Goal: Transaction & Acquisition: Book appointment/travel/reservation

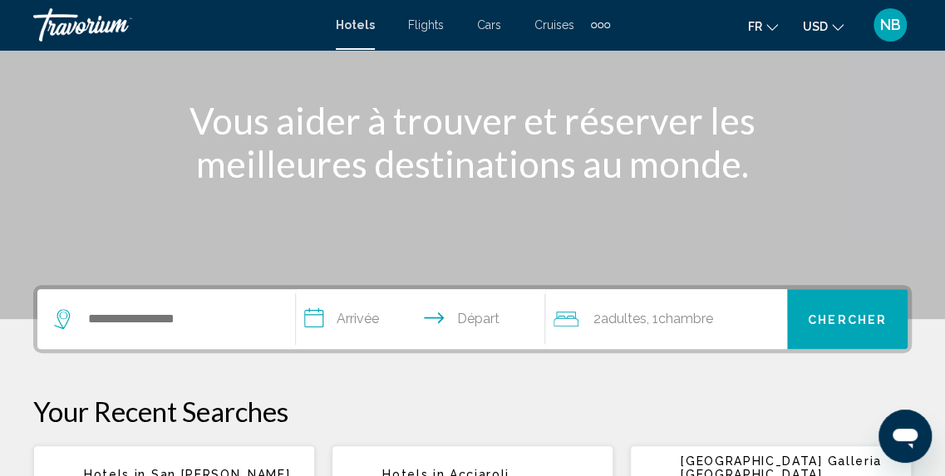
scroll to position [246, 0]
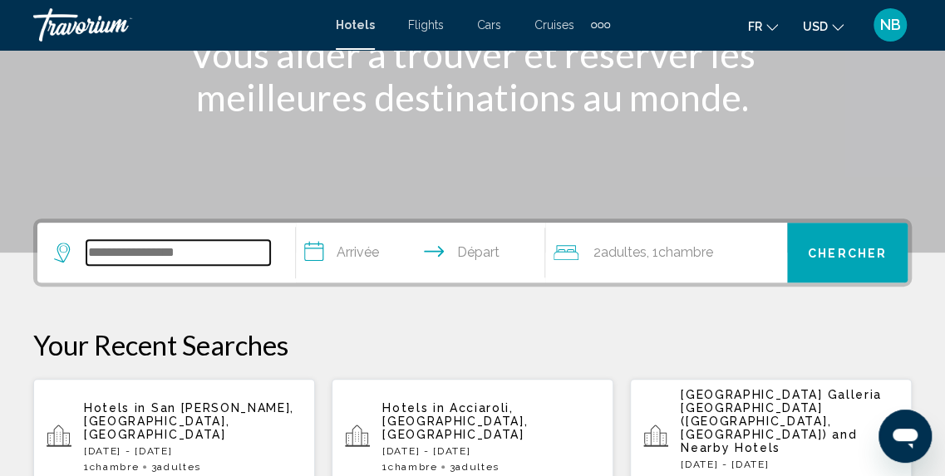
click at [223, 250] on input "Search widget" at bounding box center [178, 252] width 184 height 25
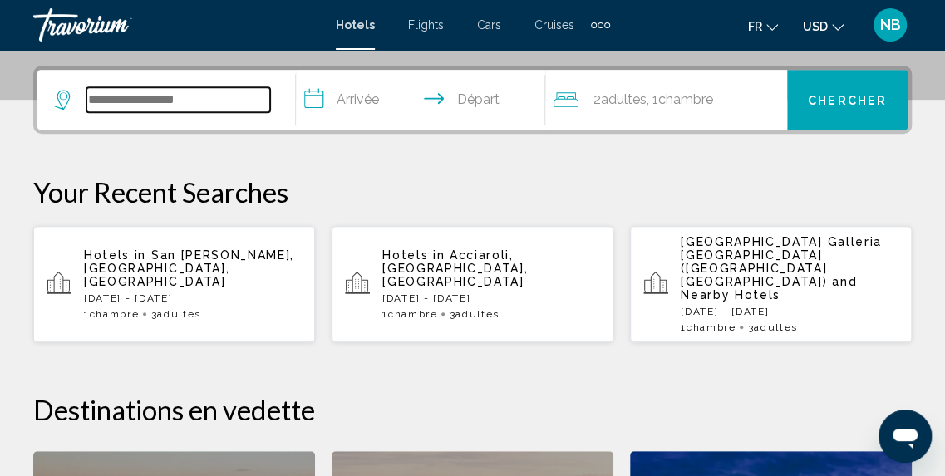
scroll to position [411, 0]
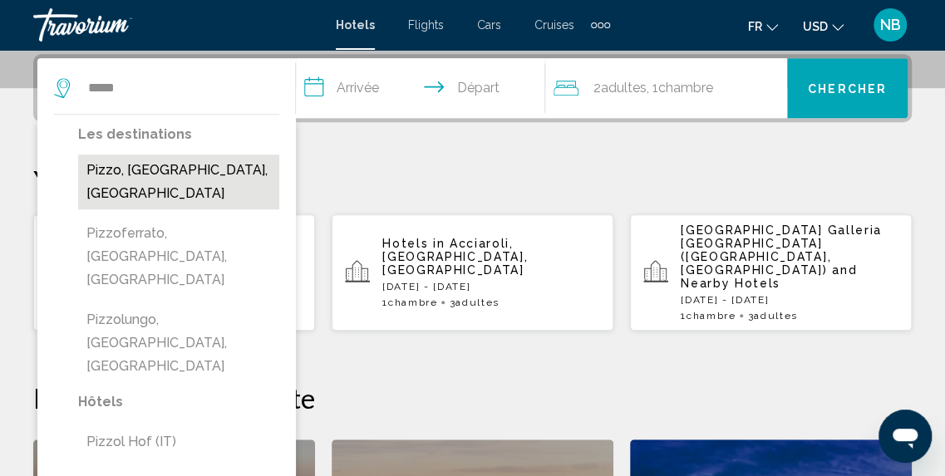
click at [180, 169] on button "Pizzo, Vibo Valentia, Italy" at bounding box center [178, 182] width 201 height 55
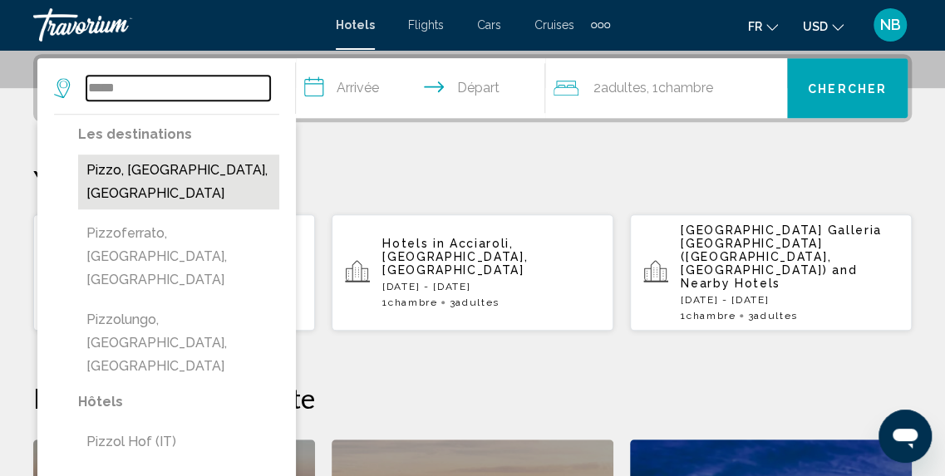
type input "**********"
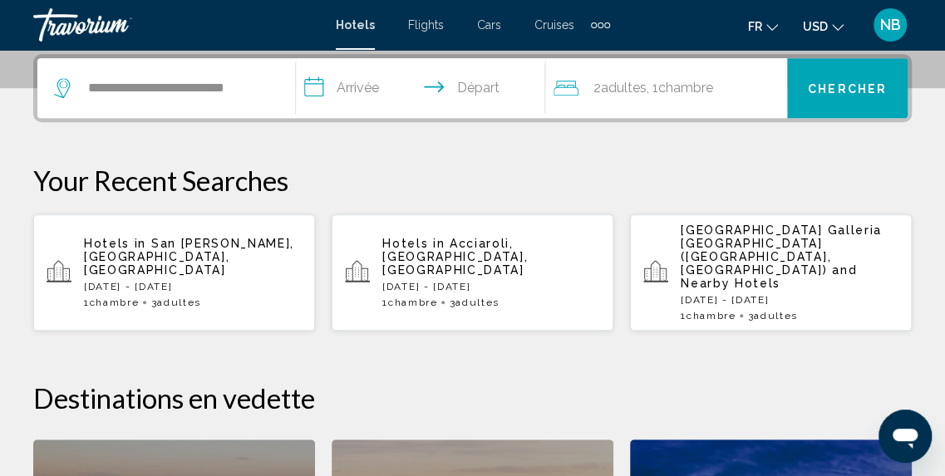
click at [344, 90] on input "**********" at bounding box center [424, 90] width 257 height 65
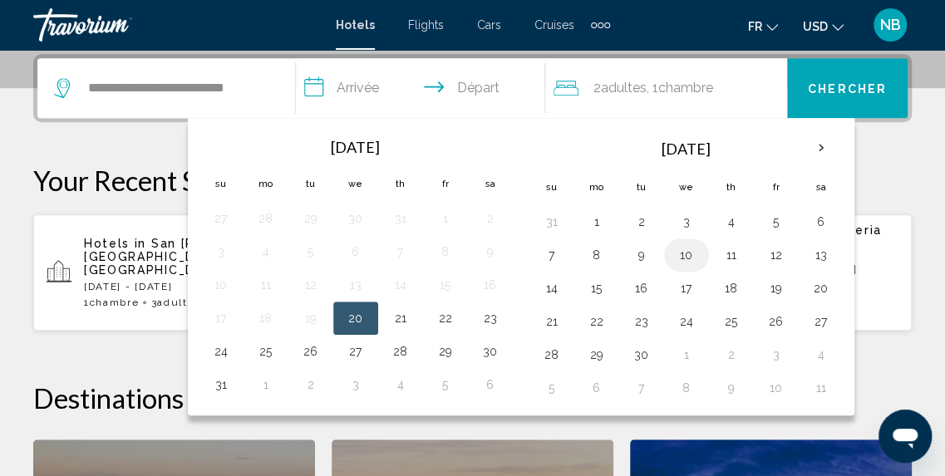
click at [683, 264] on button "10" at bounding box center [686, 255] width 27 height 23
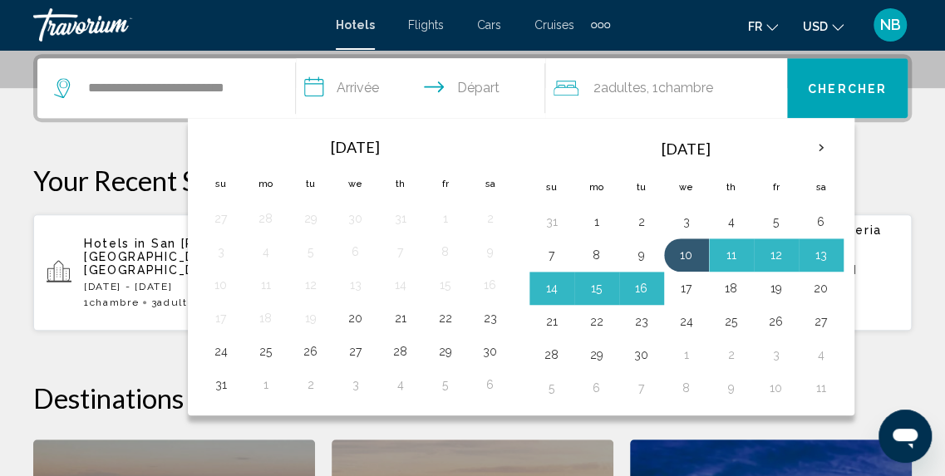
click at [683, 296] on button "17" at bounding box center [686, 288] width 27 height 23
type input "**********"
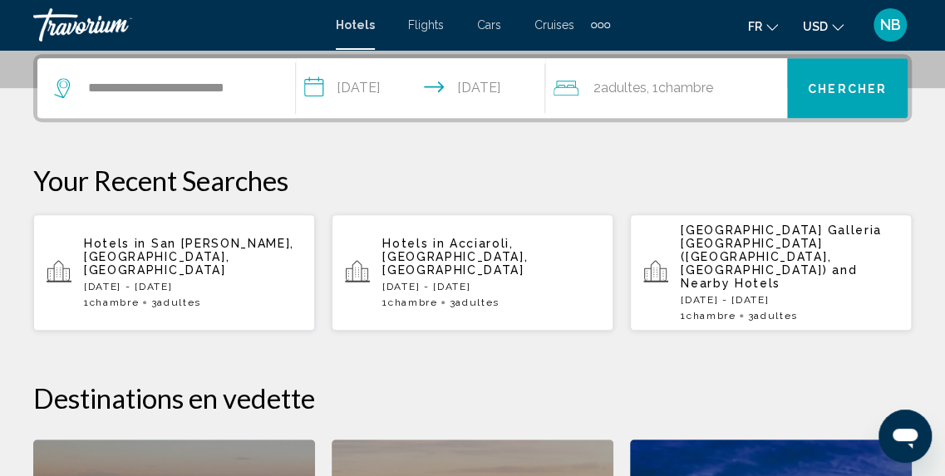
click at [732, 92] on div "2 Adulte Adultes , 1 Chambre pièces" at bounding box center [671, 87] width 234 height 23
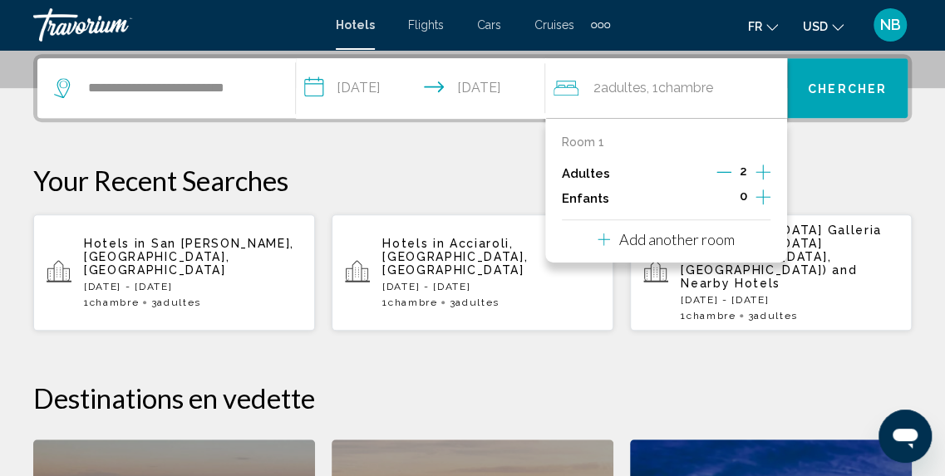
click at [767, 172] on icon "Increment adults" at bounding box center [763, 172] width 15 height 20
click at [826, 82] on span "Chercher" at bounding box center [847, 88] width 79 height 13
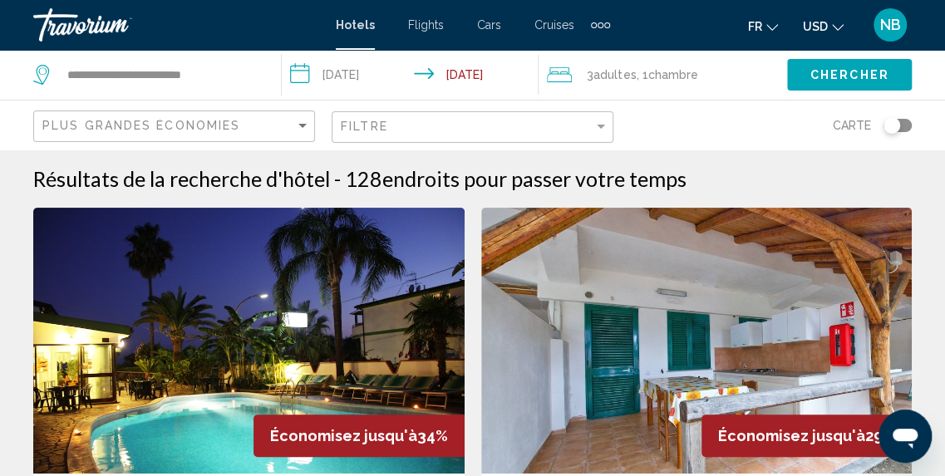
click at [828, 36] on button "USD USD ($) MXN (Mex$) CAD (Can$) GBP (£) EUR (€) AUD (A$) NZD (NZ$) CNY (CN¥)" at bounding box center [823, 26] width 41 height 24
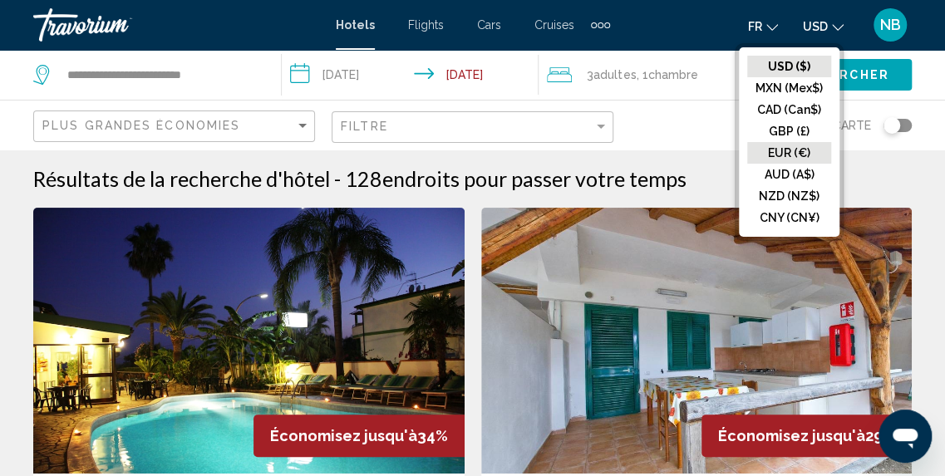
click at [826, 151] on button "EUR (€)" at bounding box center [789, 153] width 84 height 22
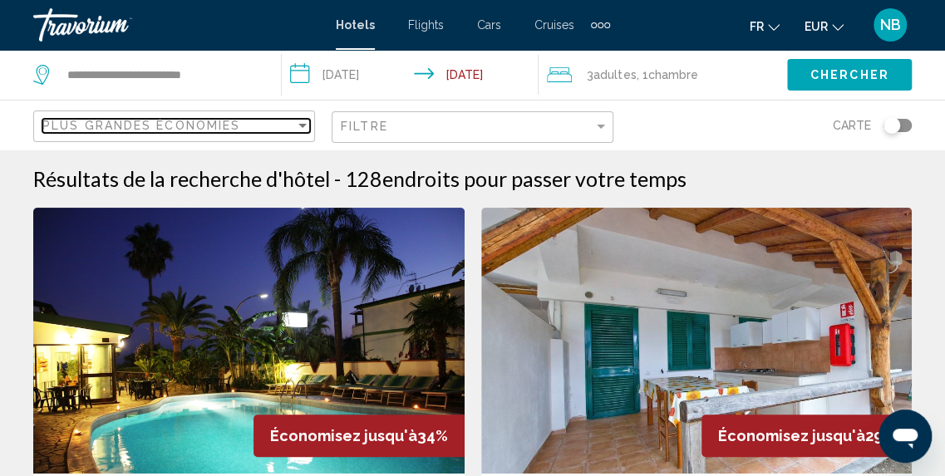
click at [264, 121] on div "Plus grandes économies" at bounding box center [168, 125] width 253 height 13
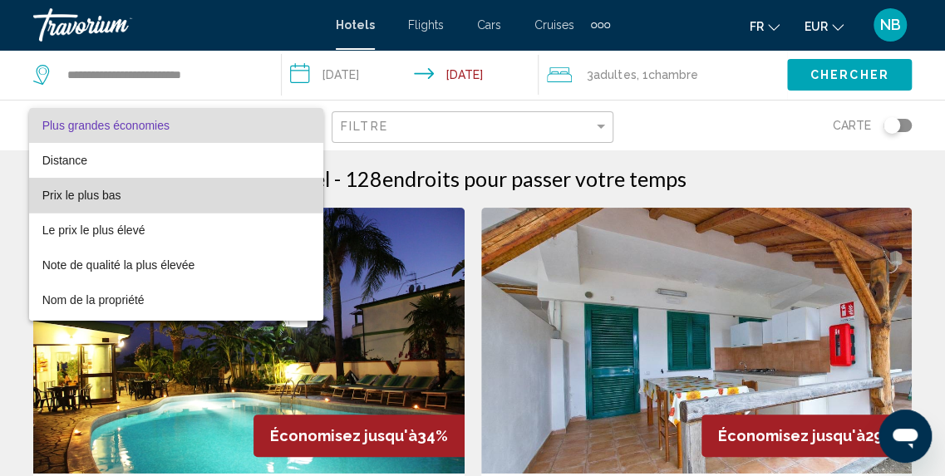
click at [262, 183] on span "Prix le plus bas" at bounding box center [176, 195] width 269 height 35
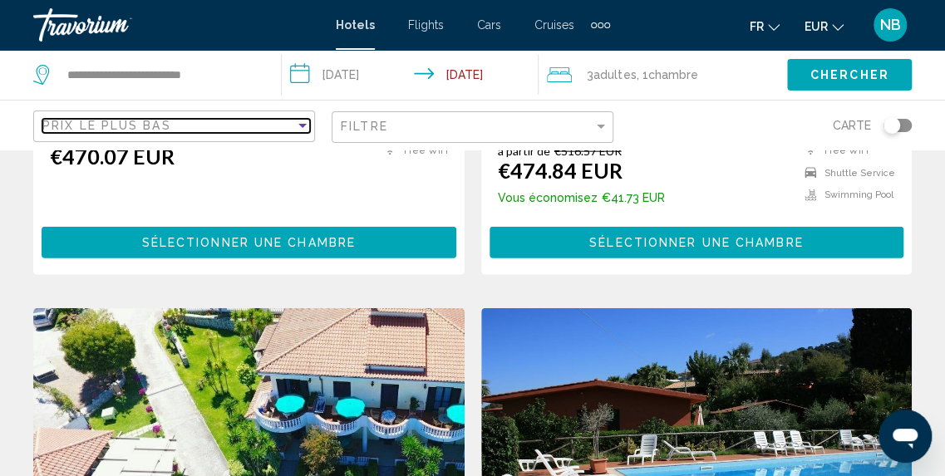
scroll to position [2150, 0]
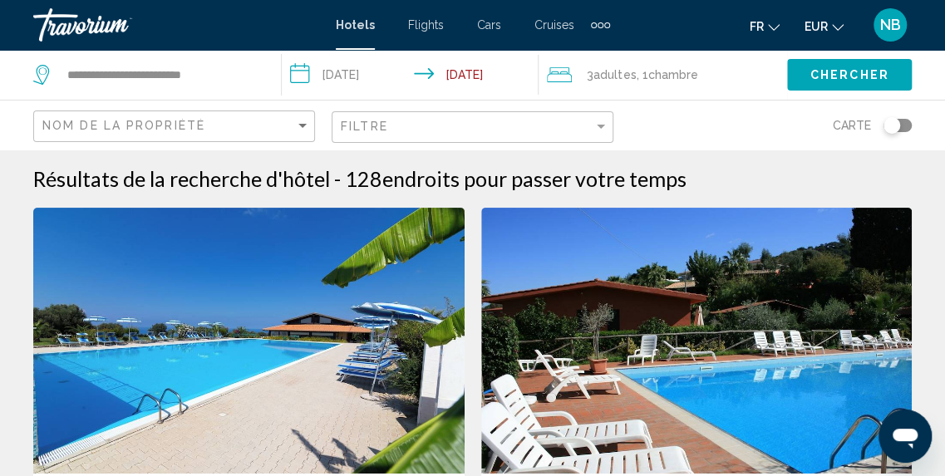
click at [283, 116] on div "Nom de la propriété" at bounding box center [176, 126] width 268 height 31
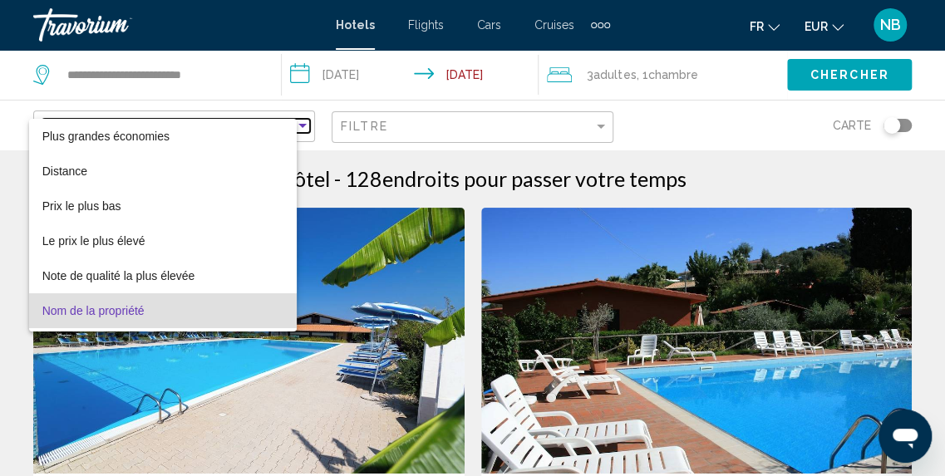
scroll to position [32, 0]
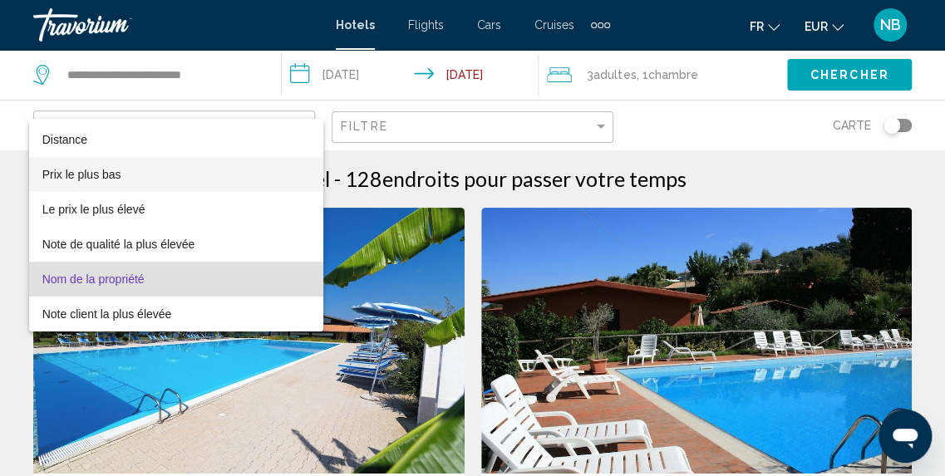
click at [281, 170] on span "Prix le plus bas" at bounding box center [176, 174] width 269 height 35
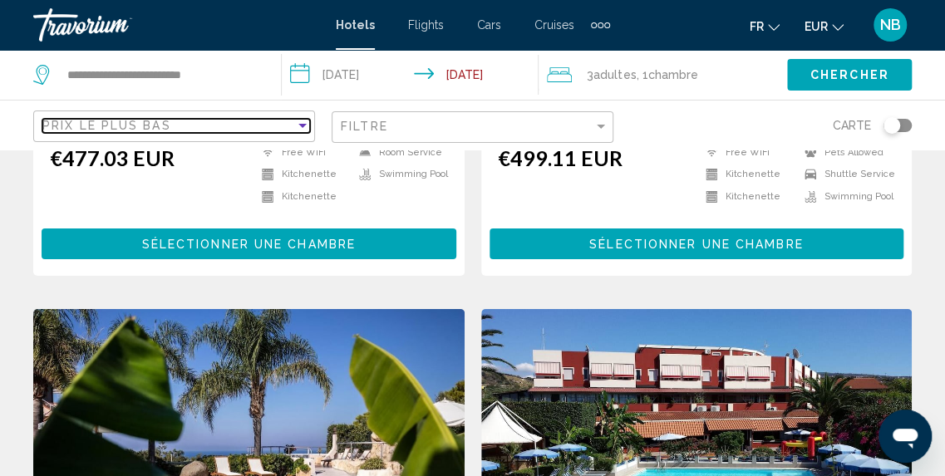
scroll to position [2455, 0]
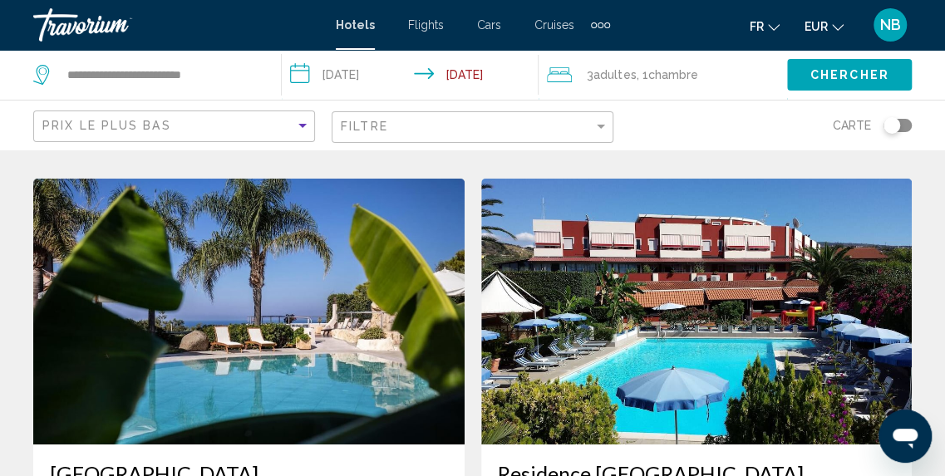
click at [387, 312] on img "Main content" at bounding box center [248, 312] width 431 height 266
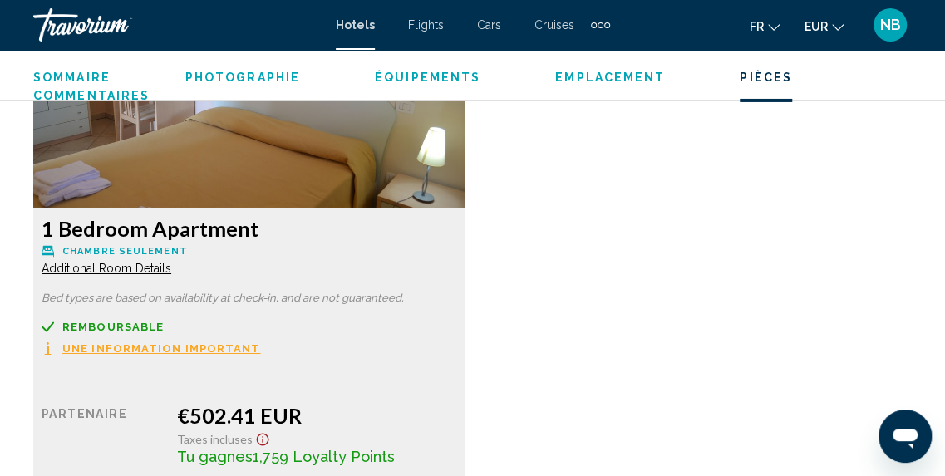
scroll to position [2567, 0]
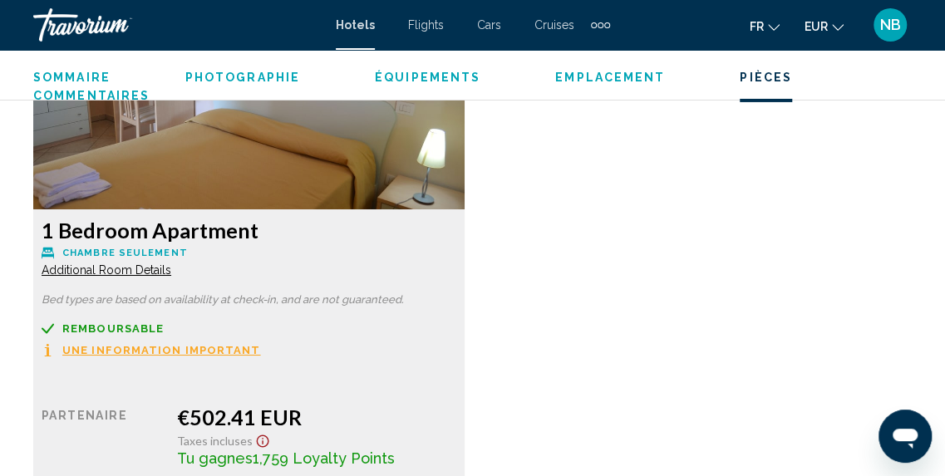
click at [111, 274] on span "Additional Room Details" at bounding box center [107, 270] width 130 height 13
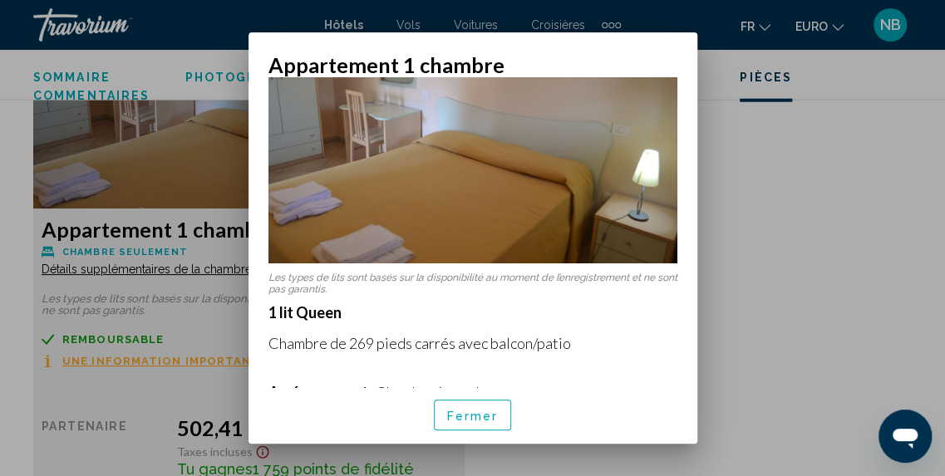
scroll to position [0, 0]
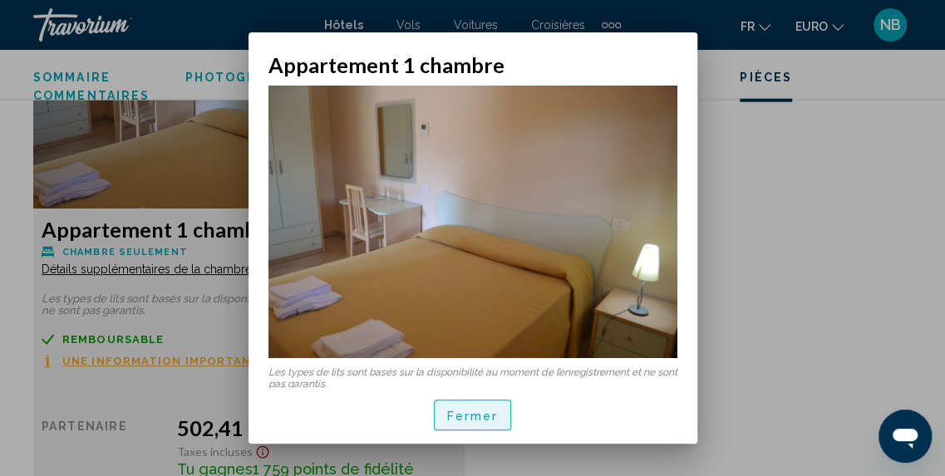
click at [471, 407] on button "Fermer" at bounding box center [473, 415] width 78 height 31
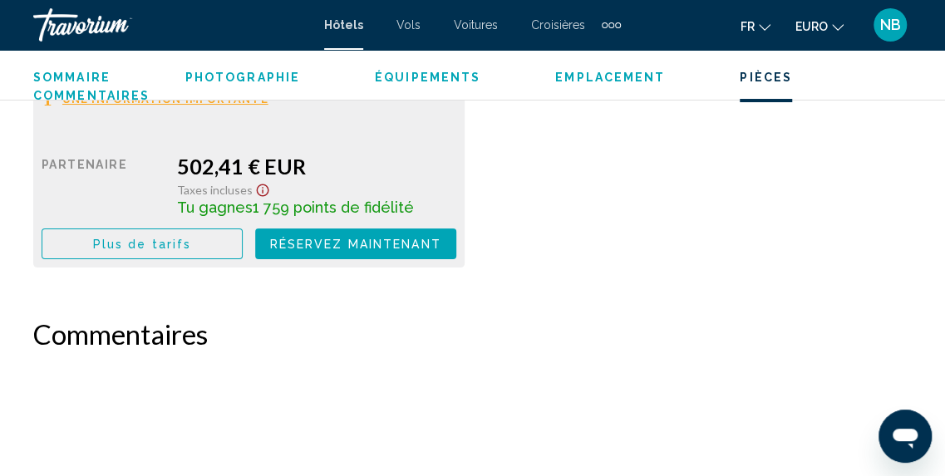
scroll to position [2567, 0]
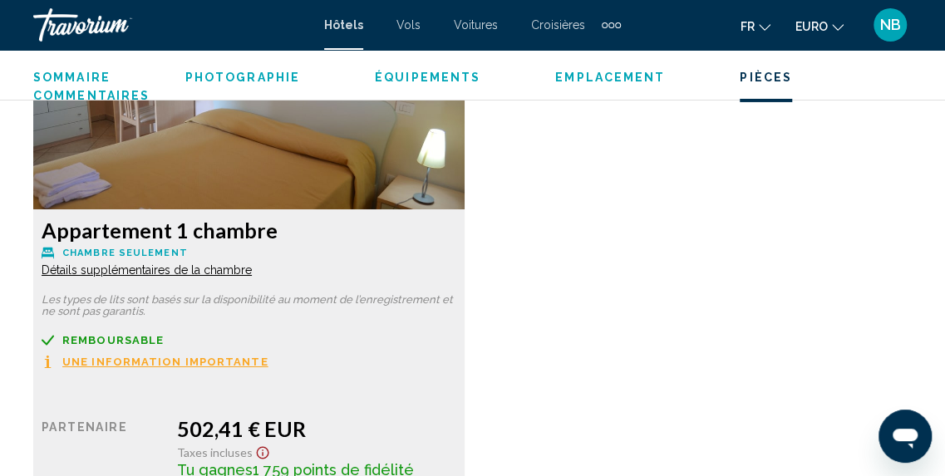
click at [728, 297] on div "Appartement 1 chambre Chambre seulement Détails supplémentaires de la chambre L…" at bounding box center [472, 274] width 895 height 545
click at [718, 286] on div "Appartement 1 chambre Chambre seulement Détails supplémentaires de la chambre L…" at bounding box center [472, 274] width 895 height 545
click at [719, 286] on div "Appartement 1 chambre Chambre seulement Détails supplémentaires de la chambre L…" at bounding box center [472, 274] width 895 height 545
drag, startPoint x: 719, startPoint y: 286, endPoint x: 668, endPoint y: 287, distance: 51.6
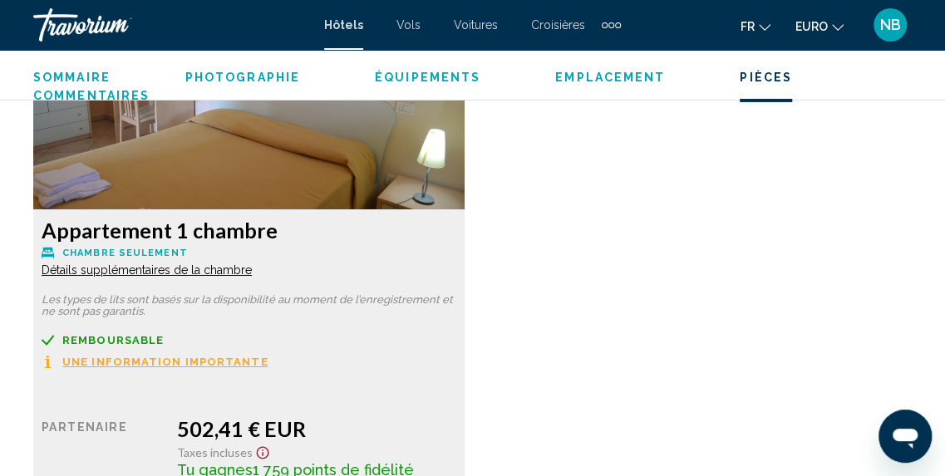
click at [673, 286] on div "Appartement 1 chambre Chambre seulement Détails supplémentaires de la chambre L…" at bounding box center [472, 274] width 895 height 545
drag, startPoint x: 668, startPoint y: 287, endPoint x: 570, endPoint y: 288, distance: 97.3
click at [204, 274] on span "Détails supplémentaires de la chambre" at bounding box center [147, 270] width 210 height 13
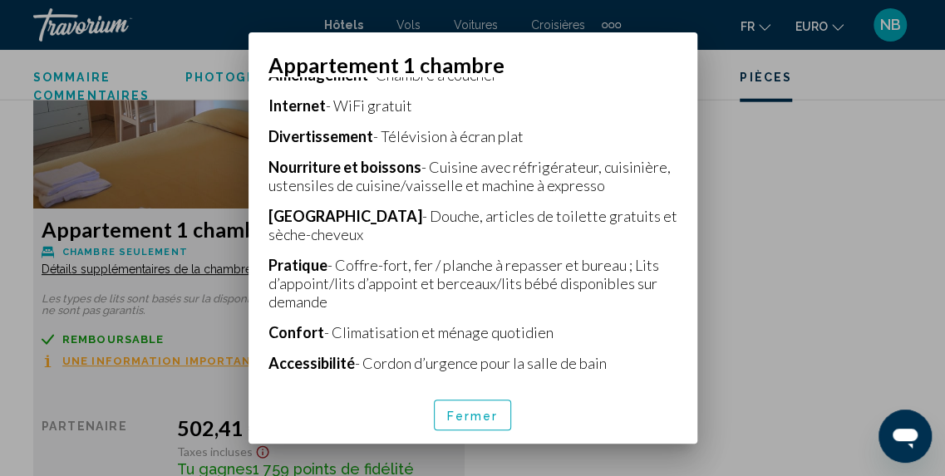
scroll to position [462, 0]
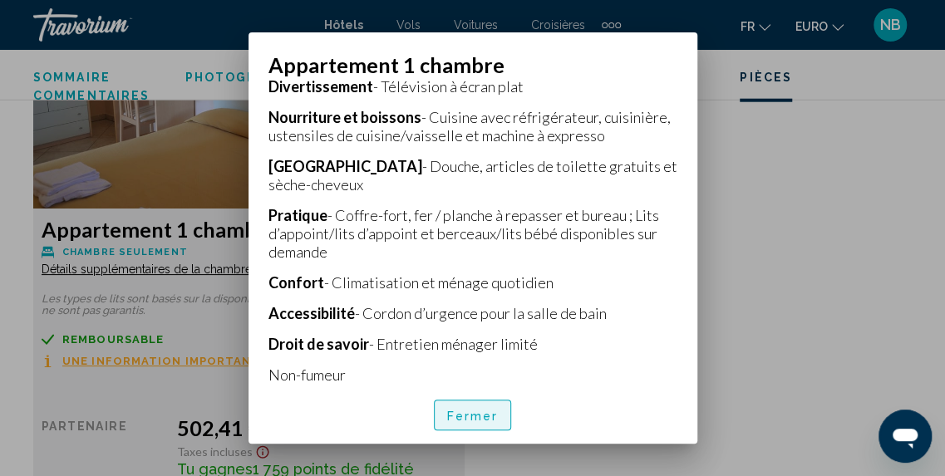
click at [481, 418] on span "Fermer" at bounding box center [473, 415] width 52 height 13
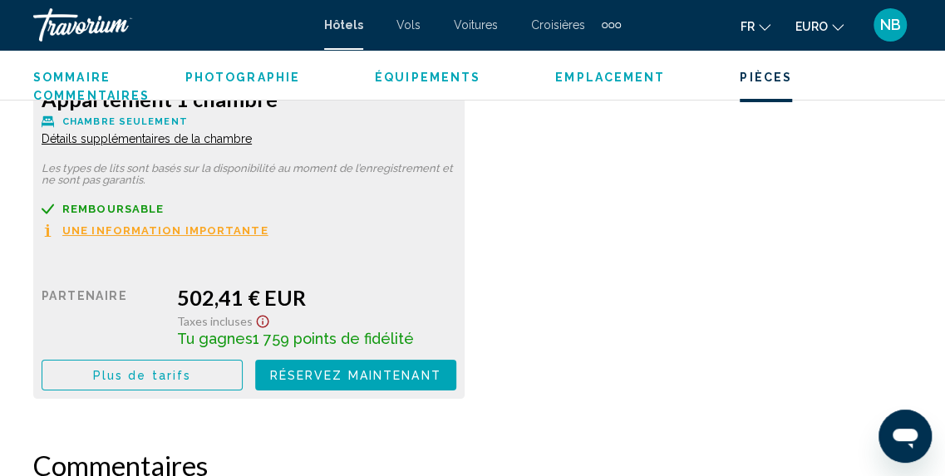
scroll to position [2700, 0]
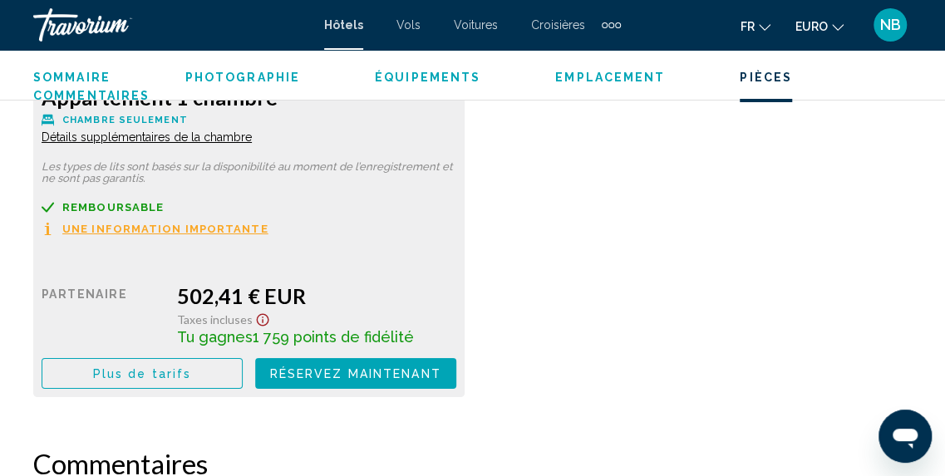
click at [201, 359] on button "Plus de tarifs" at bounding box center [142, 373] width 201 height 31
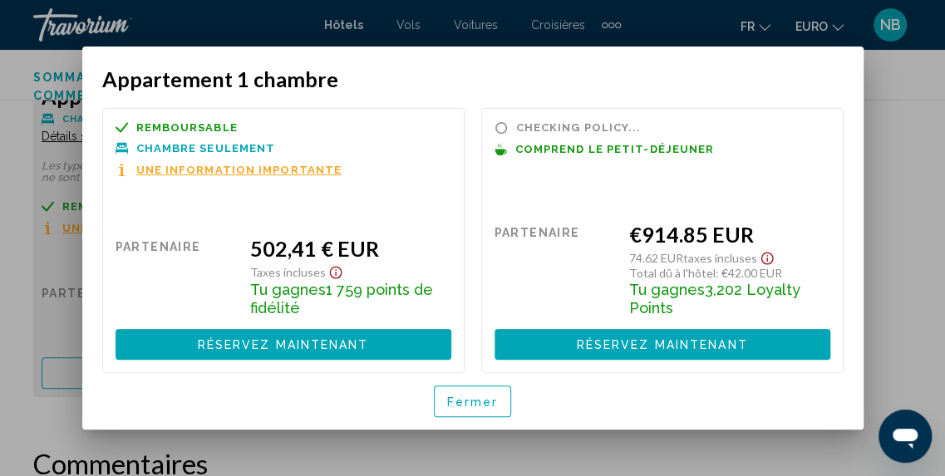
scroll to position [0, 0]
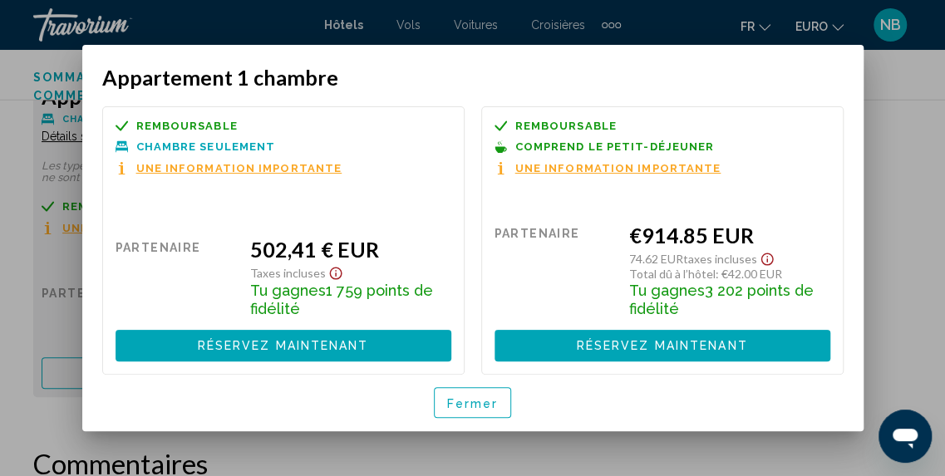
click at [281, 170] on span "Une information importante" at bounding box center [239, 168] width 206 height 11
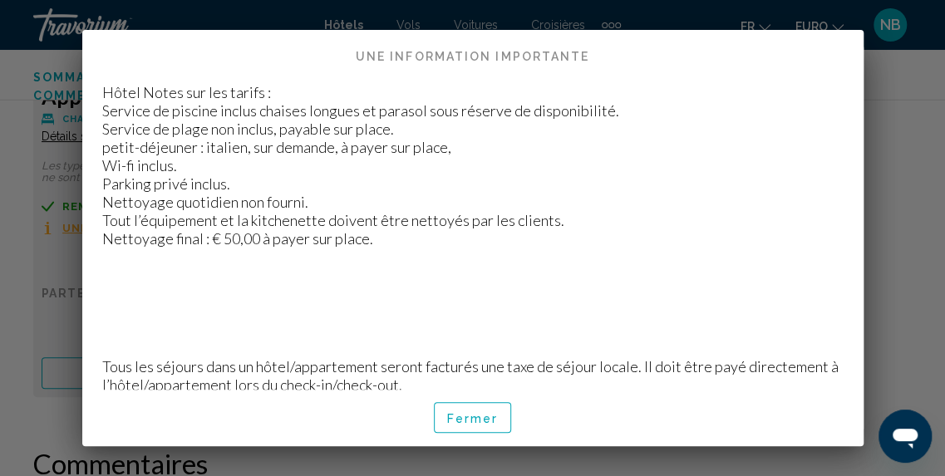
scroll to position [19, 0]
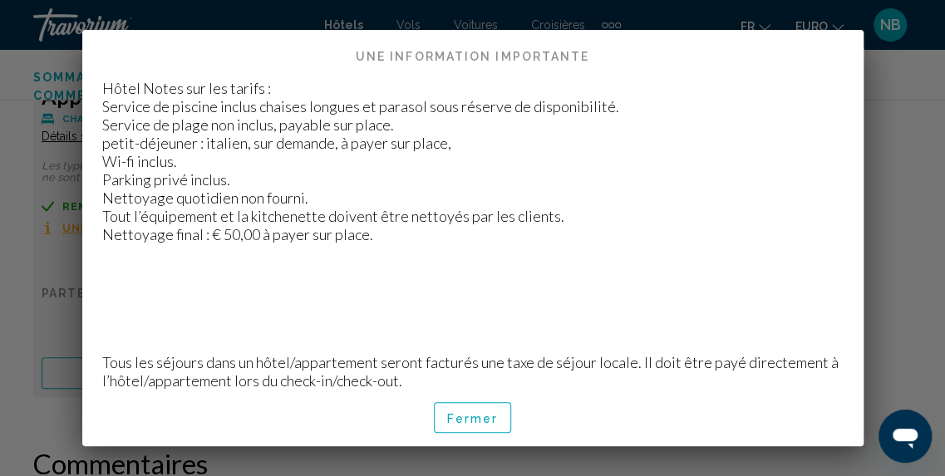
click at [487, 409] on button "Fermer" at bounding box center [473, 417] width 78 height 31
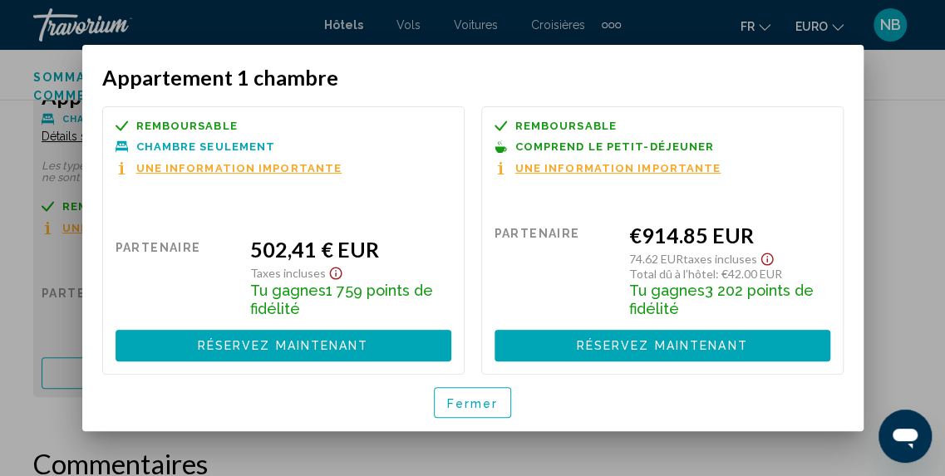
click at [578, 165] on span "Une information importante" at bounding box center [618, 168] width 206 height 11
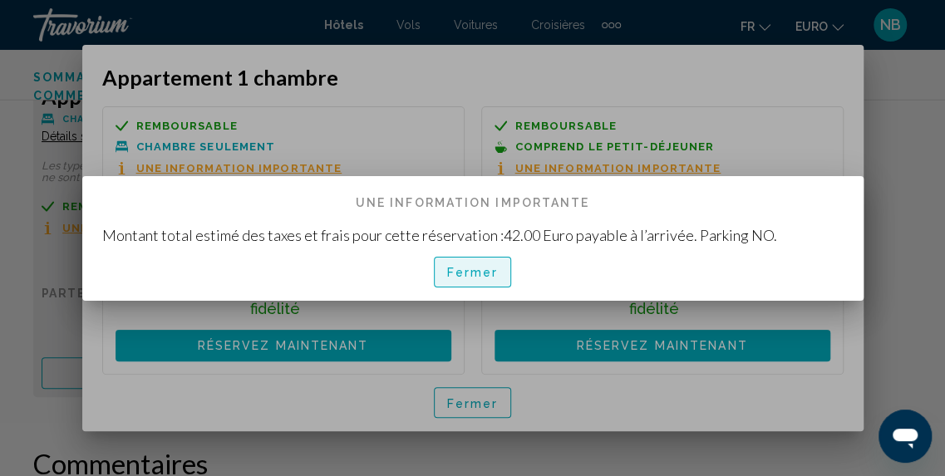
click at [471, 269] on span "Fermer" at bounding box center [473, 272] width 52 height 13
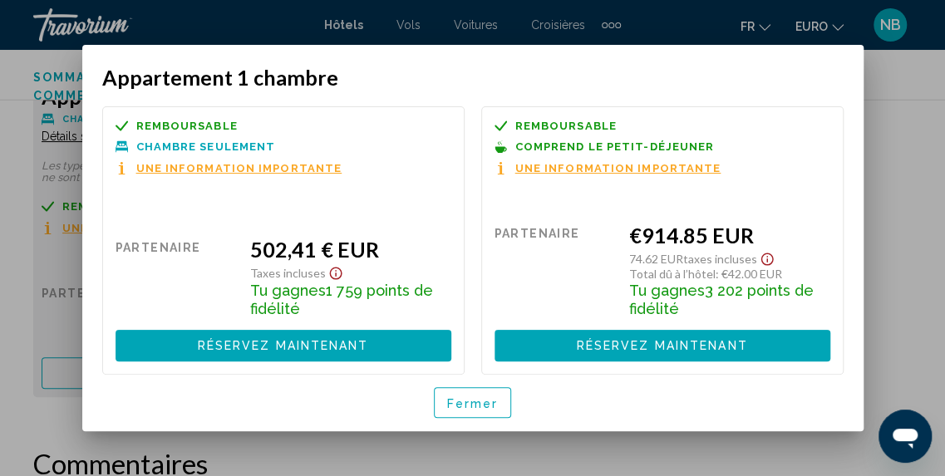
click at [465, 407] on span "Fermer" at bounding box center [473, 403] width 52 height 13
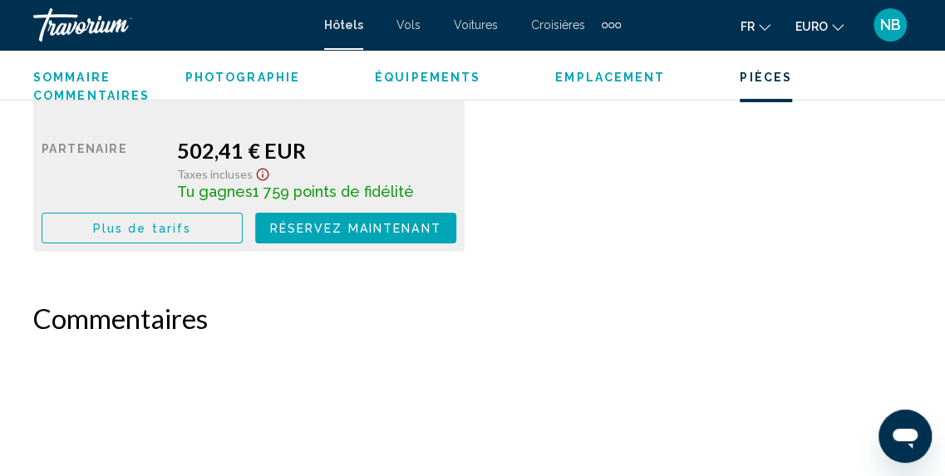
scroll to position [2622, 0]
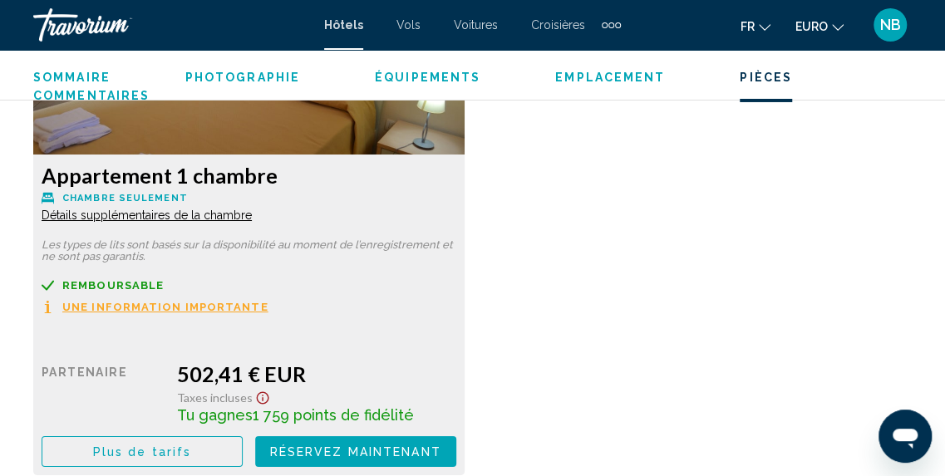
drag, startPoint x: 710, startPoint y: 332, endPoint x: 688, endPoint y: 332, distance: 21.6
click at [690, 332] on div "Appartement 1 chambre Chambre seulement Détails supplémentaires de la chambre L…" at bounding box center [472, 219] width 895 height 545
click at [182, 446] on span "Plus de tarifs" at bounding box center [142, 452] width 98 height 13
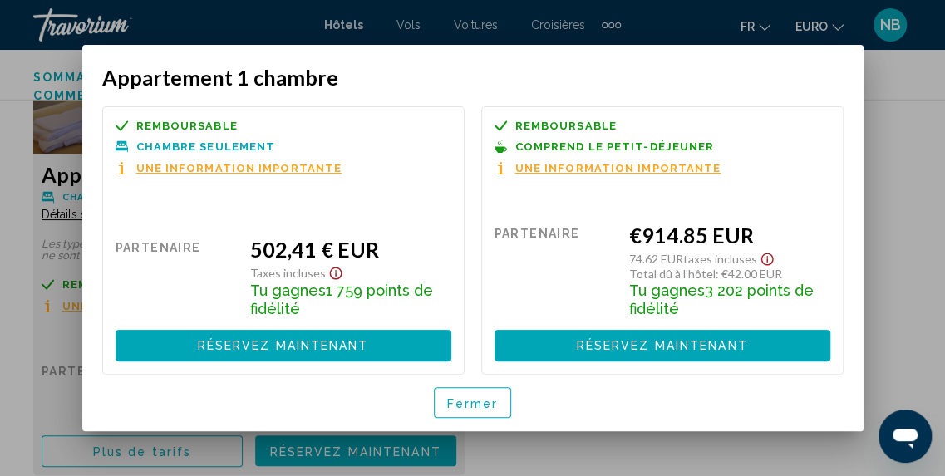
scroll to position [0, 0]
click at [313, 166] on span "Une information importante" at bounding box center [239, 168] width 206 height 11
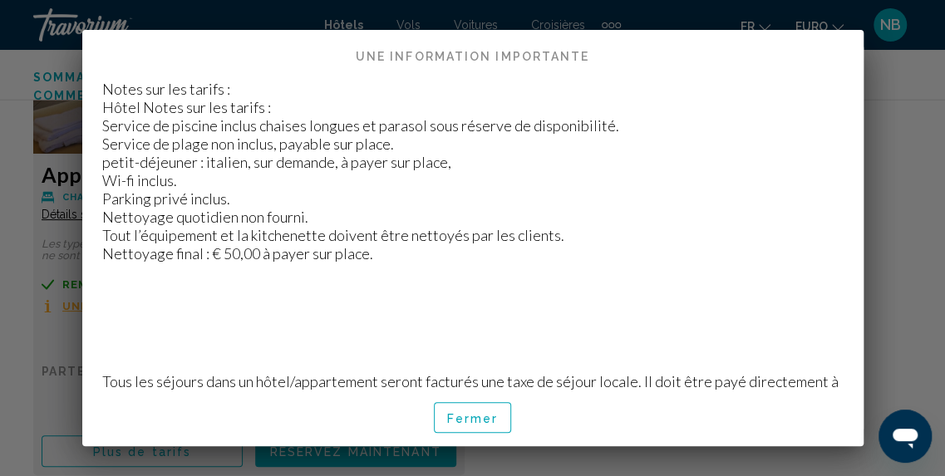
scroll to position [19, 0]
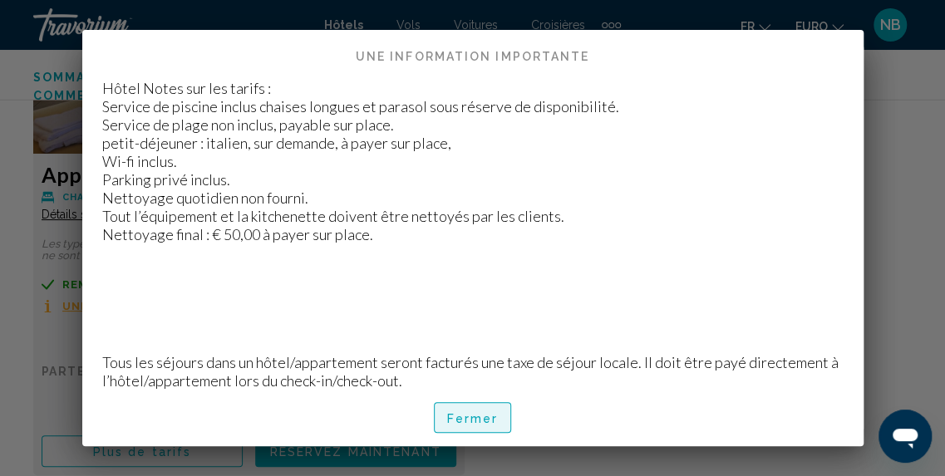
click at [489, 415] on span "Fermer" at bounding box center [473, 418] width 52 height 13
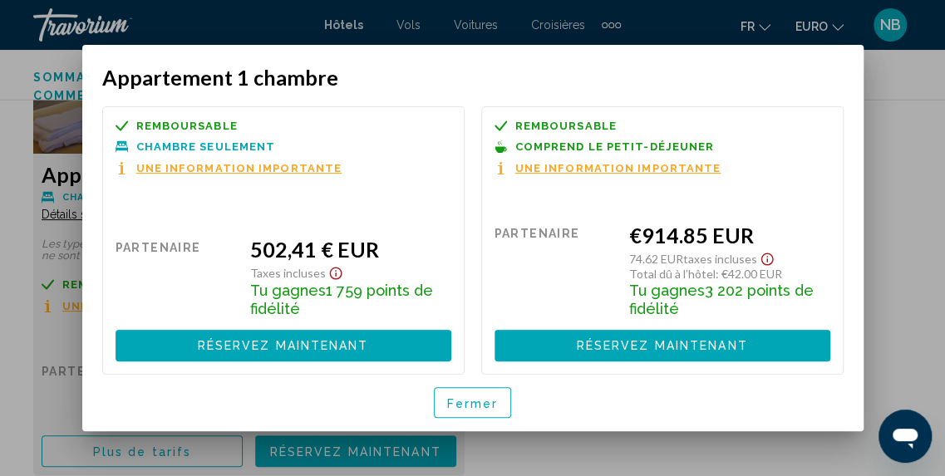
click at [567, 170] on span "Une information importante" at bounding box center [618, 168] width 206 height 11
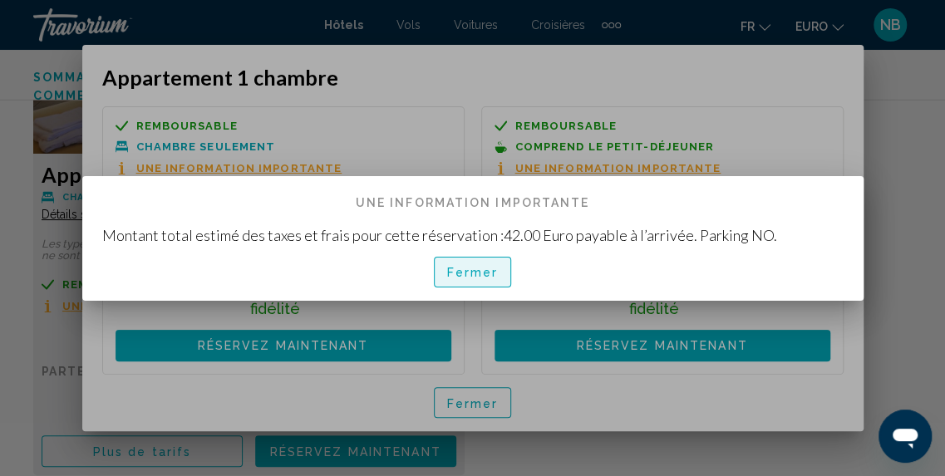
click at [491, 275] on span "Fermer" at bounding box center [473, 272] width 52 height 13
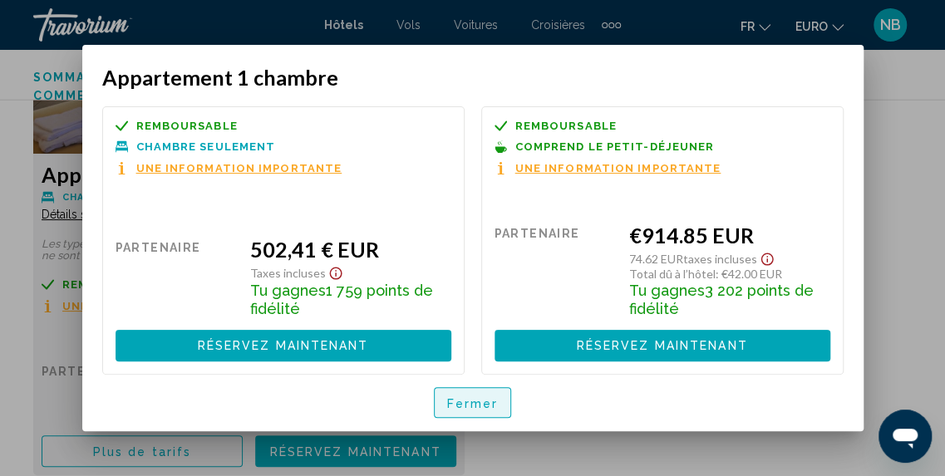
click at [497, 403] on button "Fermer" at bounding box center [473, 402] width 78 height 31
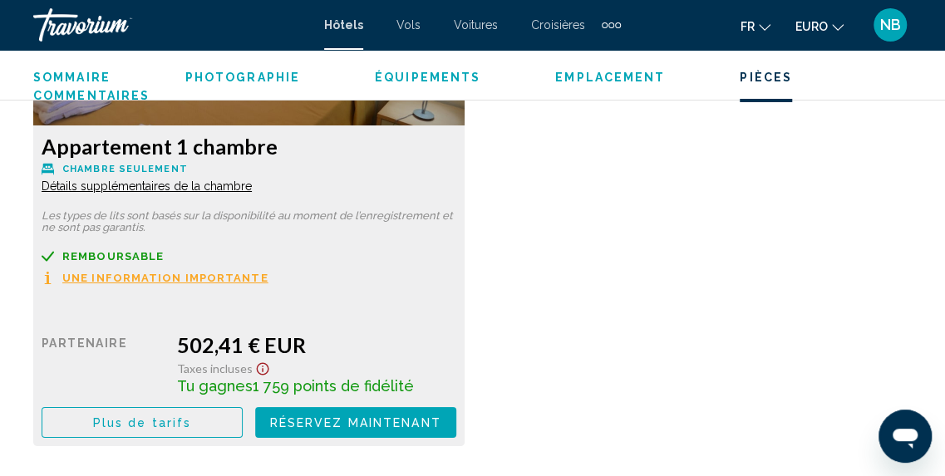
scroll to position [2661, 0]
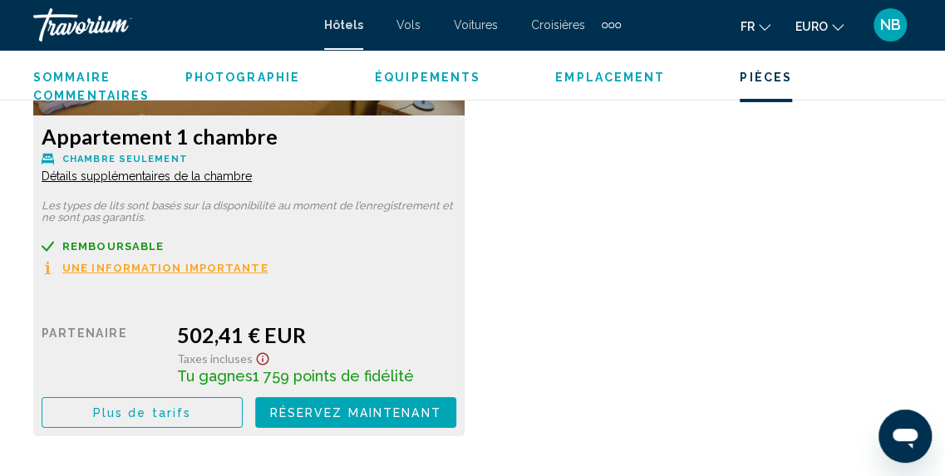
click at [397, 408] on span "Réservez maintenant" at bounding box center [355, 413] width 171 height 13
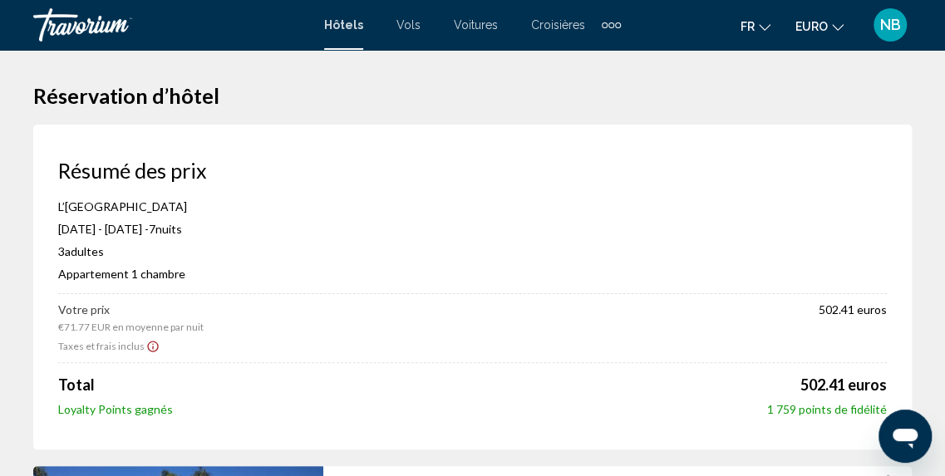
click at [150, 348] on icon "Afficher l’avis de non-responsabilité sur les taxes et les frais" at bounding box center [152, 346] width 11 height 11
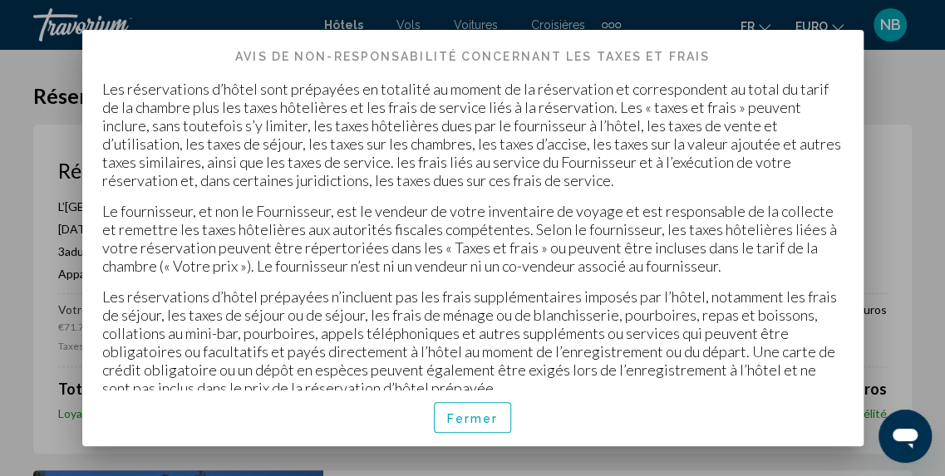
drag, startPoint x: 866, startPoint y: 337, endPoint x: 865, endPoint y: 348, distance: 11.8
click at [865, 348] on div "Avis de non-responsabilité concernant les taxes et frais Les réservations d’hôt…" at bounding box center [473, 238] width 798 height 416
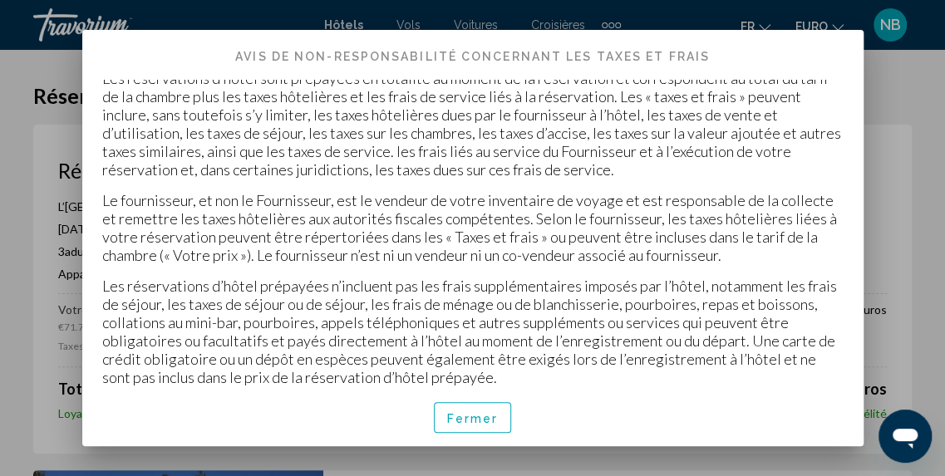
scroll to position [20, 0]
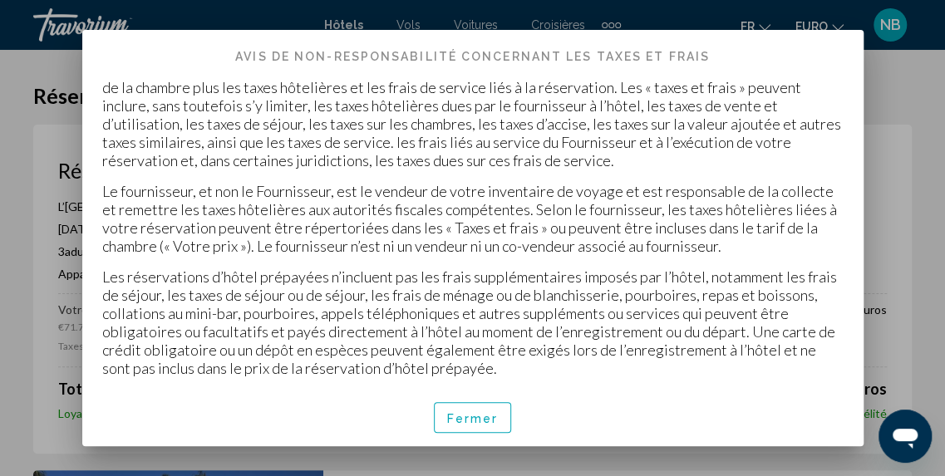
click at [606, 377] on div "Les réservations d’hôtel sont prépayées en totalité au moment de la réservation…" at bounding box center [472, 234] width 781 height 309
click at [447, 417] on span "Fermer" at bounding box center [473, 418] width 52 height 13
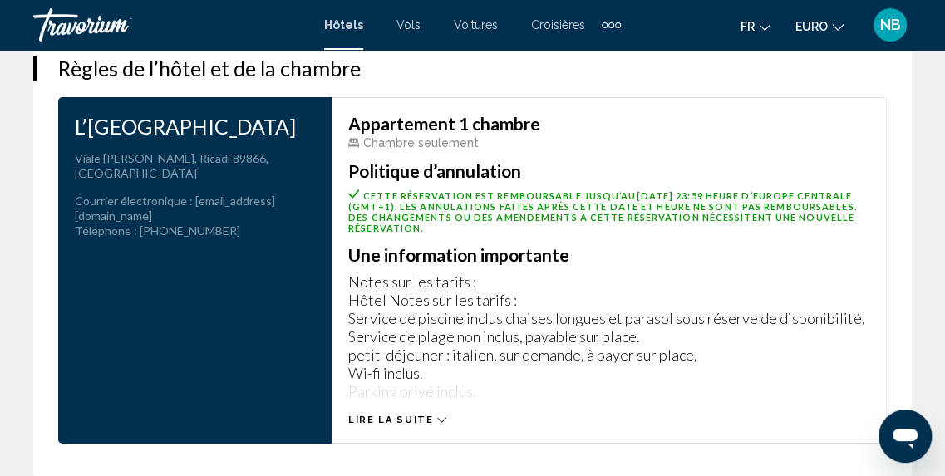
scroll to position [2578, 0]
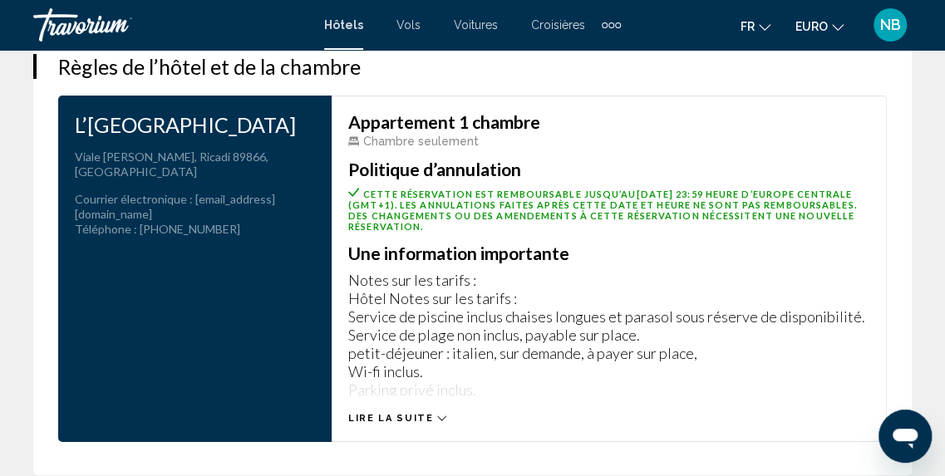
click at [437, 414] on icon "Contenu principal" at bounding box center [441, 418] width 9 height 9
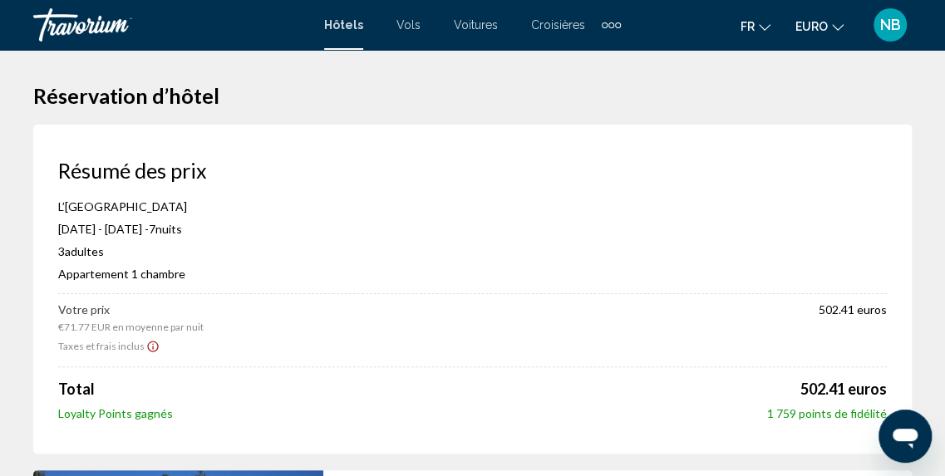
scroll to position [0, 0]
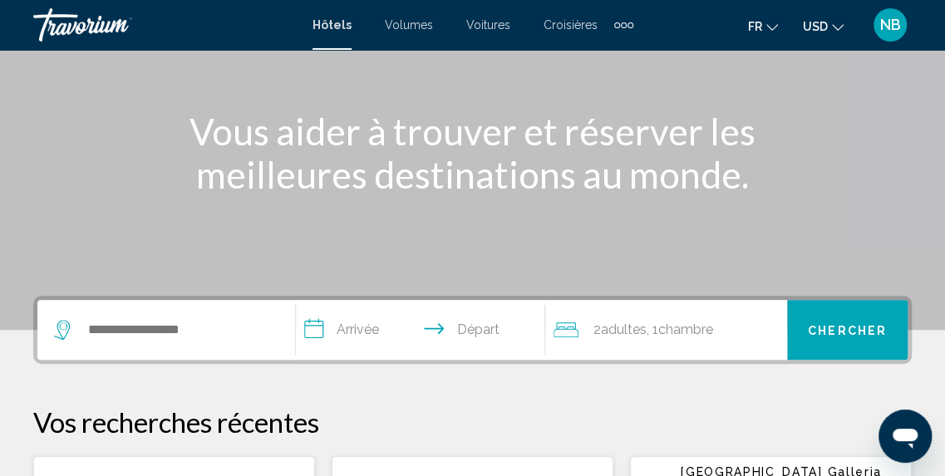
scroll to position [236, 0]
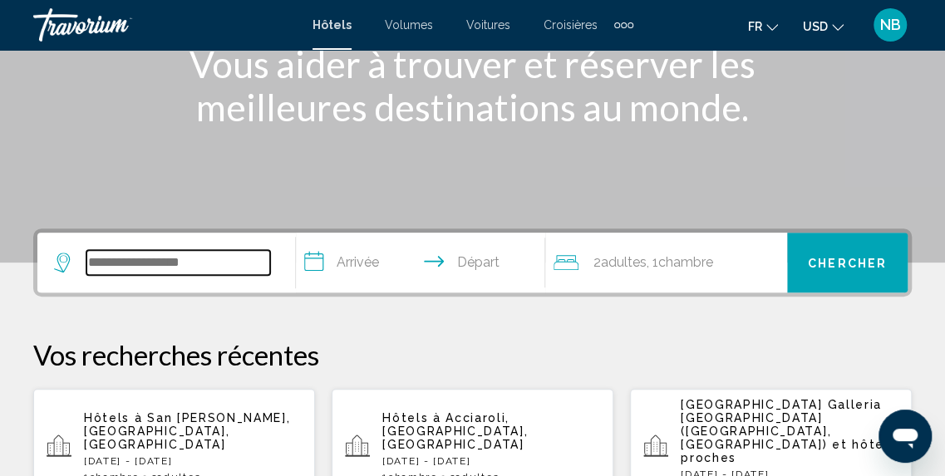
click at [229, 267] on input "Widget de recherche" at bounding box center [178, 262] width 184 height 25
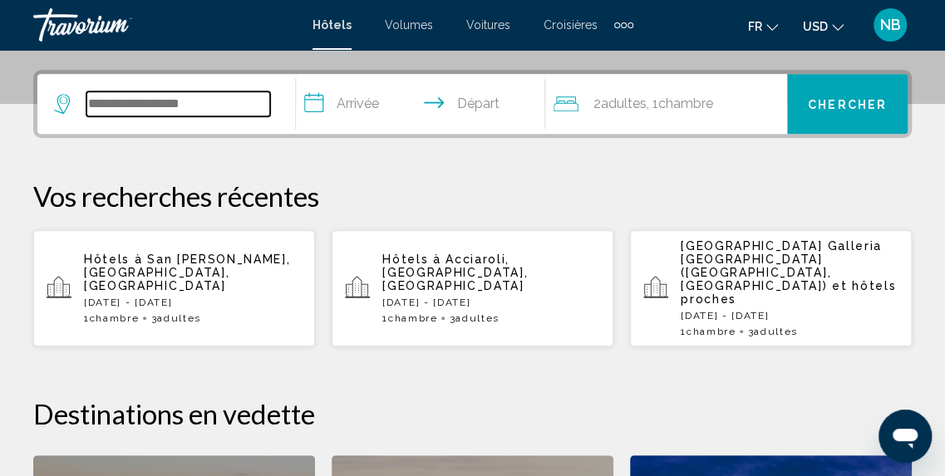
scroll to position [411, 0]
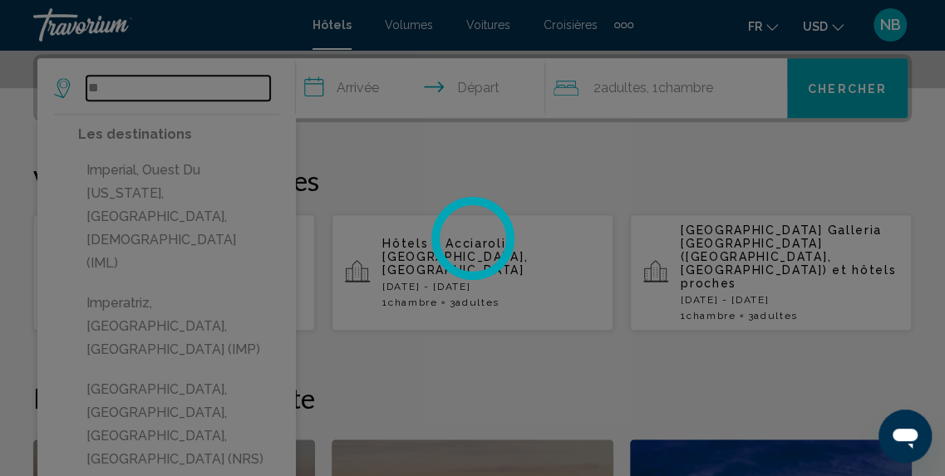
type input "*"
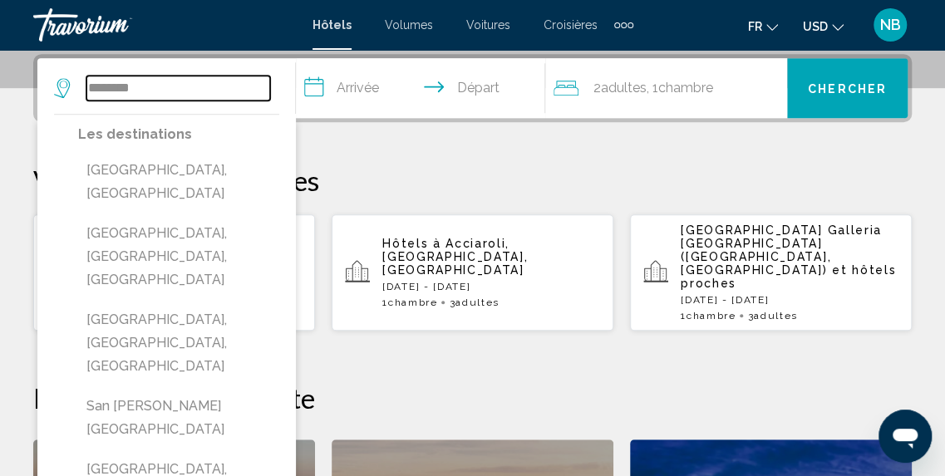
click at [229, 87] on input "********" at bounding box center [178, 88] width 184 height 25
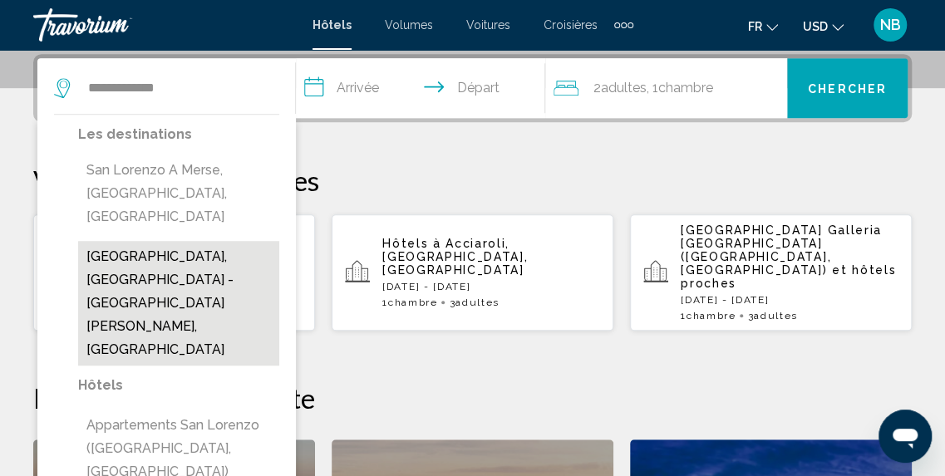
click at [208, 243] on button "San Lorenzo Al Mare, Sanremo - Riviera dei Fiori, Italie" at bounding box center [178, 303] width 201 height 125
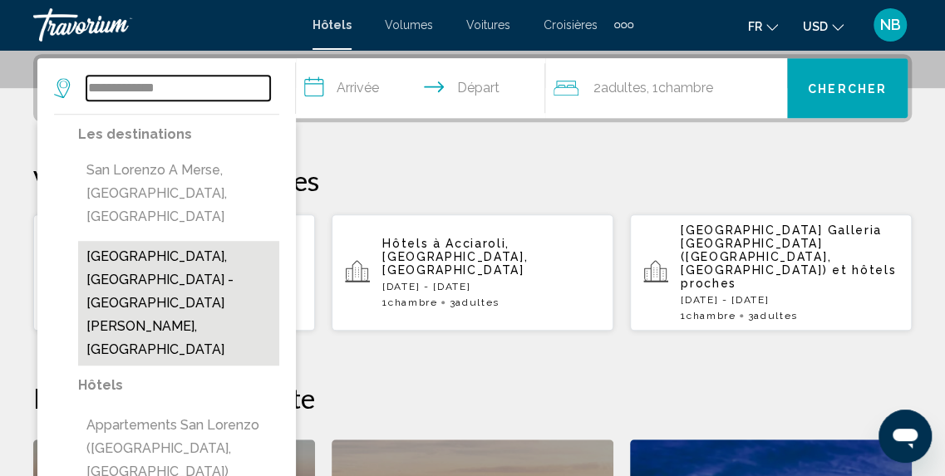
type input "**********"
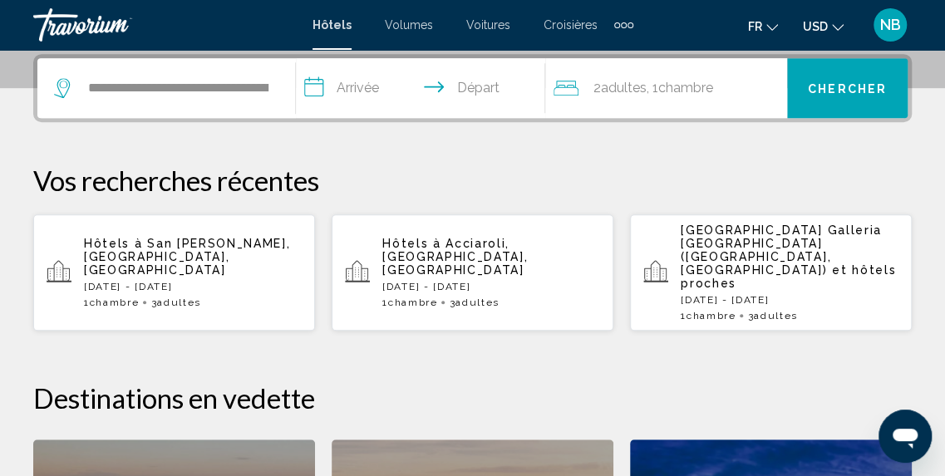
click at [380, 94] on input "**********" at bounding box center [424, 90] width 257 height 65
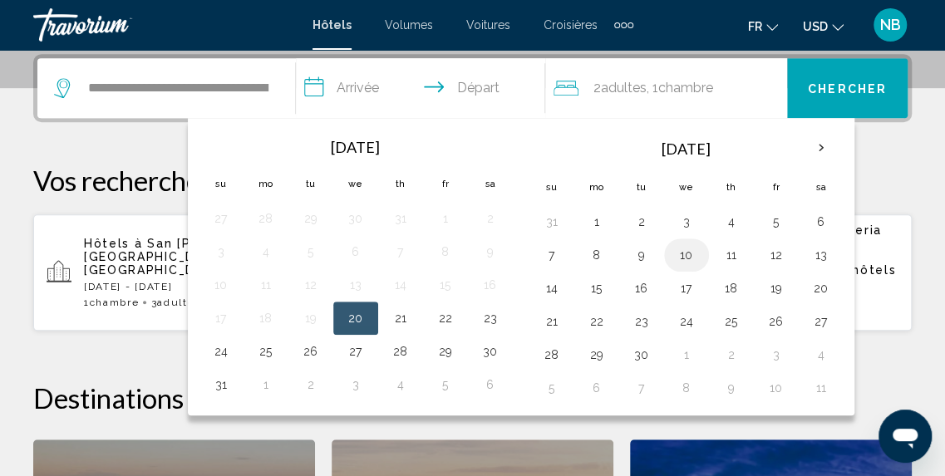
click at [673, 245] on button "10" at bounding box center [686, 255] width 27 height 23
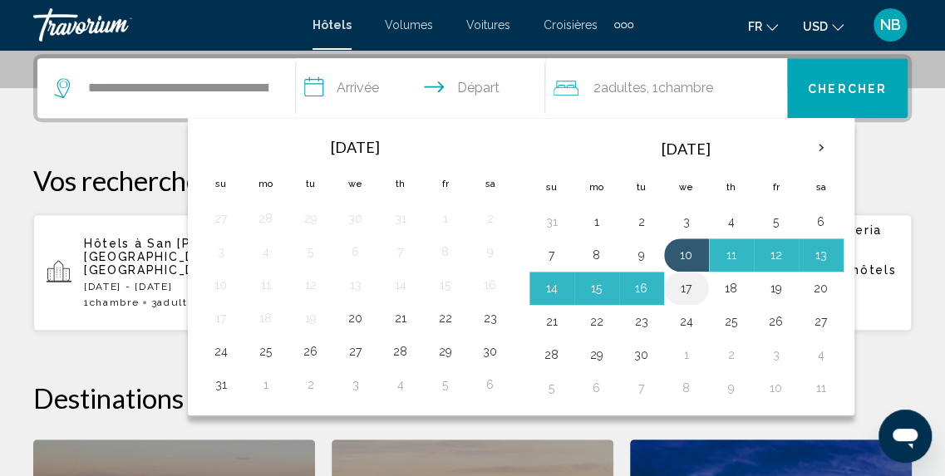
click at [673, 279] on button "17" at bounding box center [686, 288] width 27 height 23
type input "**********"
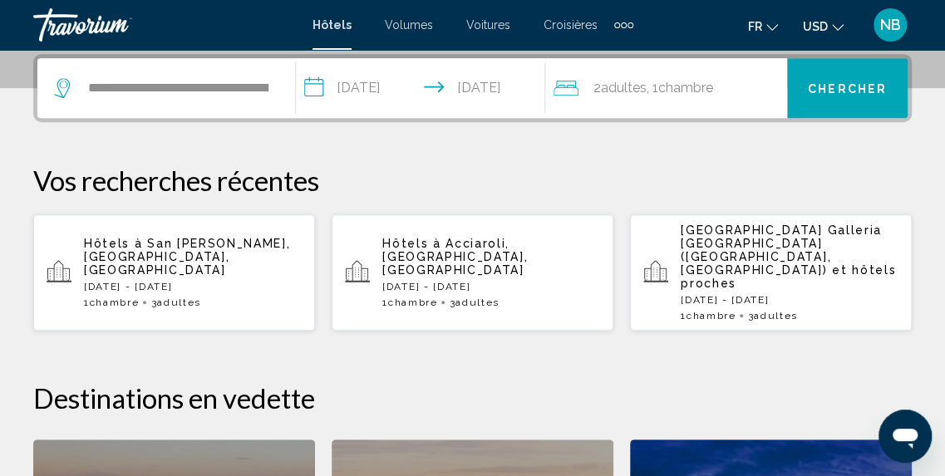
click at [755, 77] on div "2 Adulte Adultes , 1 Chambre pièces" at bounding box center [671, 87] width 234 height 23
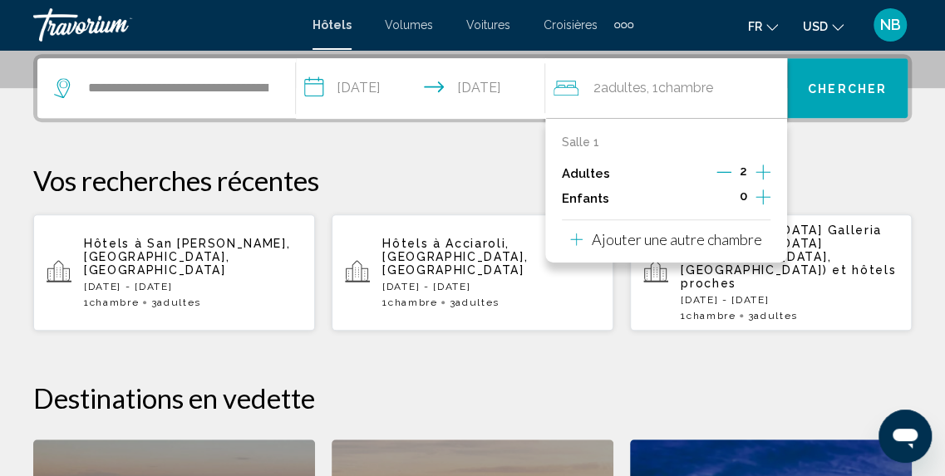
click at [770, 162] on div "Salle 1 Adultes 2 Enfants 0 Ajouter une autre chambre" at bounding box center [666, 190] width 242 height 145
click at [761, 166] on icon "Augmenter les adultes" at bounding box center [763, 172] width 15 height 20
click at [845, 60] on button "Chercher" at bounding box center [847, 88] width 121 height 60
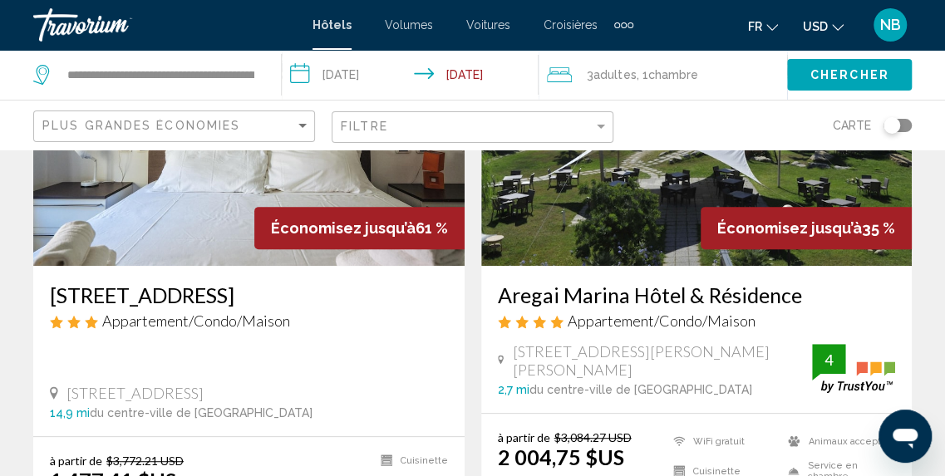
scroll to position [268, 0]
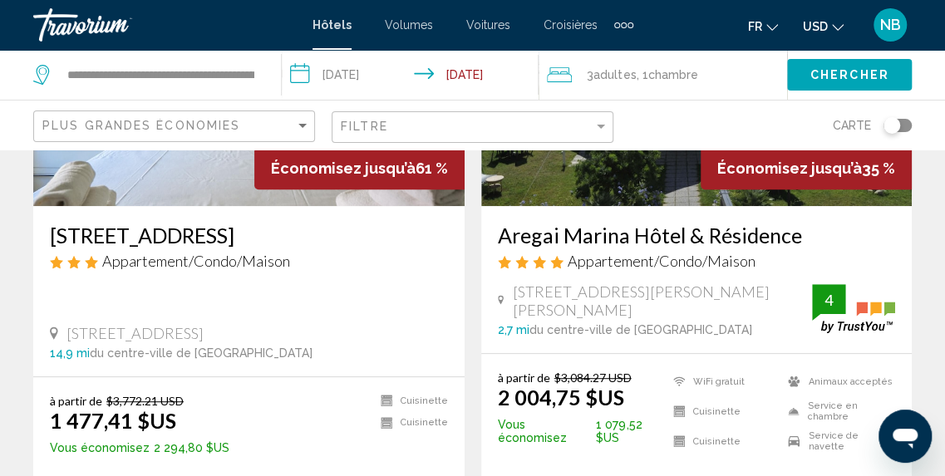
click at [835, 29] on icon "Changer de devise" at bounding box center [838, 28] width 12 height 12
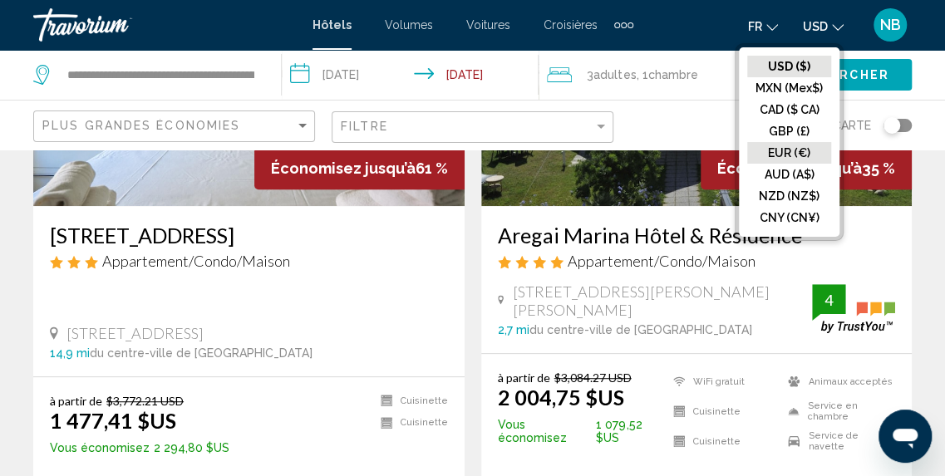
click at [822, 162] on button "EUR (€)" at bounding box center [789, 153] width 84 height 22
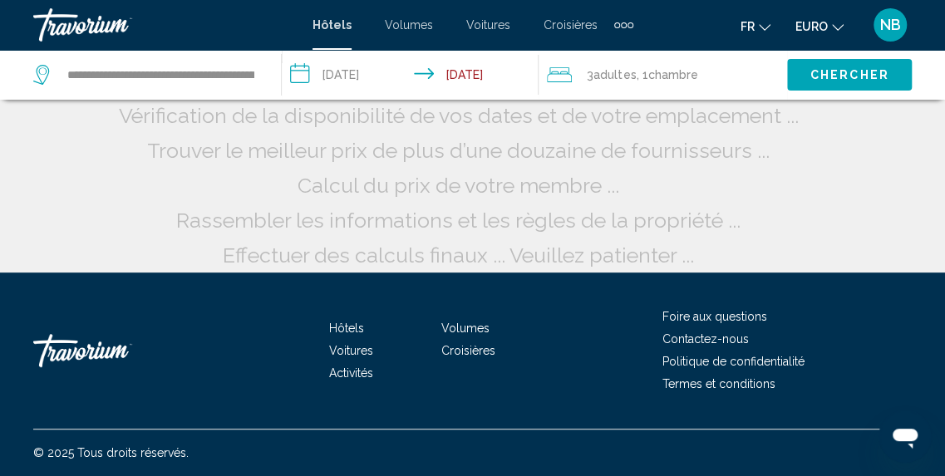
scroll to position [101, 0]
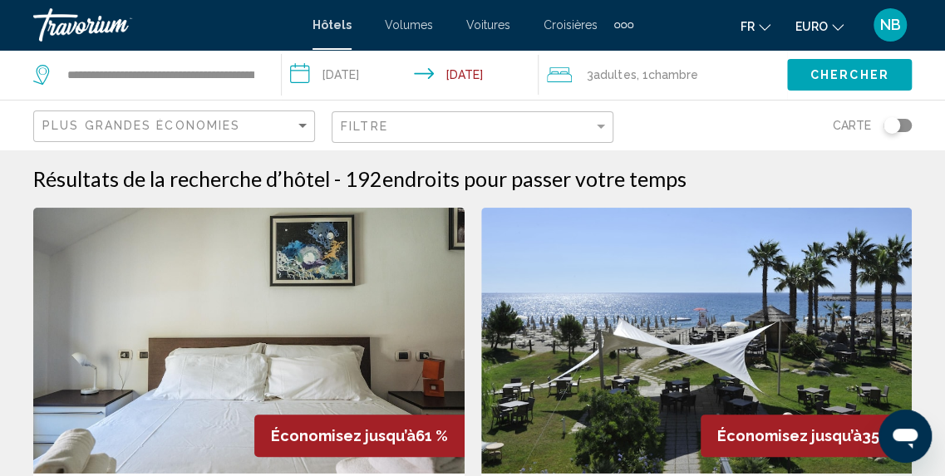
click at [845, 251] on img "Contenu principal" at bounding box center [696, 341] width 431 height 266
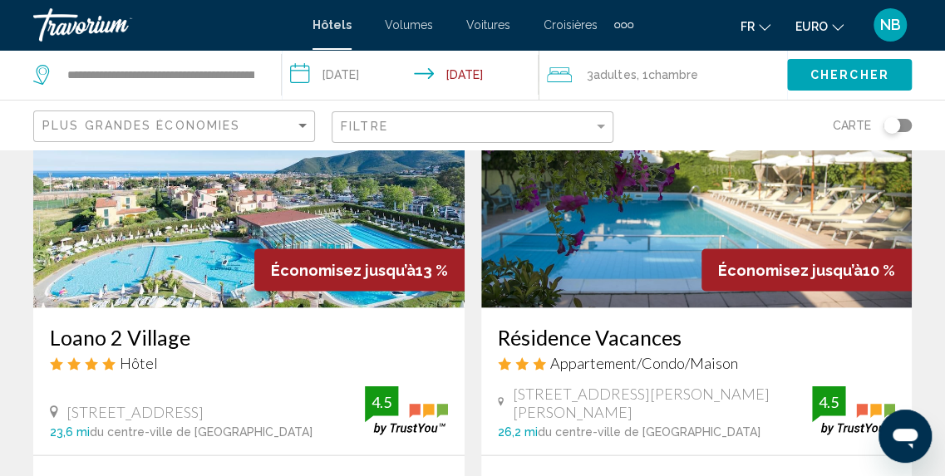
scroll to position [1503, 0]
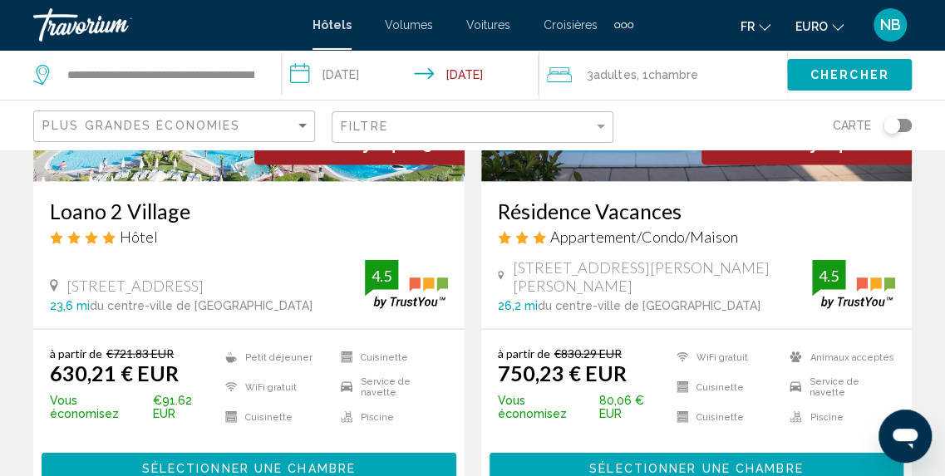
click at [662, 215] on h3 "Résidence Vacances" at bounding box center [697, 211] width 398 height 25
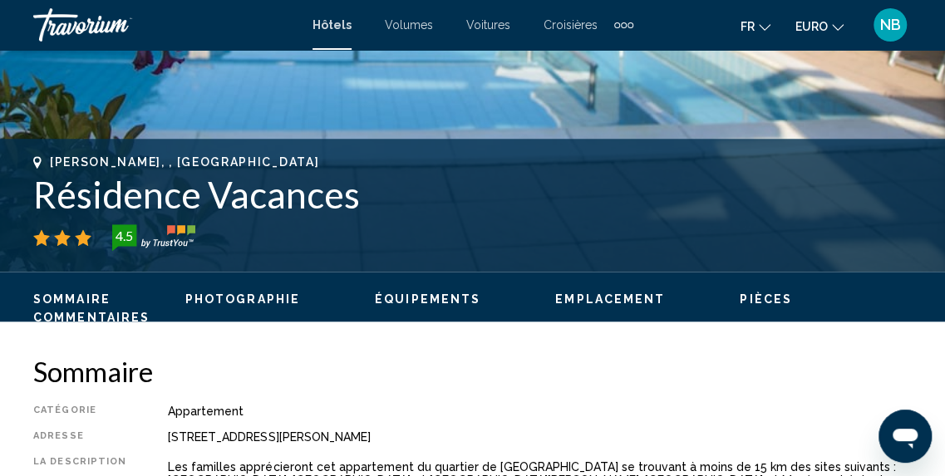
scroll to position [253, 0]
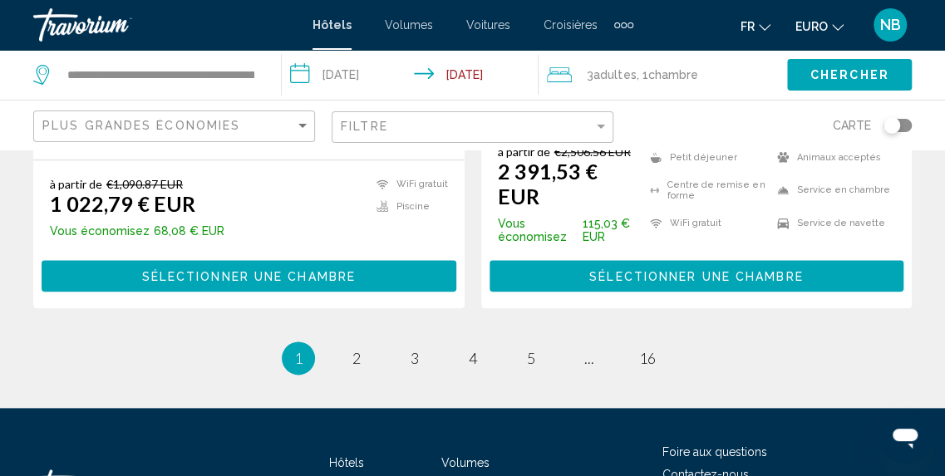
scroll to position [3595, 0]
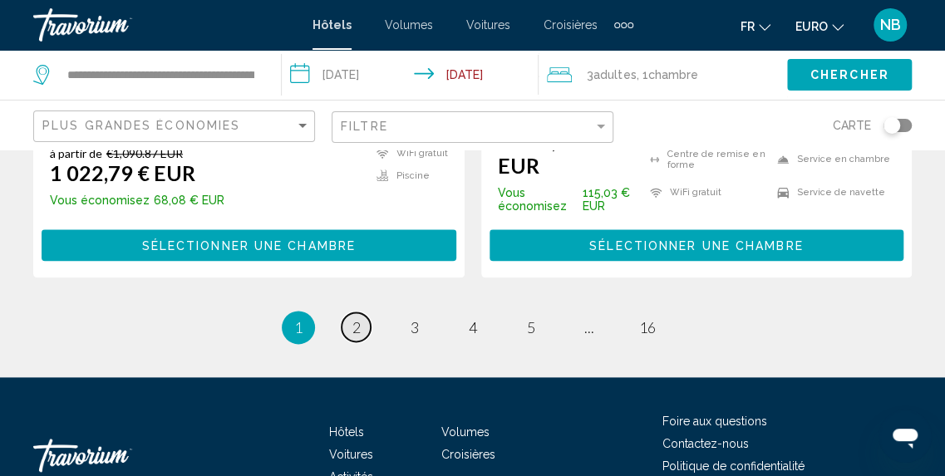
click at [354, 318] on span "2" at bounding box center [357, 327] width 8 height 18
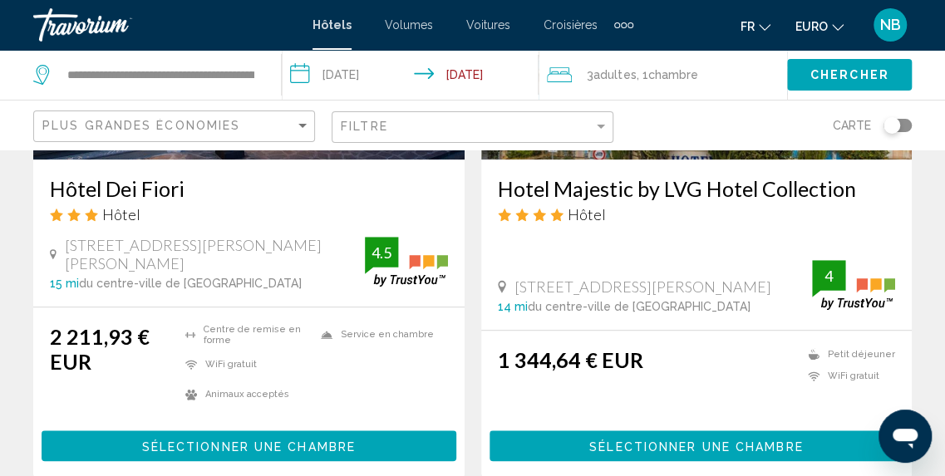
scroll to position [3470, 0]
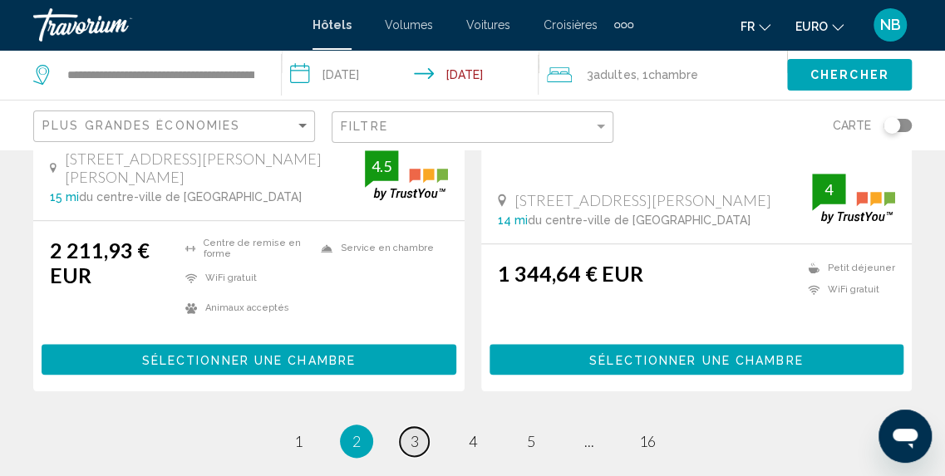
click at [419, 427] on link "page 3" at bounding box center [414, 441] width 29 height 29
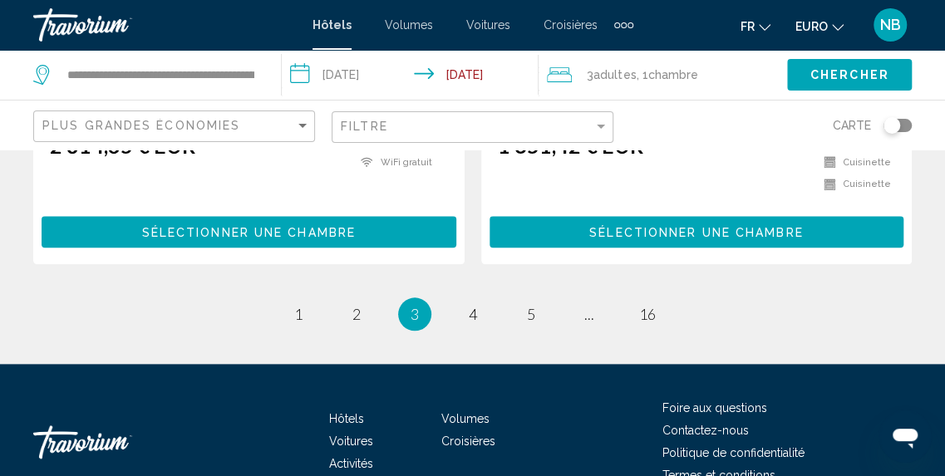
scroll to position [3628, 0]
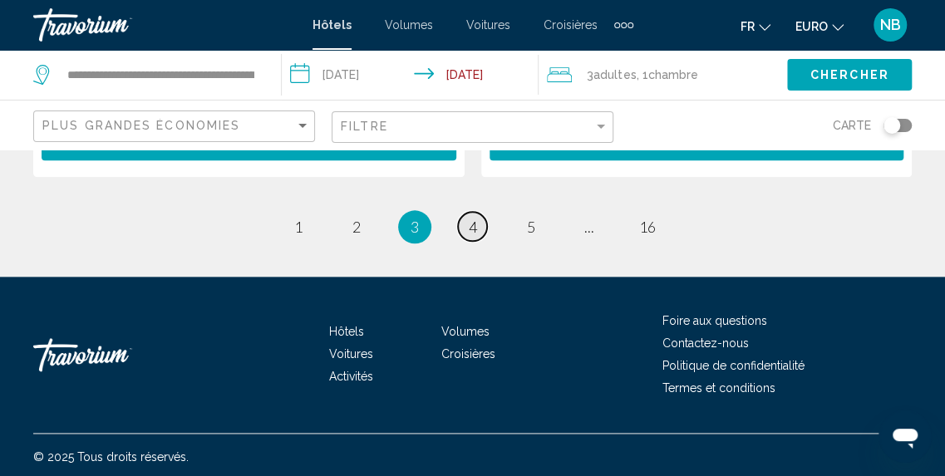
click at [472, 225] on span "4" at bounding box center [473, 227] width 8 height 18
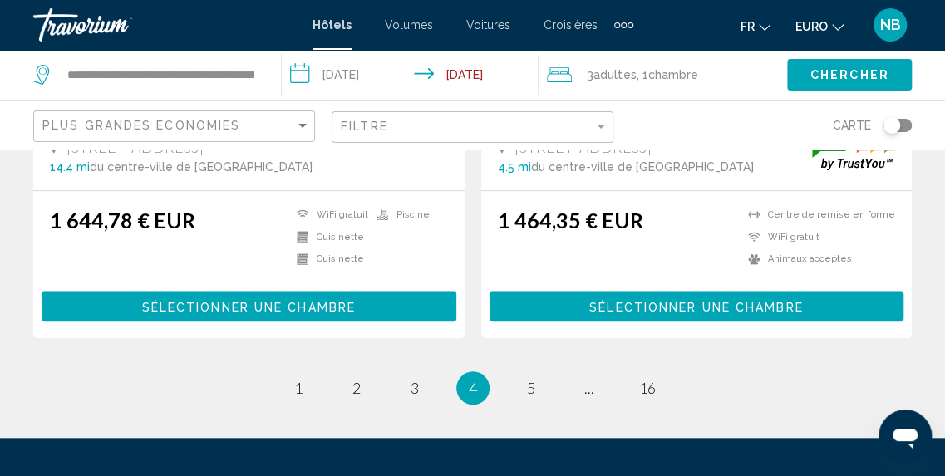
scroll to position [3439, 0]
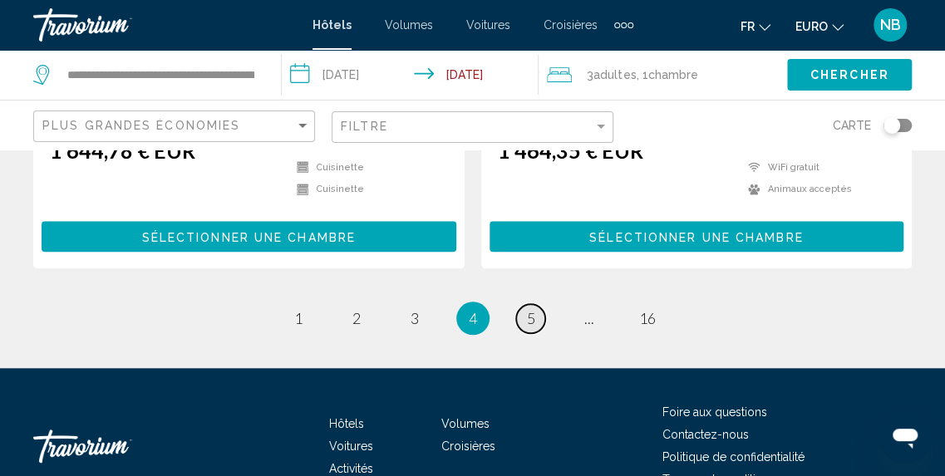
click at [531, 320] on span "5" at bounding box center [531, 318] width 8 height 18
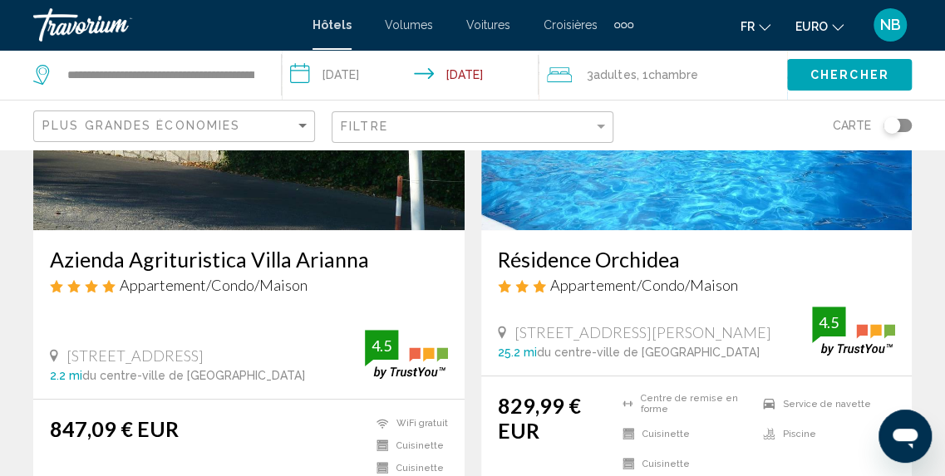
scroll to position [269, 0]
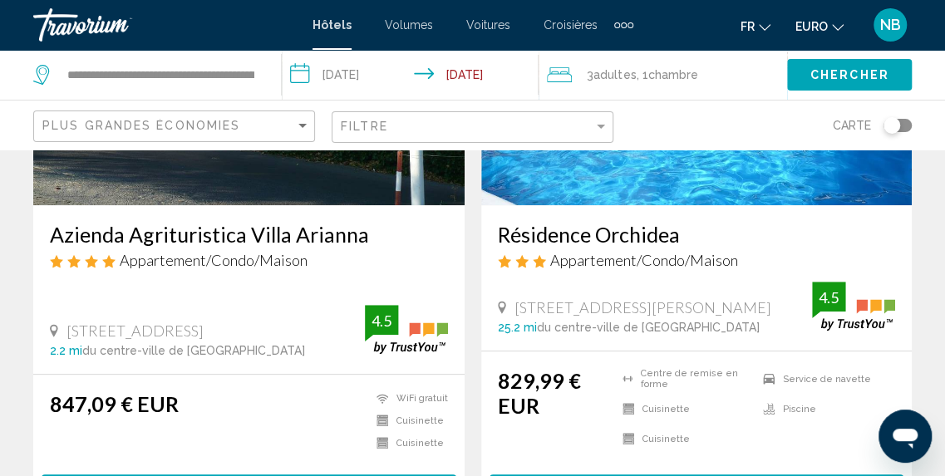
click at [632, 230] on h3 "Résidence Orchidea" at bounding box center [697, 234] width 398 height 25
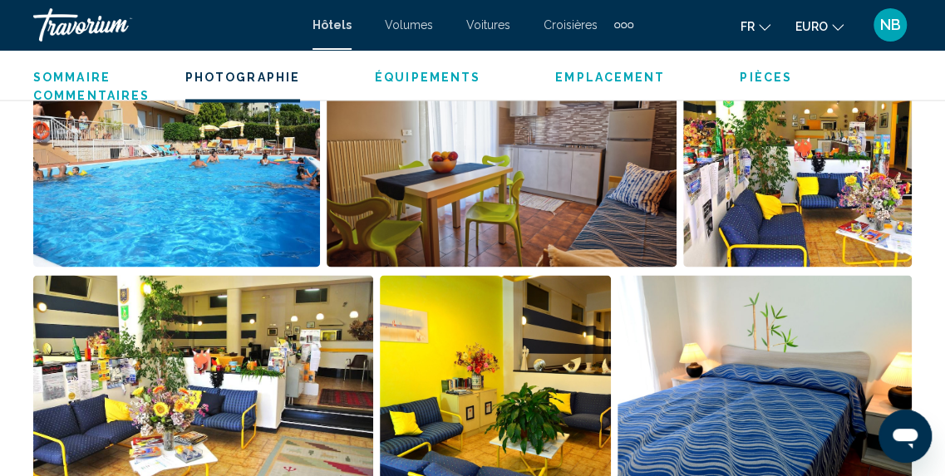
scroll to position [1097, 0]
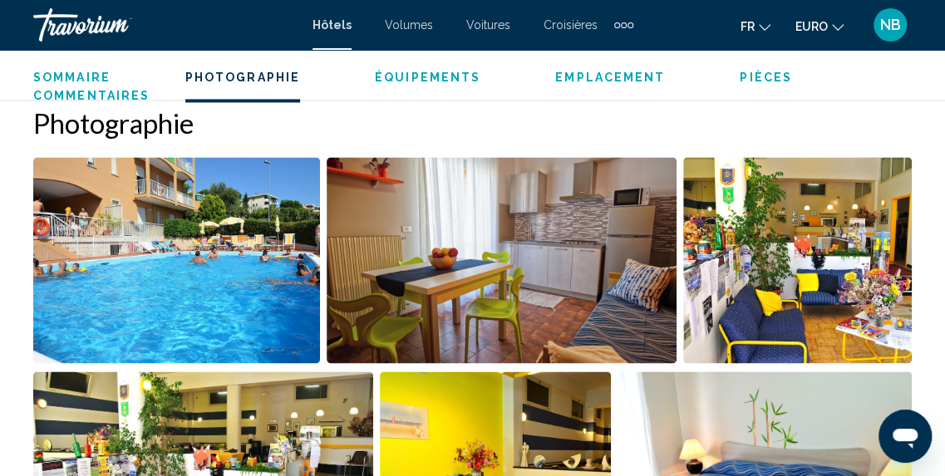
click at [259, 303] on img "Ouvrir le curseur d’image en plein écran" at bounding box center [176, 260] width 287 height 206
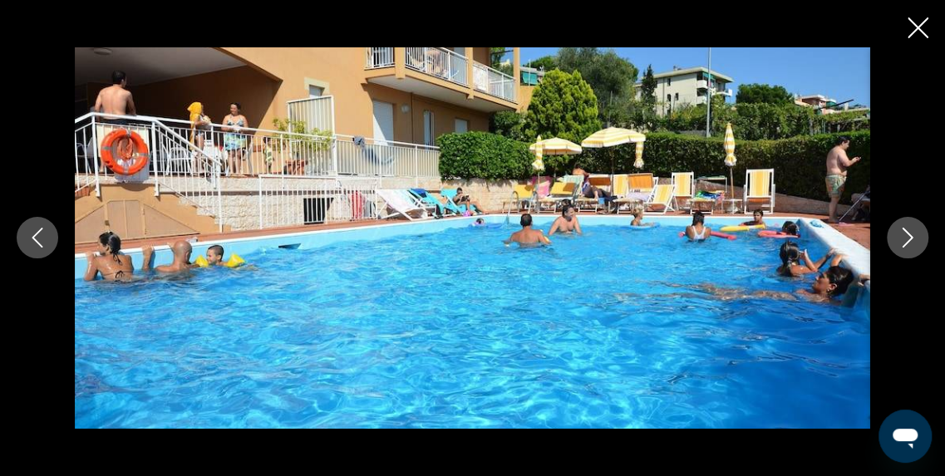
click at [903, 239] on icon "Image suivante" at bounding box center [908, 238] width 20 height 20
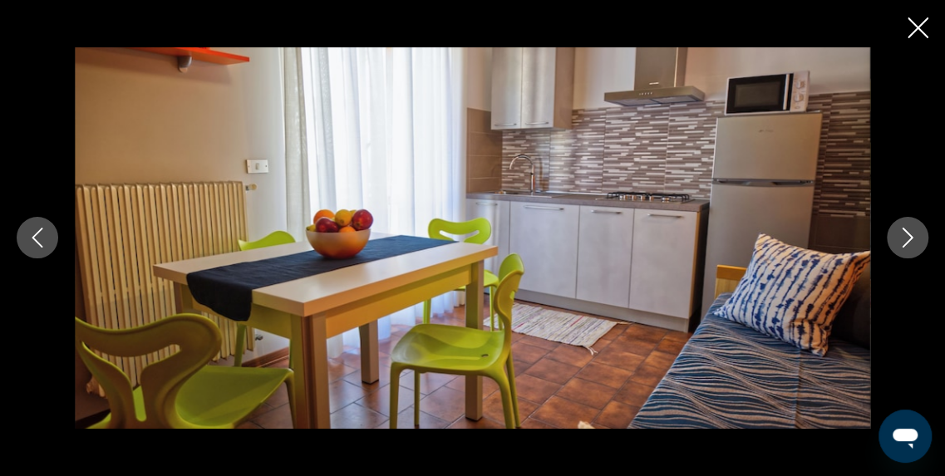
click at [903, 239] on icon "Image suivante" at bounding box center [908, 238] width 20 height 20
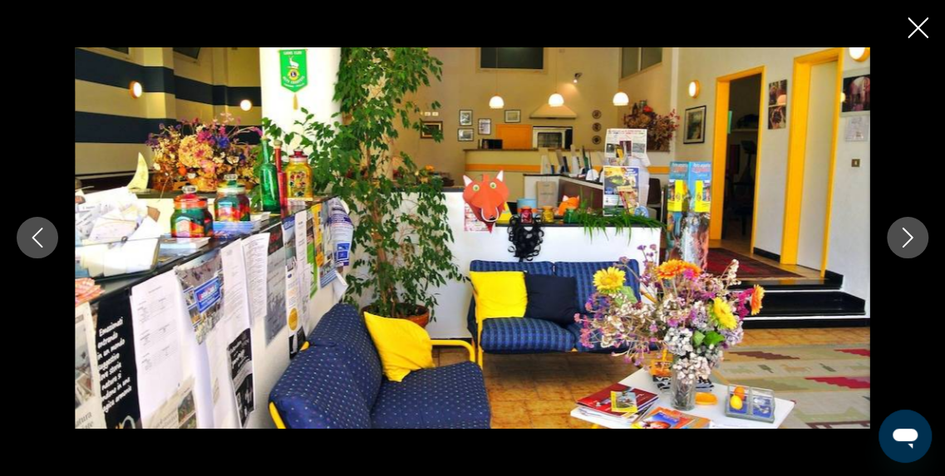
click at [903, 239] on icon "Image suivante" at bounding box center [908, 238] width 20 height 20
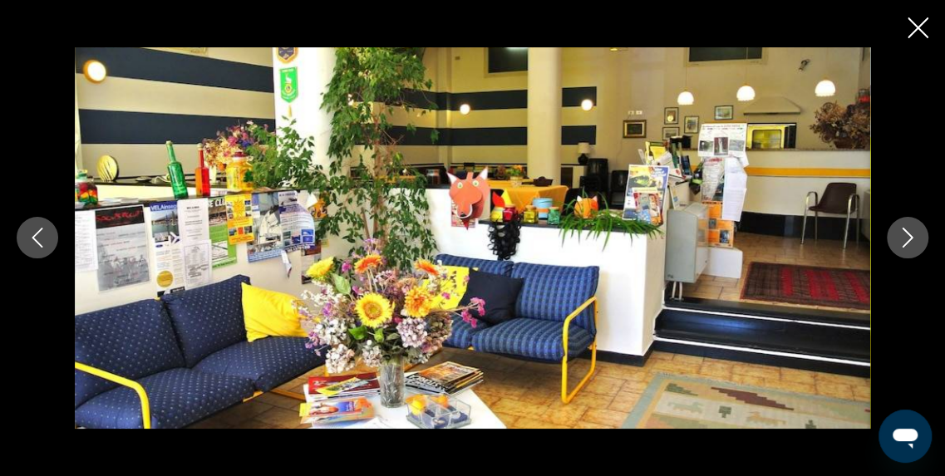
click at [903, 239] on icon "Image suivante" at bounding box center [908, 238] width 20 height 20
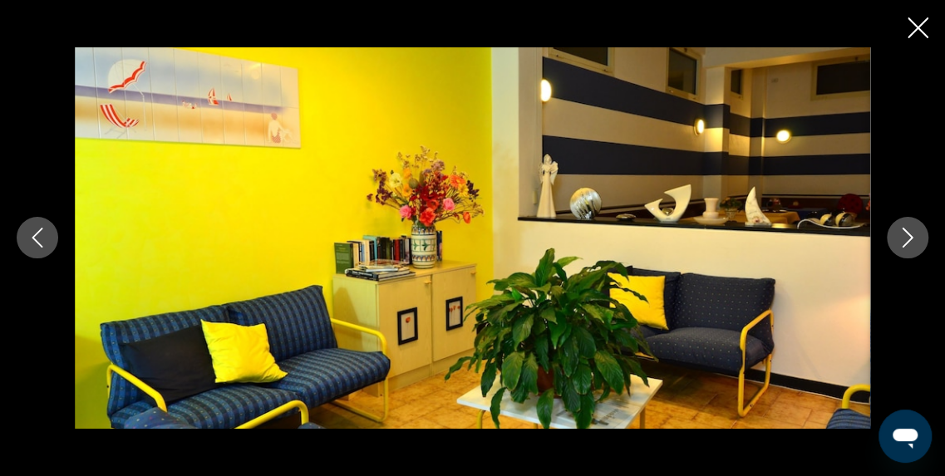
click at [903, 239] on icon "Image suivante" at bounding box center [908, 238] width 20 height 20
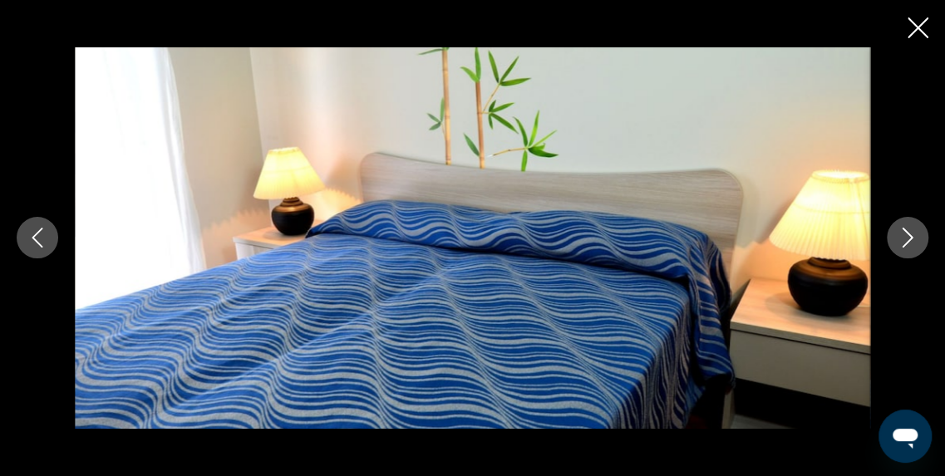
click at [903, 239] on icon "Image suivante" at bounding box center [908, 238] width 20 height 20
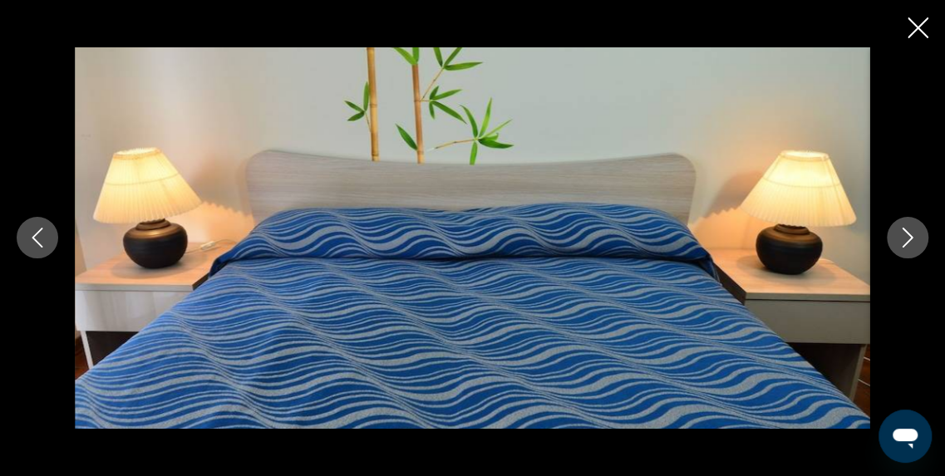
click at [903, 239] on icon "Image suivante" at bounding box center [908, 238] width 20 height 20
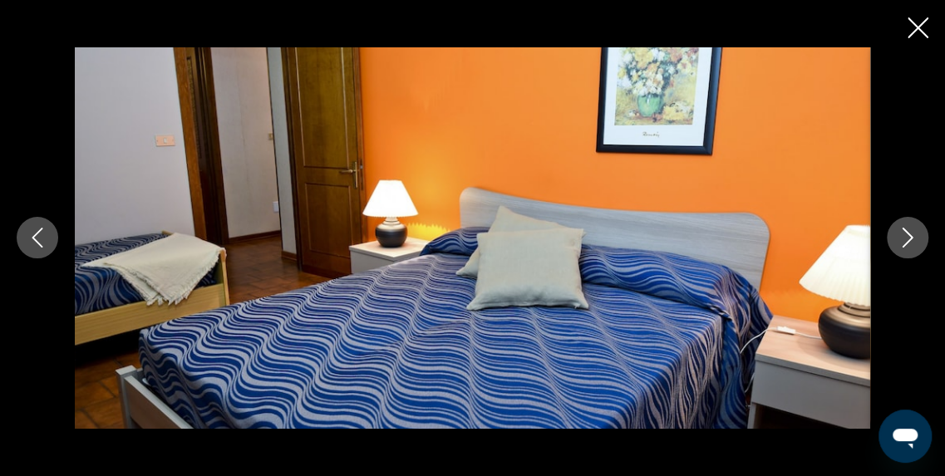
click at [903, 239] on icon "Image suivante" at bounding box center [908, 238] width 20 height 20
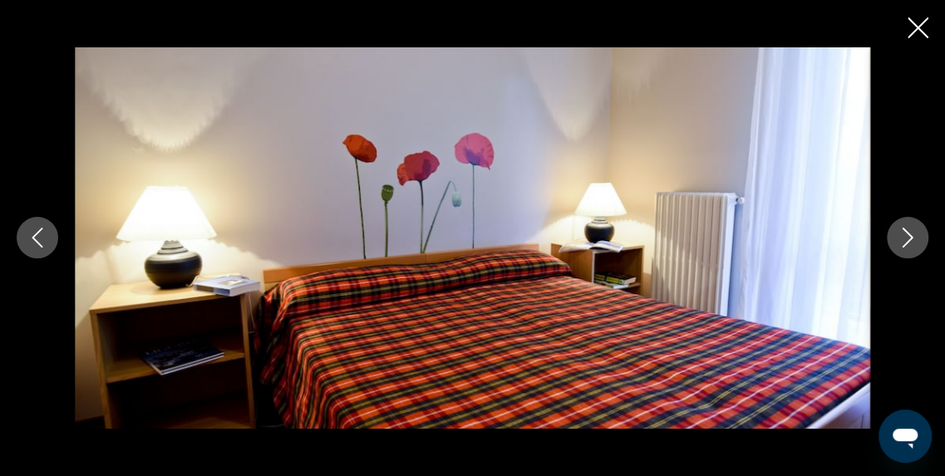
click at [903, 239] on icon "Image suivante" at bounding box center [908, 238] width 20 height 20
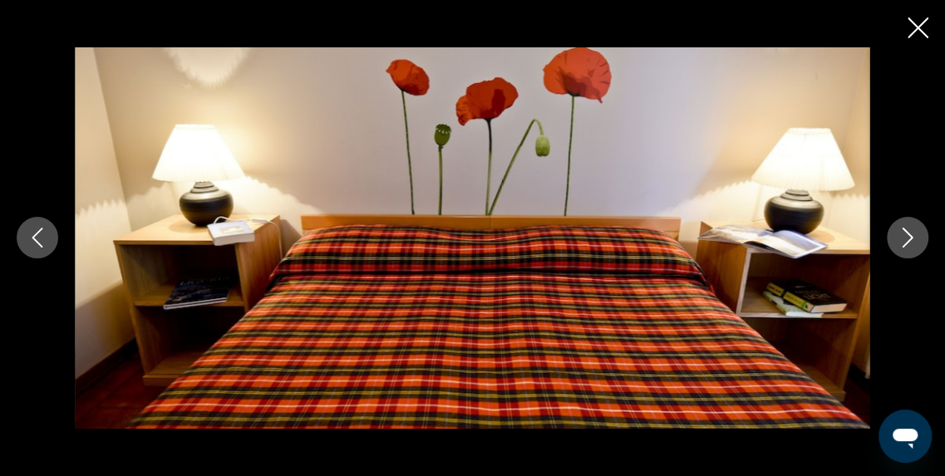
click at [903, 239] on icon "Image suivante" at bounding box center [908, 238] width 20 height 20
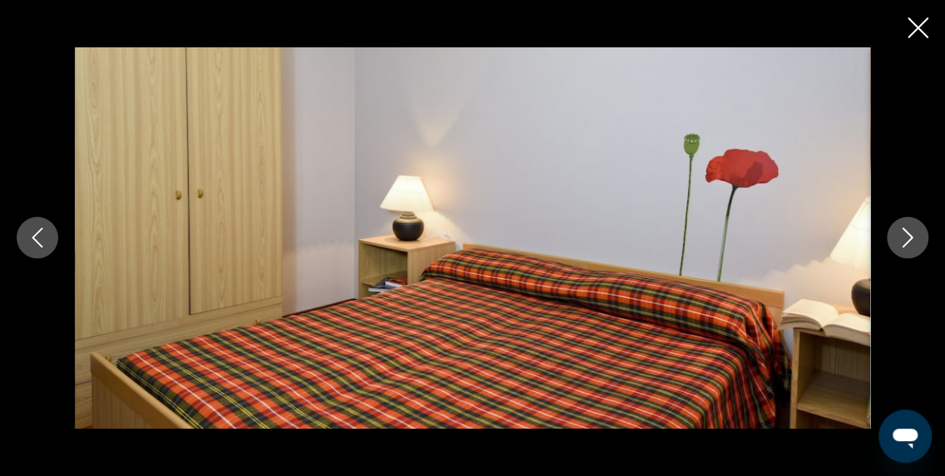
click at [903, 239] on icon "Image suivante" at bounding box center [908, 238] width 20 height 20
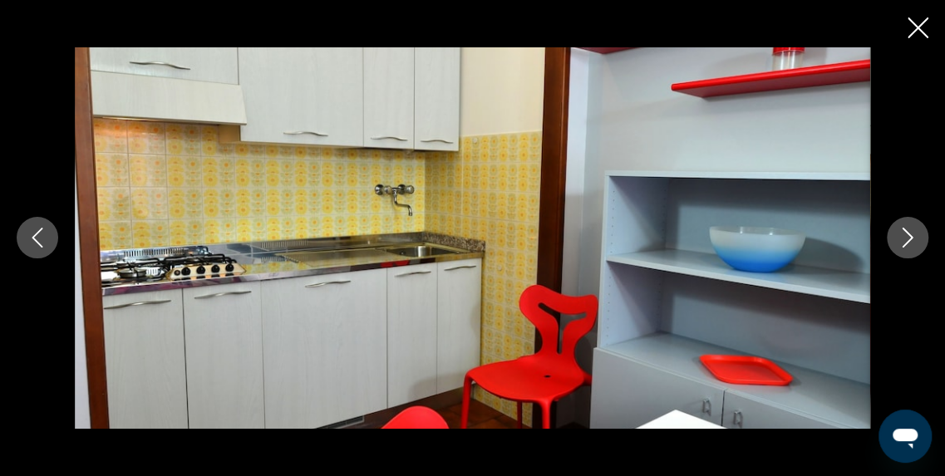
click at [903, 239] on icon "Image suivante" at bounding box center [908, 238] width 20 height 20
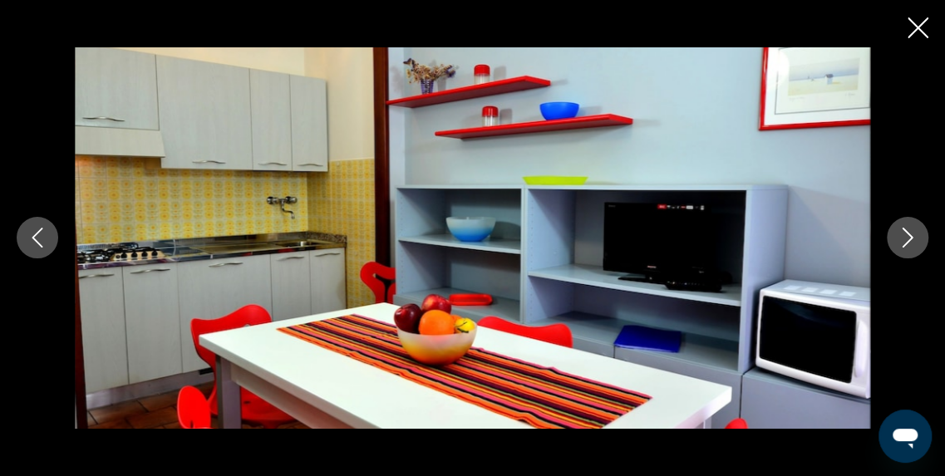
click at [903, 239] on icon "Image suivante" at bounding box center [908, 238] width 20 height 20
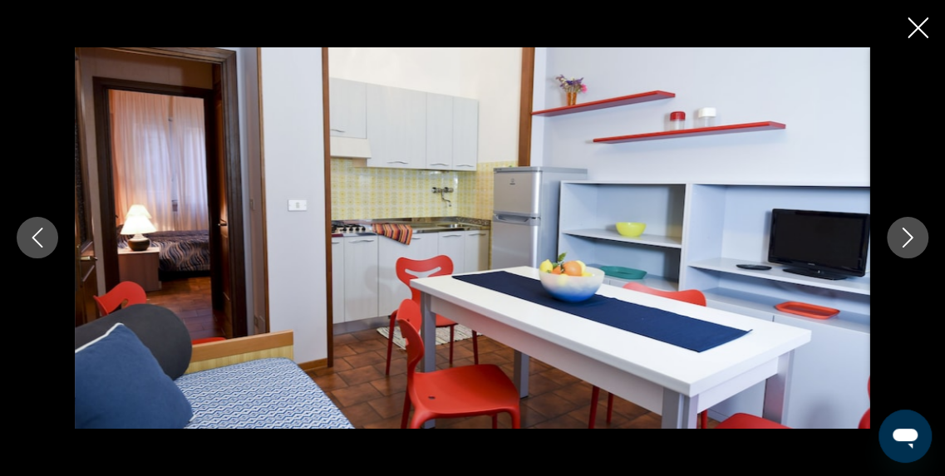
click at [903, 239] on icon "Image suivante" at bounding box center [908, 238] width 20 height 20
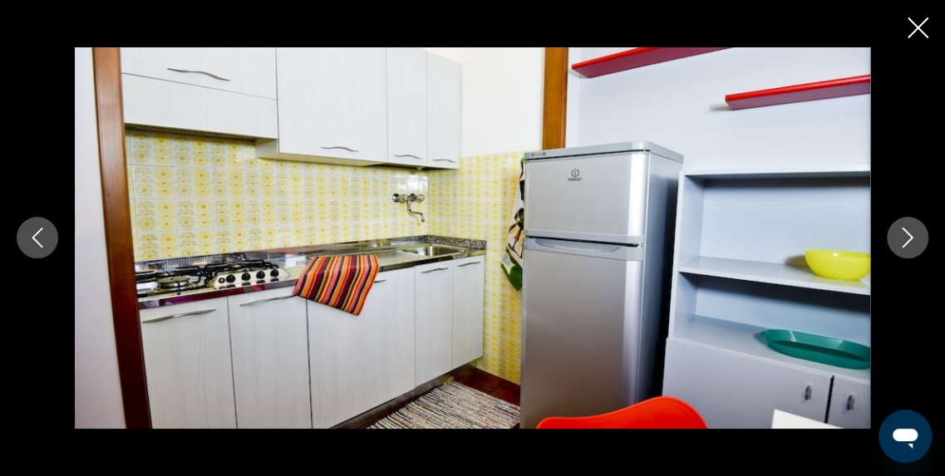
click at [903, 239] on icon "Image suivante" at bounding box center [908, 238] width 20 height 20
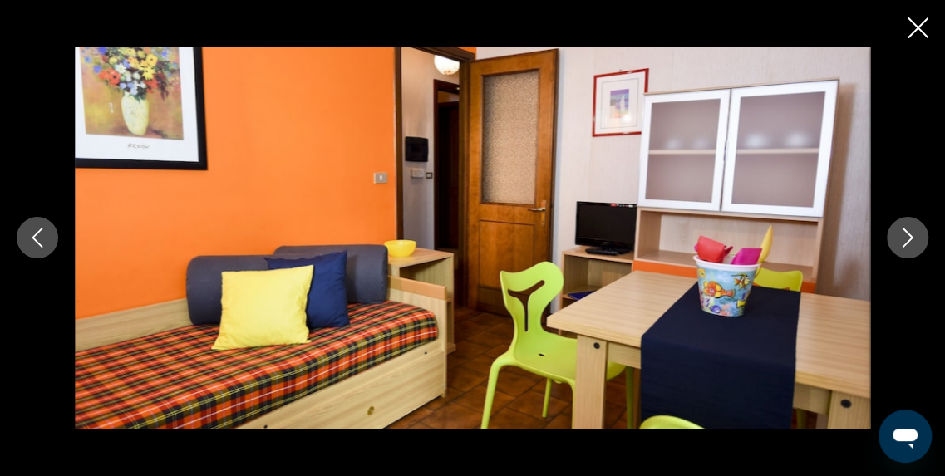
click at [903, 239] on icon "Image suivante" at bounding box center [908, 238] width 20 height 20
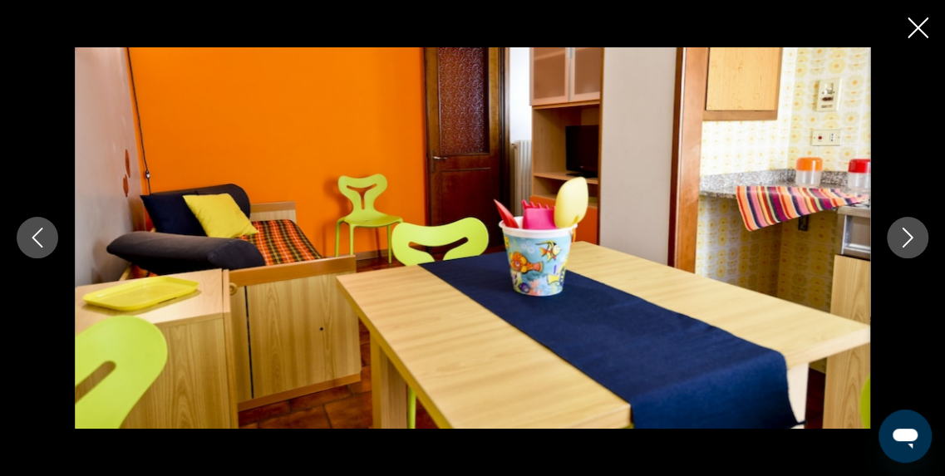
click at [903, 239] on icon "Image suivante" at bounding box center [908, 238] width 20 height 20
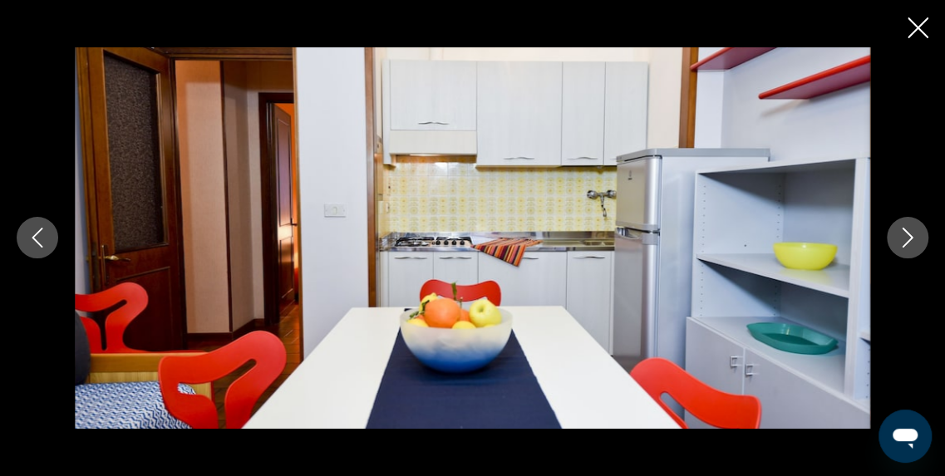
click at [903, 239] on icon "Image suivante" at bounding box center [908, 238] width 20 height 20
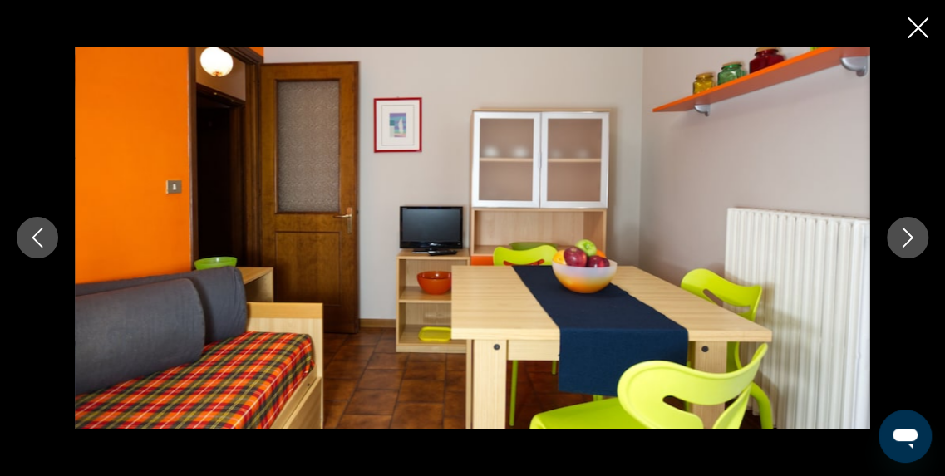
click at [903, 239] on icon "Image suivante" at bounding box center [908, 238] width 20 height 20
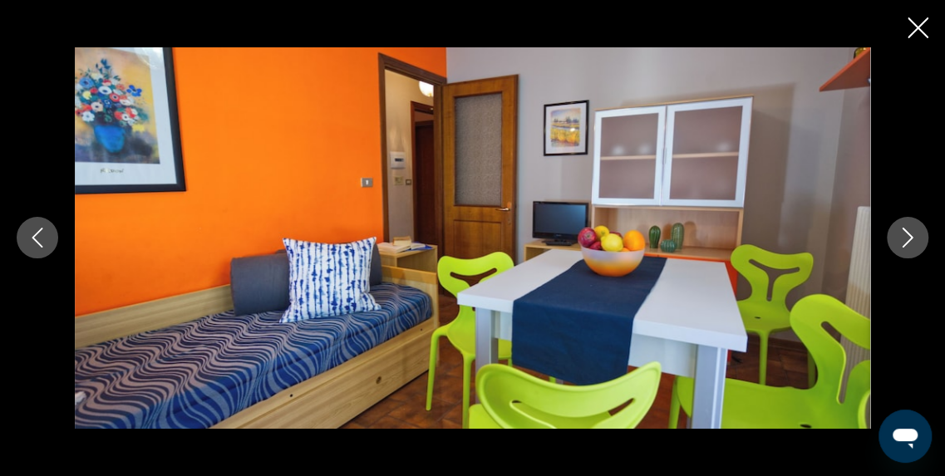
click at [903, 239] on icon "Image suivante" at bounding box center [908, 238] width 20 height 20
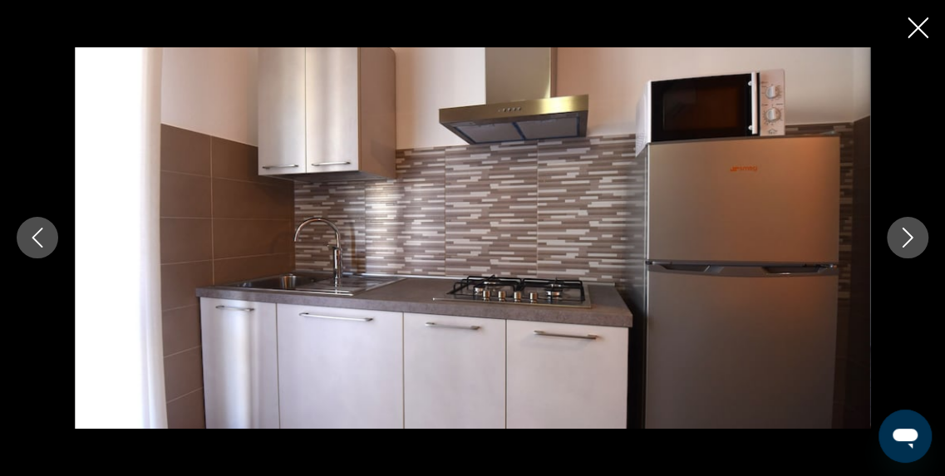
click at [903, 239] on icon "Image suivante" at bounding box center [908, 238] width 20 height 20
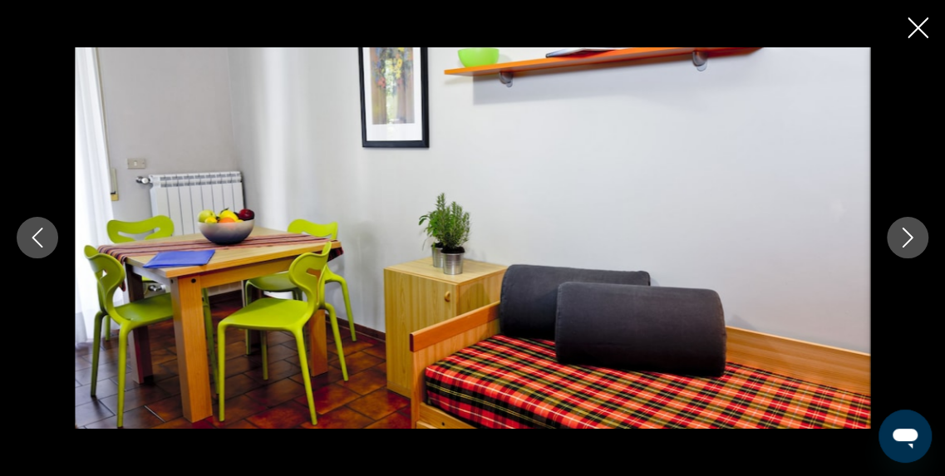
click at [903, 239] on icon "Image suivante" at bounding box center [908, 238] width 20 height 20
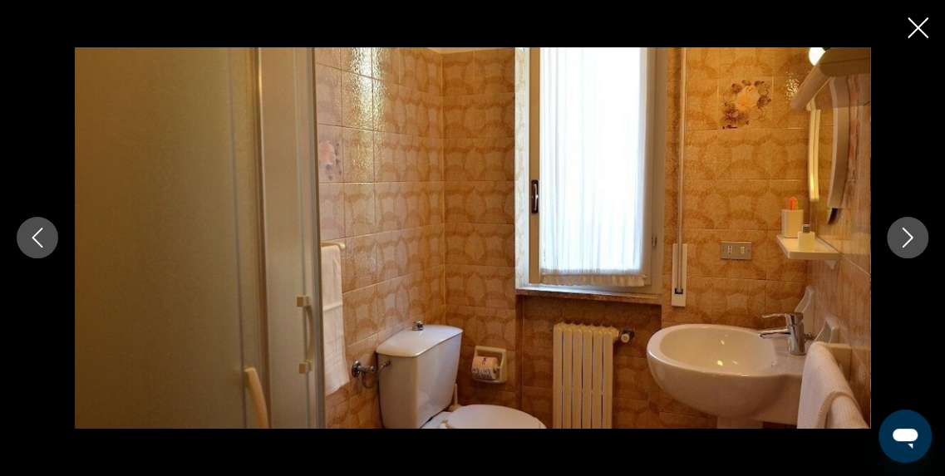
click at [903, 239] on icon "Image suivante" at bounding box center [908, 238] width 20 height 20
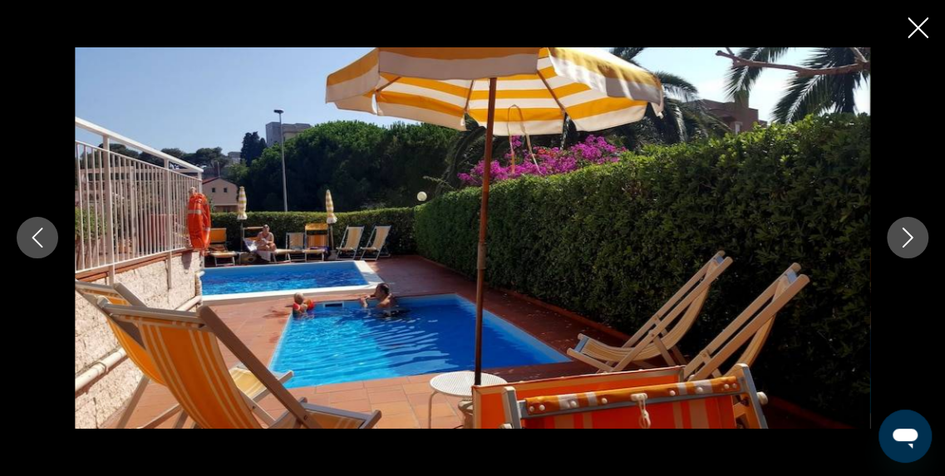
click at [903, 239] on icon "Image suivante" at bounding box center [908, 238] width 20 height 20
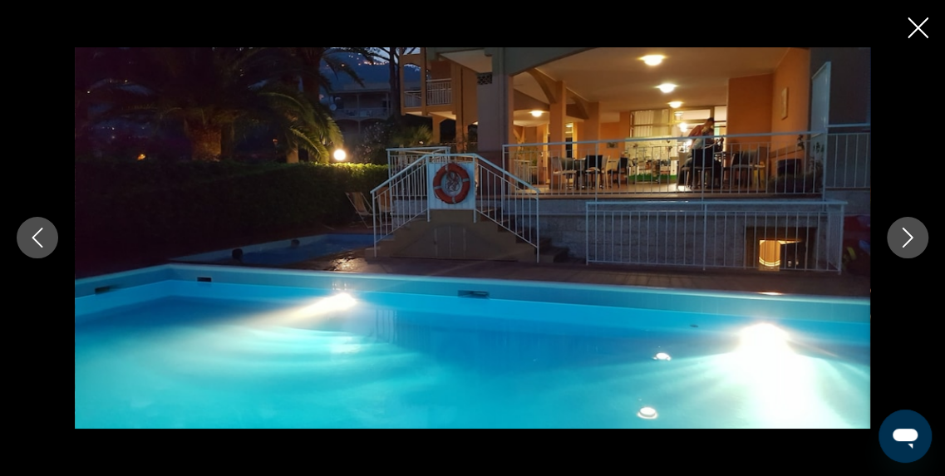
click at [912, 239] on icon "Image suivante" at bounding box center [908, 239] width 11 height 20
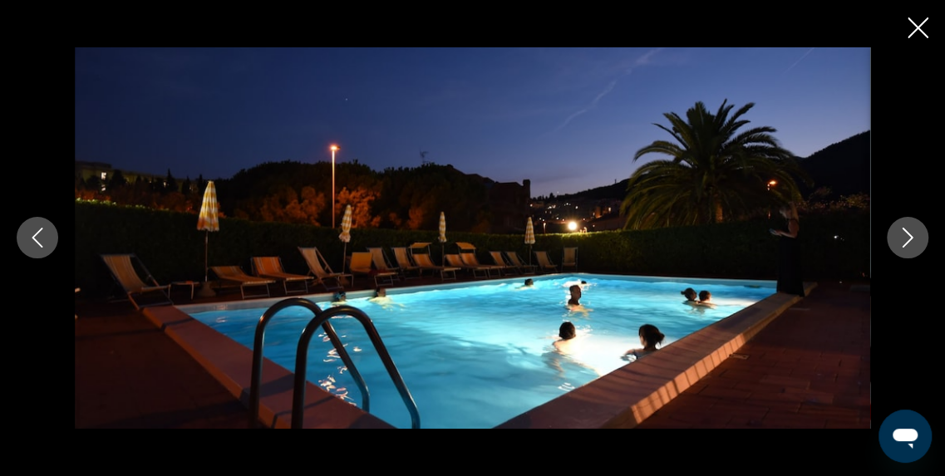
click at [912, 239] on icon "Image suivante" at bounding box center [908, 239] width 11 height 20
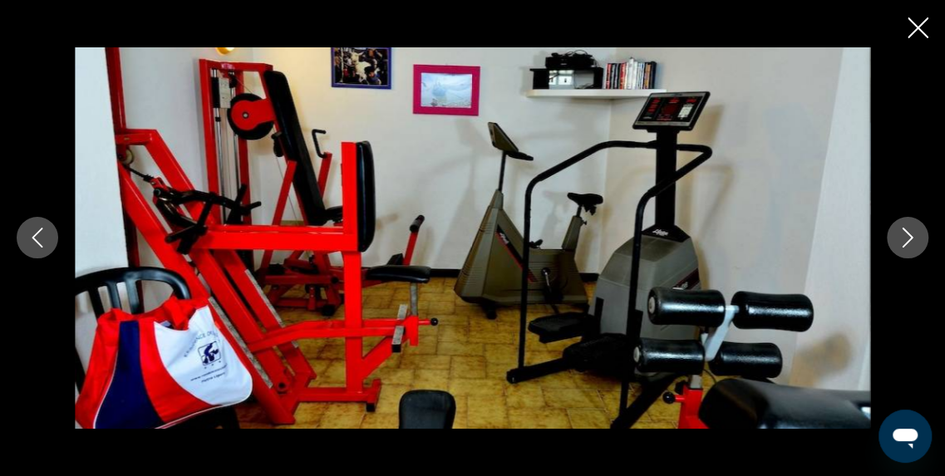
click at [912, 239] on icon "Image suivante" at bounding box center [908, 239] width 11 height 20
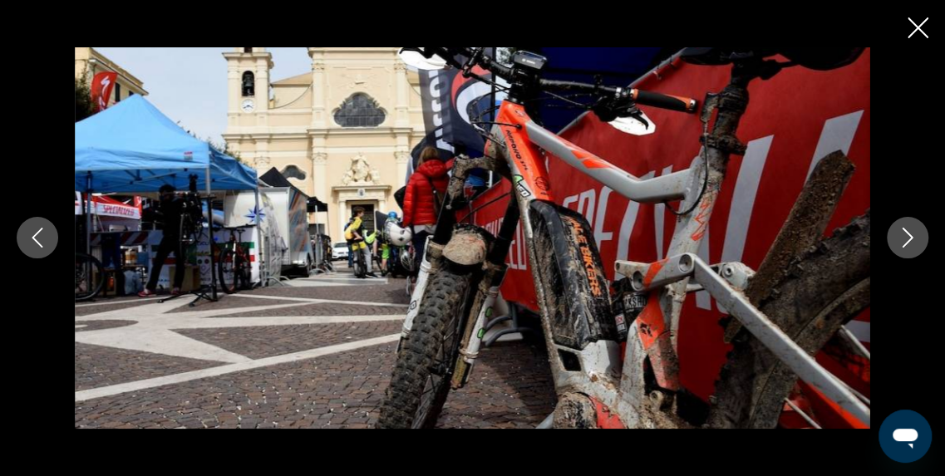
click at [912, 239] on icon "Image suivante" at bounding box center [908, 239] width 11 height 20
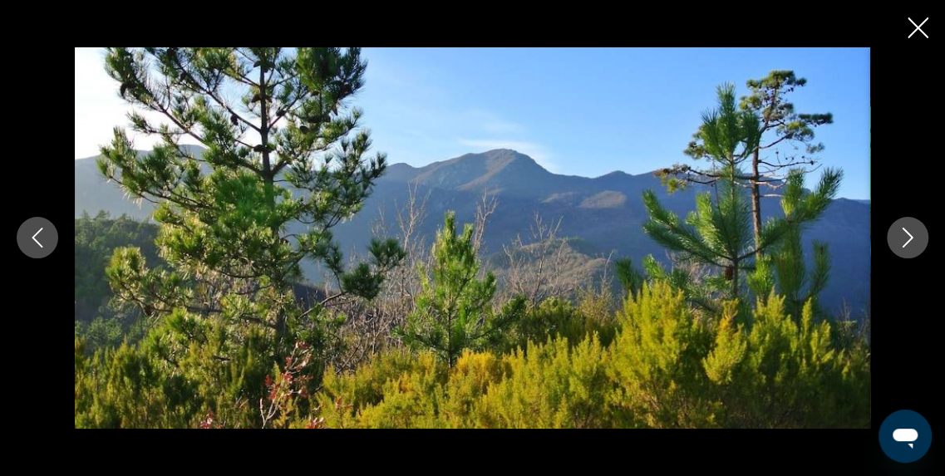
click at [912, 239] on icon "Image suivante" at bounding box center [908, 239] width 11 height 20
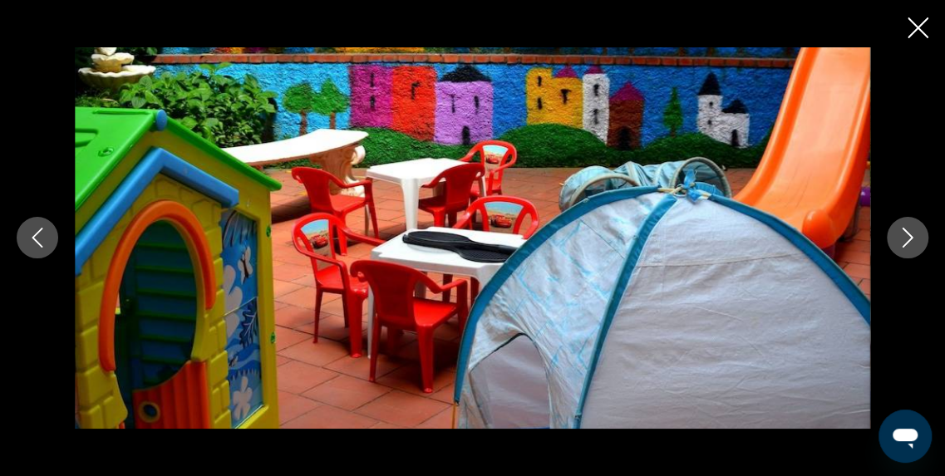
click at [912, 239] on icon "Image suivante" at bounding box center [908, 239] width 11 height 20
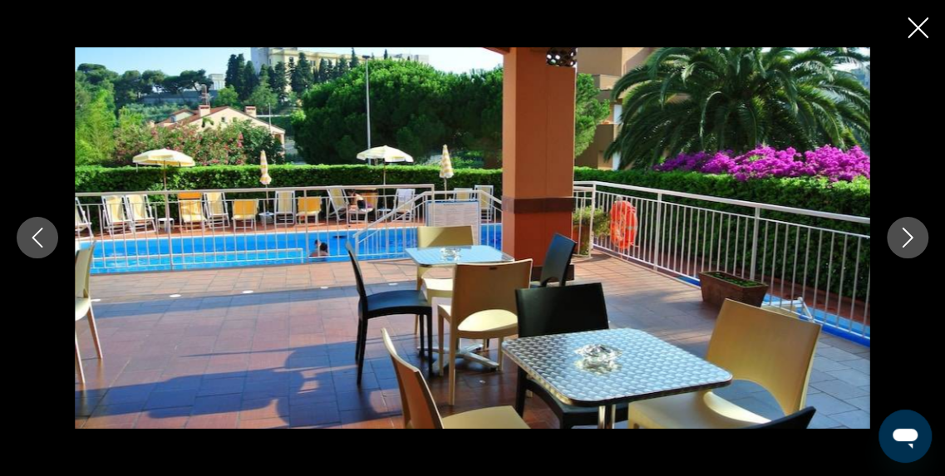
click at [909, 26] on icon "Fermer le diaporama" at bounding box center [918, 27] width 21 height 21
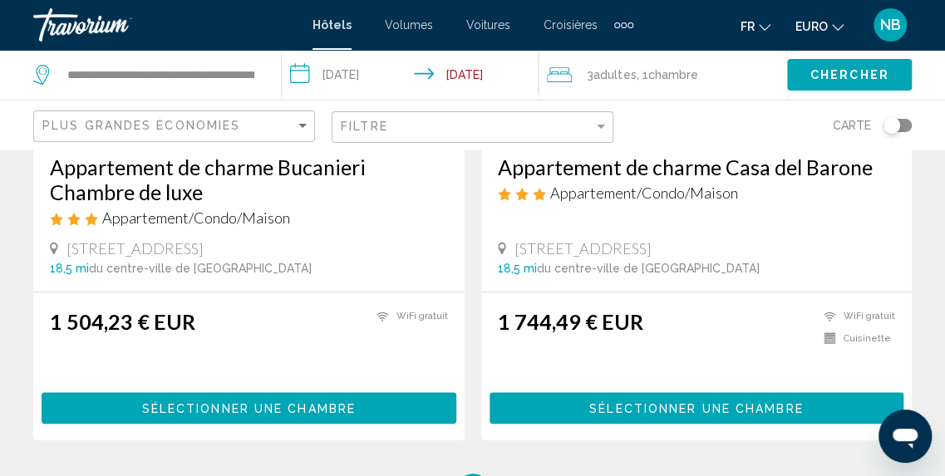
scroll to position [3429, 0]
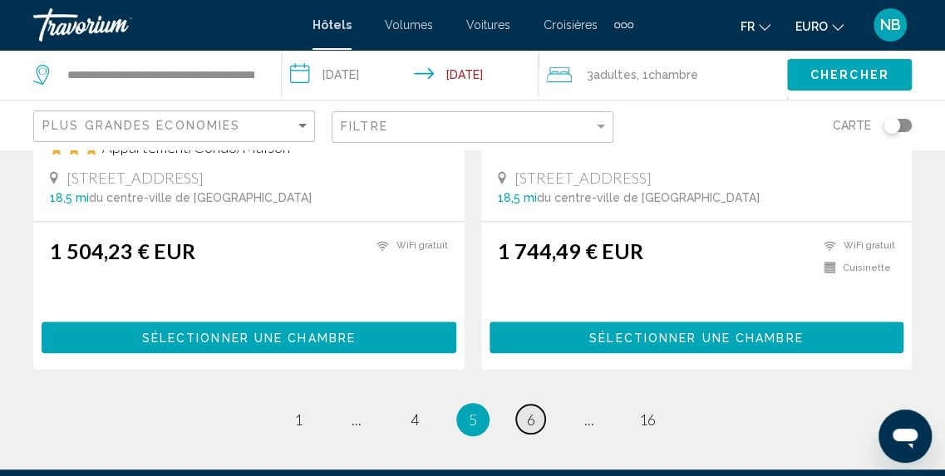
click at [529, 411] on span "6" at bounding box center [531, 420] width 8 height 18
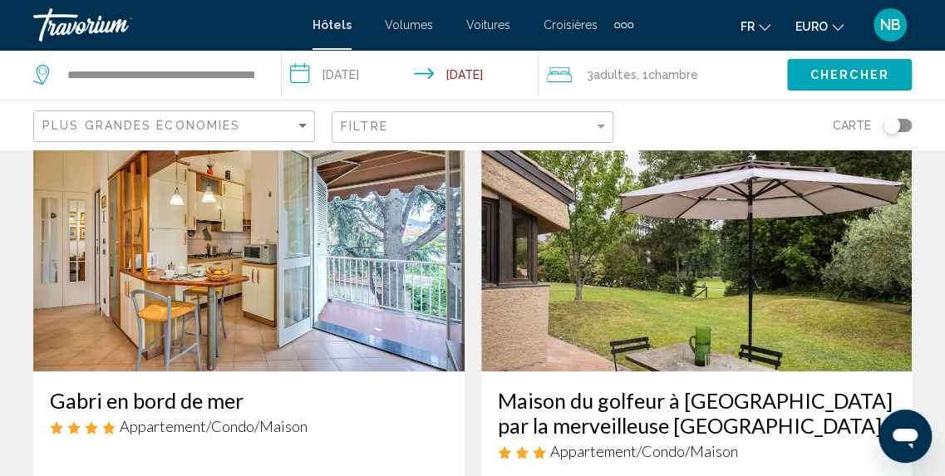
scroll to position [805, 0]
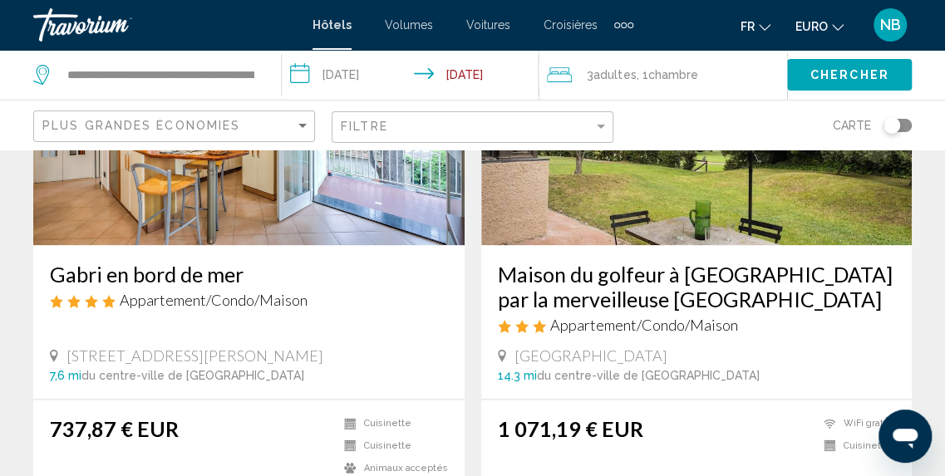
click at [365, 228] on img "Contenu principal" at bounding box center [248, 112] width 431 height 266
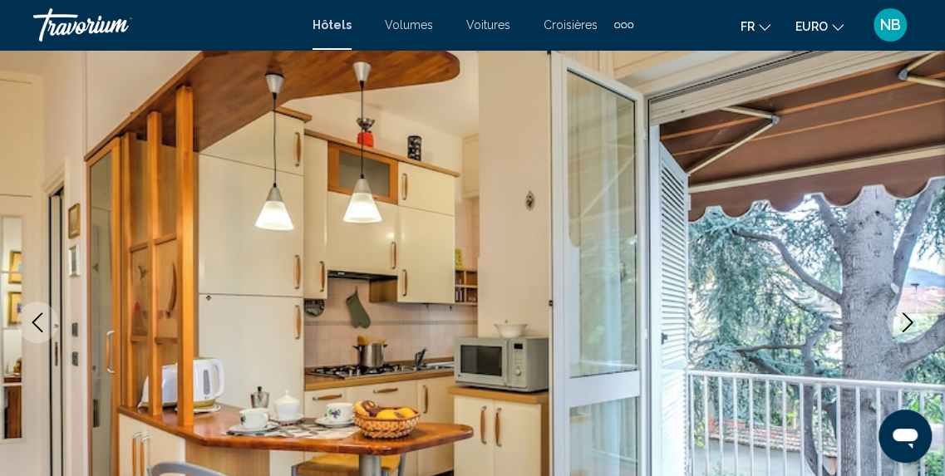
scroll to position [206, 0]
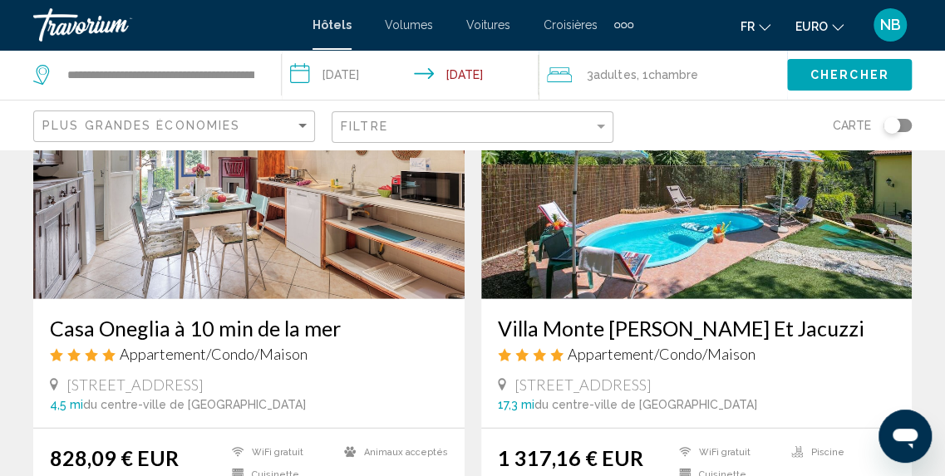
scroll to position [1994, 0]
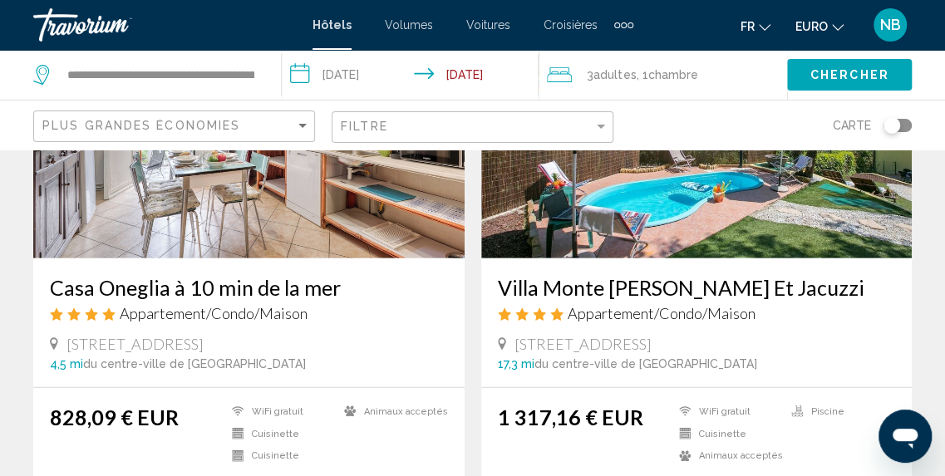
click at [411, 235] on img "Contenu principal" at bounding box center [248, 126] width 431 height 266
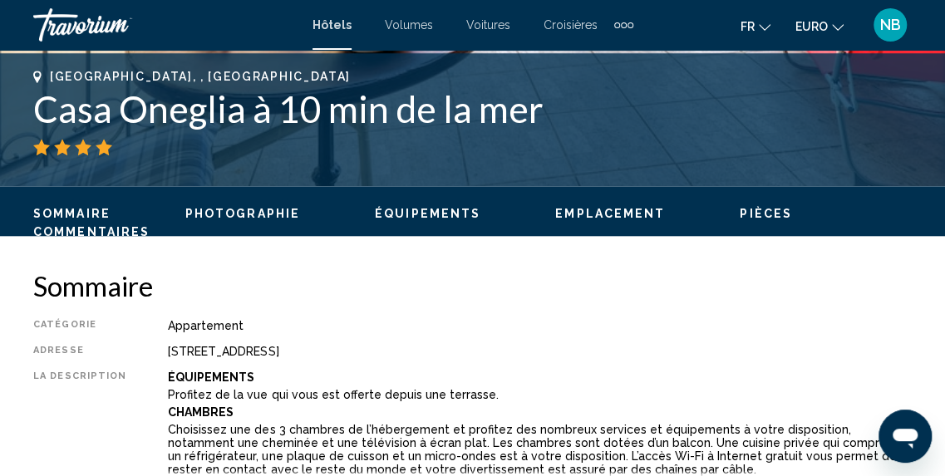
scroll to position [600, 0]
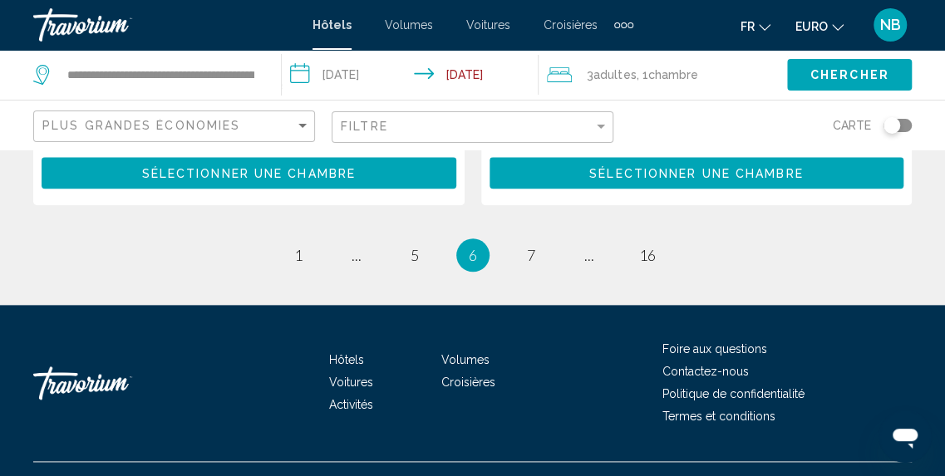
scroll to position [3611, 0]
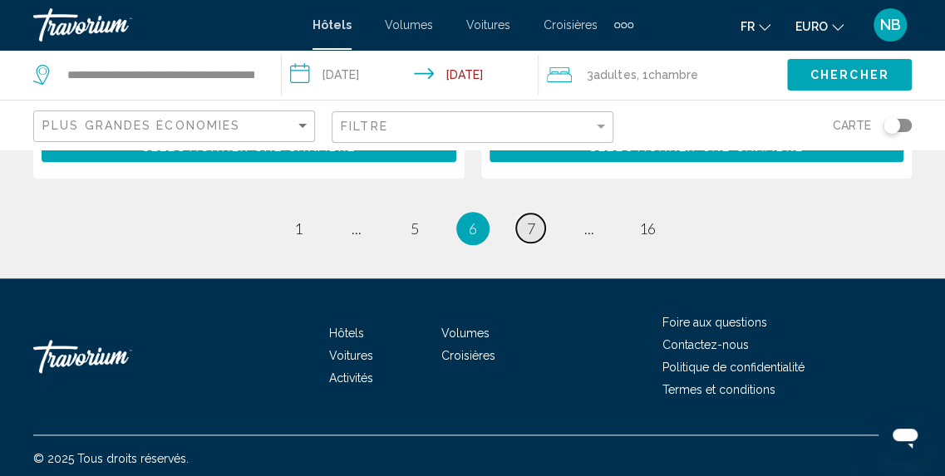
click at [527, 224] on span "7" at bounding box center [531, 228] width 8 height 18
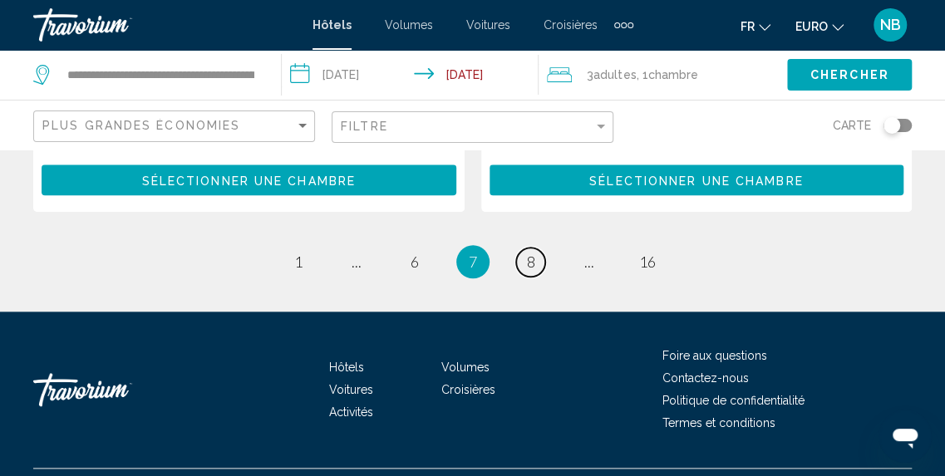
scroll to position [3589, 0]
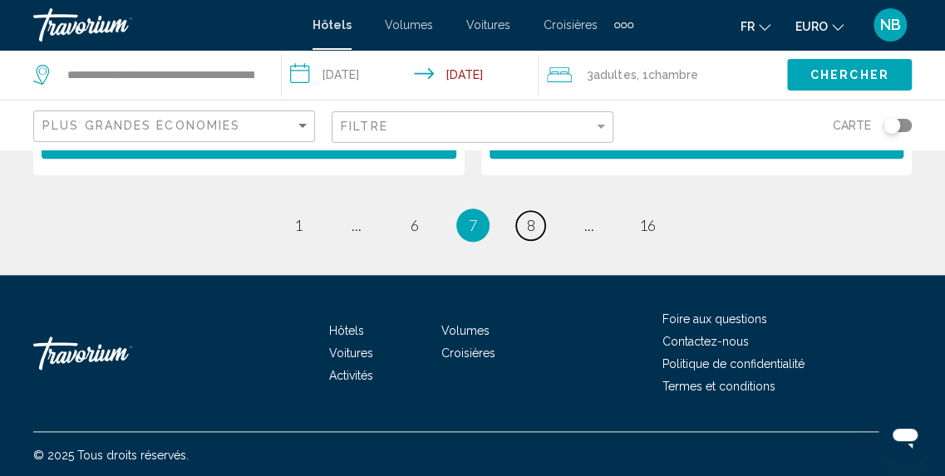
drag, startPoint x: 949, startPoint y: 37, endPoint x: 37, endPoint y: 20, distance: 913.0
click at [539, 225] on link "page 8" at bounding box center [530, 225] width 29 height 29
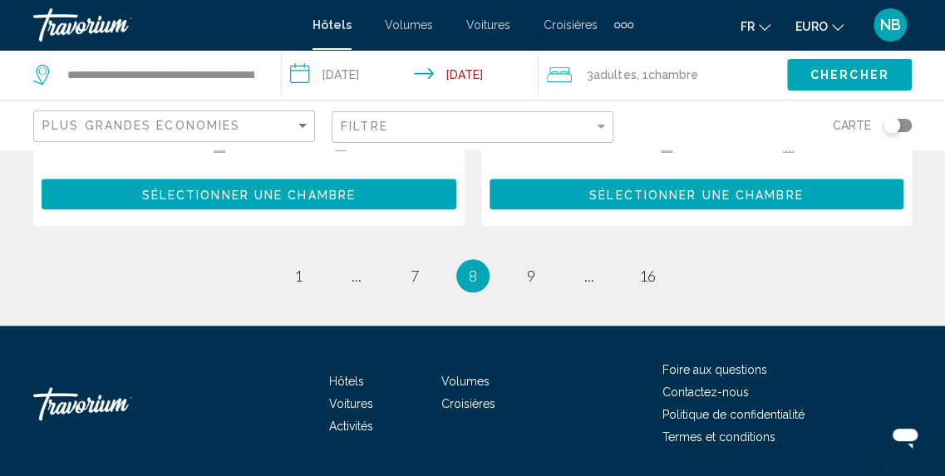
scroll to position [3520, 0]
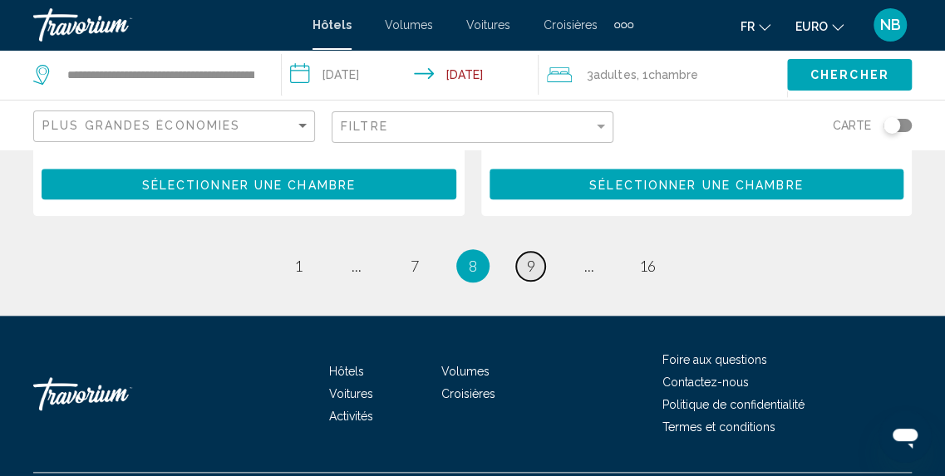
click at [536, 259] on link "page 9" at bounding box center [530, 266] width 29 height 29
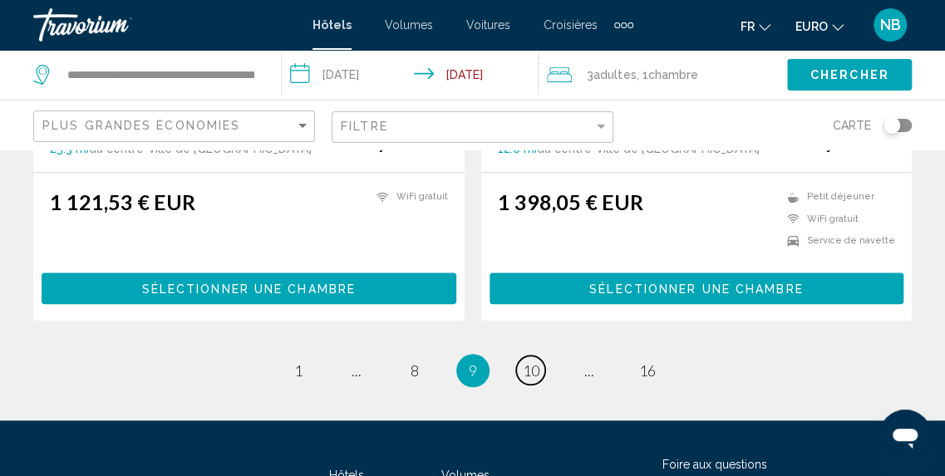
scroll to position [3453, 0]
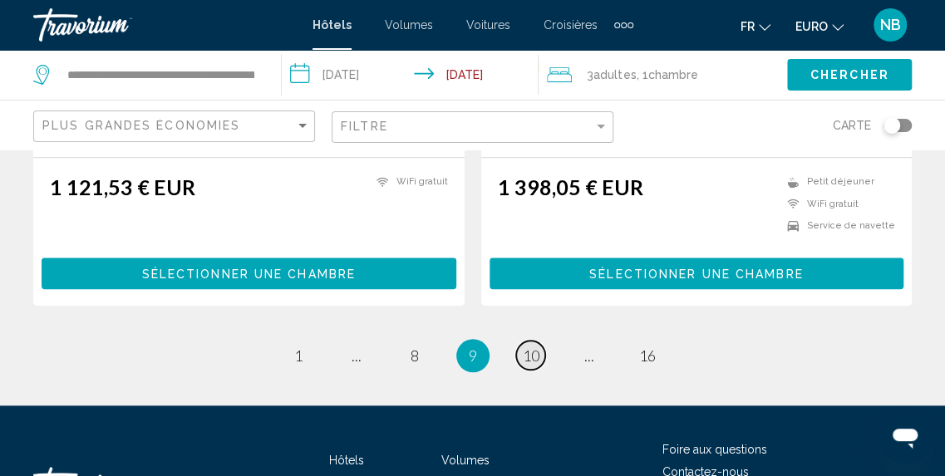
click at [527, 347] on span "10" at bounding box center [531, 356] width 17 height 18
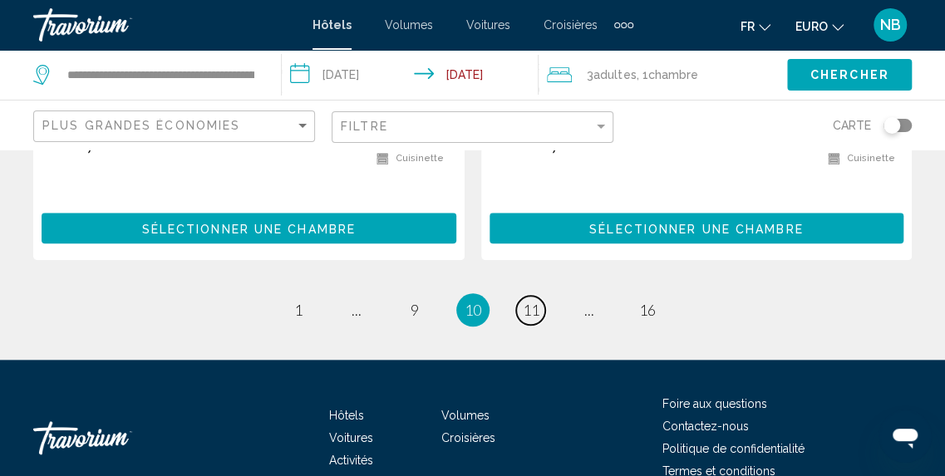
scroll to position [3479, 0]
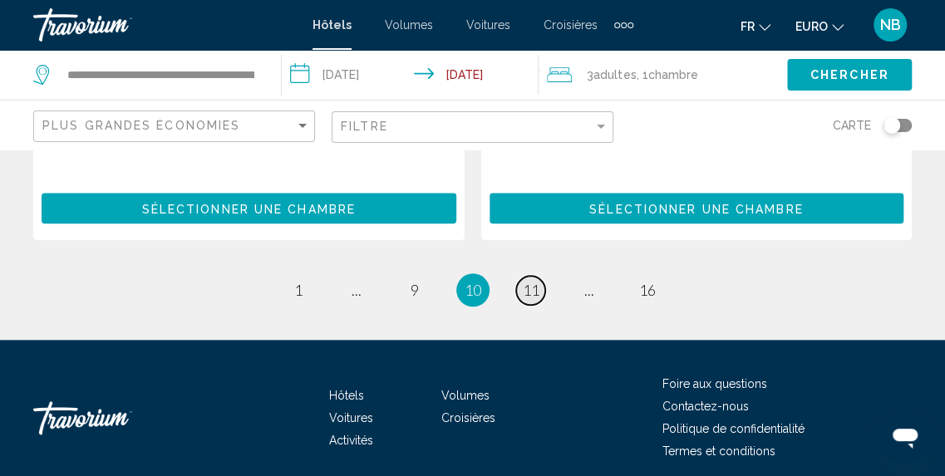
click at [530, 289] on span "11" at bounding box center [531, 290] width 17 height 18
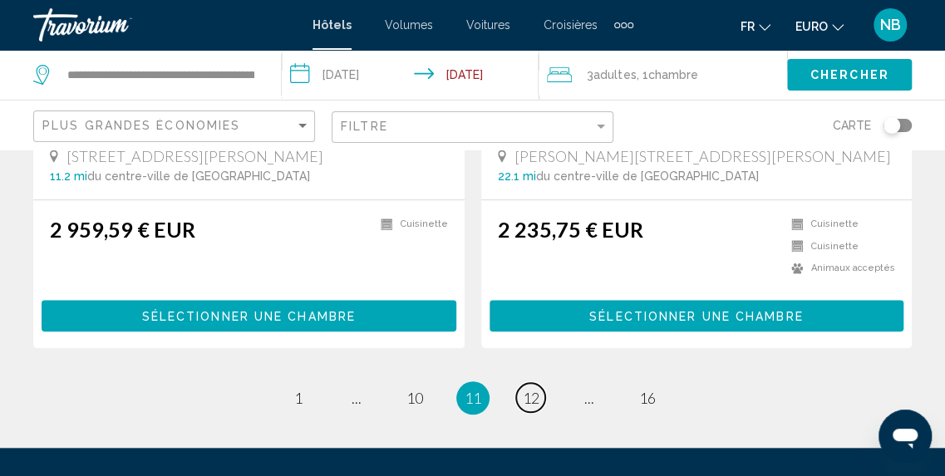
scroll to position [3416, 0]
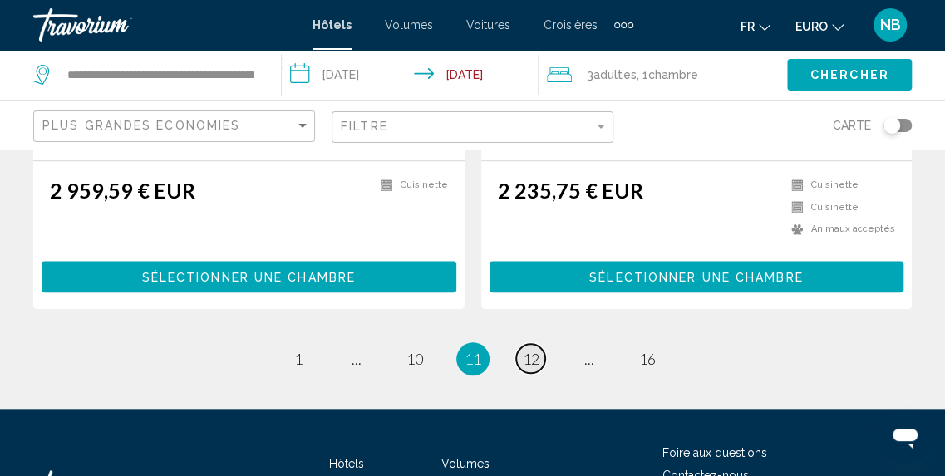
click at [525, 344] on link "page 12" at bounding box center [530, 358] width 29 height 29
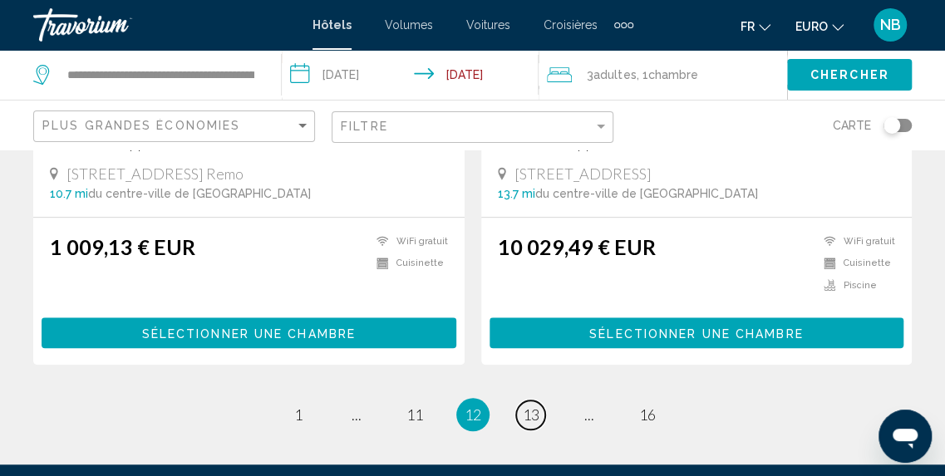
scroll to position [3408, 0]
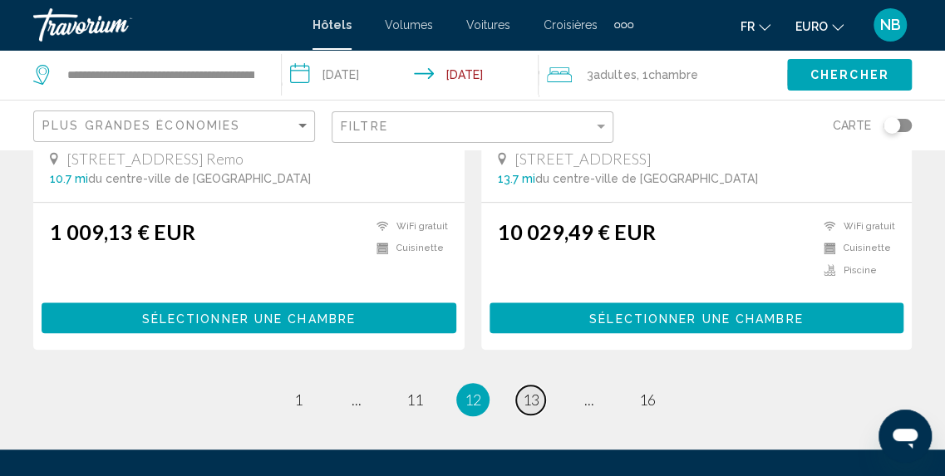
click at [538, 391] on span "13" at bounding box center [531, 400] width 17 height 18
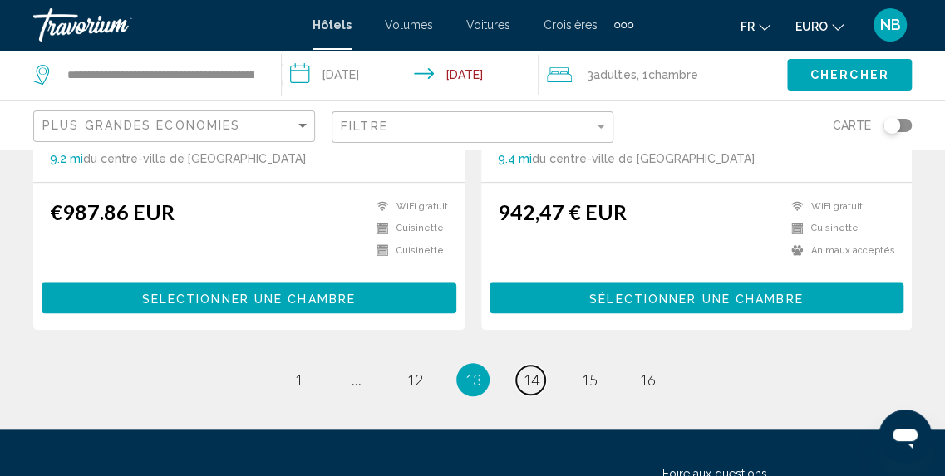
scroll to position [3403, 0]
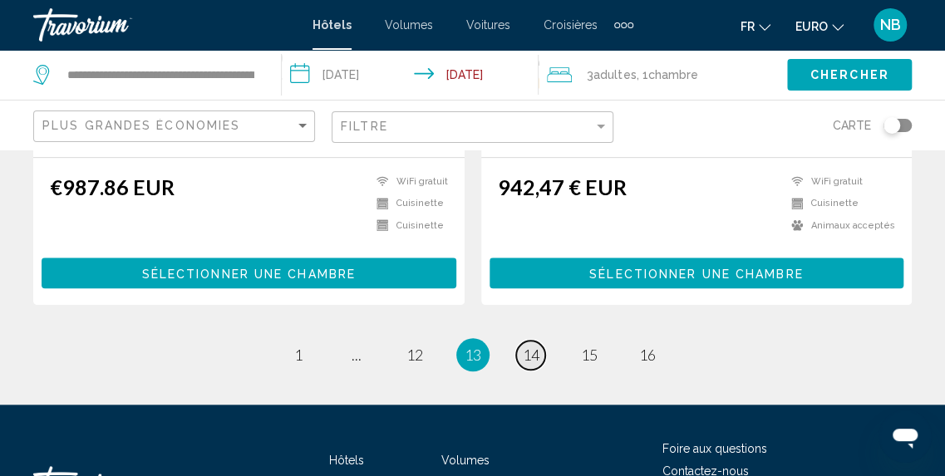
click at [528, 346] on span "14" at bounding box center [531, 355] width 17 height 18
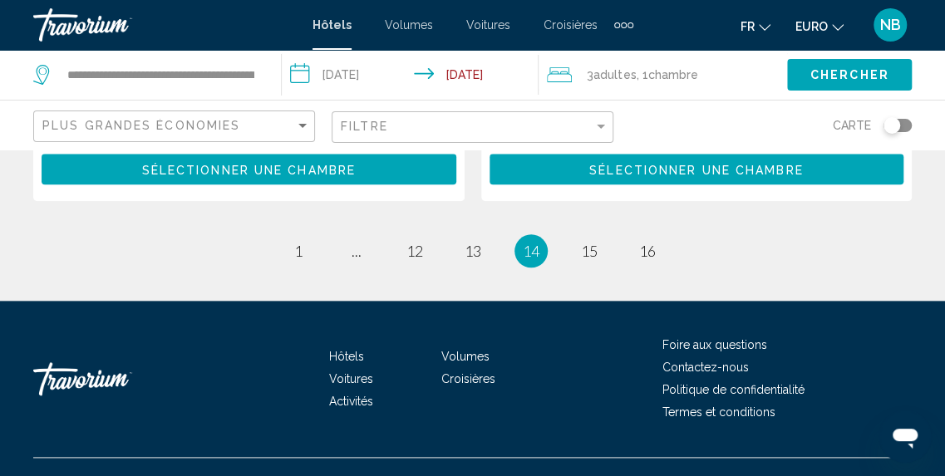
scroll to position [3580, 0]
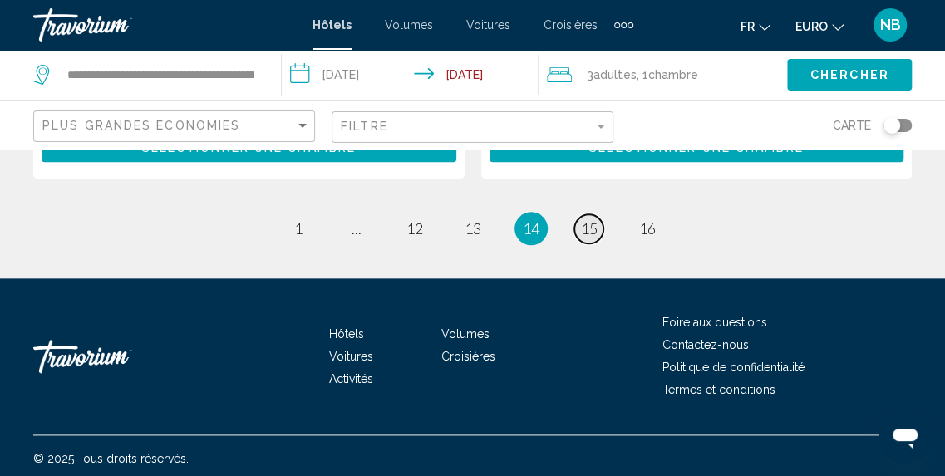
click at [585, 224] on span "15" at bounding box center [589, 228] width 17 height 18
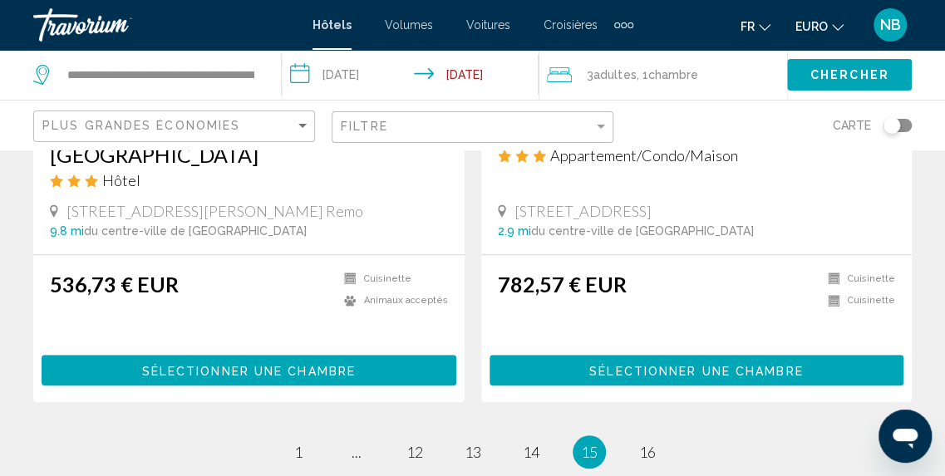
scroll to position [3429, 0]
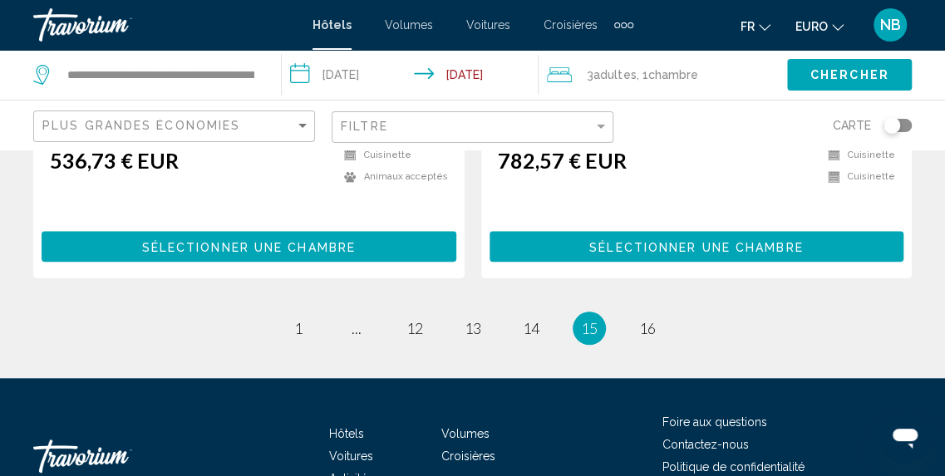
drag, startPoint x: 957, startPoint y: 46, endPoint x: 45, endPoint y: 21, distance: 912.4
click at [648, 319] on span "16" at bounding box center [647, 328] width 17 height 18
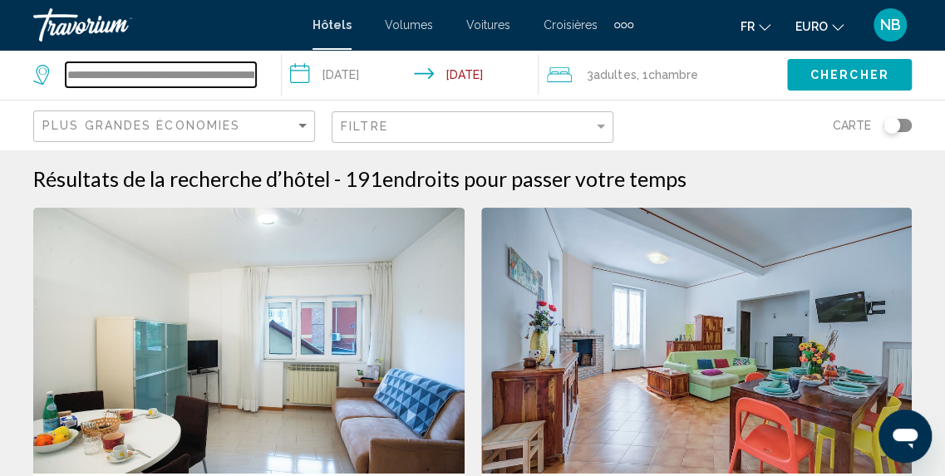
click at [250, 73] on input "**********" at bounding box center [161, 74] width 190 height 25
click at [252, 72] on input "**********" at bounding box center [161, 74] width 190 height 25
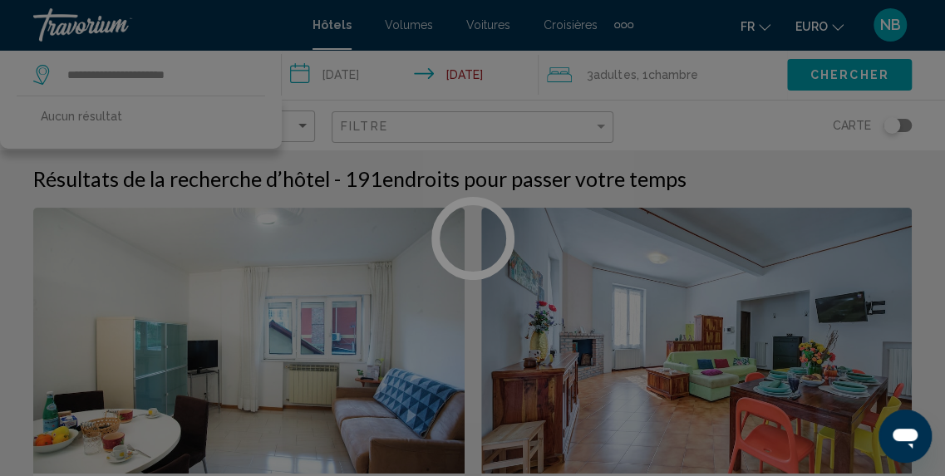
click at [201, 76] on div at bounding box center [472, 238] width 945 height 476
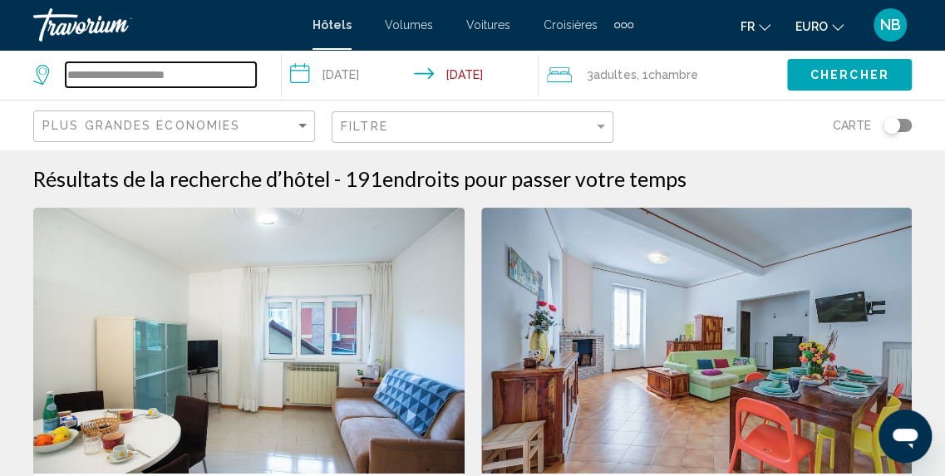
click at [201, 76] on input "**********" at bounding box center [161, 74] width 190 height 25
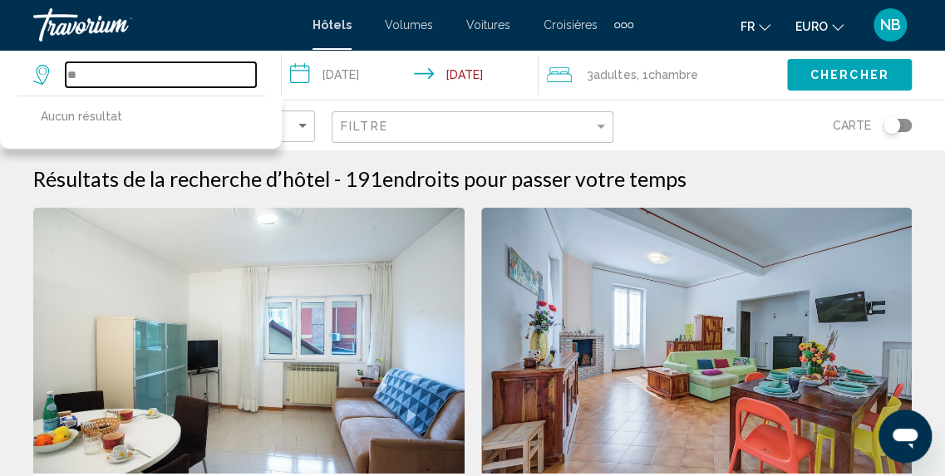
type input "*"
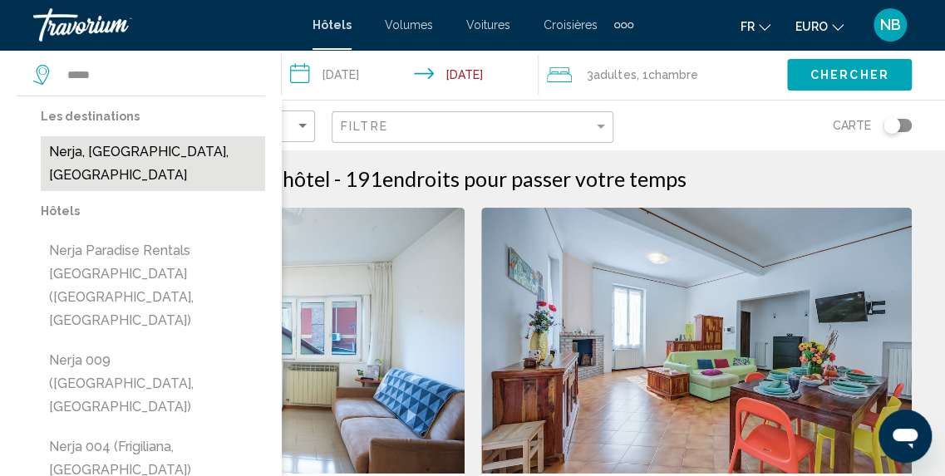
click at [198, 150] on button "Nerja, Malaga, Espagne" at bounding box center [153, 163] width 224 height 55
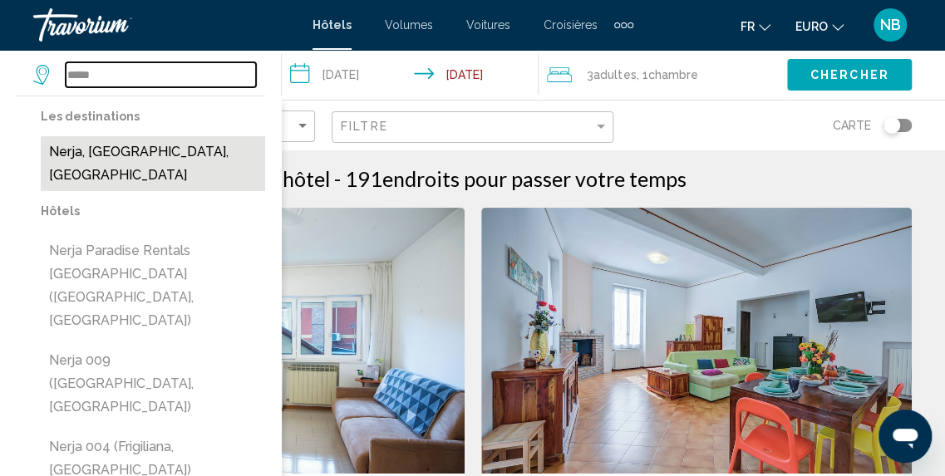
type input "**********"
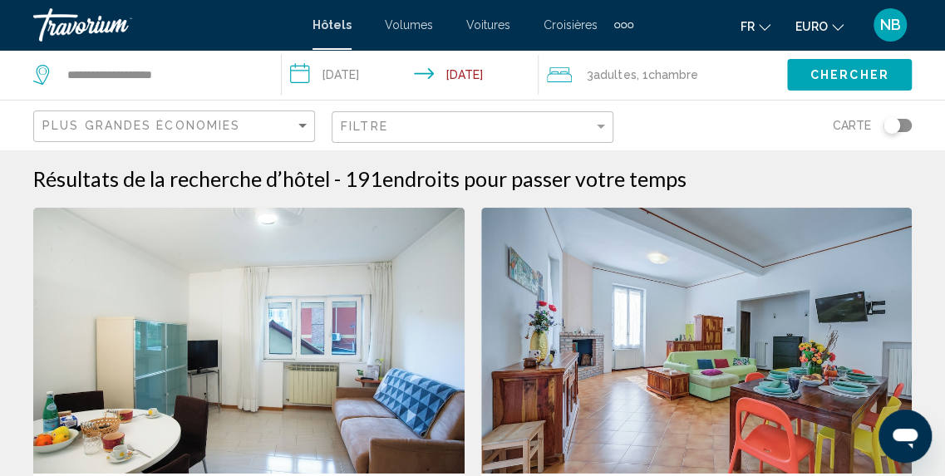
click at [811, 71] on span "Chercher" at bounding box center [850, 75] width 79 height 13
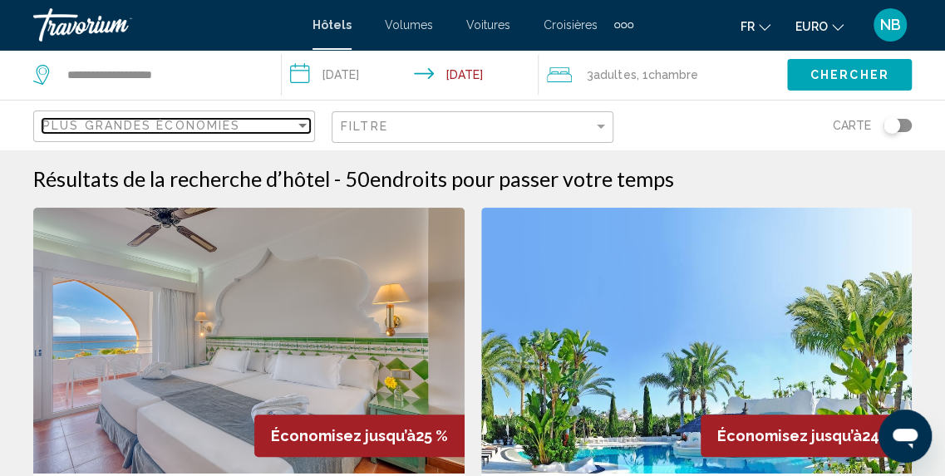
click at [292, 120] on div "Plus grandes économies" at bounding box center [168, 125] width 253 height 13
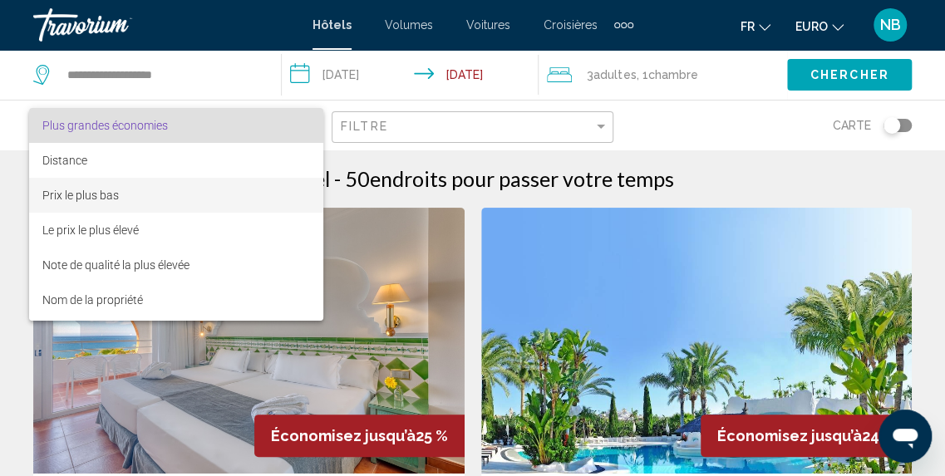
click at [292, 205] on span "Prix le plus bas" at bounding box center [176, 195] width 269 height 35
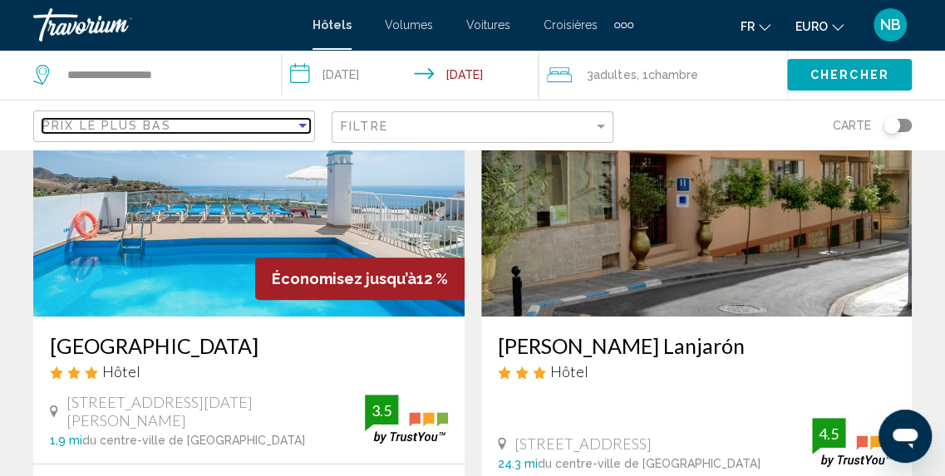
scroll to position [167, 0]
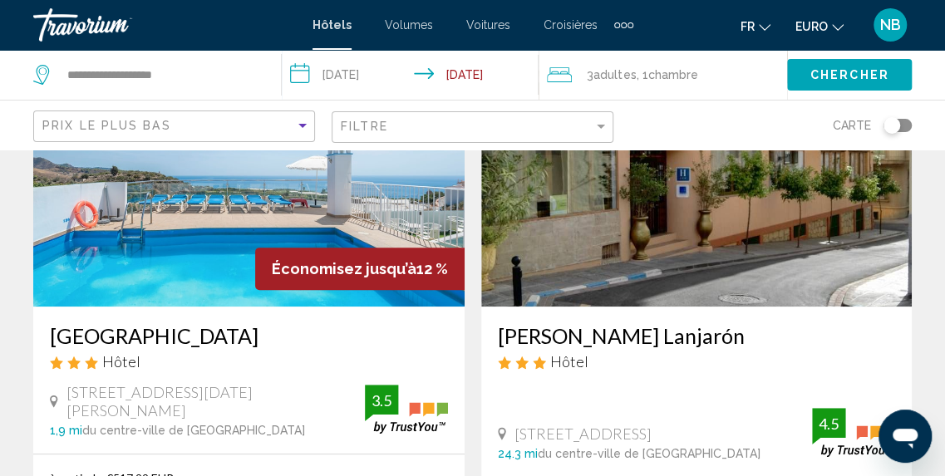
click at [346, 214] on img "Contenu principal" at bounding box center [248, 174] width 431 height 266
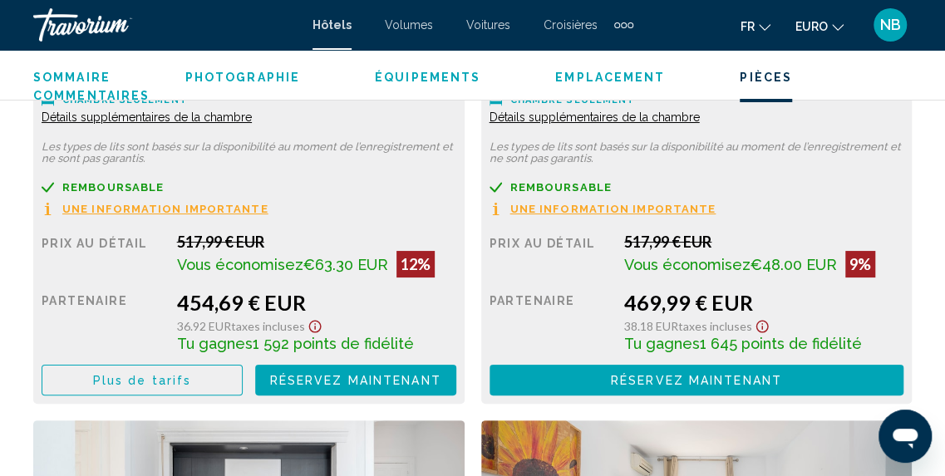
scroll to position [2676, 0]
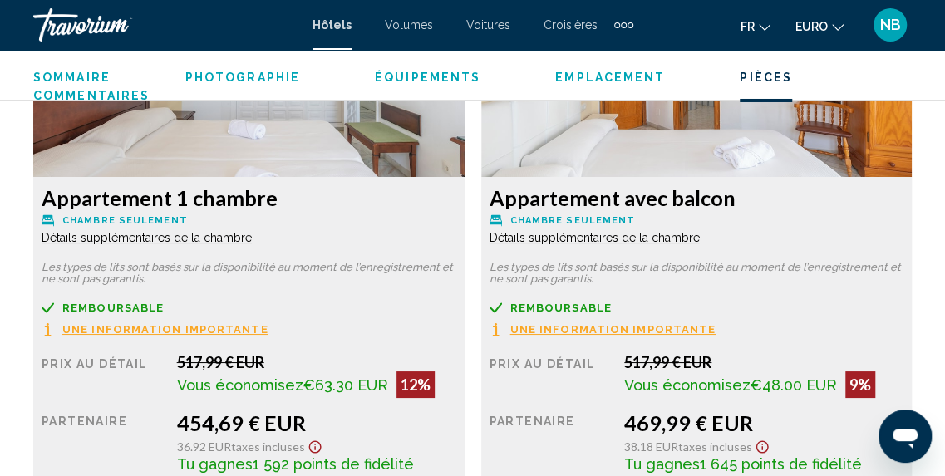
click at [269, 326] on span "Une information importante" at bounding box center [165, 329] width 206 height 11
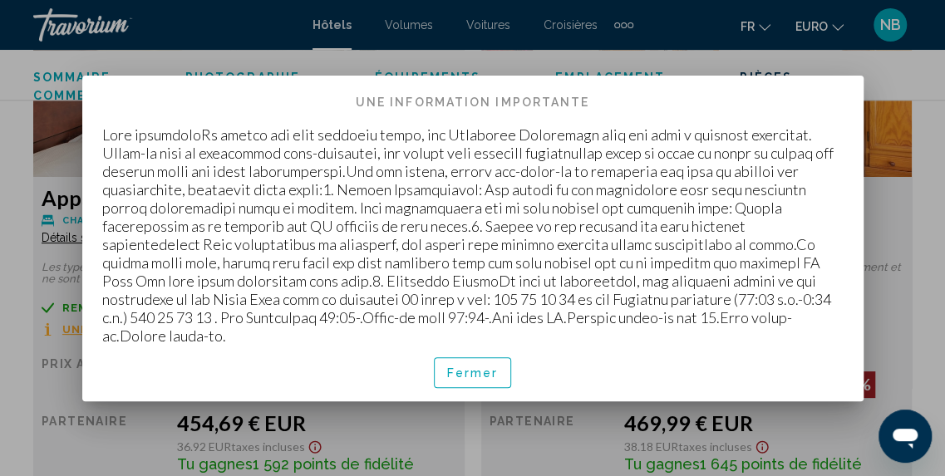
scroll to position [0, 0]
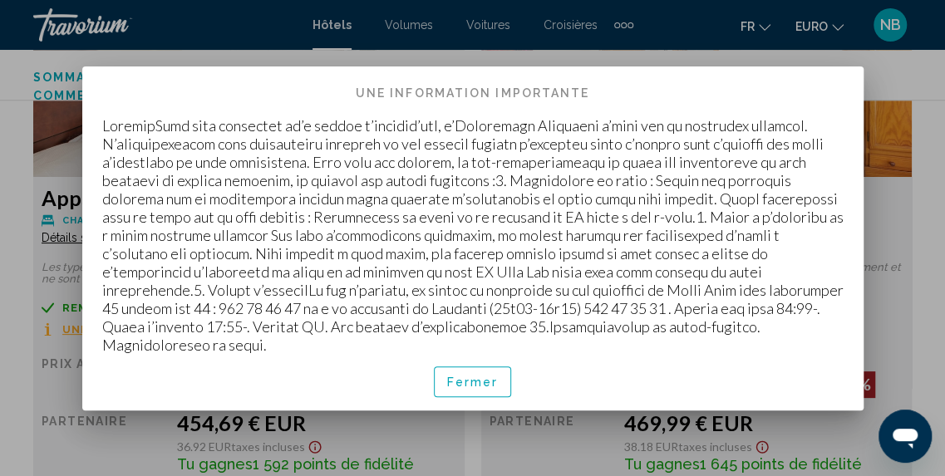
click at [484, 376] on span "Fermer" at bounding box center [473, 382] width 52 height 13
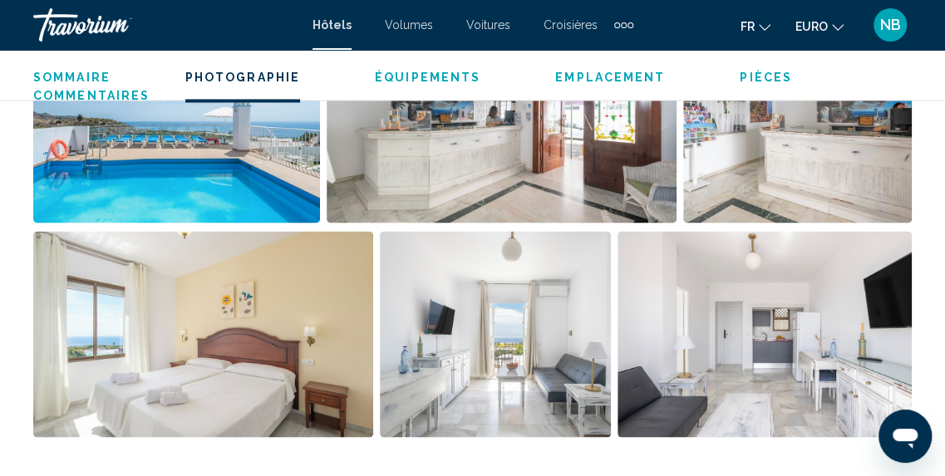
scroll to position [1075, 0]
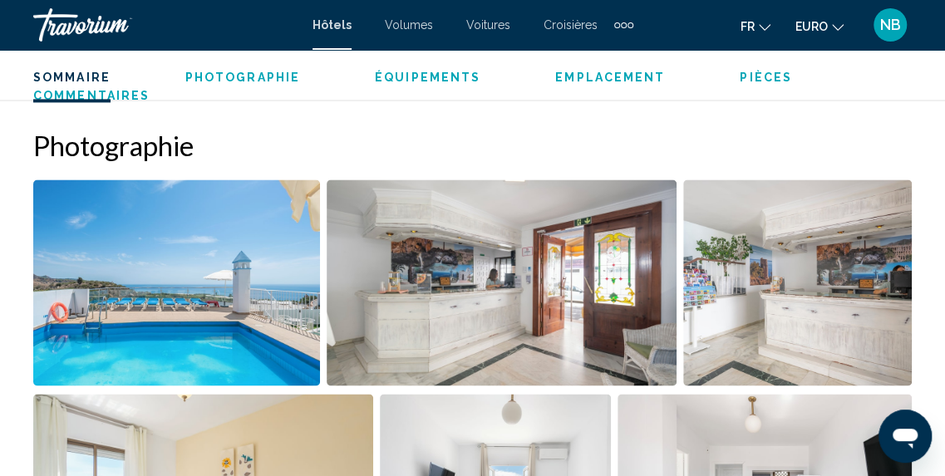
click at [191, 328] on img "Ouvrir le curseur d’image en plein écran" at bounding box center [176, 283] width 287 height 206
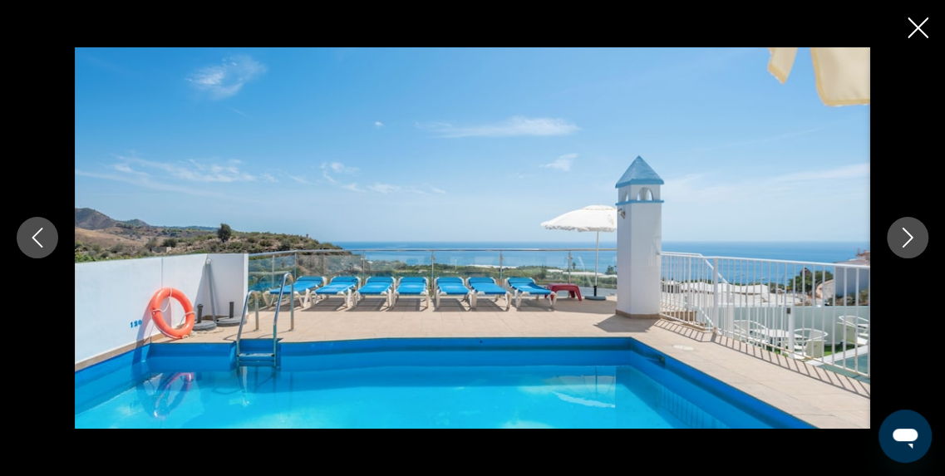
click at [905, 241] on icon "Image suivante" at bounding box center [908, 238] width 20 height 20
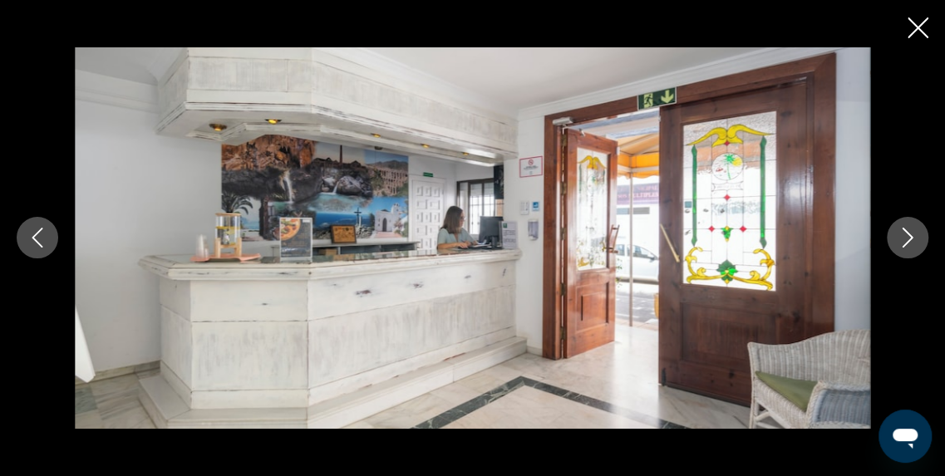
click at [905, 241] on icon "Image suivante" at bounding box center [908, 238] width 20 height 20
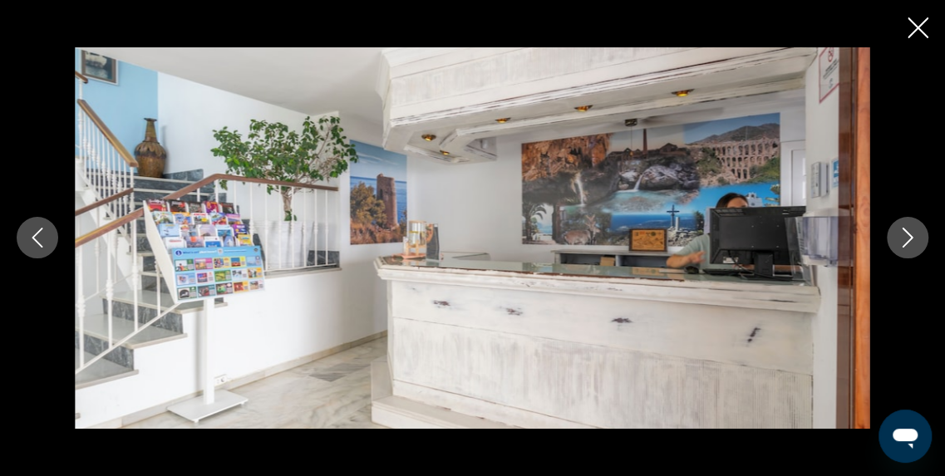
click at [905, 241] on icon "Image suivante" at bounding box center [908, 238] width 20 height 20
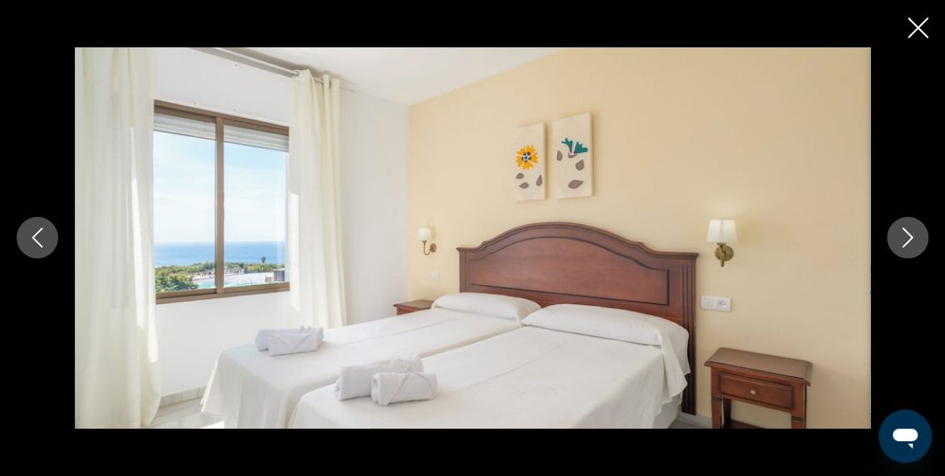
click at [905, 241] on icon "Image suivante" at bounding box center [908, 238] width 20 height 20
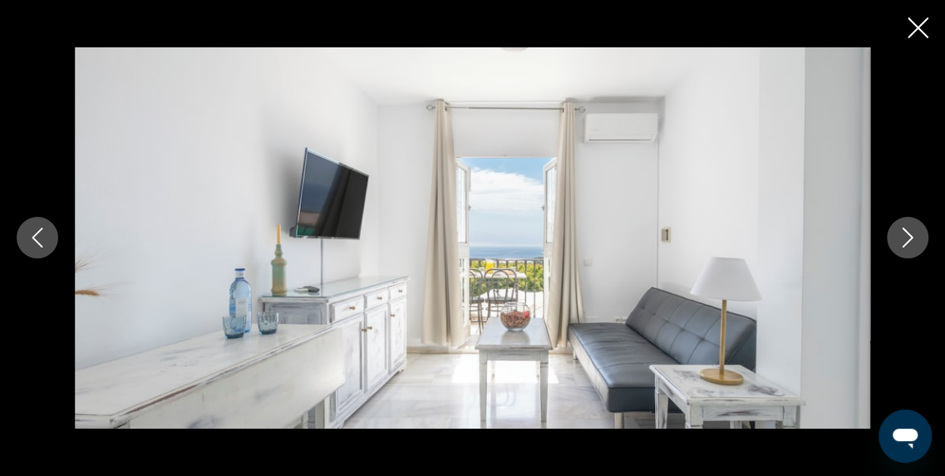
click at [905, 241] on icon "Image suivante" at bounding box center [908, 238] width 20 height 20
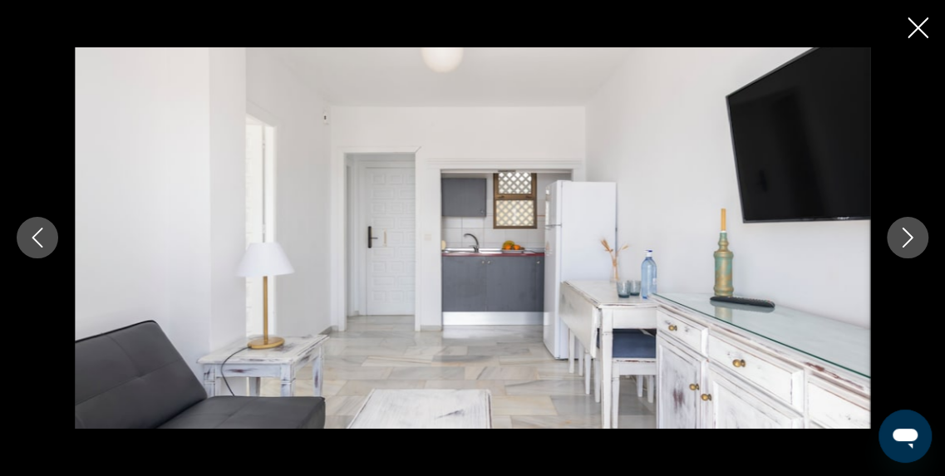
click at [905, 241] on icon "Image suivante" at bounding box center [908, 238] width 20 height 20
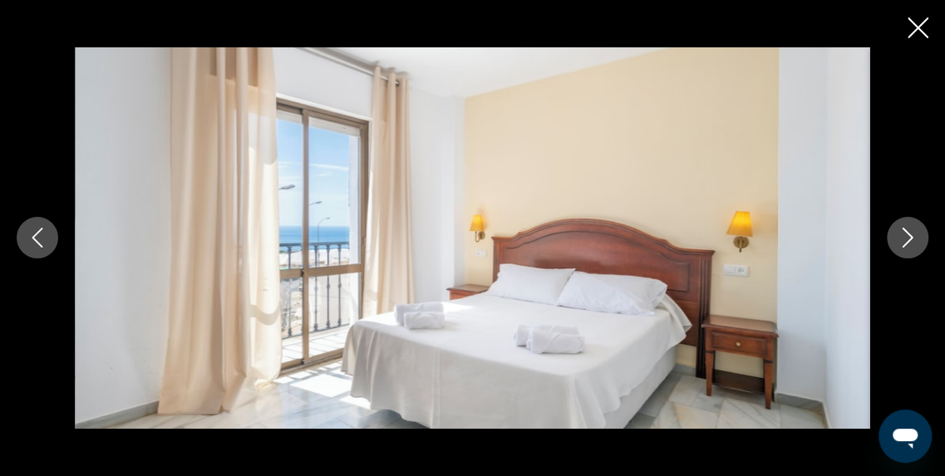
click at [905, 241] on icon "Image suivante" at bounding box center [908, 238] width 20 height 20
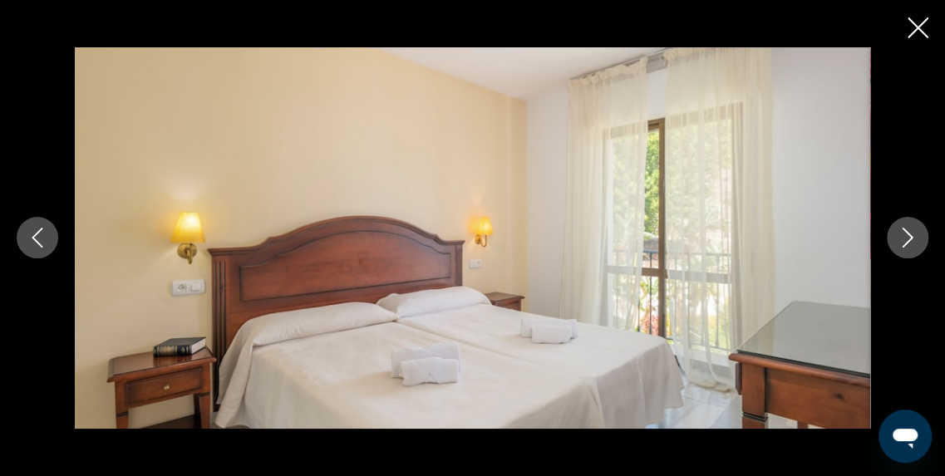
click at [905, 241] on icon "Image suivante" at bounding box center [908, 238] width 20 height 20
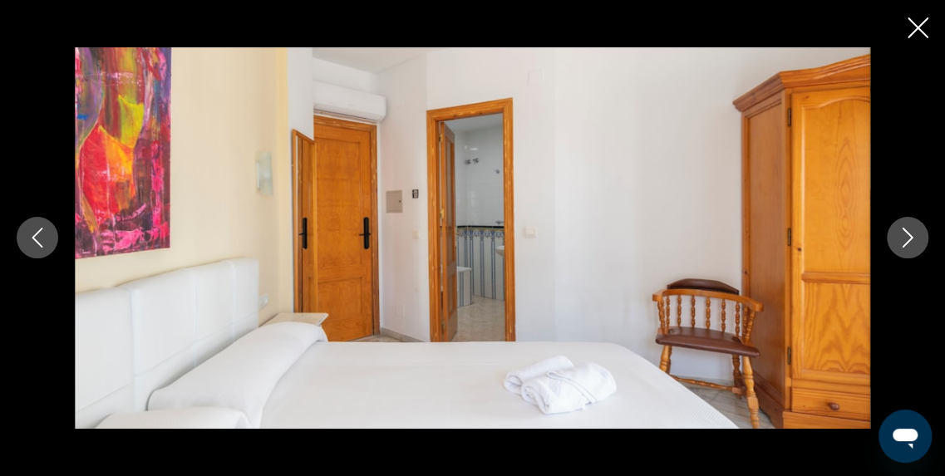
click at [905, 241] on icon "Image suivante" at bounding box center [908, 238] width 20 height 20
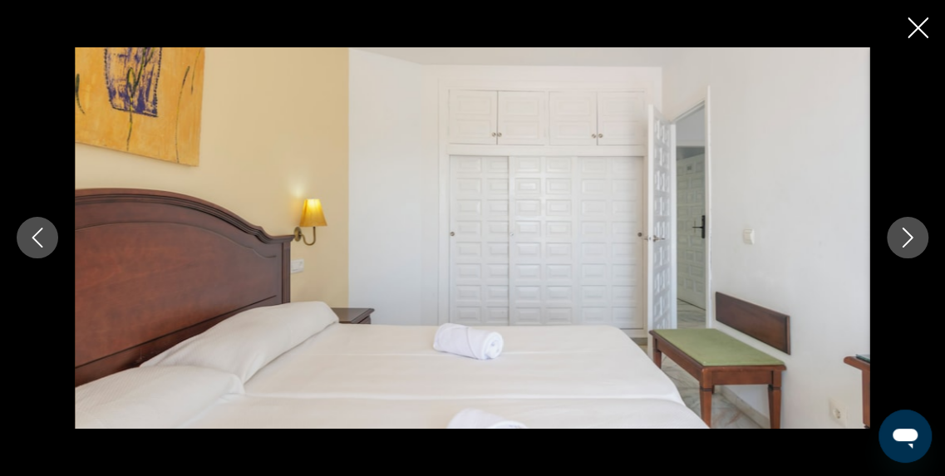
click at [905, 241] on icon "Image suivante" at bounding box center [908, 238] width 20 height 20
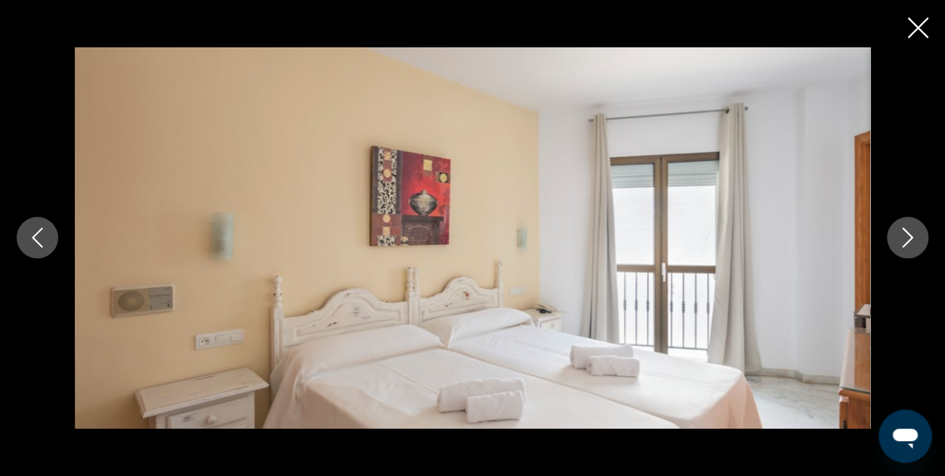
click at [905, 241] on icon "Image suivante" at bounding box center [908, 238] width 20 height 20
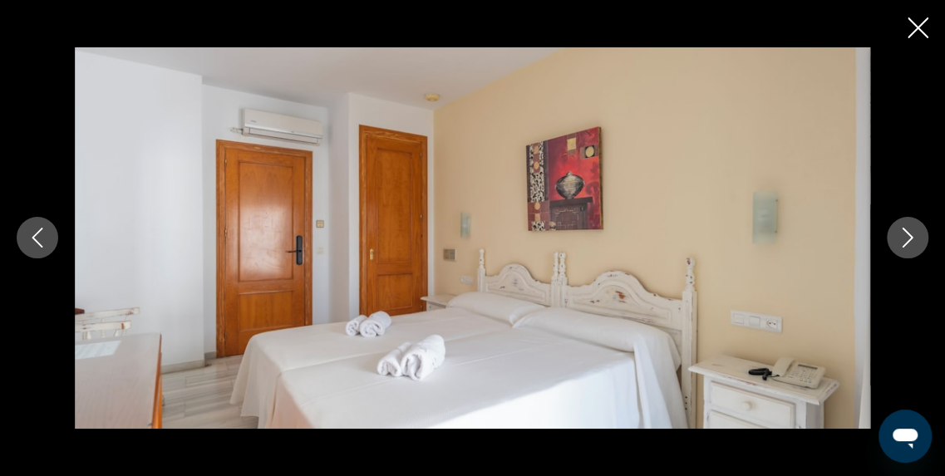
click at [905, 241] on icon "Image suivante" at bounding box center [908, 238] width 20 height 20
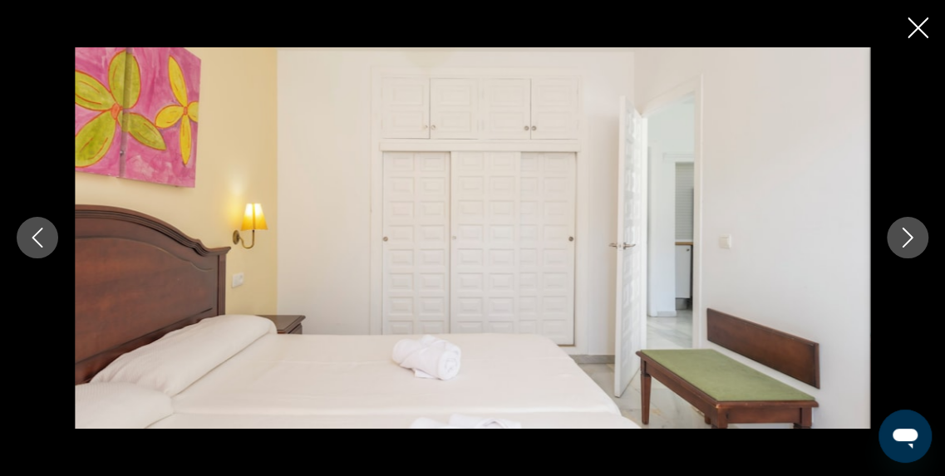
click at [905, 241] on icon "Image suivante" at bounding box center [908, 238] width 20 height 20
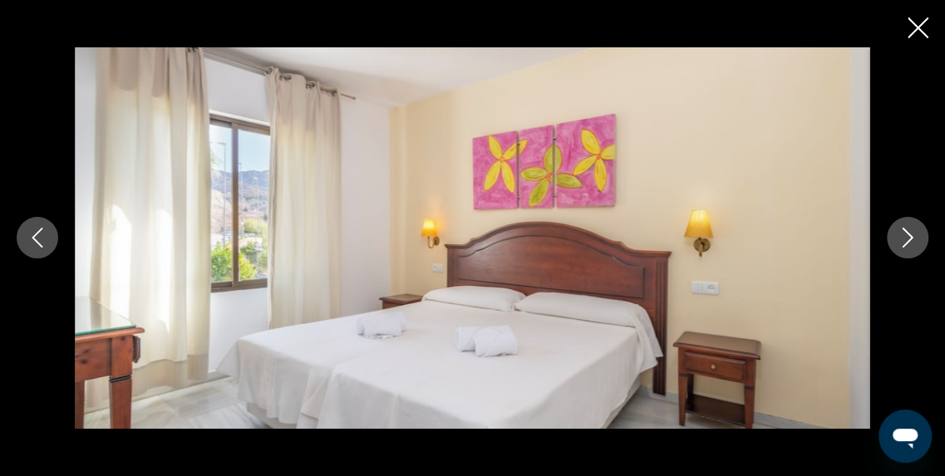
click at [905, 241] on icon "Image suivante" at bounding box center [908, 238] width 20 height 20
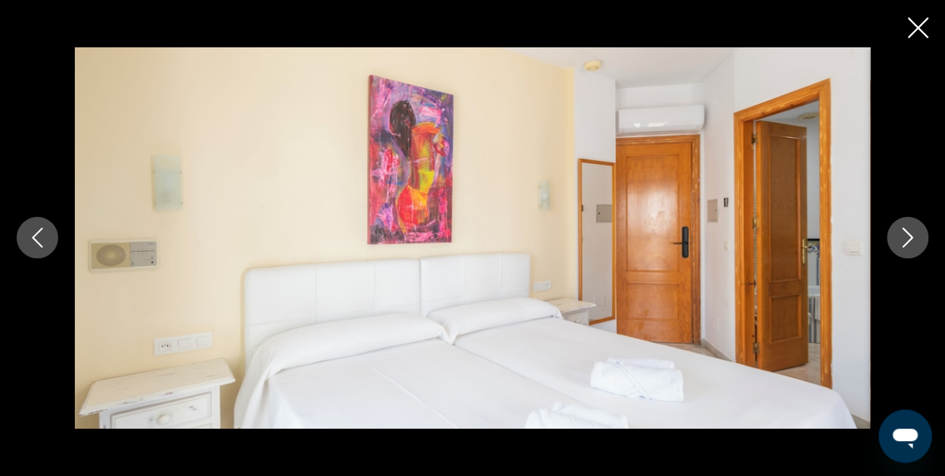
click at [905, 241] on icon "Image suivante" at bounding box center [908, 238] width 20 height 20
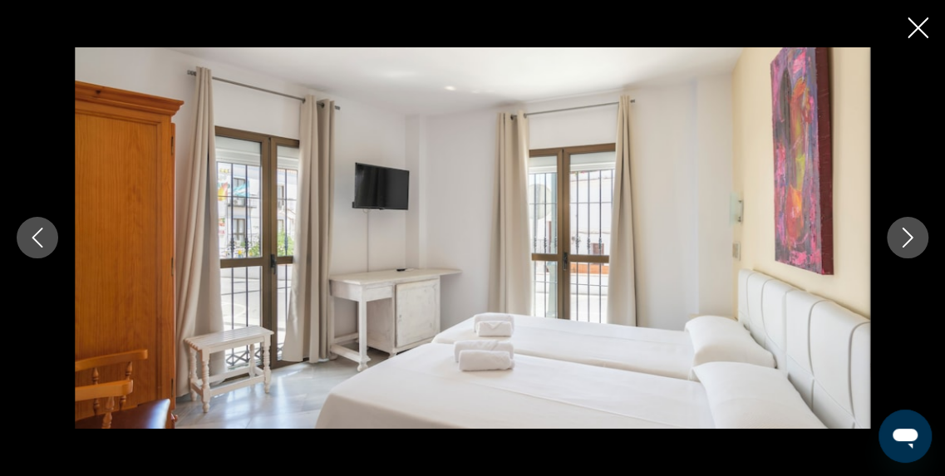
click at [905, 241] on icon "Image suivante" at bounding box center [908, 238] width 20 height 20
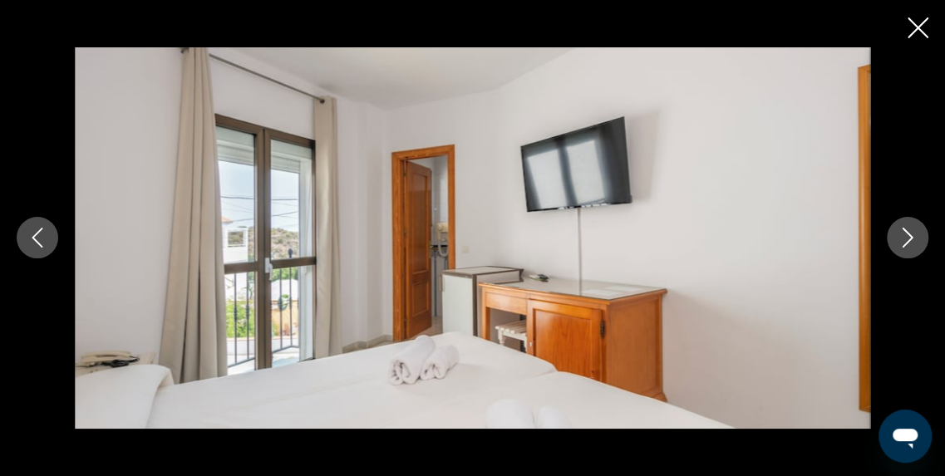
click at [905, 241] on icon "Image suivante" at bounding box center [908, 238] width 20 height 20
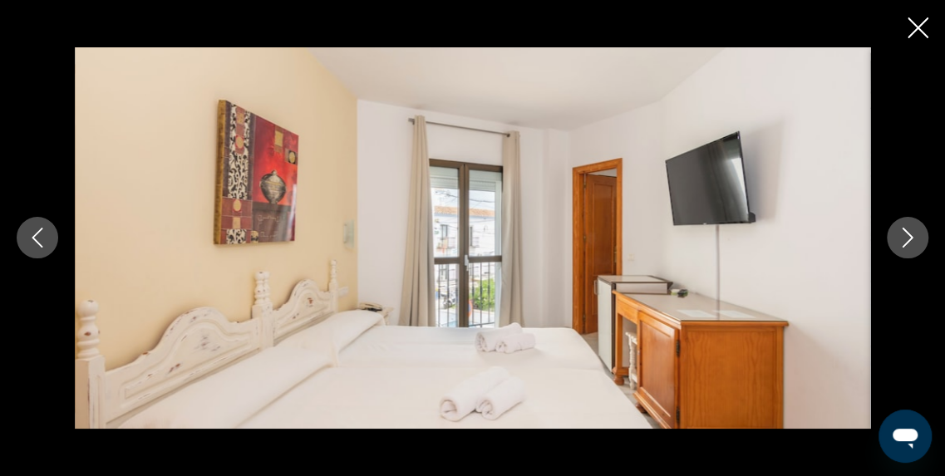
click at [905, 241] on icon "Image suivante" at bounding box center [908, 238] width 20 height 20
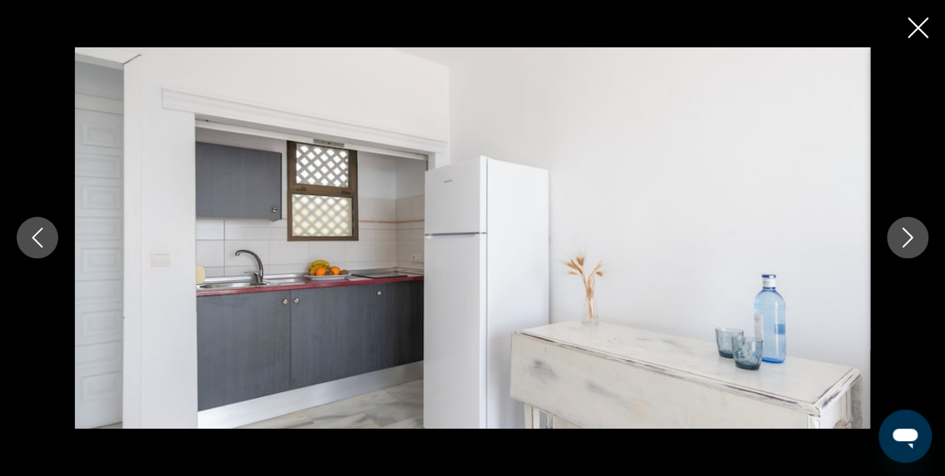
click at [905, 241] on icon "Image suivante" at bounding box center [908, 238] width 20 height 20
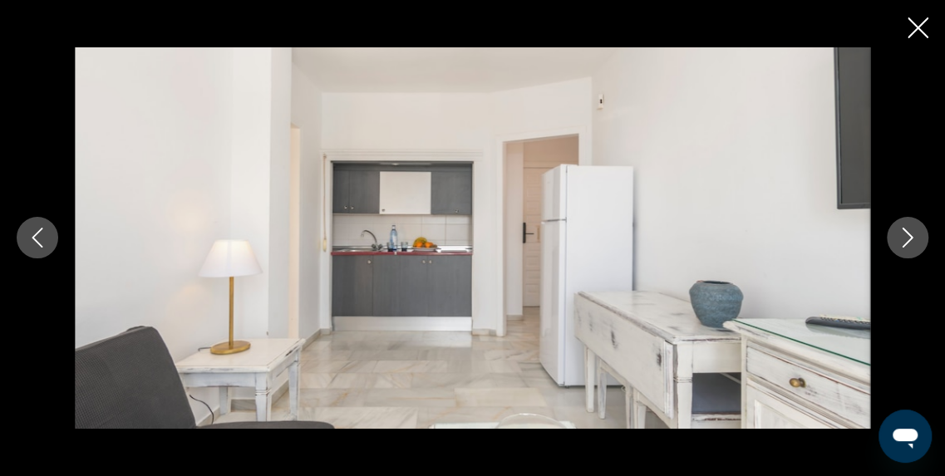
click at [905, 241] on icon "Image suivante" at bounding box center [908, 238] width 20 height 20
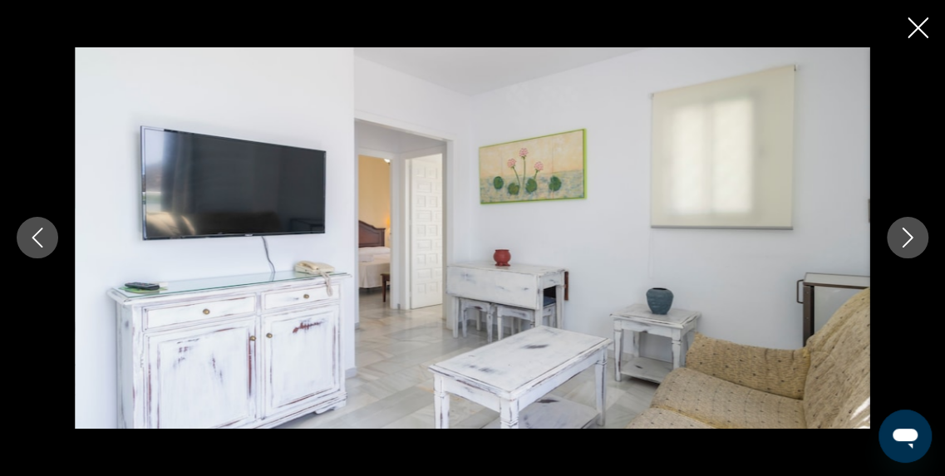
click at [905, 241] on icon "Image suivante" at bounding box center [908, 238] width 20 height 20
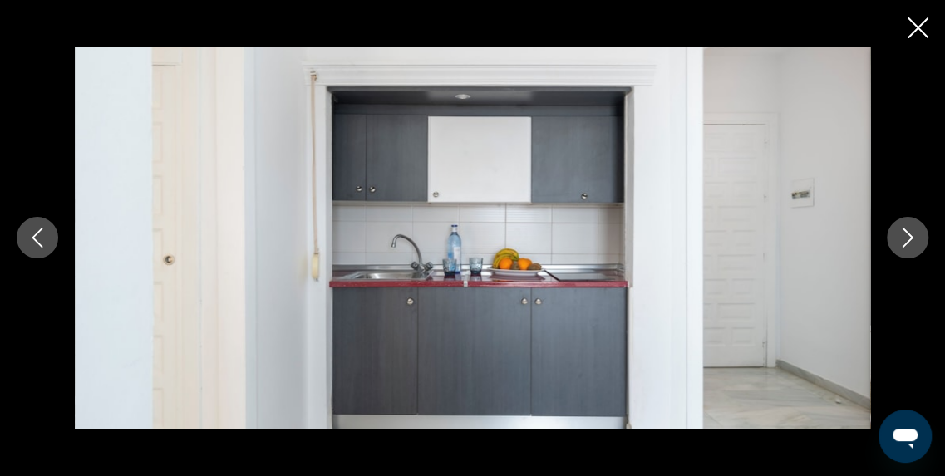
click at [905, 241] on icon "Image suivante" at bounding box center [908, 238] width 20 height 20
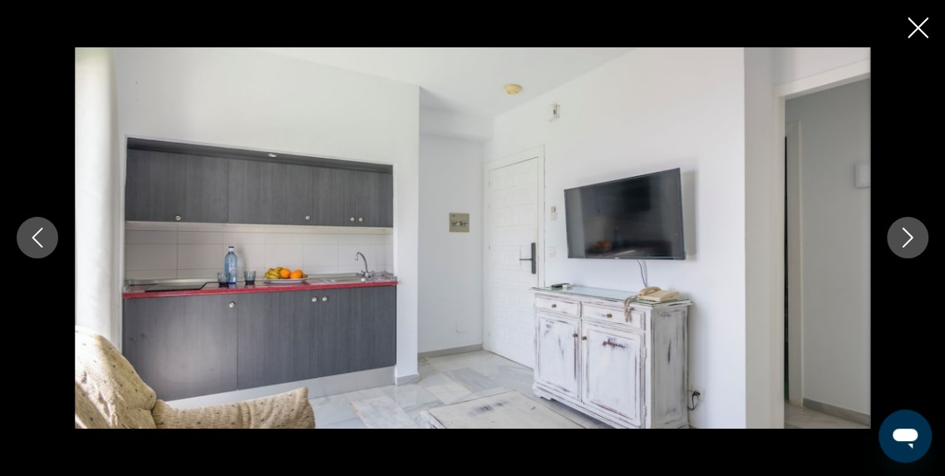
click at [905, 241] on icon "Image suivante" at bounding box center [908, 238] width 20 height 20
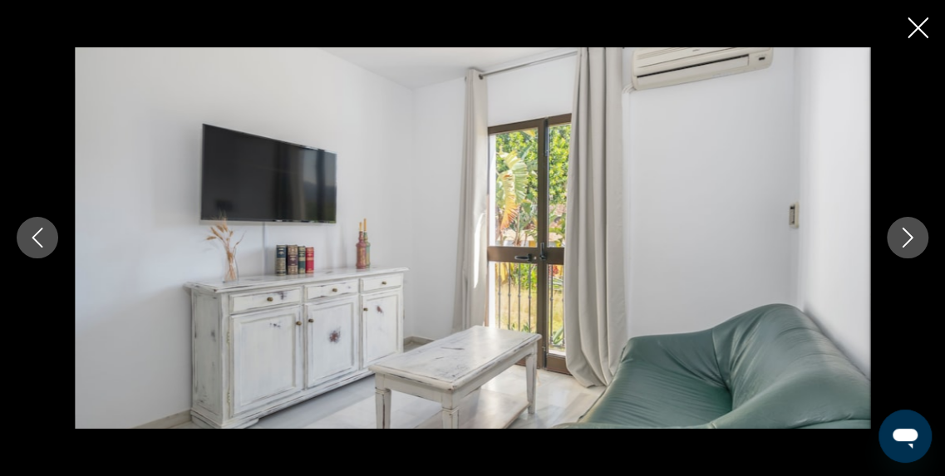
click at [905, 241] on icon "Image suivante" at bounding box center [908, 238] width 20 height 20
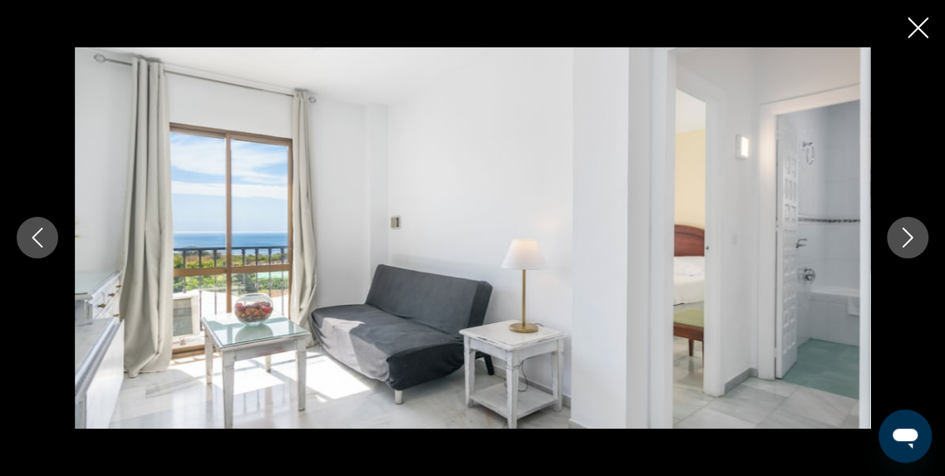
click at [905, 241] on icon "Image suivante" at bounding box center [908, 238] width 20 height 20
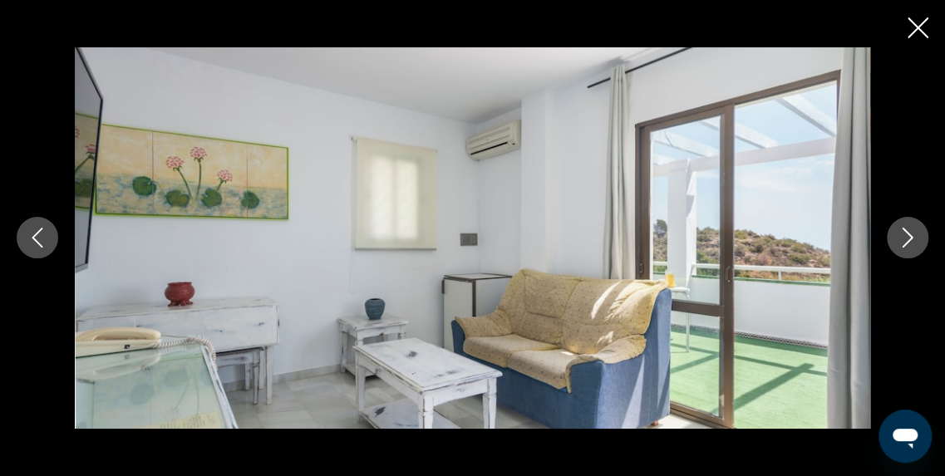
click at [905, 241] on icon "Image suivante" at bounding box center [908, 238] width 20 height 20
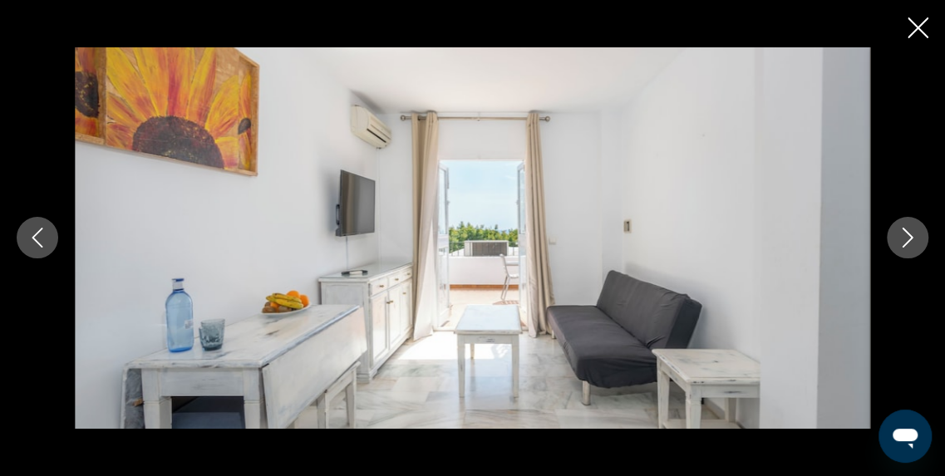
click at [905, 241] on icon "Image suivante" at bounding box center [908, 238] width 20 height 20
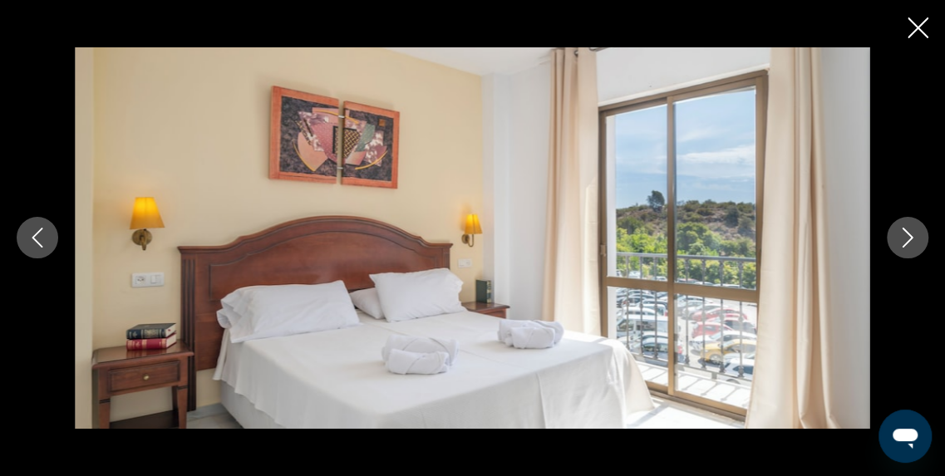
click at [905, 241] on icon "Image suivante" at bounding box center [908, 238] width 20 height 20
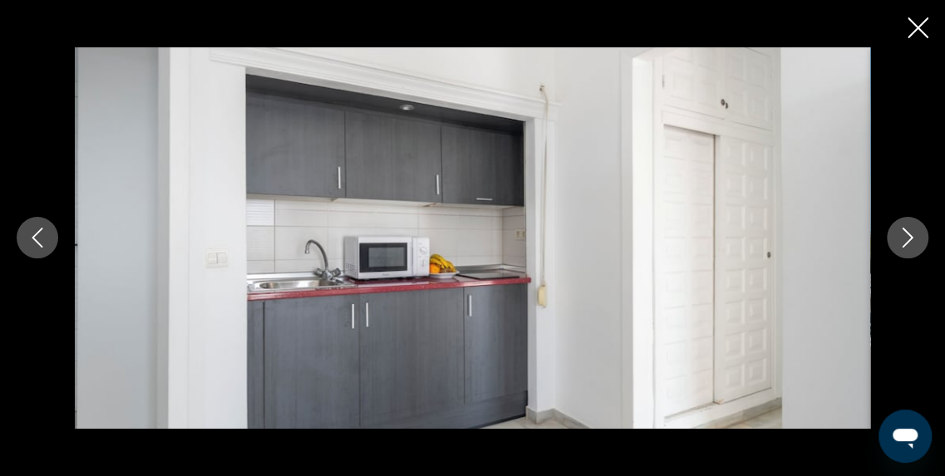
click at [905, 241] on icon "Image suivante" at bounding box center [908, 238] width 20 height 20
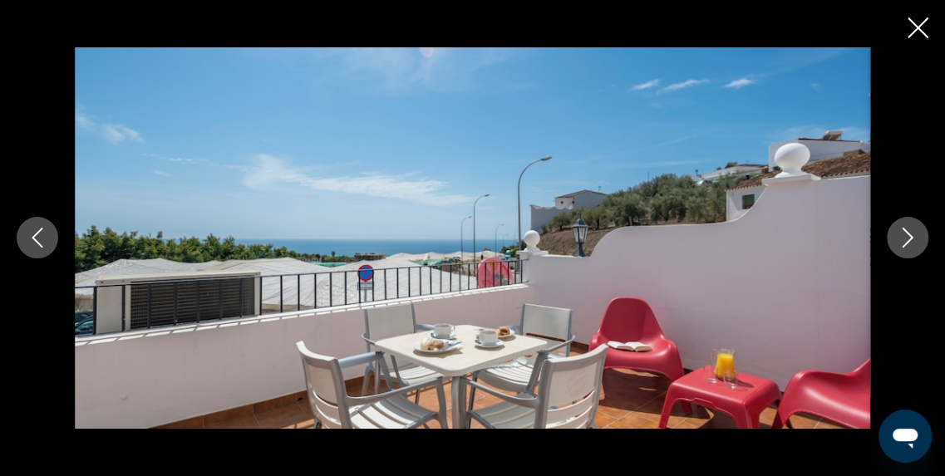
click at [905, 241] on icon "Image suivante" at bounding box center [908, 238] width 20 height 20
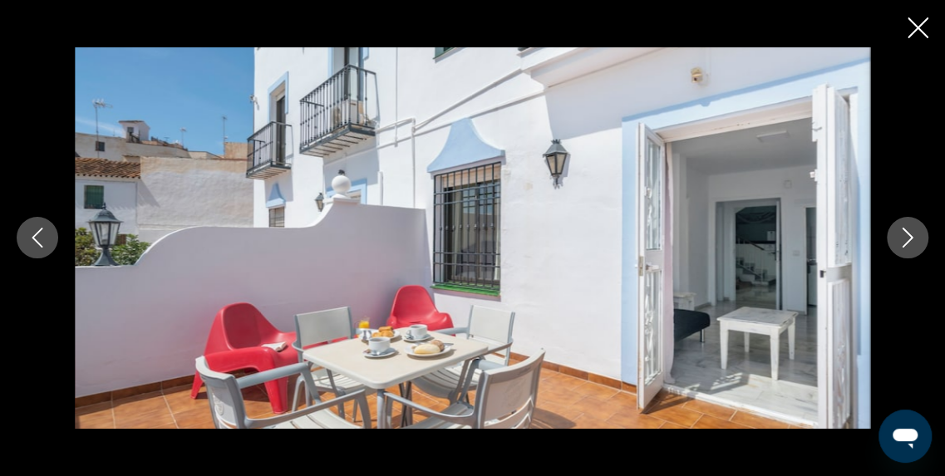
click at [905, 241] on icon "Image suivante" at bounding box center [908, 238] width 20 height 20
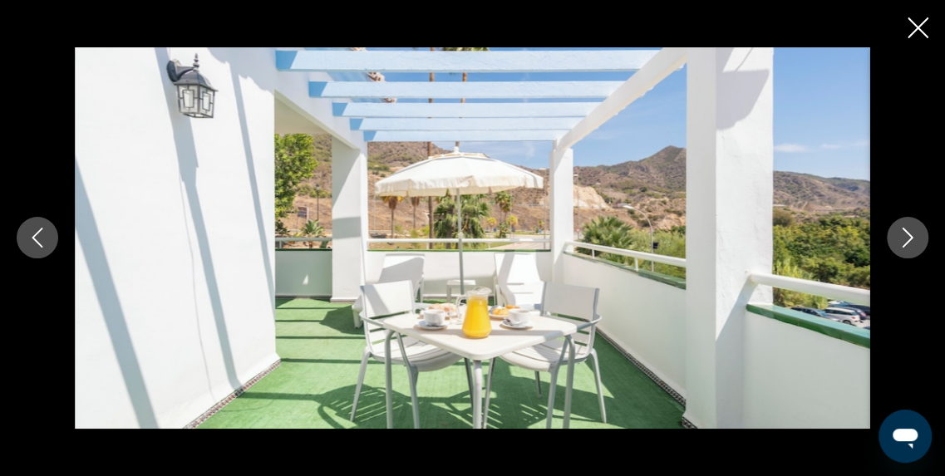
click at [905, 241] on icon "Image suivante" at bounding box center [908, 238] width 20 height 20
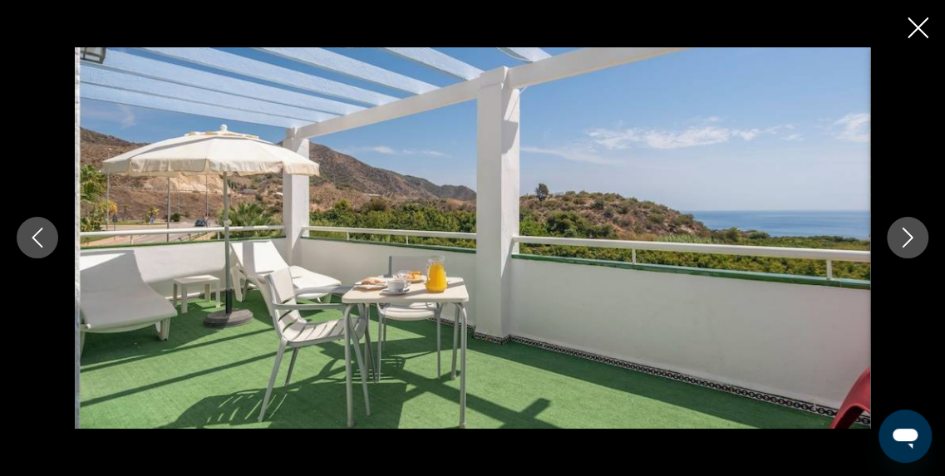
click at [905, 241] on icon "Image suivante" at bounding box center [908, 238] width 20 height 20
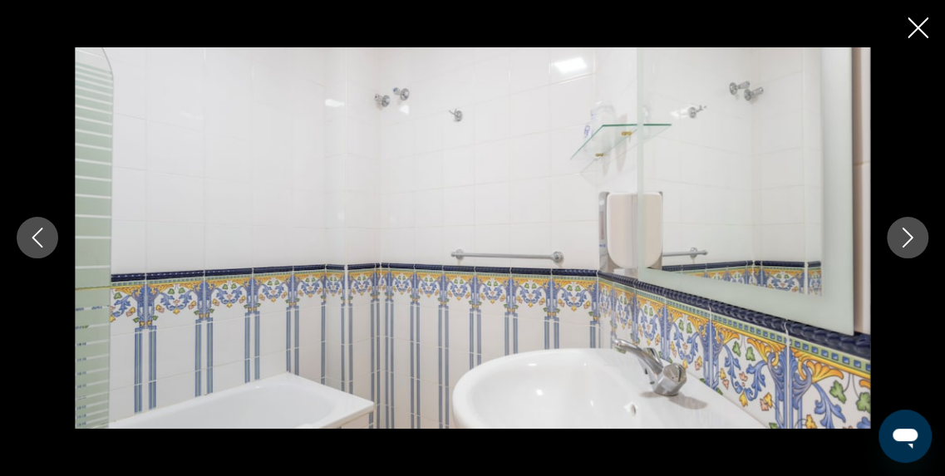
click at [905, 241] on icon "Image suivante" at bounding box center [908, 238] width 20 height 20
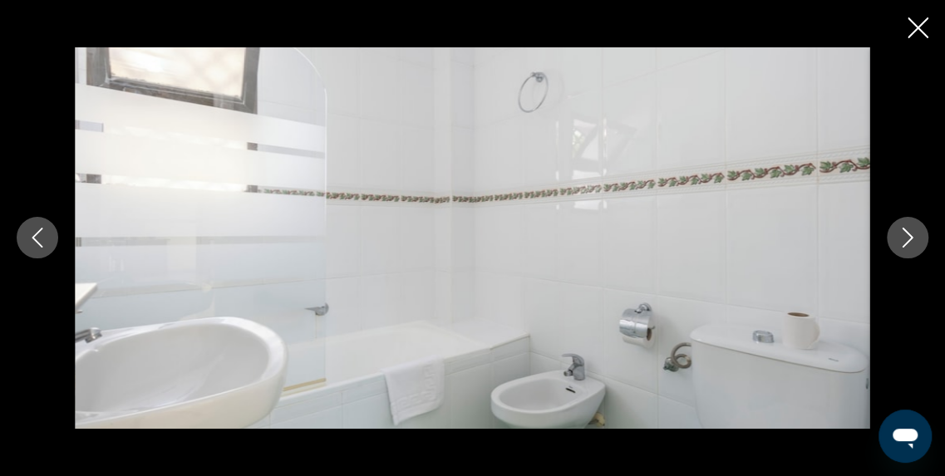
click at [905, 241] on icon "Image suivante" at bounding box center [908, 238] width 20 height 20
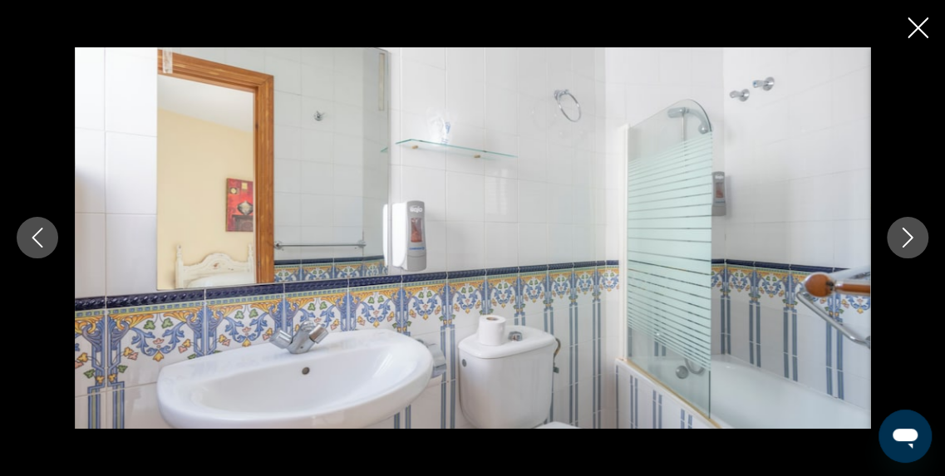
click at [905, 241] on icon "Image suivante" at bounding box center [908, 238] width 20 height 20
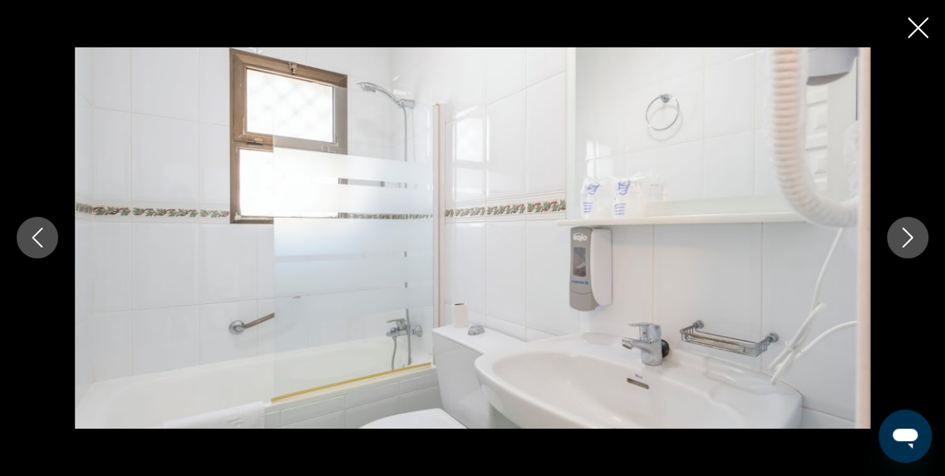
click at [905, 241] on icon "Image suivante" at bounding box center [908, 238] width 20 height 20
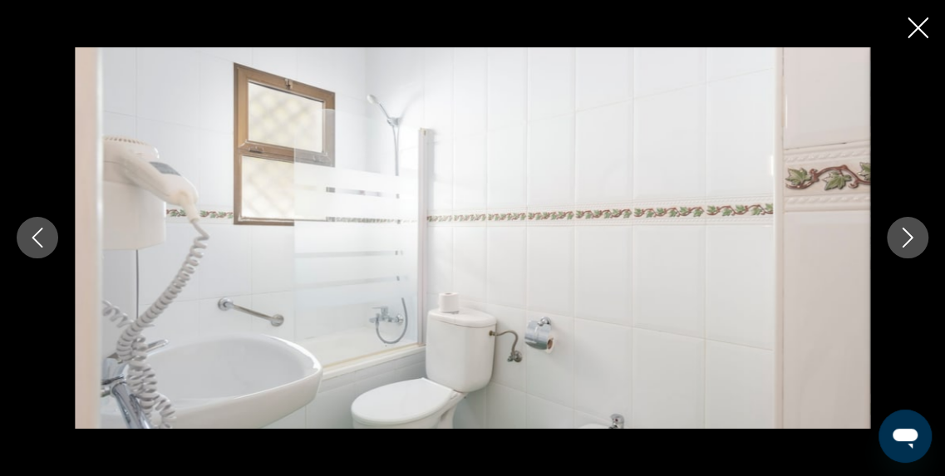
click at [905, 241] on icon "Image suivante" at bounding box center [908, 238] width 20 height 20
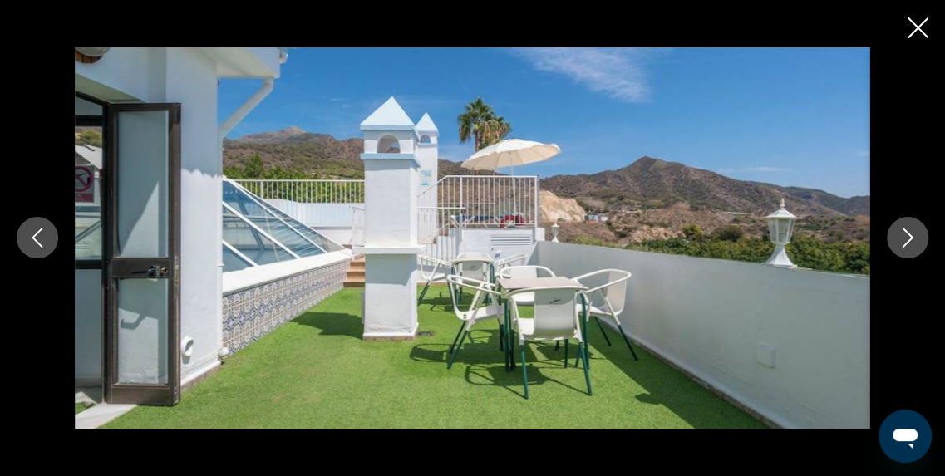
click at [905, 241] on icon "Image suivante" at bounding box center [908, 238] width 20 height 20
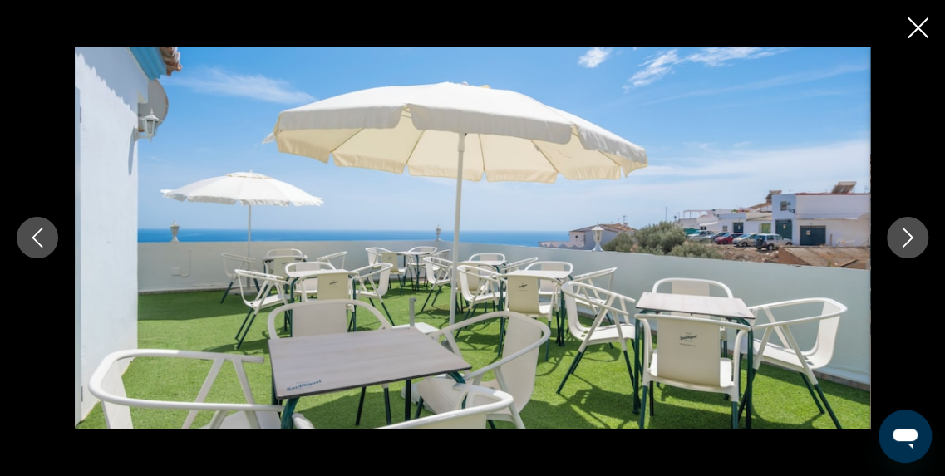
click at [905, 241] on icon "Image suivante" at bounding box center [908, 238] width 20 height 20
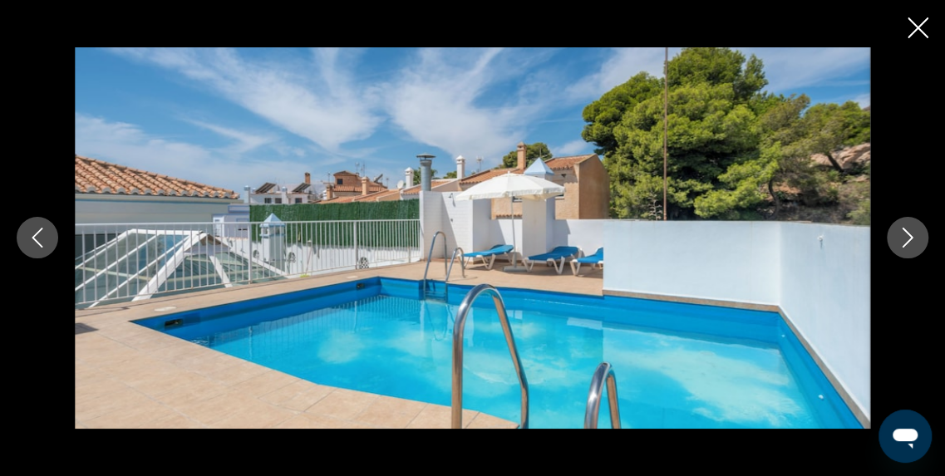
click at [905, 241] on icon "Image suivante" at bounding box center [908, 238] width 20 height 20
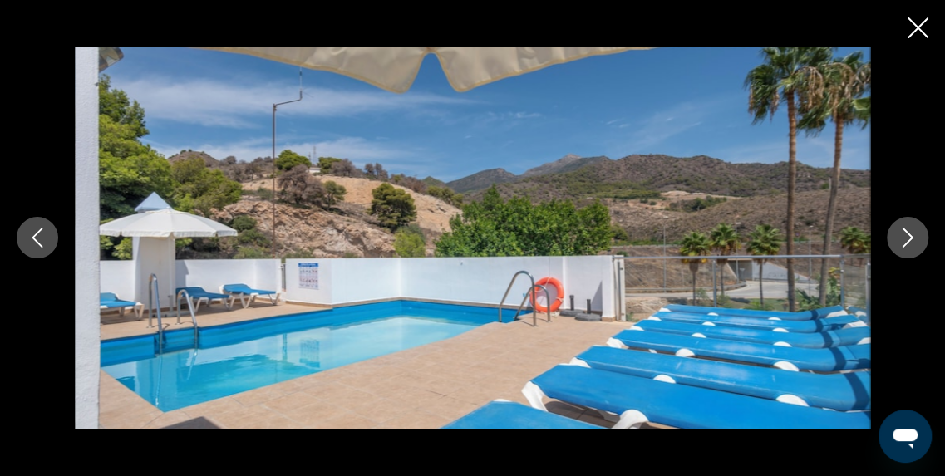
click at [905, 241] on icon "Image suivante" at bounding box center [908, 238] width 20 height 20
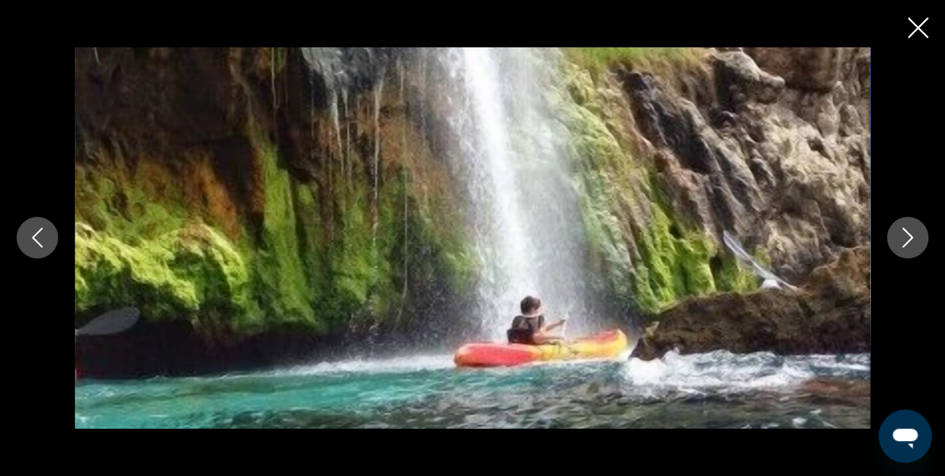
click at [905, 241] on icon "Image suivante" at bounding box center [908, 238] width 20 height 20
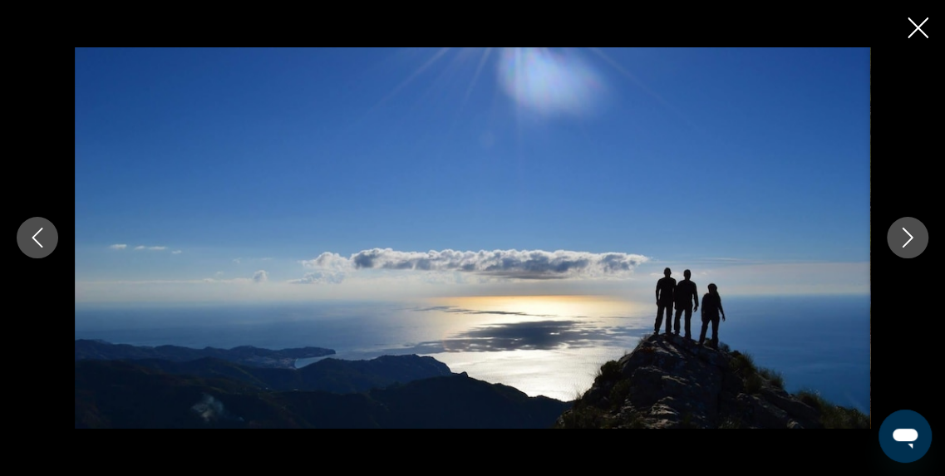
click at [905, 241] on icon "Image suivante" at bounding box center [908, 238] width 20 height 20
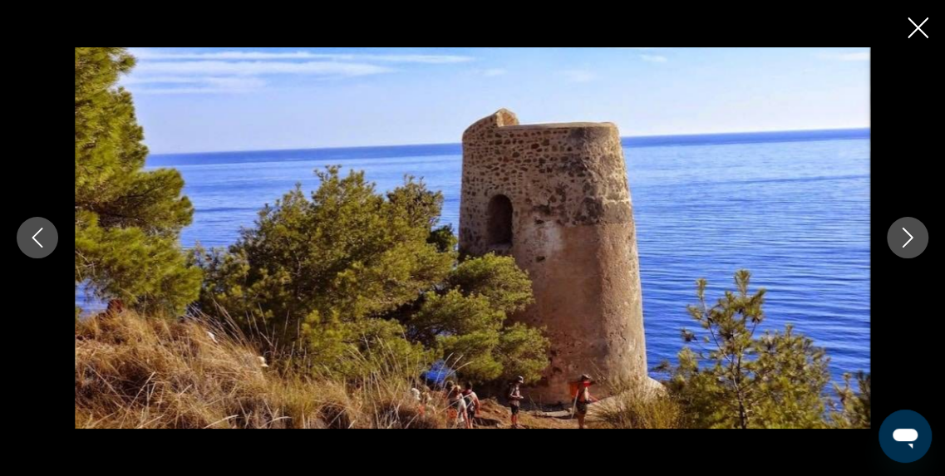
click at [905, 241] on icon "Image suivante" at bounding box center [908, 238] width 20 height 20
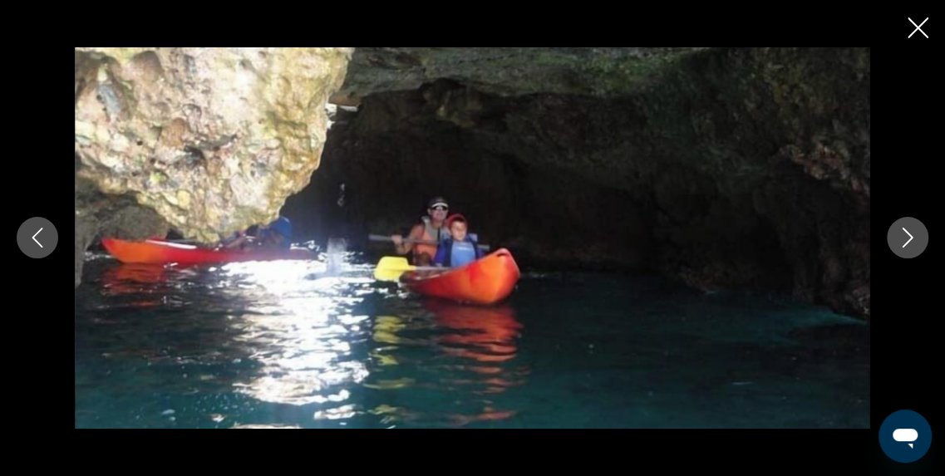
click at [905, 241] on icon "Image suivante" at bounding box center [908, 238] width 20 height 20
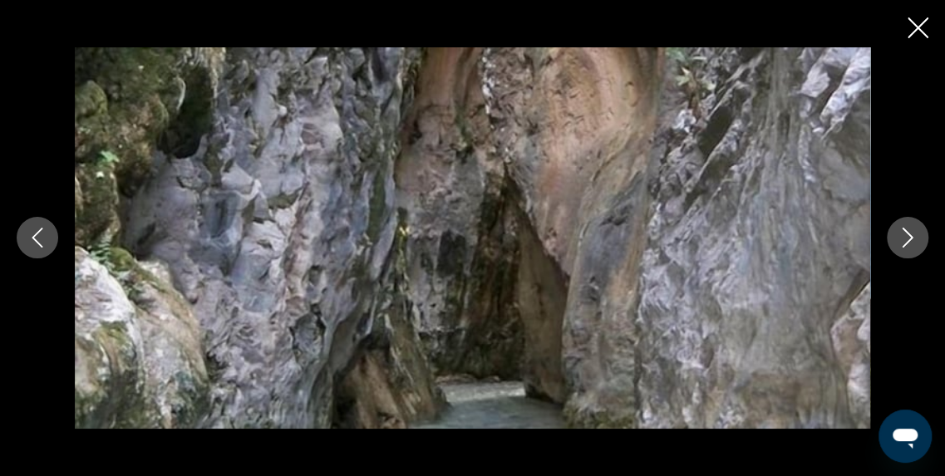
click at [905, 241] on icon "Image suivante" at bounding box center [908, 238] width 20 height 20
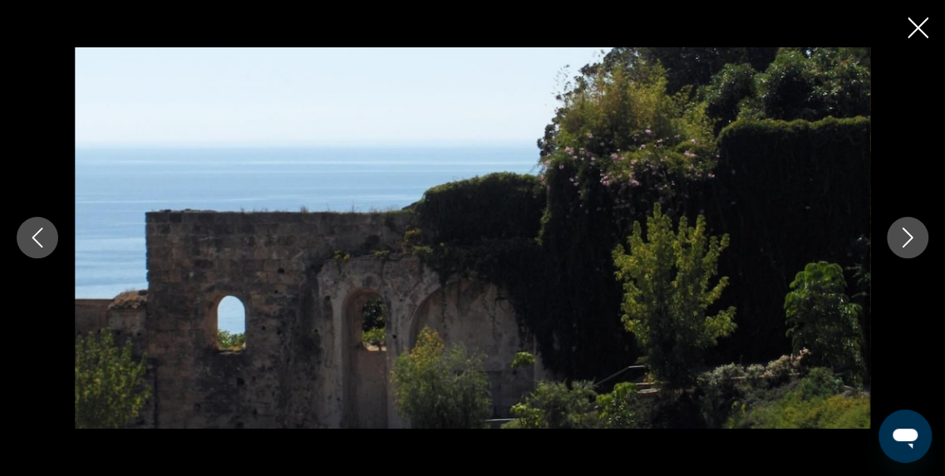
click at [905, 241] on icon "Image suivante" at bounding box center [908, 238] width 20 height 20
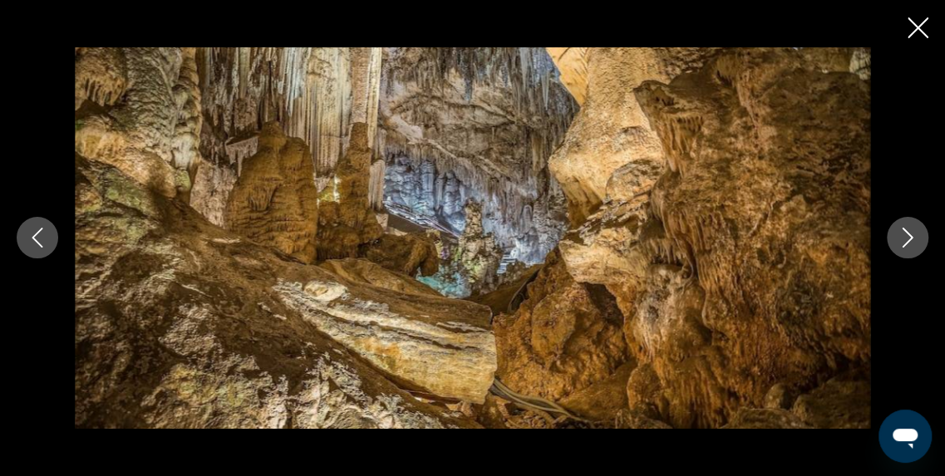
click at [905, 241] on icon "Image suivante" at bounding box center [908, 238] width 20 height 20
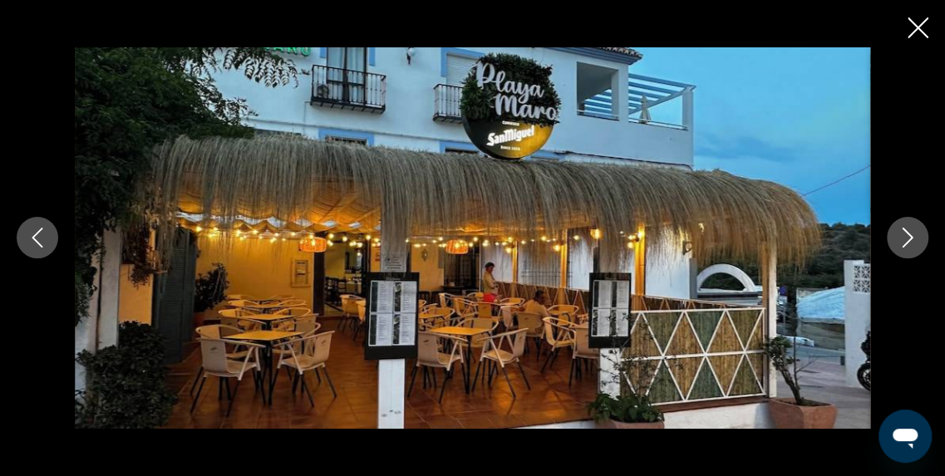
click at [905, 241] on icon "Image suivante" at bounding box center [908, 238] width 20 height 20
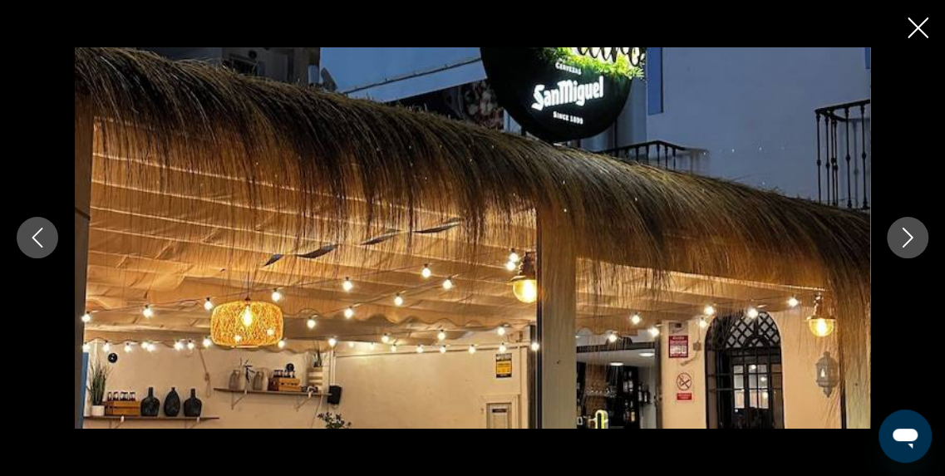
click at [905, 241] on icon "Image suivante" at bounding box center [908, 238] width 20 height 20
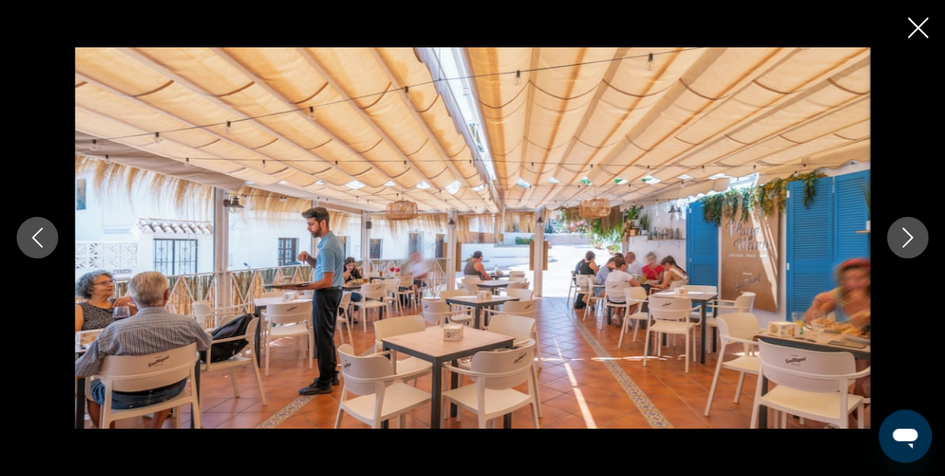
click at [905, 241] on icon "Image suivante" at bounding box center [908, 238] width 20 height 20
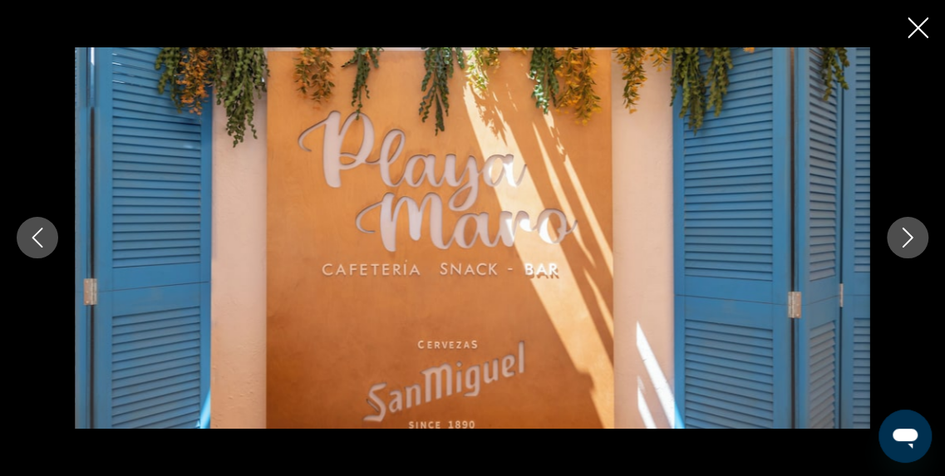
click at [905, 241] on icon "Image suivante" at bounding box center [908, 238] width 20 height 20
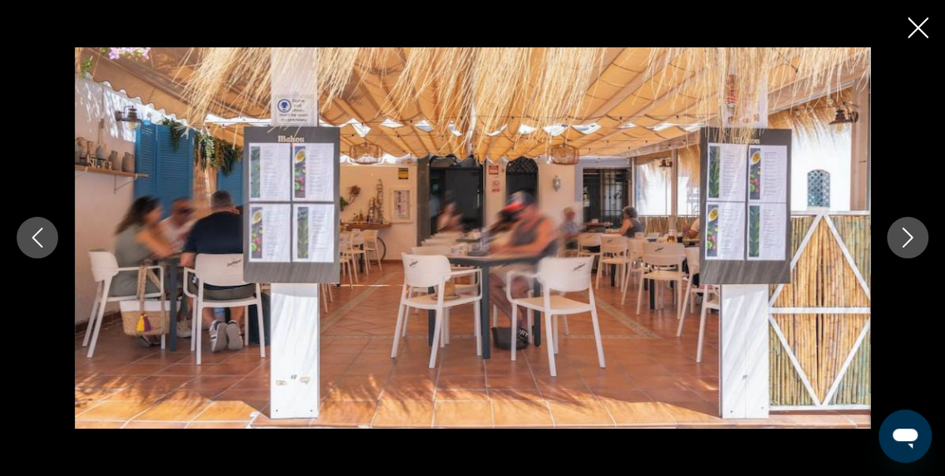
click at [905, 241] on icon "Image suivante" at bounding box center [908, 238] width 20 height 20
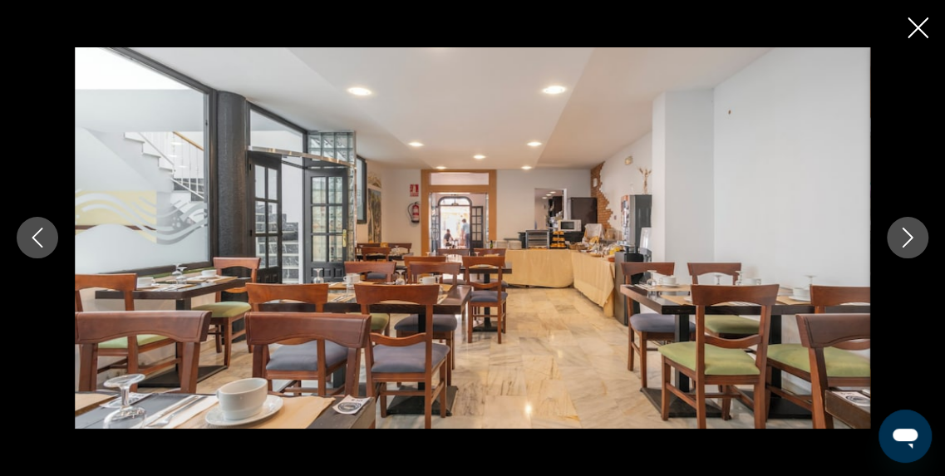
click at [905, 241] on icon "Image suivante" at bounding box center [908, 238] width 20 height 20
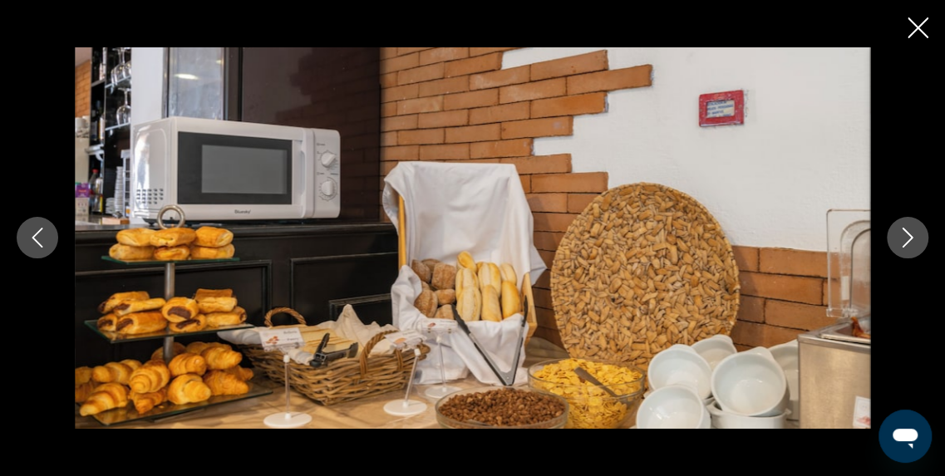
click at [905, 241] on icon "Image suivante" at bounding box center [908, 238] width 20 height 20
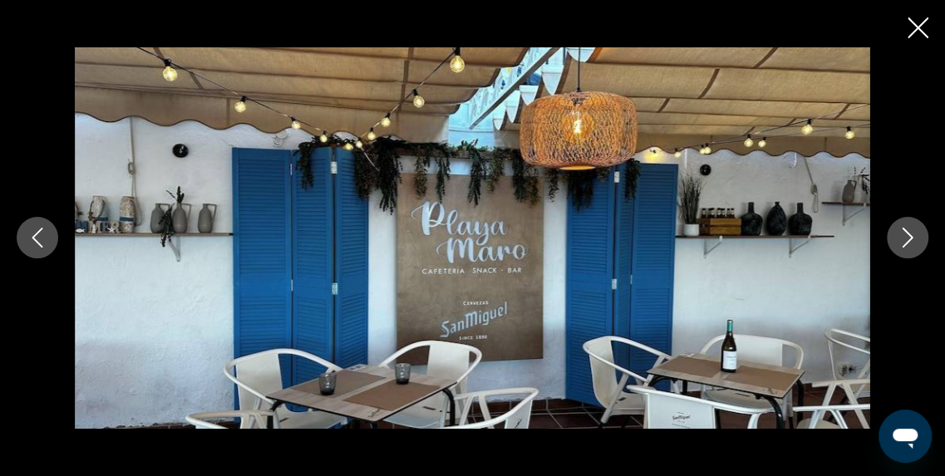
click at [905, 241] on icon "Image suivante" at bounding box center [908, 238] width 20 height 20
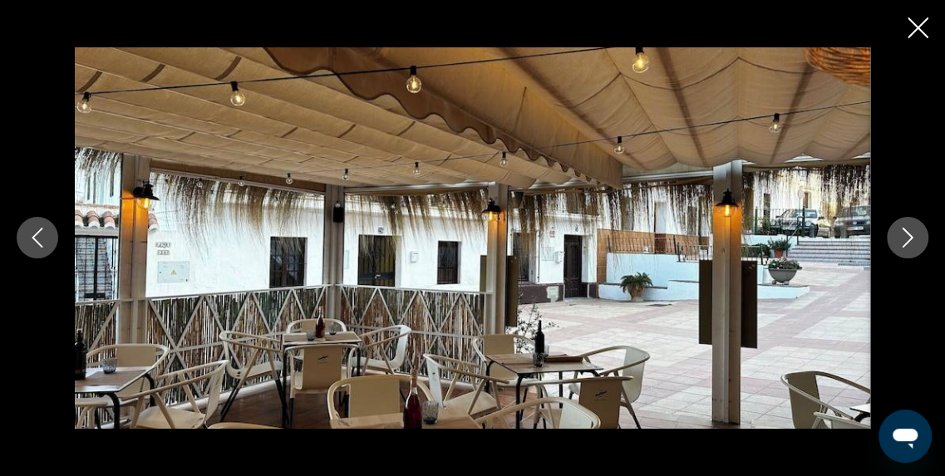
click at [905, 241] on icon "Image suivante" at bounding box center [908, 238] width 20 height 20
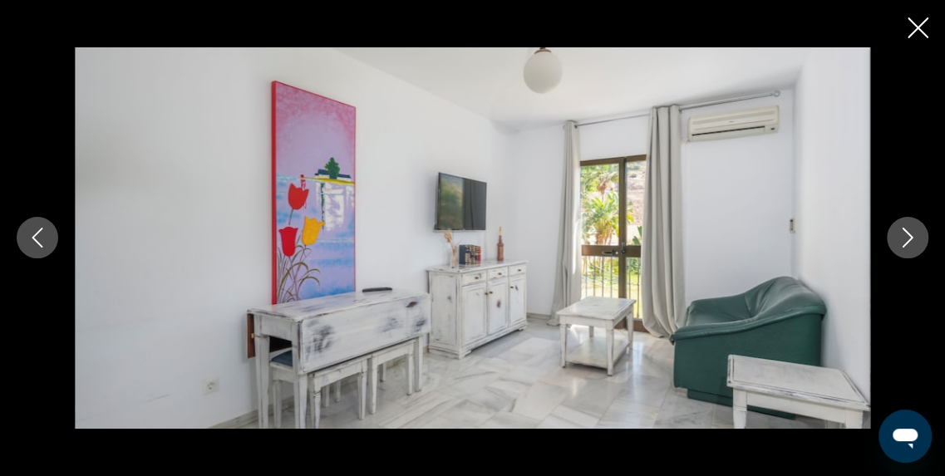
click at [905, 241] on icon "Image suivante" at bounding box center [908, 238] width 20 height 20
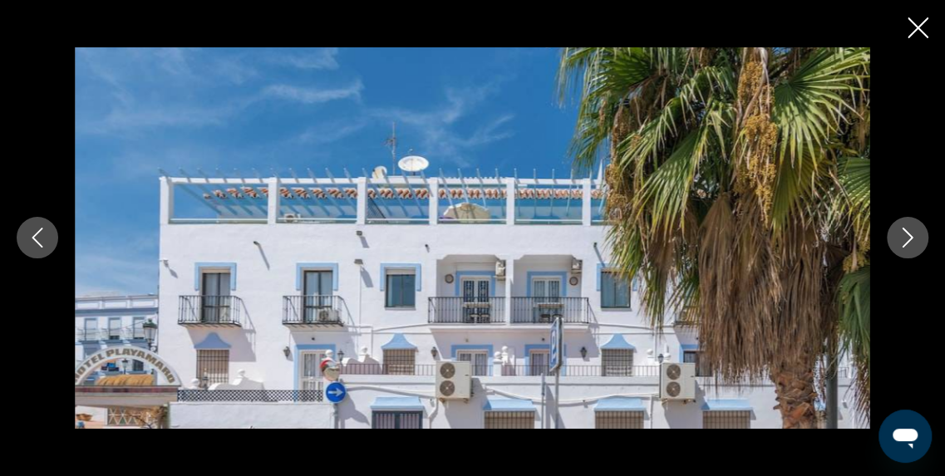
click at [905, 241] on icon "Image suivante" at bounding box center [908, 238] width 20 height 20
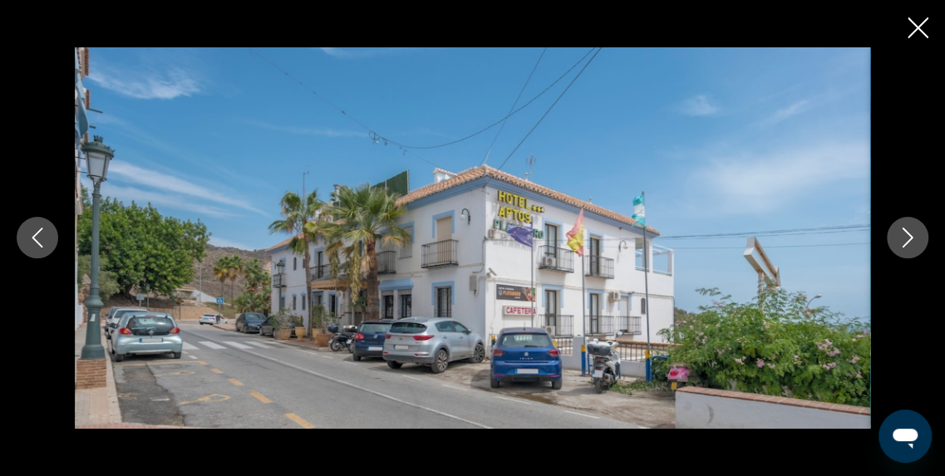
click at [905, 241] on icon "Image suivante" at bounding box center [908, 238] width 20 height 20
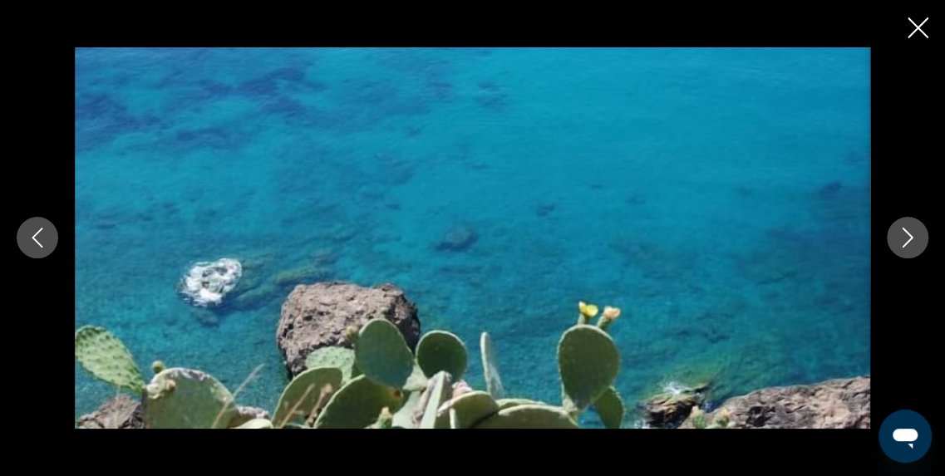
click at [905, 241] on icon "Image suivante" at bounding box center [908, 238] width 20 height 20
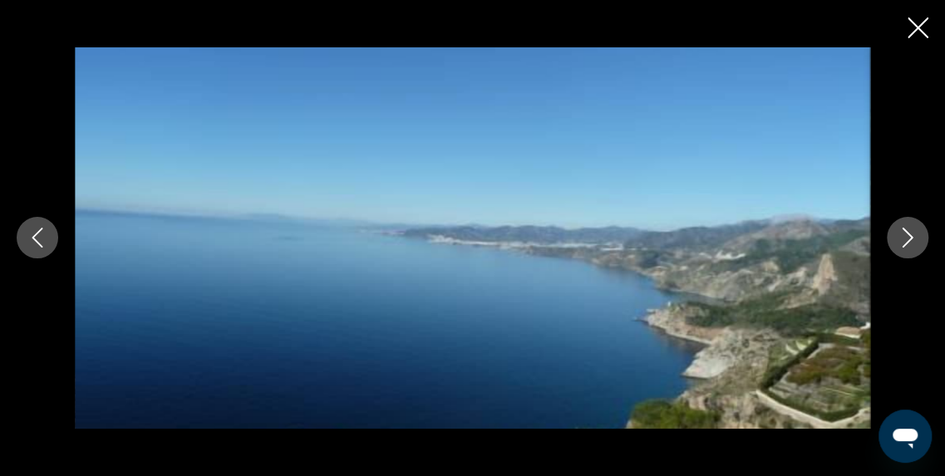
click at [905, 241] on icon "Image suivante" at bounding box center [908, 238] width 20 height 20
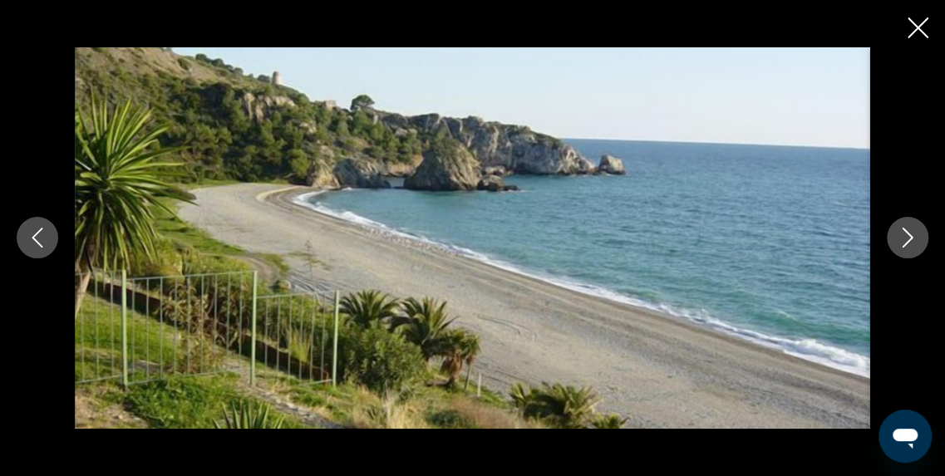
click at [905, 241] on icon "Image suivante" at bounding box center [908, 238] width 20 height 20
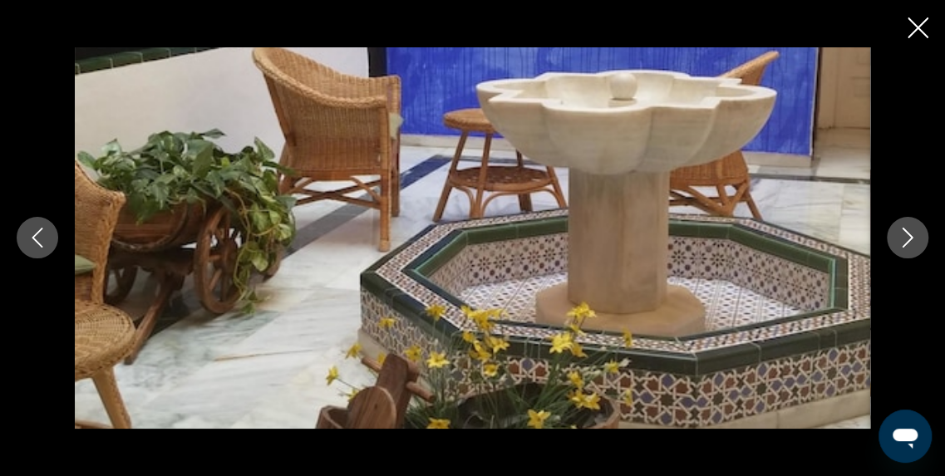
click at [905, 240] on icon "Image suivante" at bounding box center [908, 238] width 20 height 20
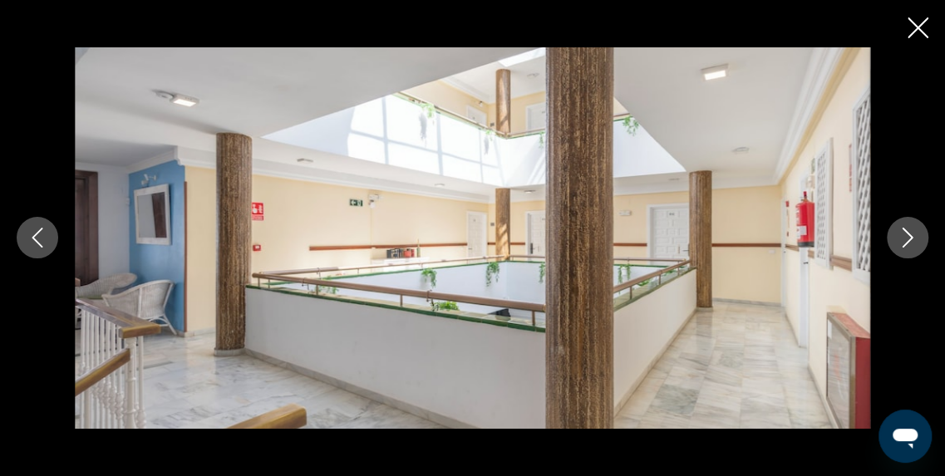
click at [905, 240] on icon "Image suivante" at bounding box center [908, 238] width 20 height 20
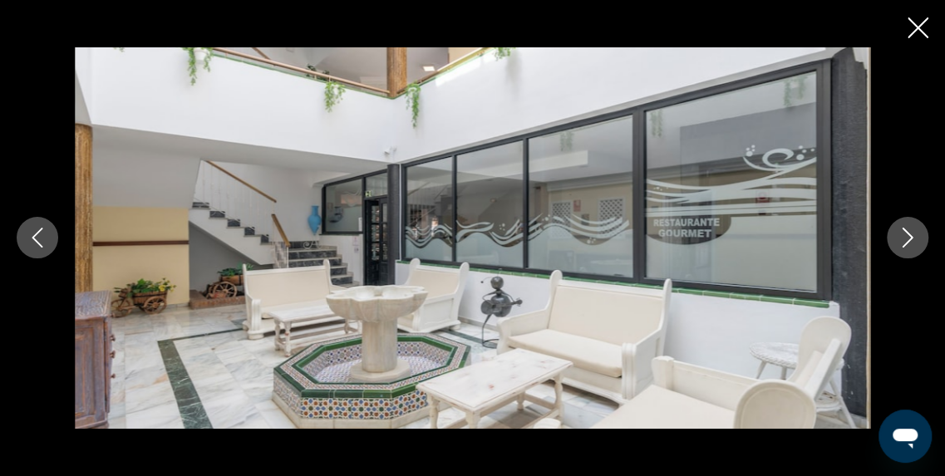
click at [905, 240] on icon "Image suivante" at bounding box center [908, 238] width 20 height 20
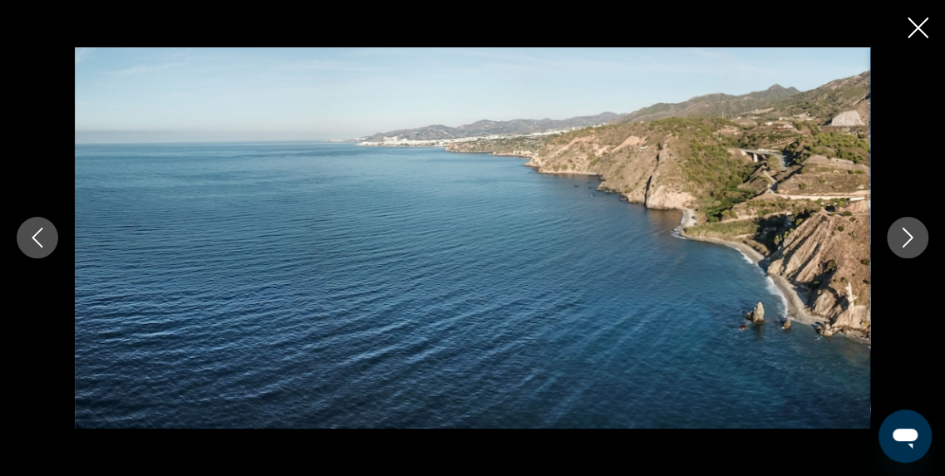
click at [905, 240] on icon "Image suivante" at bounding box center [908, 238] width 20 height 20
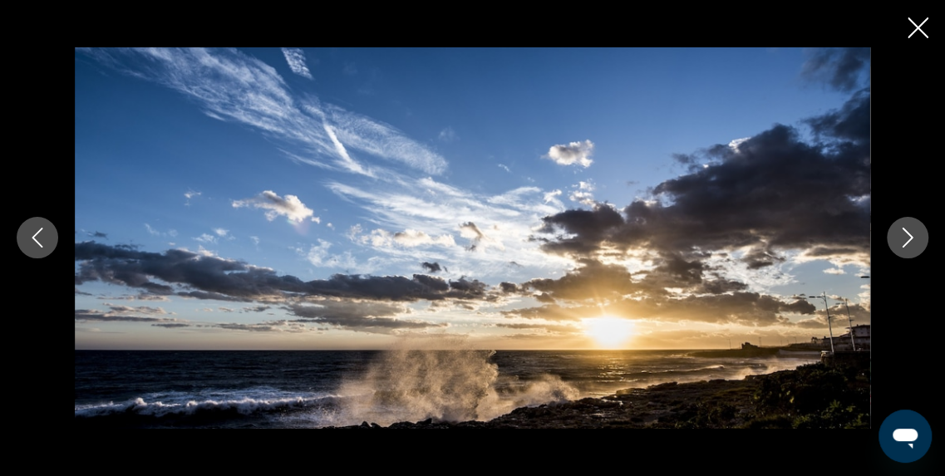
click at [905, 240] on icon "Image suivante" at bounding box center [908, 238] width 20 height 20
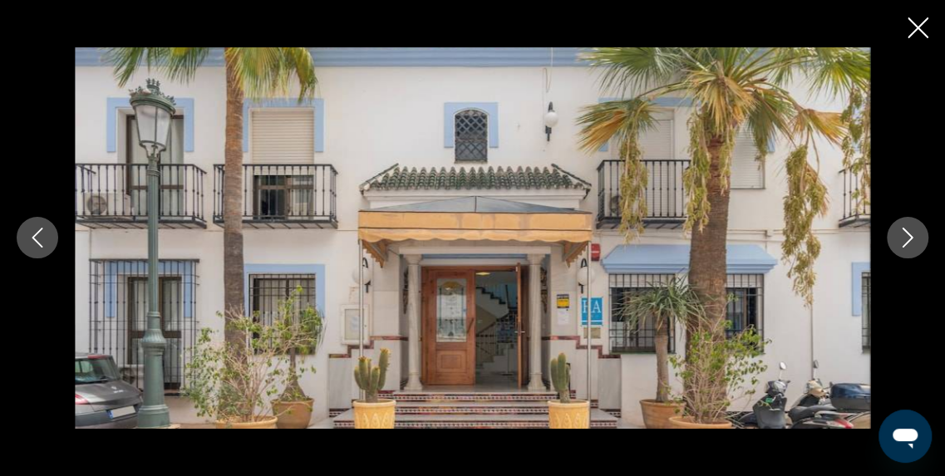
click at [905, 240] on icon "Image suivante" at bounding box center [908, 238] width 20 height 20
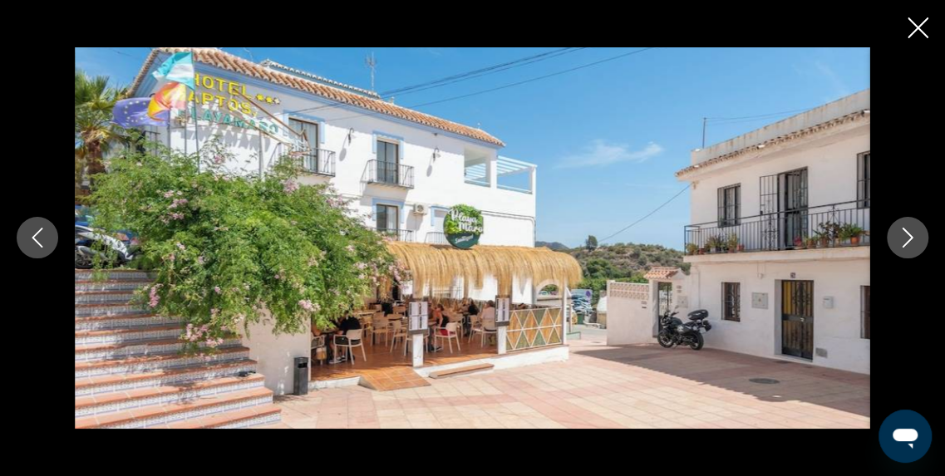
click at [905, 240] on icon "Image suivante" at bounding box center [908, 238] width 20 height 20
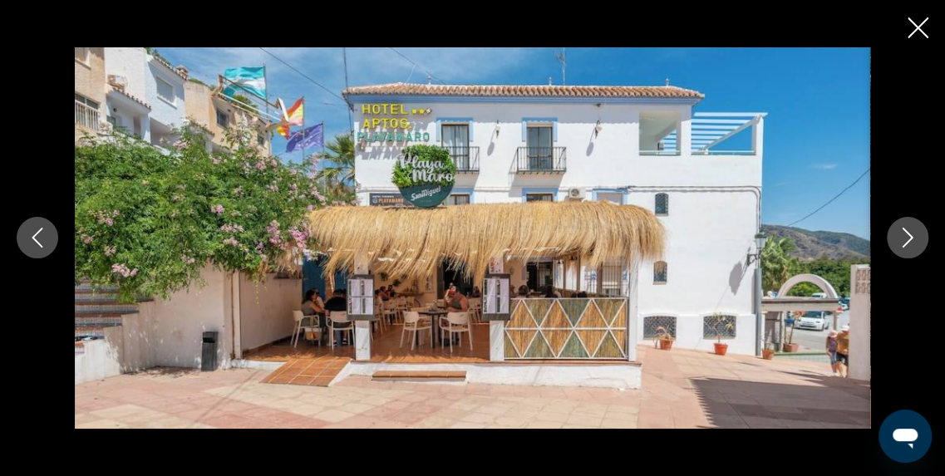
click at [905, 240] on icon "Image suivante" at bounding box center [908, 238] width 20 height 20
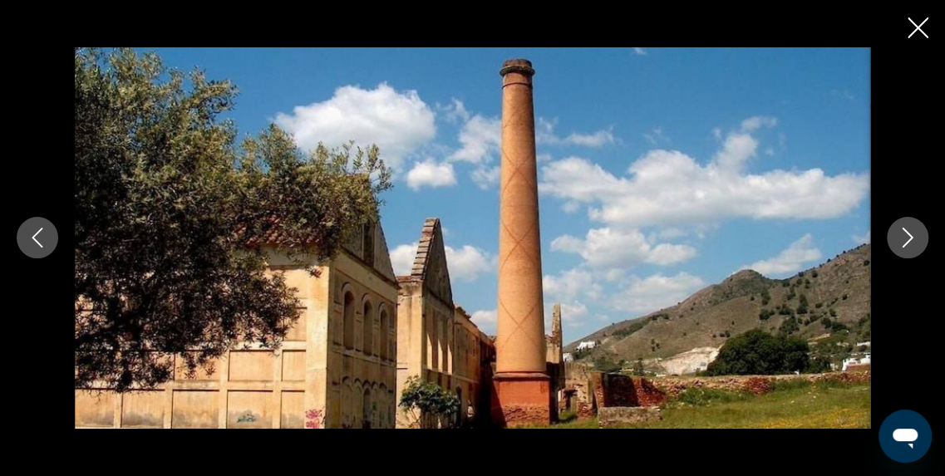
click at [905, 240] on icon "Image suivante" at bounding box center [908, 238] width 20 height 20
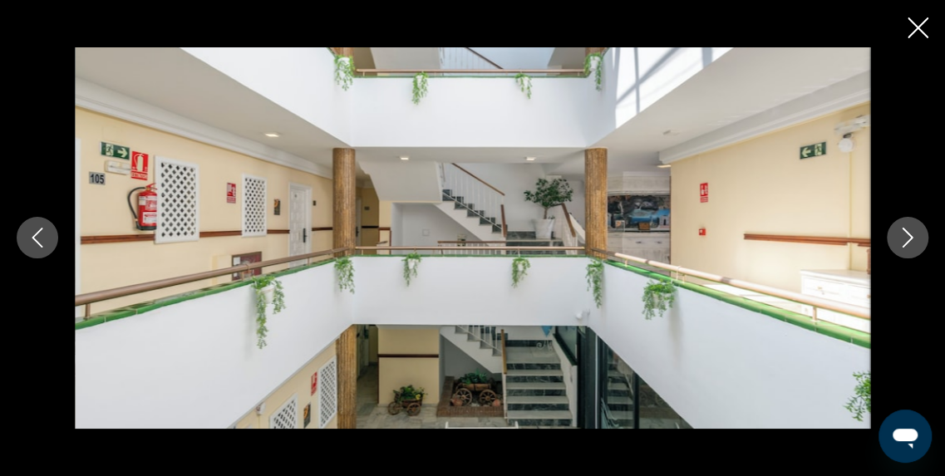
click at [905, 240] on icon "Image suivante" at bounding box center [908, 238] width 20 height 20
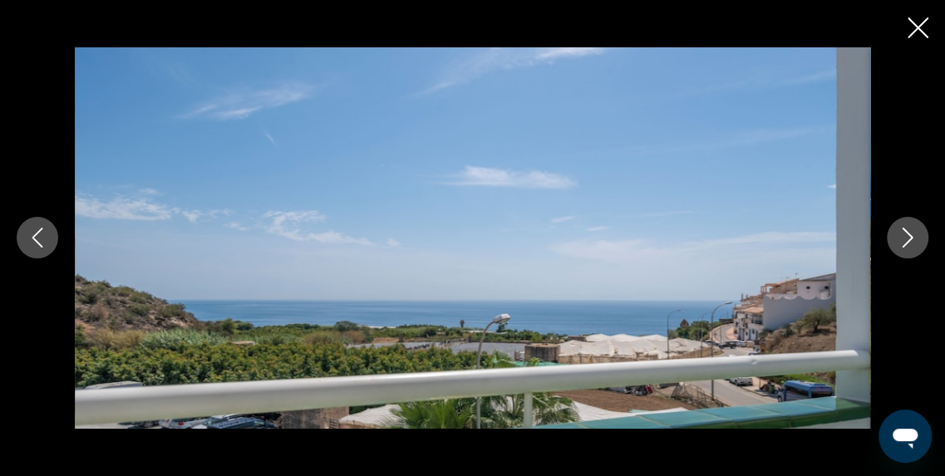
click at [905, 240] on icon "Image suivante" at bounding box center [908, 238] width 20 height 20
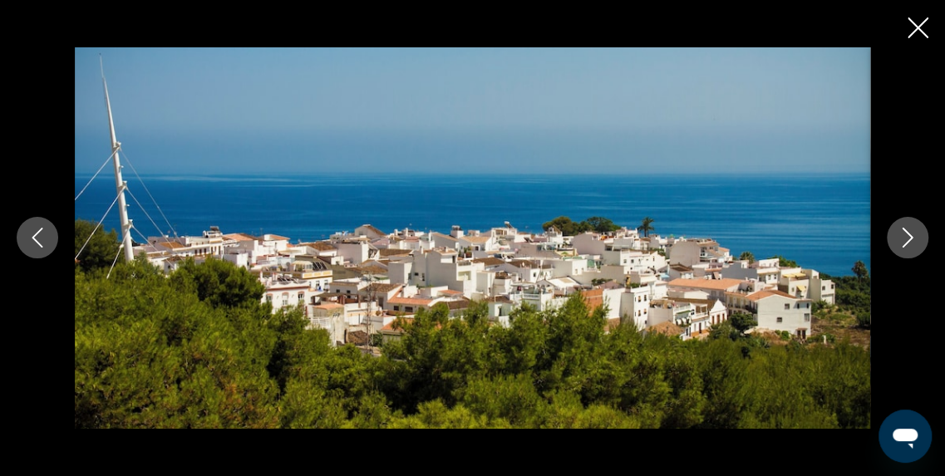
click at [905, 240] on icon "Image suivante" at bounding box center [908, 238] width 20 height 20
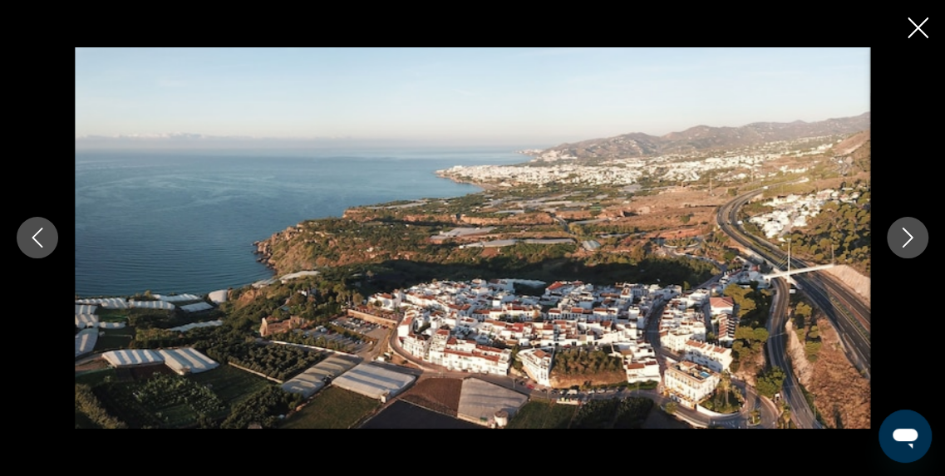
click at [911, 222] on button "Image suivante" at bounding box center [908, 238] width 42 height 42
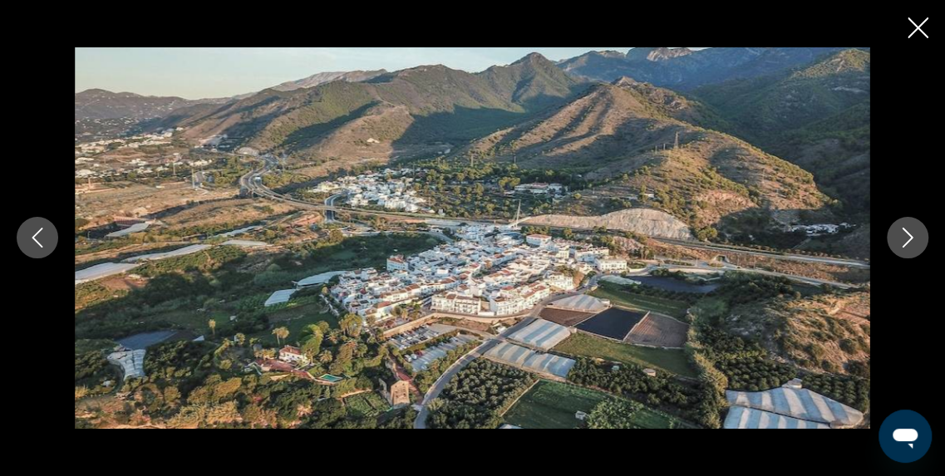
click at [911, 222] on button "Image suivante" at bounding box center [908, 238] width 42 height 42
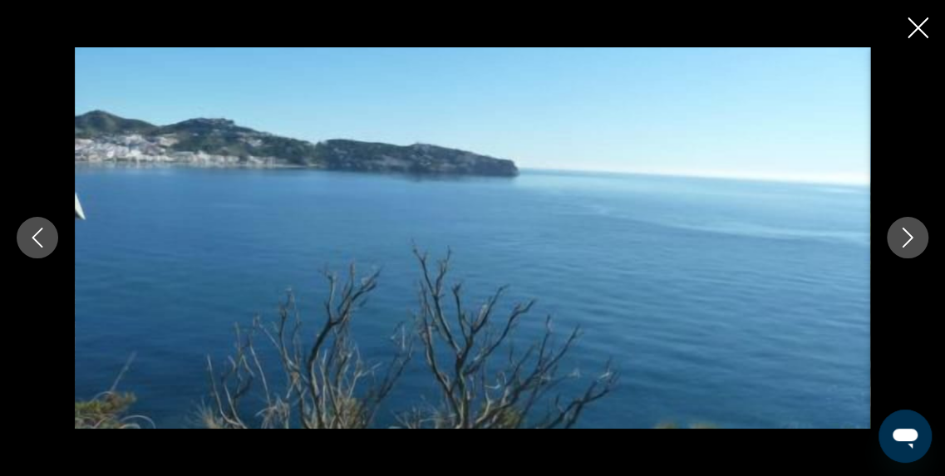
click at [911, 222] on button "Image suivante" at bounding box center [908, 238] width 42 height 42
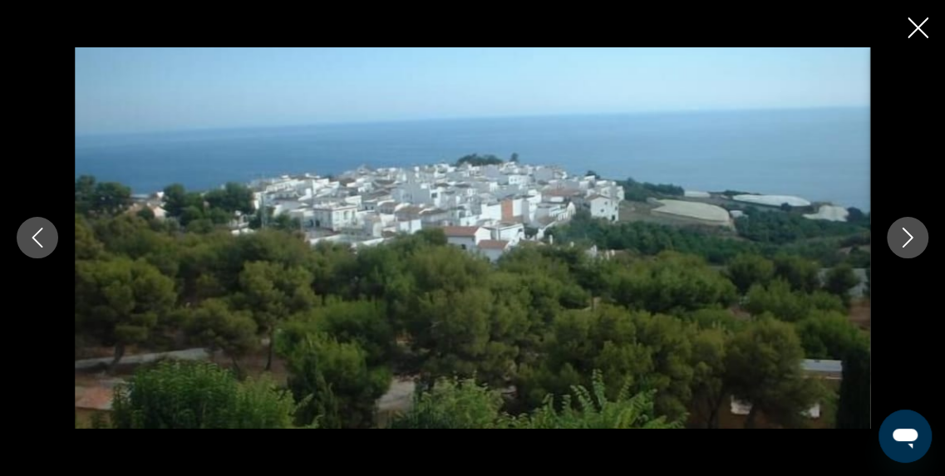
click at [911, 222] on button "Image suivante" at bounding box center [908, 238] width 42 height 42
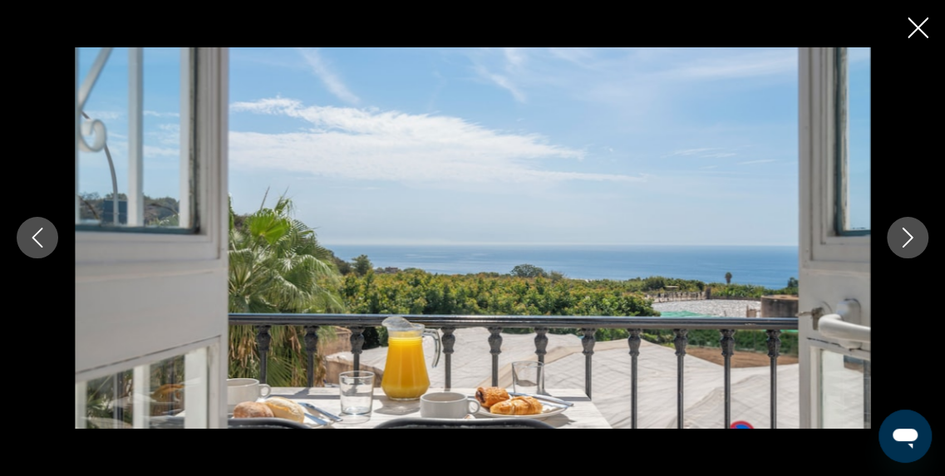
click at [911, 222] on button "Image suivante" at bounding box center [908, 238] width 42 height 42
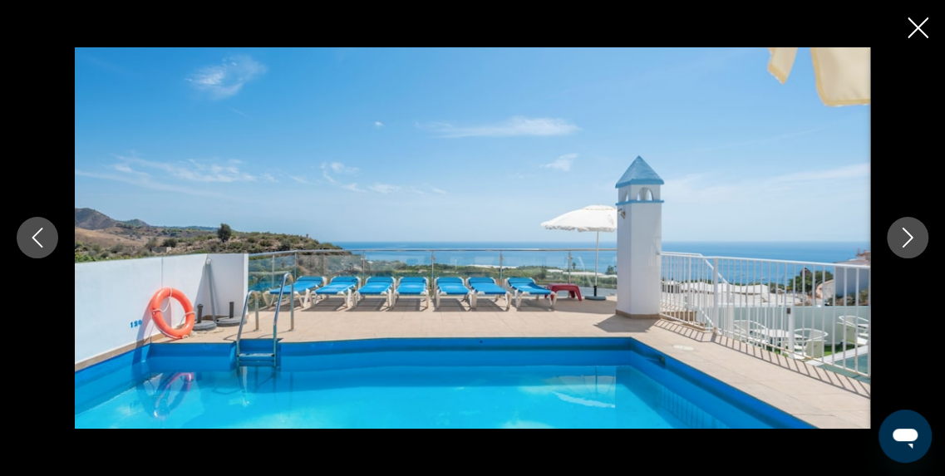
click at [911, 27] on icon "Fermer le diaporama" at bounding box center [918, 27] width 21 height 21
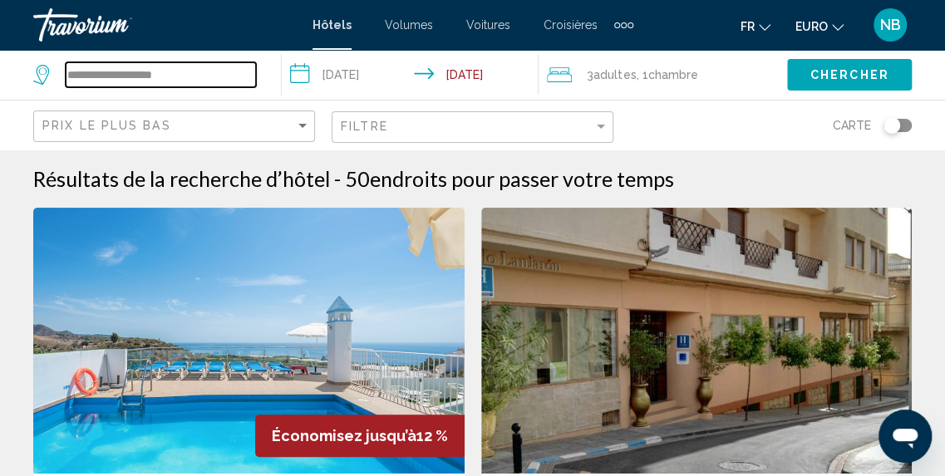
click at [210, 70] on input "**********" at bounding box center [161, 74] width 190 height 25
type input "*"
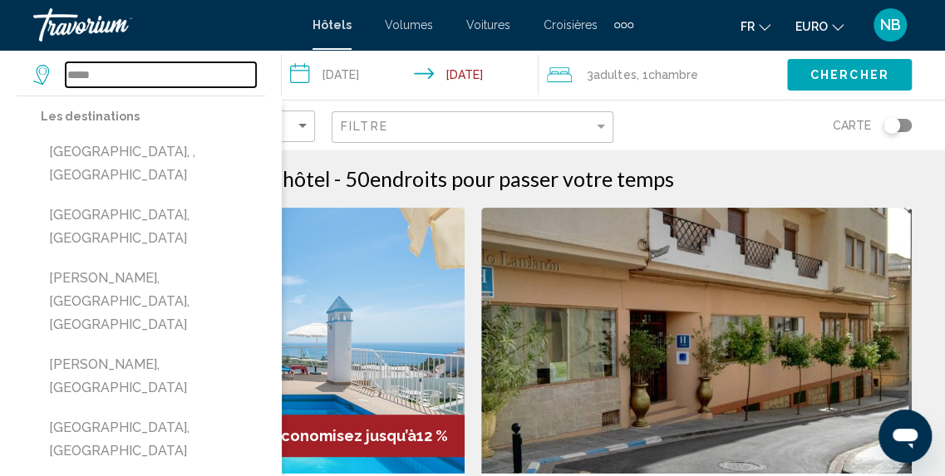
click at [166, 63] on input "*****" at bounding box center [161, 74] width 190 height 25
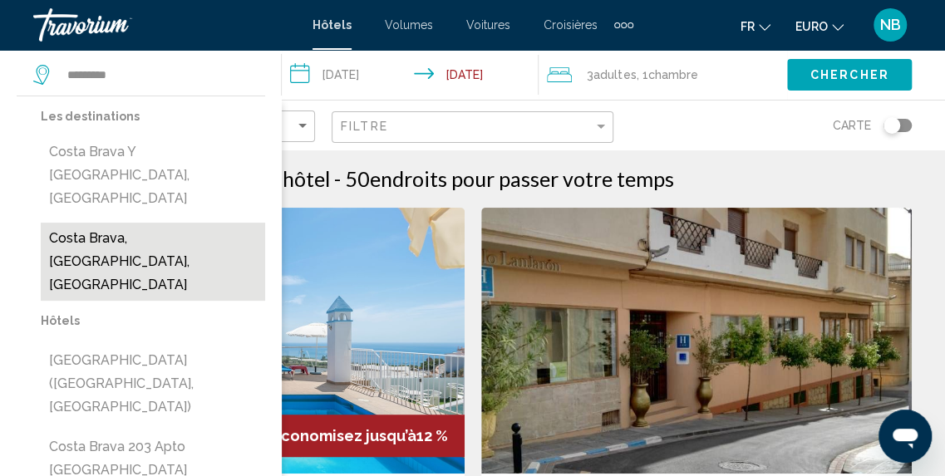
click at [166, 223] on button "Costa Brava, Catalogne, Espagne" at bounding box center [153, 262] width 224 height 78
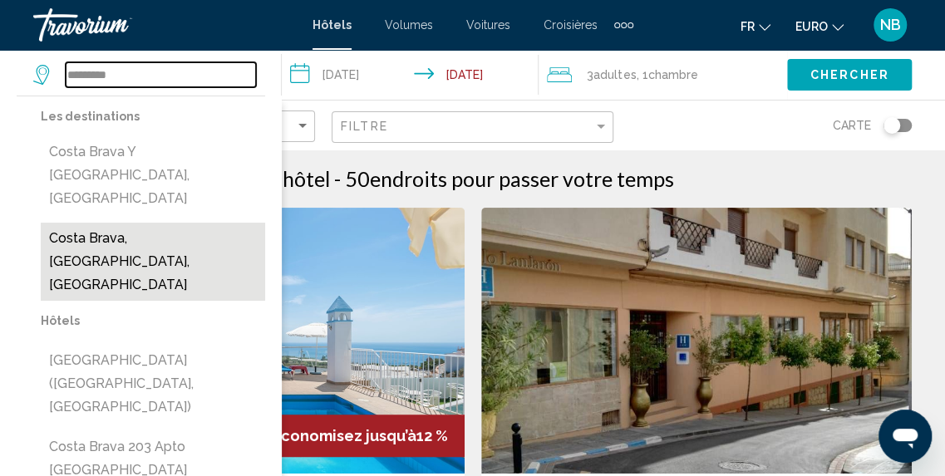
type input "**********"
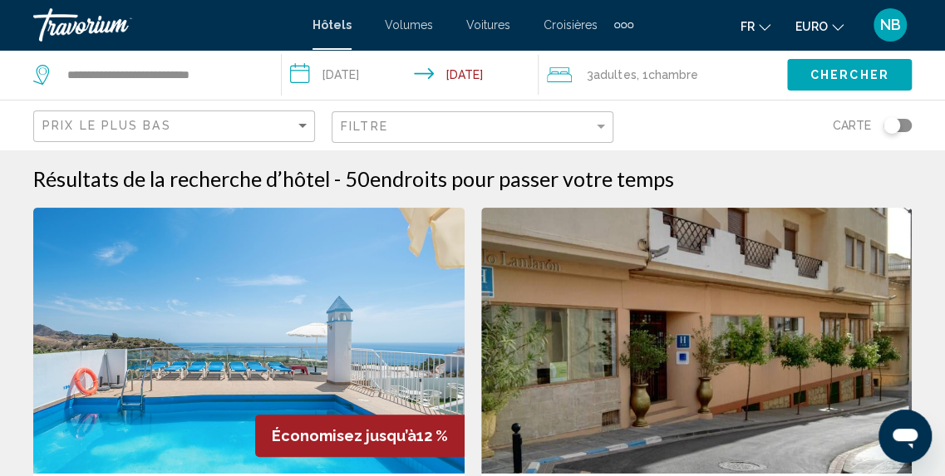
click at [883, 75] on span "Chercher" at bounding box center [850, 75] width 79 height 13
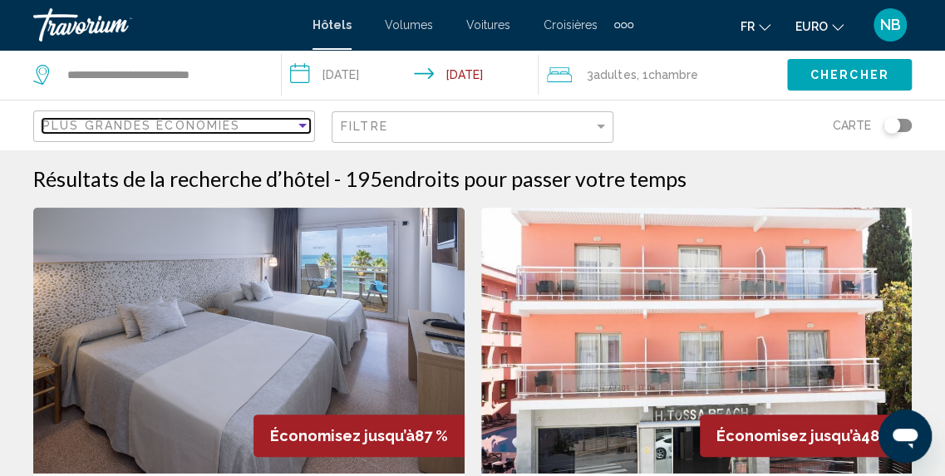
click at [264, 131] on div "Plus grandes économies" at bounding box center [168, 125] width 253 height 13
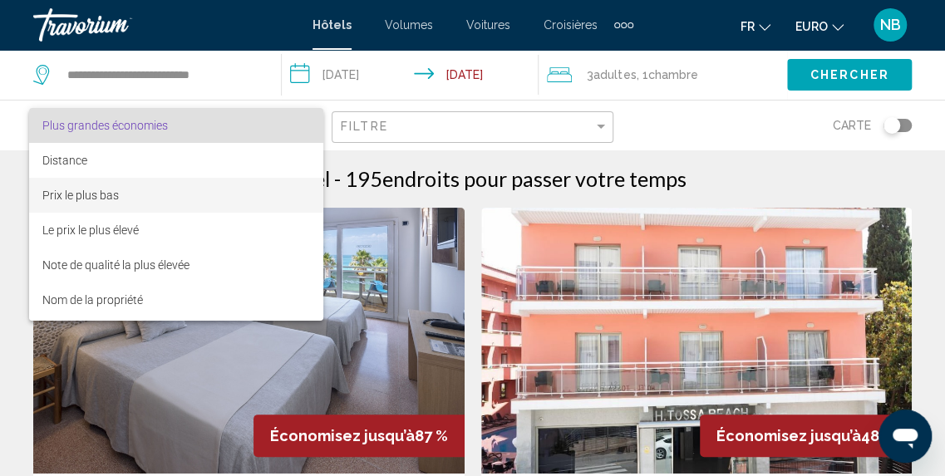
click at [262, 180] on span "Prix le plus bas" at bounding box center [176, 195] width 269 height 35
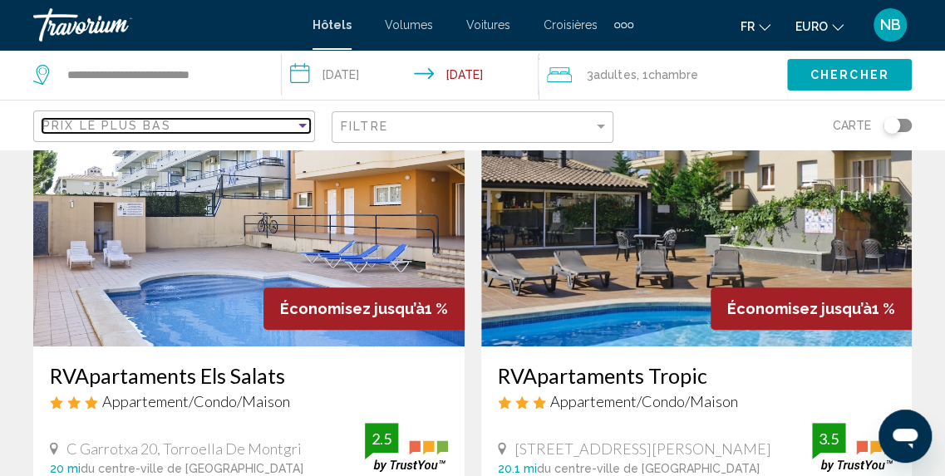
scroll to position [152, 0]
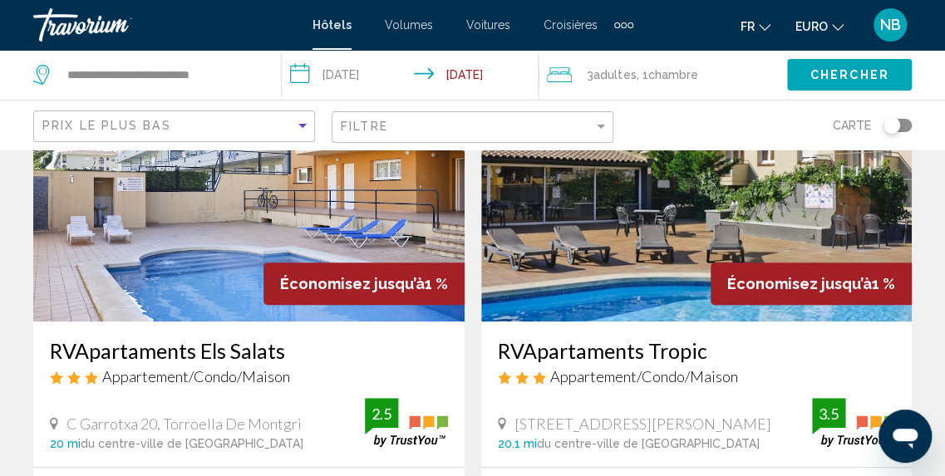
click at [770, 171] on img "Contenu principal" at bounding box center [696, 189] width 431 height 266
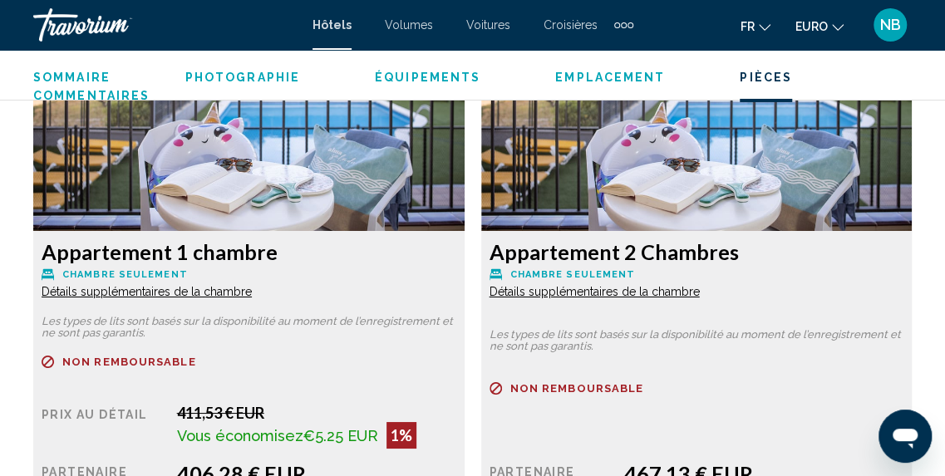
scroll to position [2486, 0]
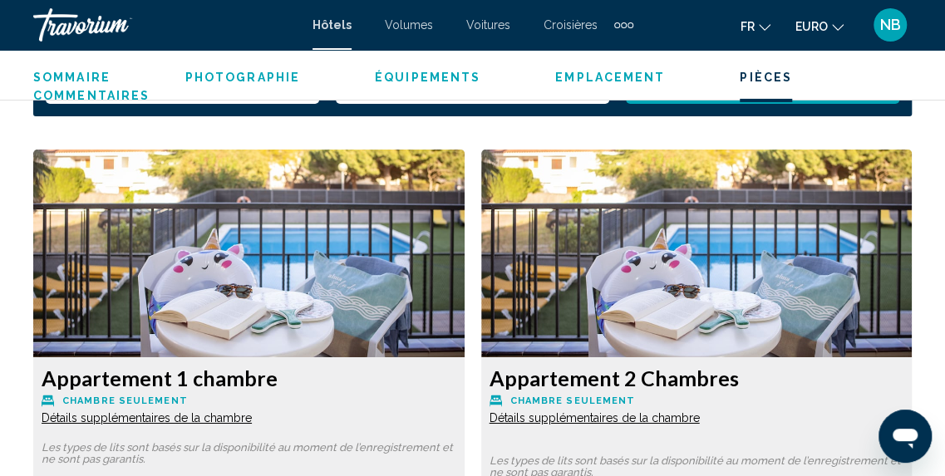
click at [217, 412] on span "Détails supplémentaires de la chambre" at bounding box center [147, 418] width 210 height 13
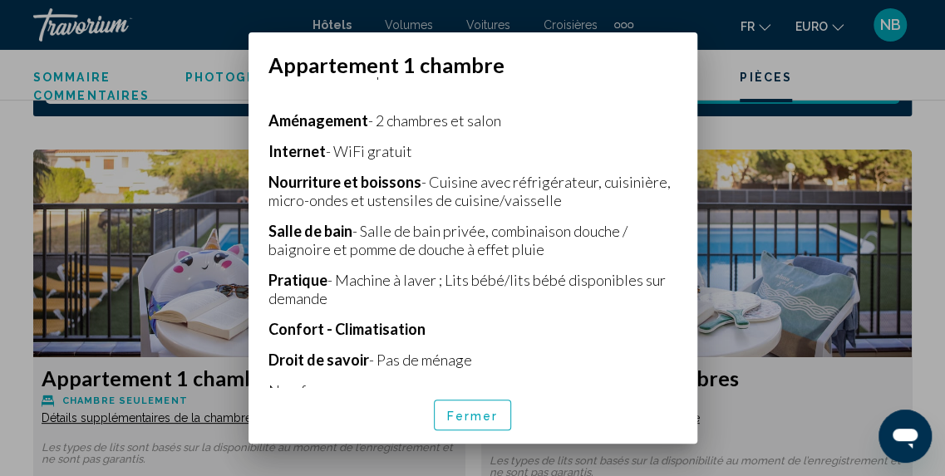
scroll to position [383, 0]
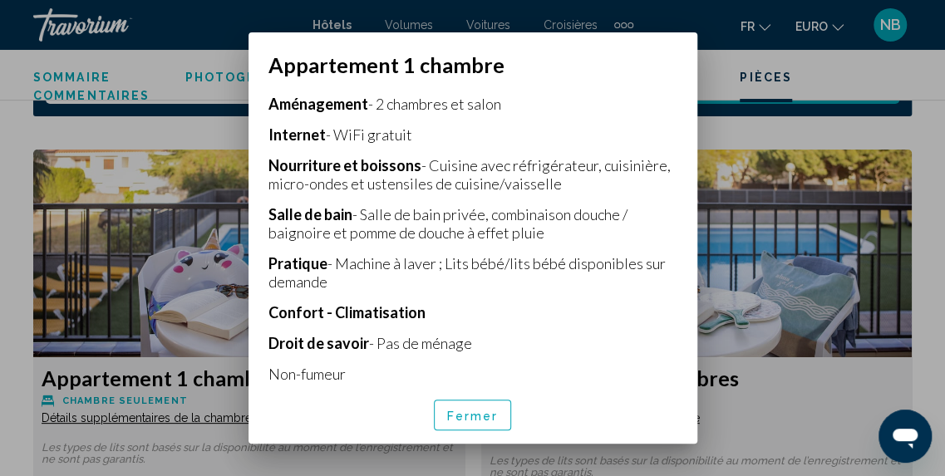
click at [678, 340] on div "Les types de lits sont basés sur la disponibilité au moment de l’enregistrement…" at bounding box center [473, 231] width 449 height 309
drag, startPoint x: 678, startPoint y: 342, endPoint x: 612, endPoint y: 360, distance: 69.0
click at [678, 343] on div "Les types de lits sont basés sur la disponibilité au moment de l’enregistrement…" at bounding box center [473, 231] width 449 height 309
click at [467, 415] on span "Fermer" at bounding box center [473, 415] width 52 height 13
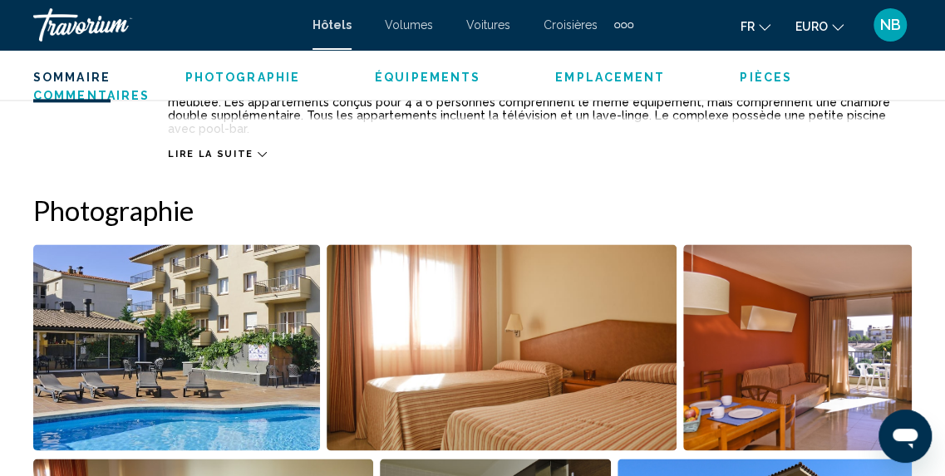
scroll to position [1217, 0]
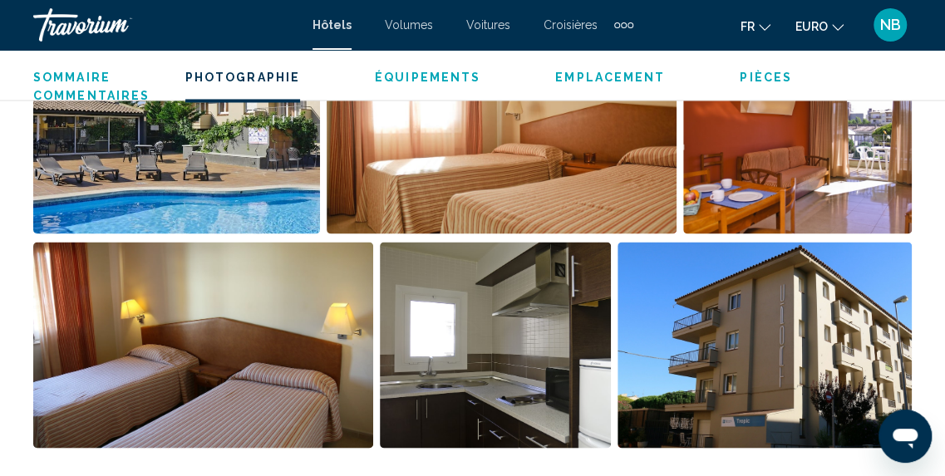
click at [249, 144] on img "Ouvrir le curseur d’image en plein écran" at bounding box center [176, 130] width 287 height 206
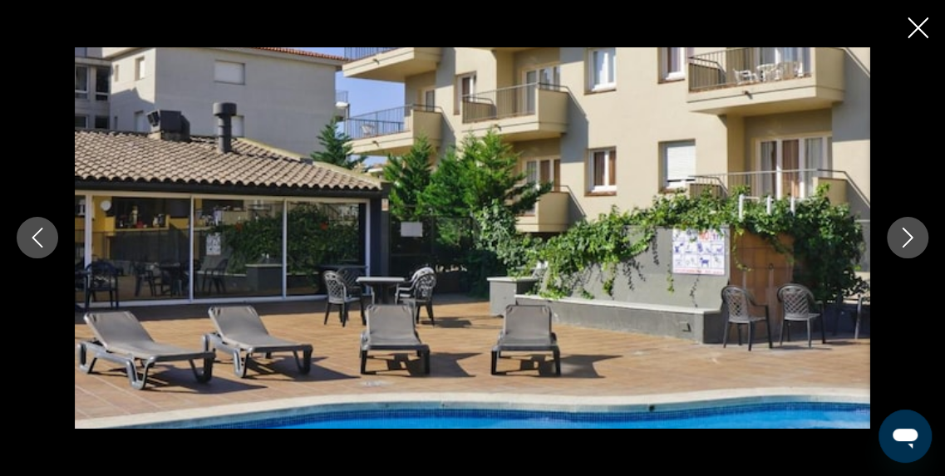
click at [908, 237] on icon "Image suivante" at bounding box center [908, 238] width 20 height 20
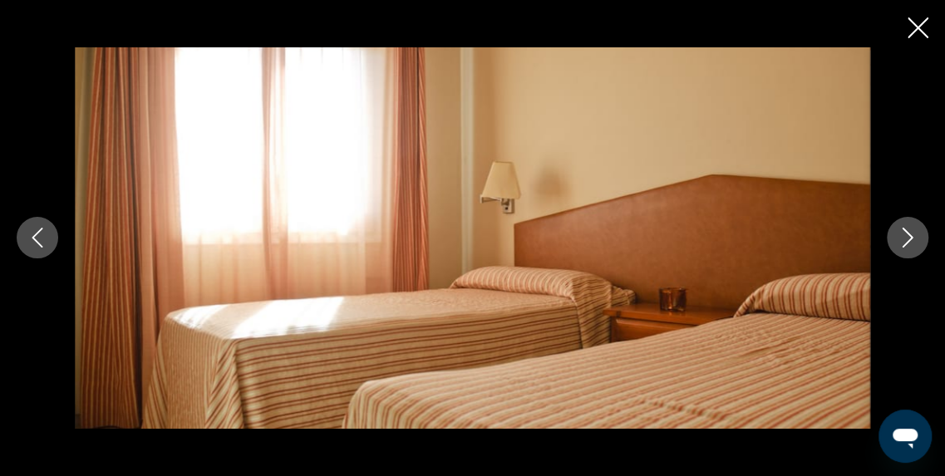
click at [908, 237] on icon "Image suivante" at bounding box center [908, 238] width 20 height 20
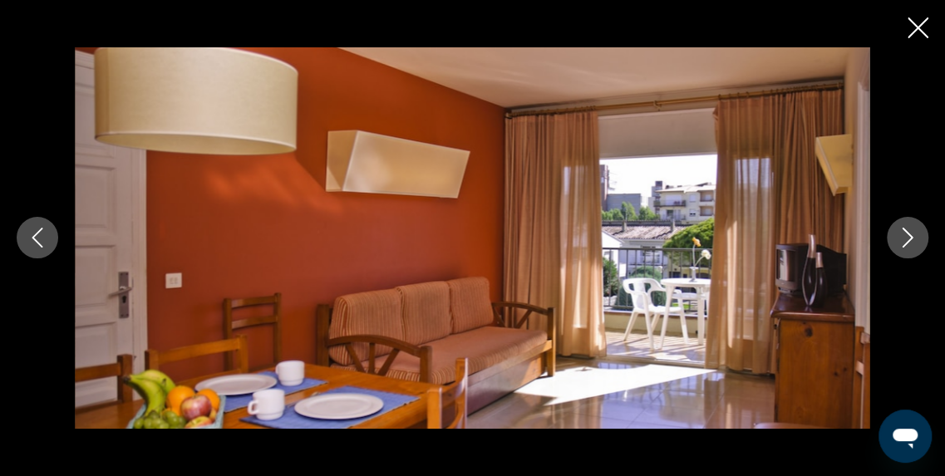
click at [908, 237] on icon "Image suivante" at bounding box center [908, 238] width 20 height 20
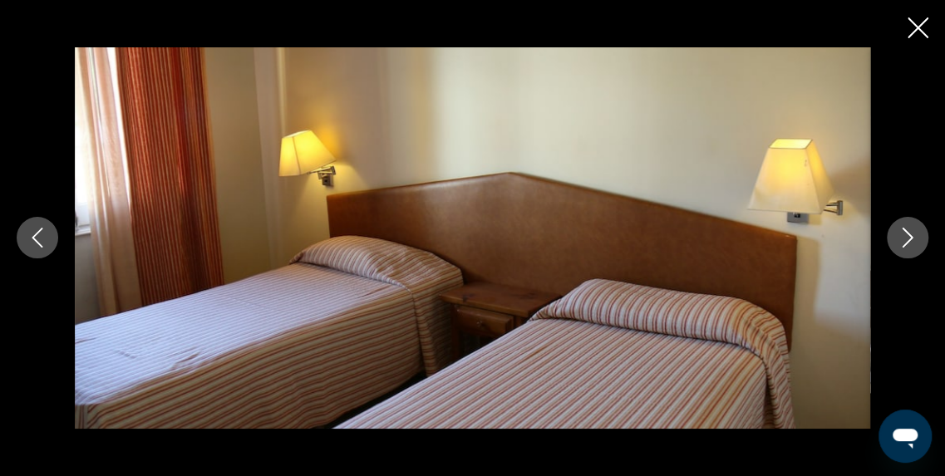
click at [908, 237] on icon "Image suivante" at bounding box center [908, 238] width 20 height 20
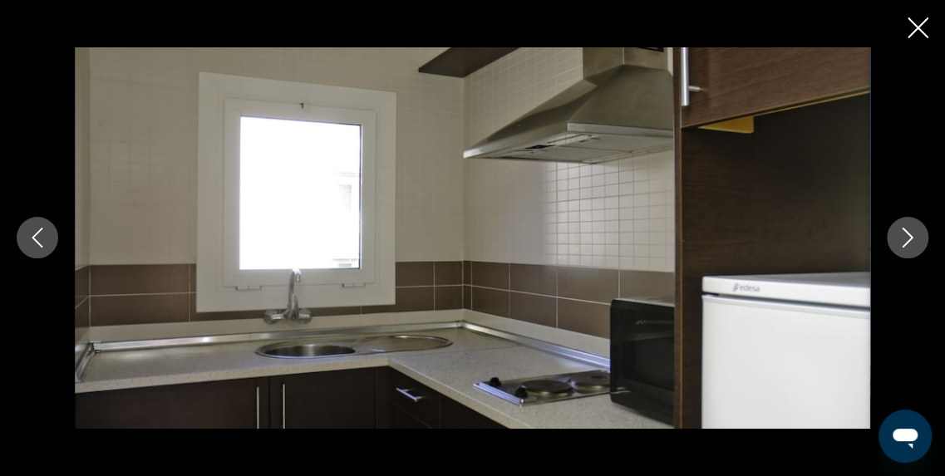
click at [908, 237] on icon "Image suivante" at bounding box center [908, 238] width 20 height 20
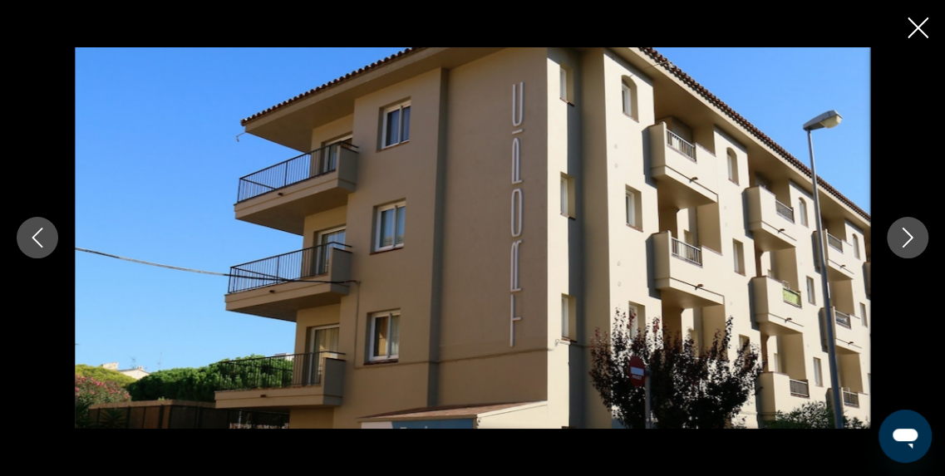
click at [908, 237] on icon "Image suivante" at bounding box center [908, 238] width 20 height 20
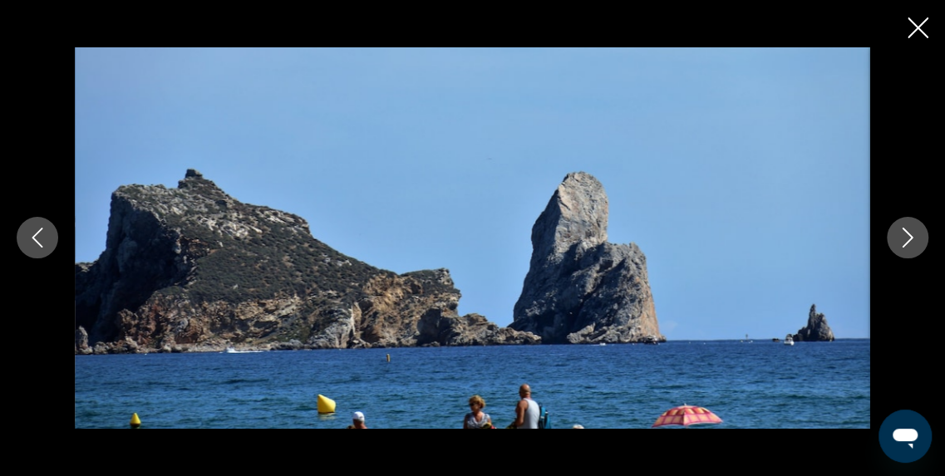
click at [908, 237] on icon "Image suivante" at bounding box center [908, 238] width 20 height 20
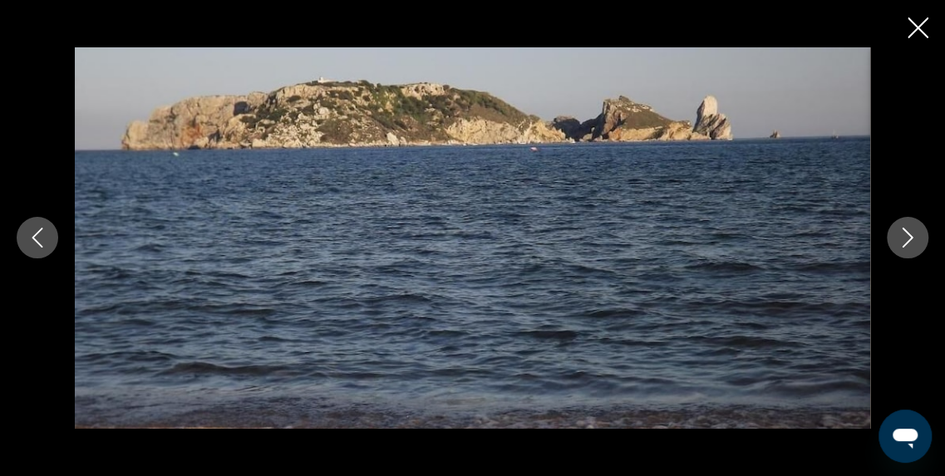
click at [908, 237] on icon "Image suivante" at bounding box center [908, 238] width 20 height 20
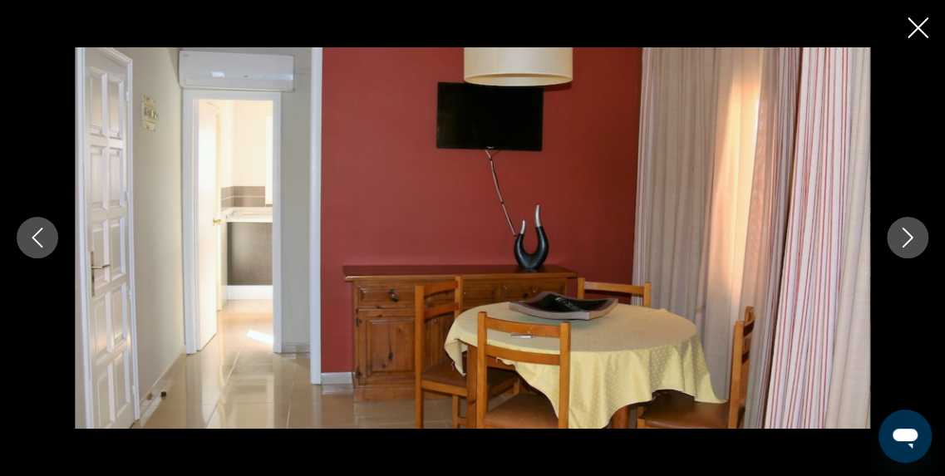
click at [908, 237] on icon "Image suivante" at bounding box center [908, 238] width 20 height 20
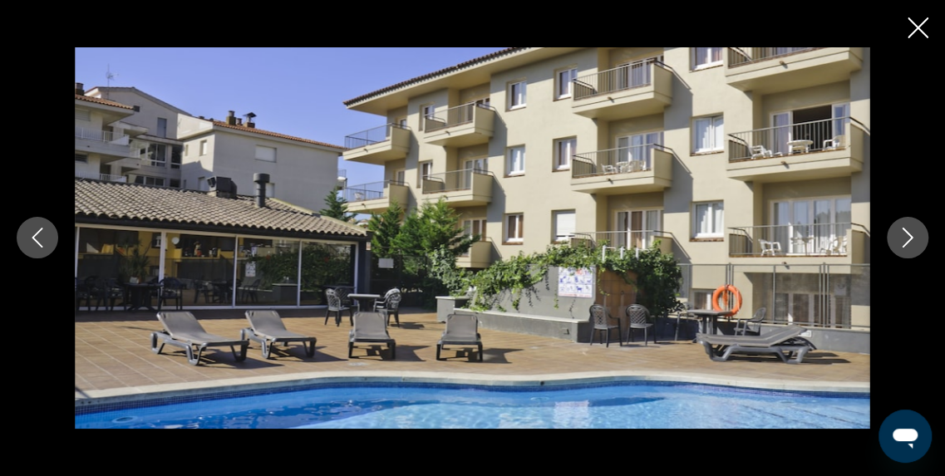
click at [908, 237] on icon "Image suivante" at bounding box center [908, 238] width 20 height 20
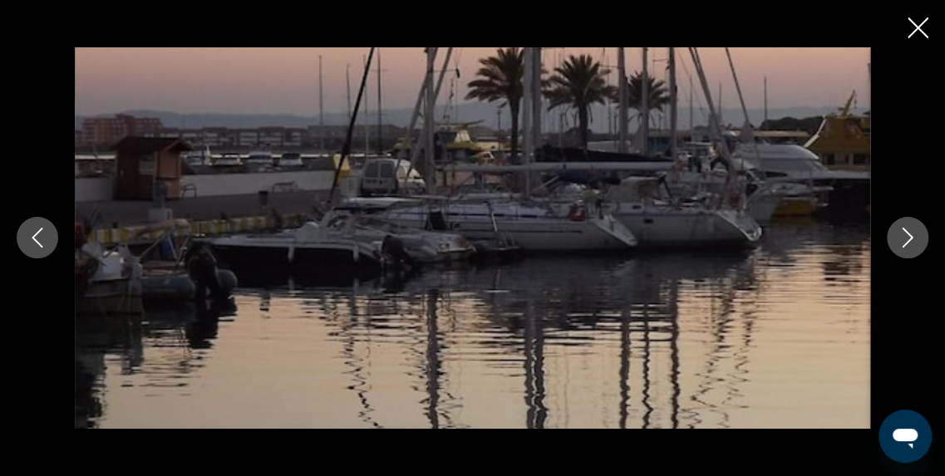
click at [908, 237] on icon "Image suivante" at bounding box center [908, 238] width 20 height 20
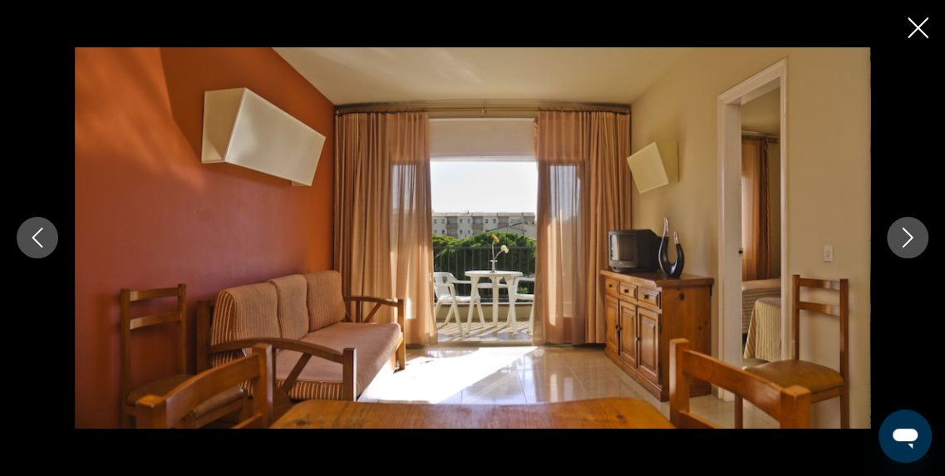
click at [908, 237] on icon "Image suivante" at bounding box center [908, 238] width 20 height 20
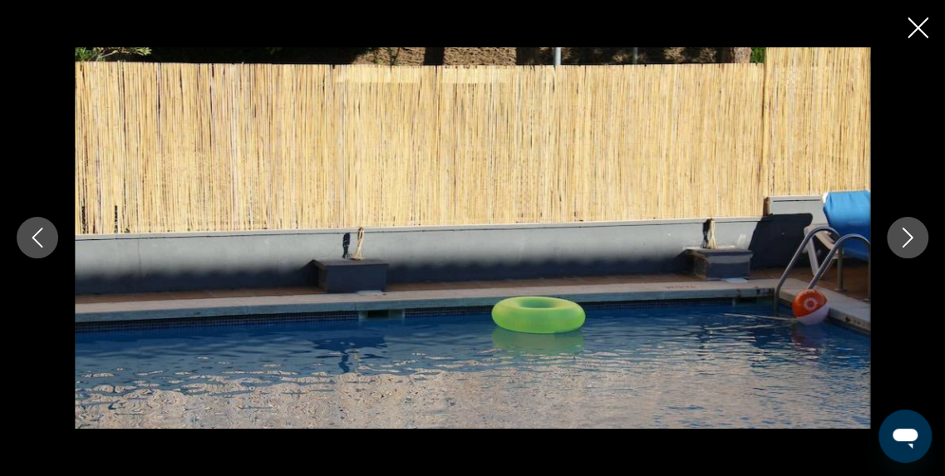
click at [908, 237] on icon "Image suivante" at bounding box center [908, 238] width 20 height 20
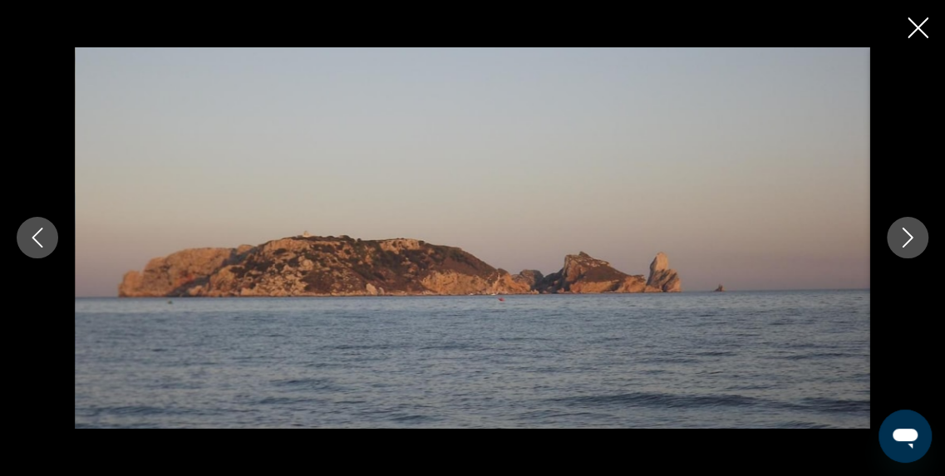
click at [908, 237] on icon "Image suivante" at bounding box center [908, 238] width 20 height 20
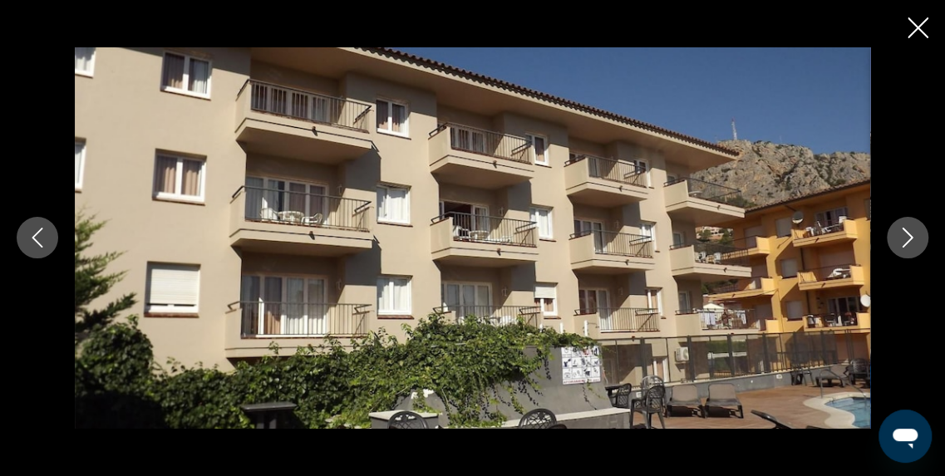
click at [908, 237] on icon "Image suivante" at bounding box center [908, 238] width 20 height 20
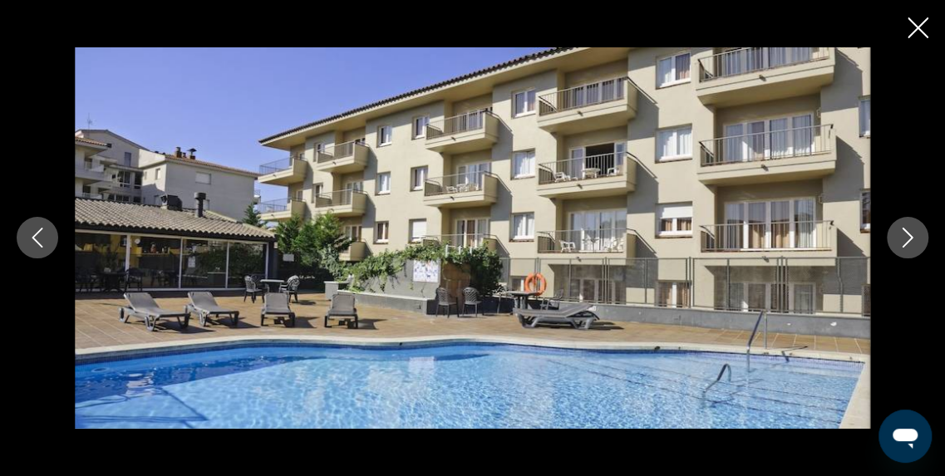
click at [908, 237] on icon "Image suivante" at bounding box center [908, 238] width 20 height 20
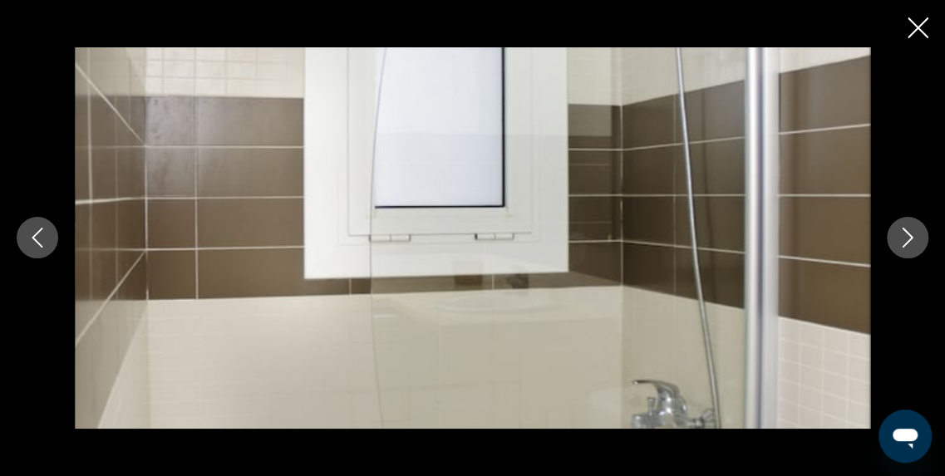
click at [908, 237] on icon "Image suivante" at bounding box center [908, 238] width 20 height 20
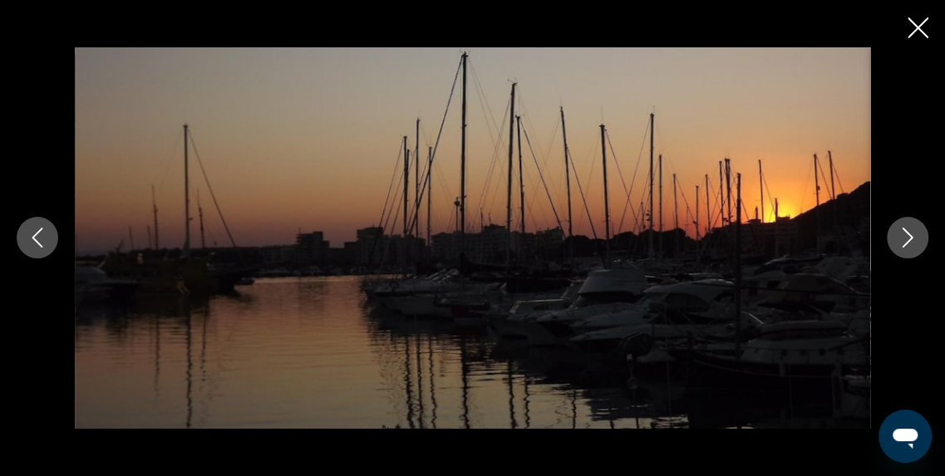
click at [908, 237] on icon "Image suivante" at bounding box center [908, 238] width 20 height 20
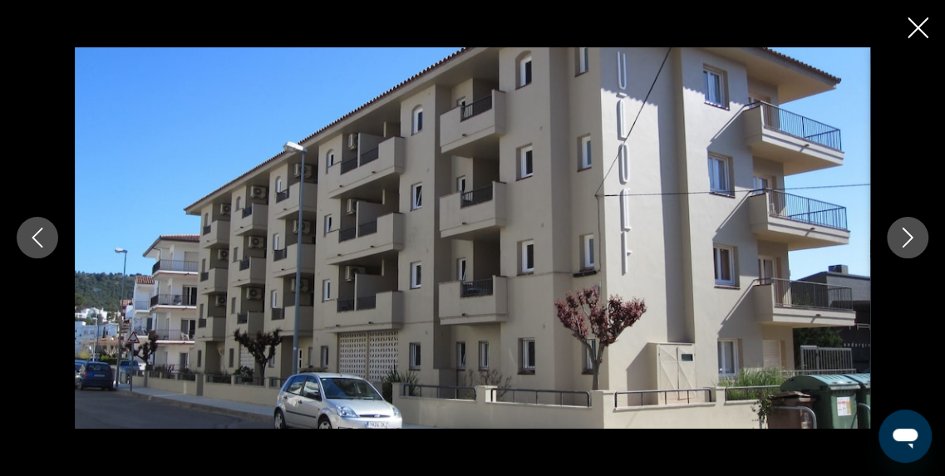
click at [908, 237] on icon "Image suivante" at bounding box center [908, 238] width 20 height 20
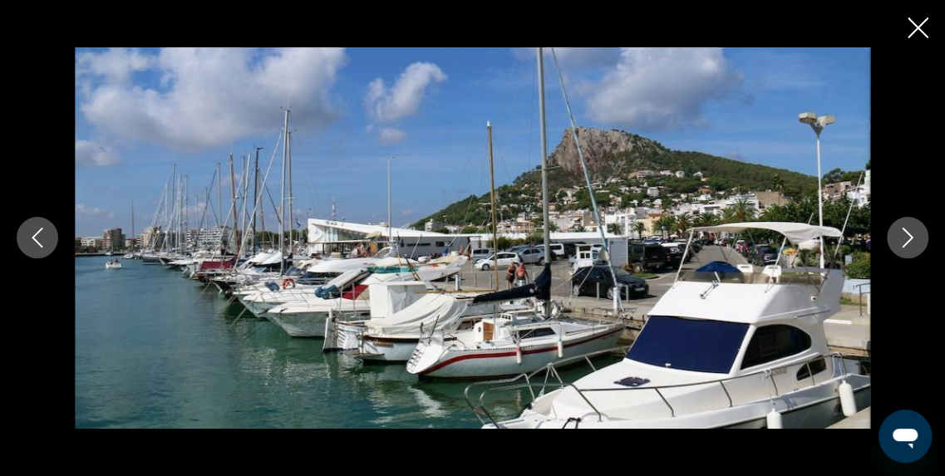
click at [908, 237] on icon "Image suivante" at bounding box center [908, 238] width 20 height 20
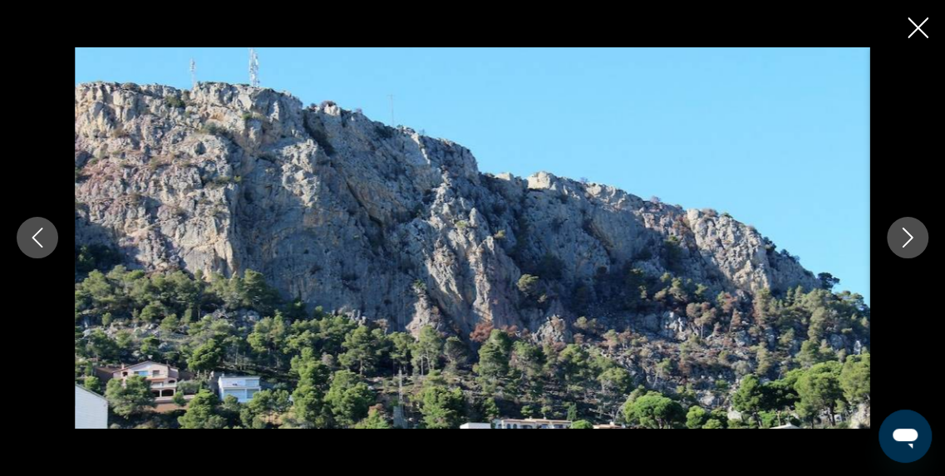
click at [908, 237] on icon "Image suivante" at bounding box center [908, 238] width 20 height 20
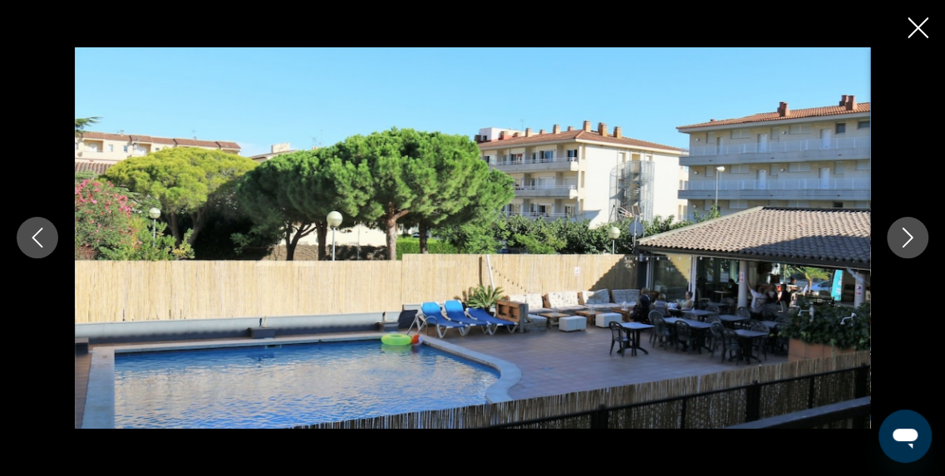
click at [908, 237] on icon "Image suivante" at bounding box center [908, 238] width 20 height 20
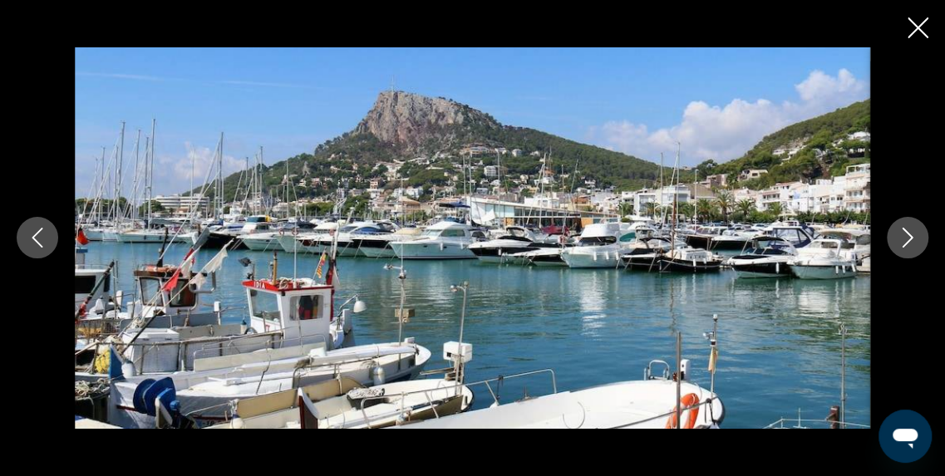
click at [908, 237] on icon "Image suivante" at bounding box center [908, 238] width 20 height 20
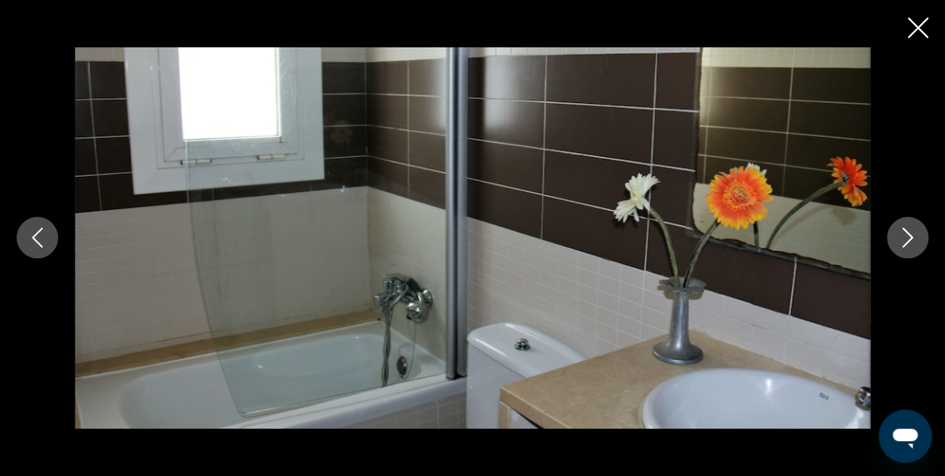
click at [908, 237] on icon "Image suivante" at bounding box center [908, 238] width 20 height 20
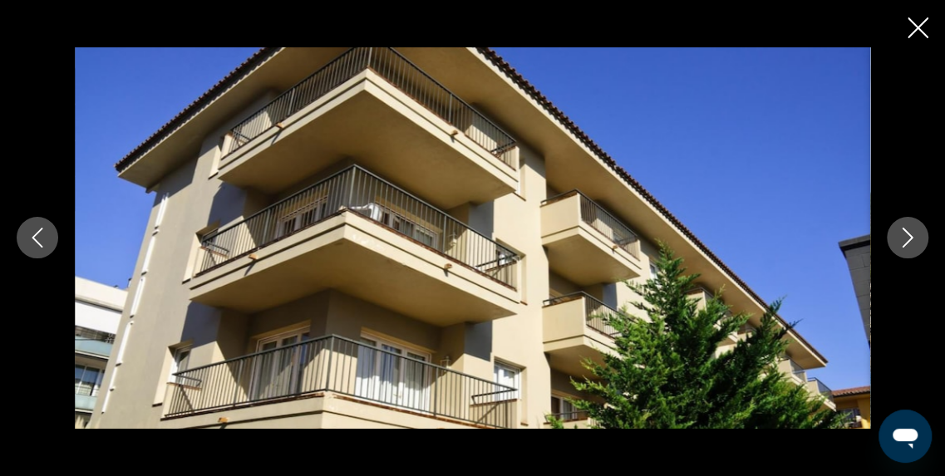
click at [908, 237] on icon "Image suivante" at bounding box center [908, 238] width 20 height 20
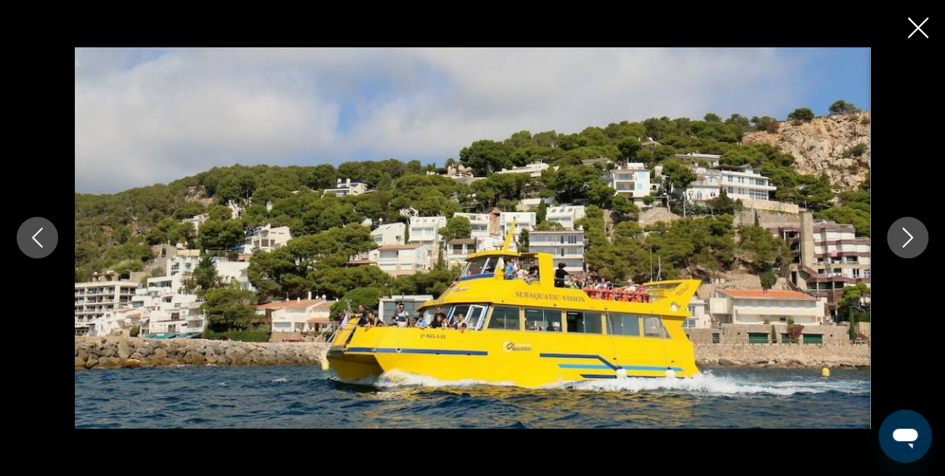
click at [908, 237] on icon "Image suivante" at bounding box center [908, 238] width 20 height 20
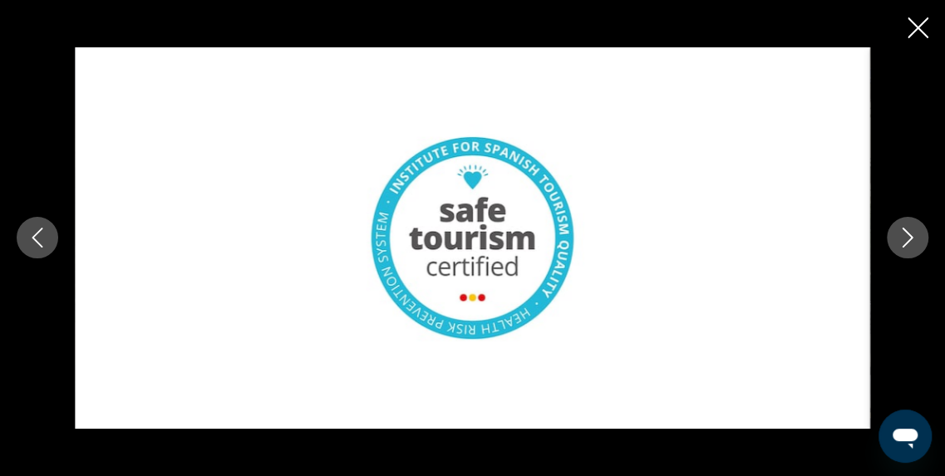
click at [908, 237] on icon "Image suivante" at bounding box center [908, 238] width 20 height 20
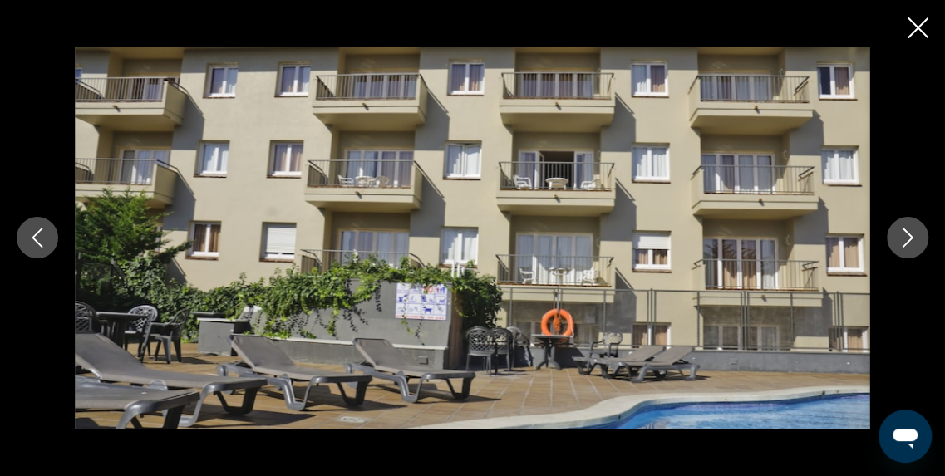
click at [908, 237] on icon "Image suivante" at bounding box center [908, 238] width 20 height 20
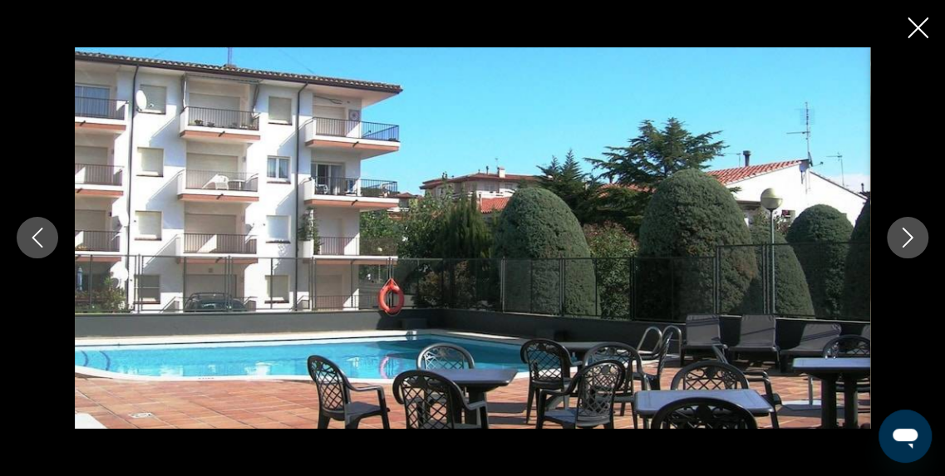
click at [908, 237] on icon "Image suivante" at bounding box center [908, 238] width 20 height 20
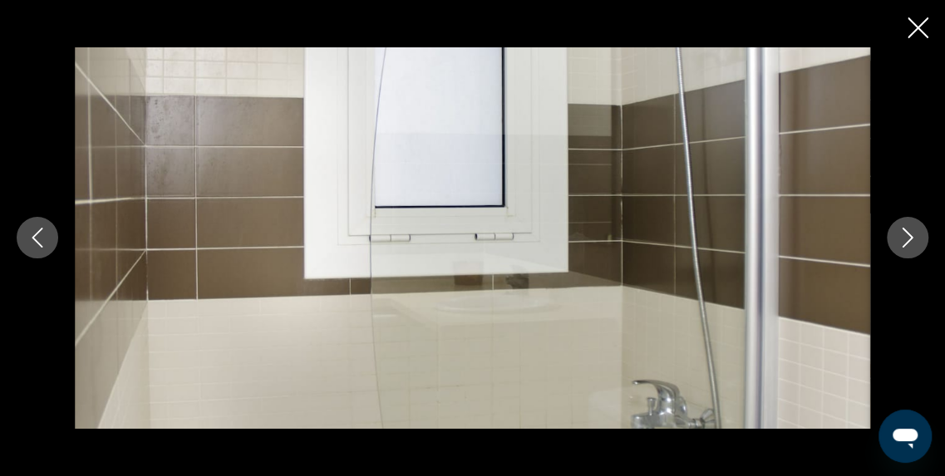
click at [908, 237] on icon "Image suivante" at bounding box center [908, 238] width 20 height 20
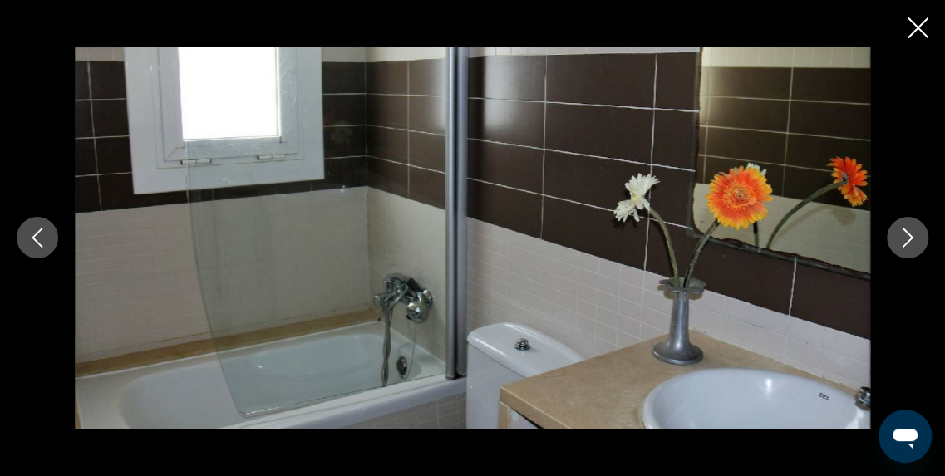
click at [908, 237] on icon "Image suivante" at bounding box center [908, 238] width 20 height 20
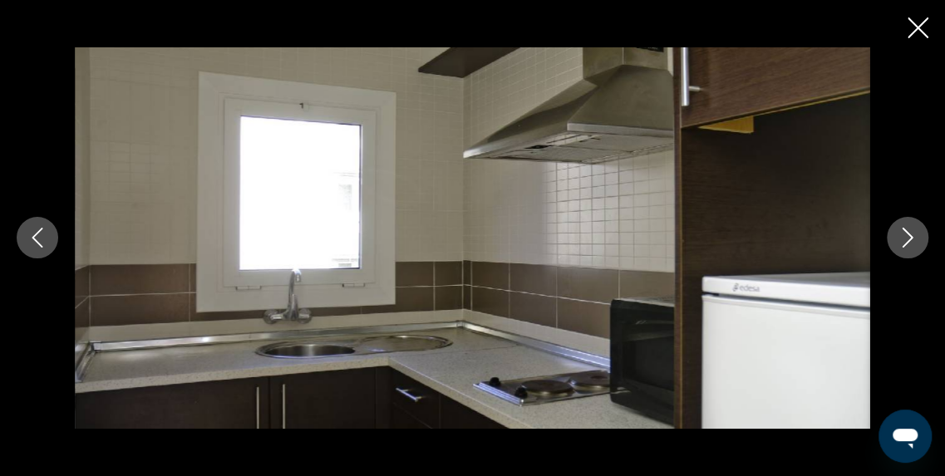
click at [908, 237] on icon "Image suivante" at bounding box center [908, 238] width 20 height 20
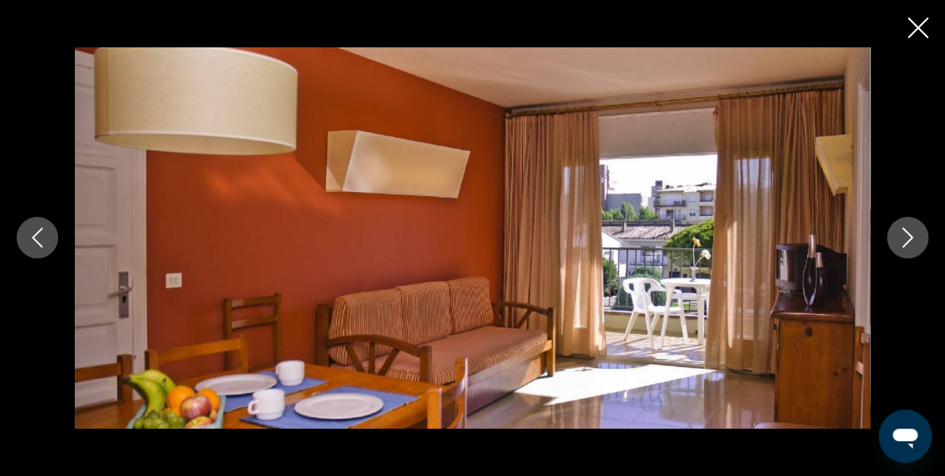
click at [908, 237] on icon "Image suivante" at bounding box center [908, 238] width 20 height 20
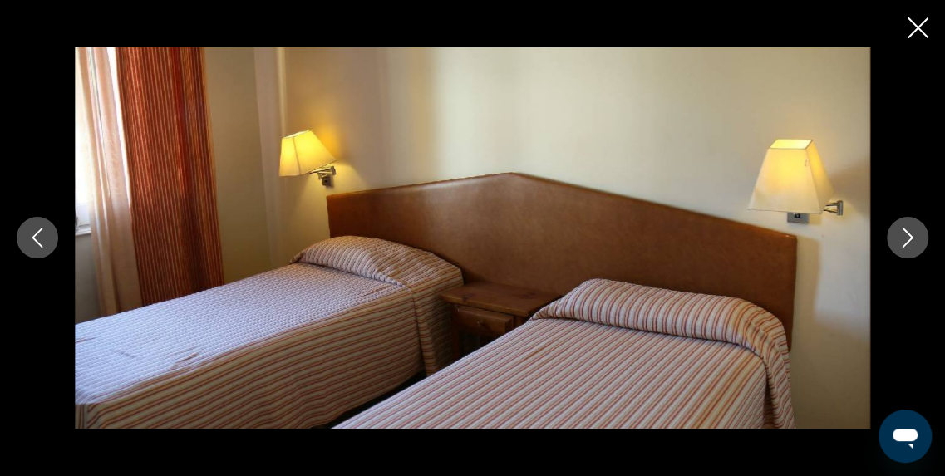
click at [908, 237] on icon "Image suivante" at bounding box center [908, 238] width 20 height 20
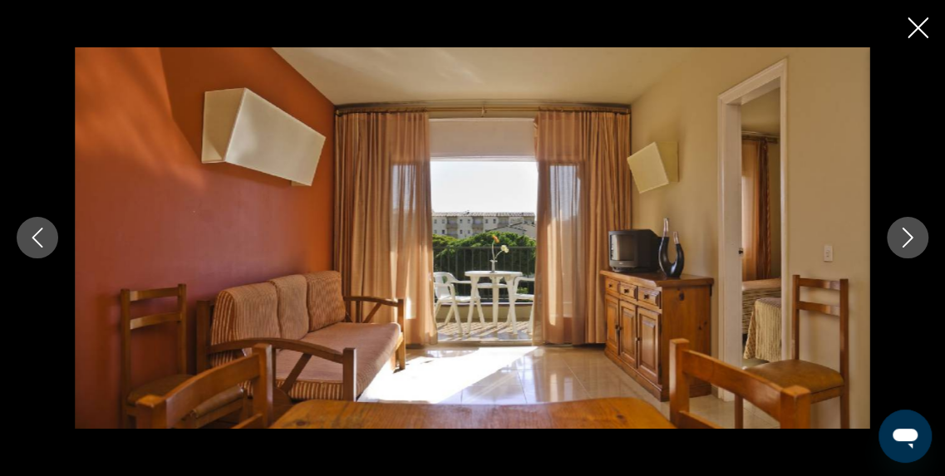
click at [908, 237] on icon "Image suivante" at bounding box center [908, 238] width 20 height 20
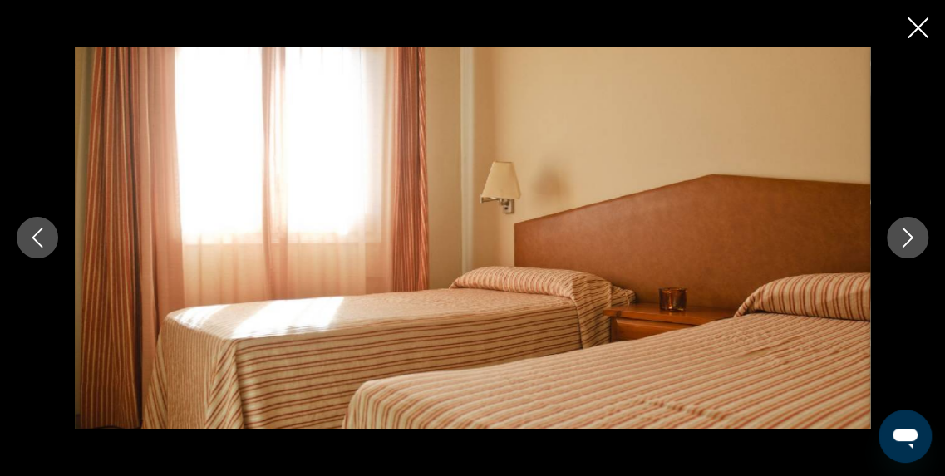
click at [908, 237] on icon "Image suivante" at bounding box center [908, 238] width 20 height 20
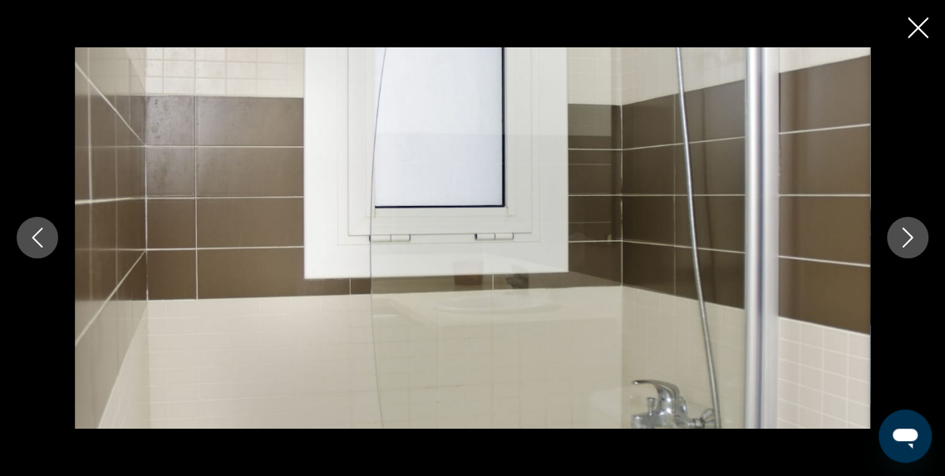
click at [908, 237] on icon "Image suivante" at bounding box center [908, 238] width 20 height 20
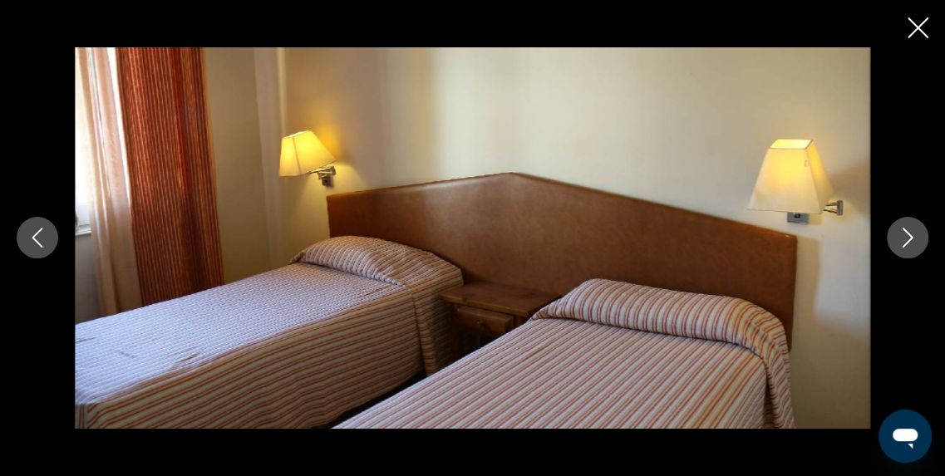
click at [908, 237] on icon "Image suivante" at bounding box center [908, 238] width 20 height 20
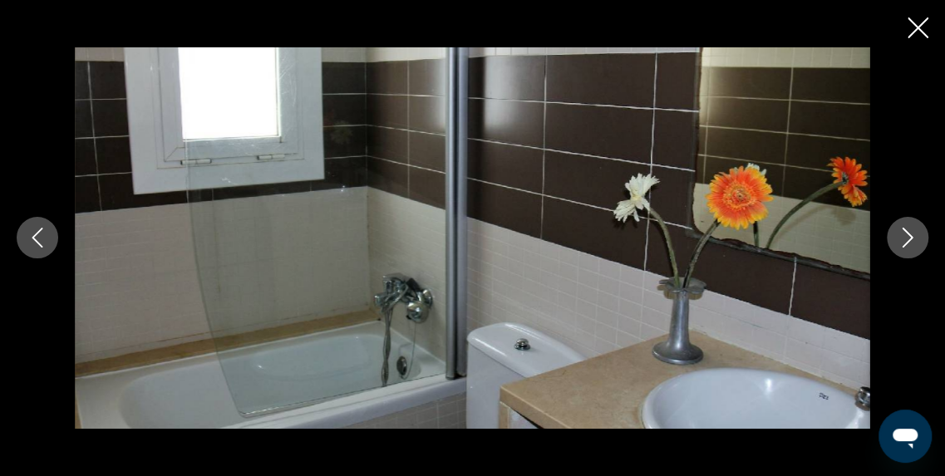
click at [908, 237] on icon "Image suivante" at bounding box center [908, 238] width 20 height 20
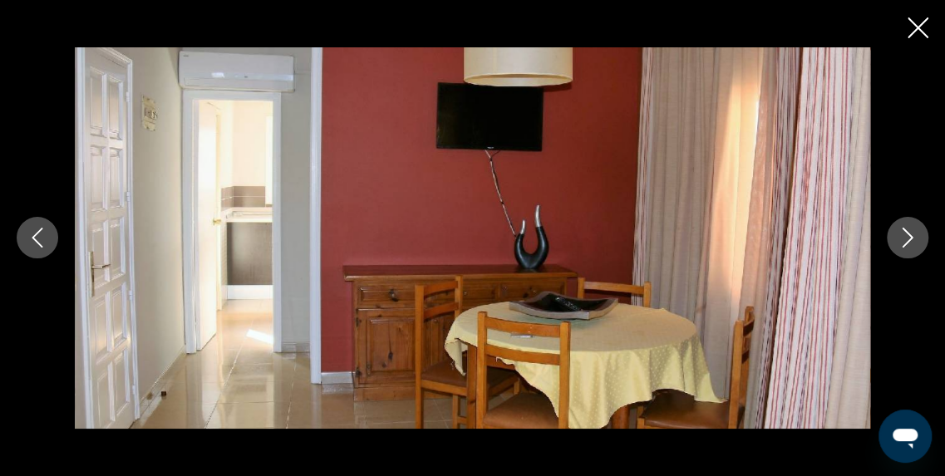
click at [908, 237] on icon "Image suivante" at bounding box center [908, 238] width 20 height 20
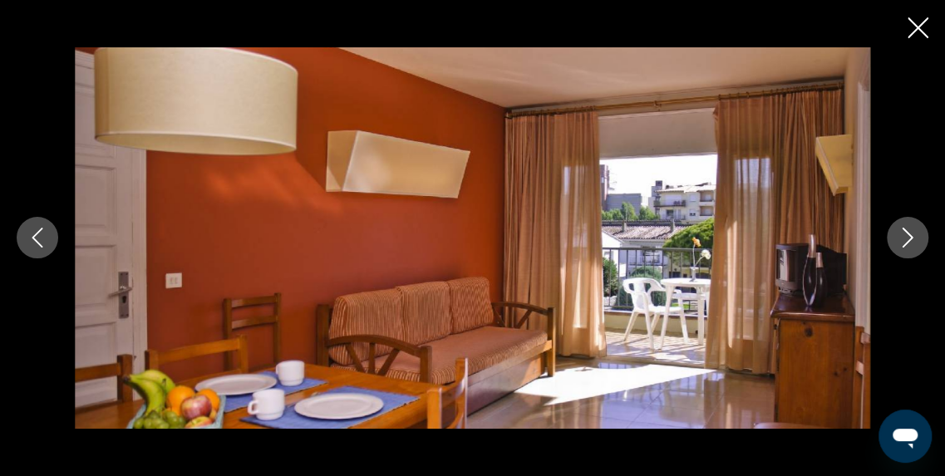
click at [908, 237] on icon "Image suivante" at bounding box center [908, 238] width 20 height 20
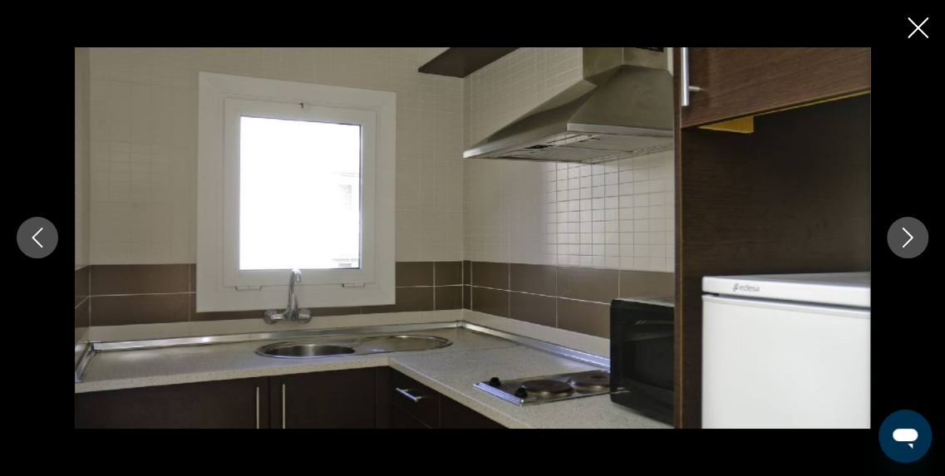
click at [908, 237] on icon "Image suivante" at bounding box center [908, 238] width 20 height 20
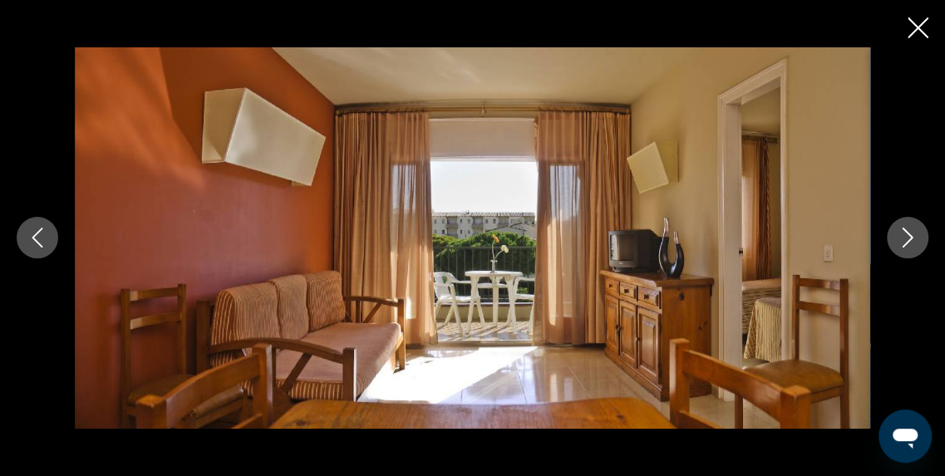
click at [908, 237] on icon "Image suivante" at bounding box center [908, 238] width 20 height 20
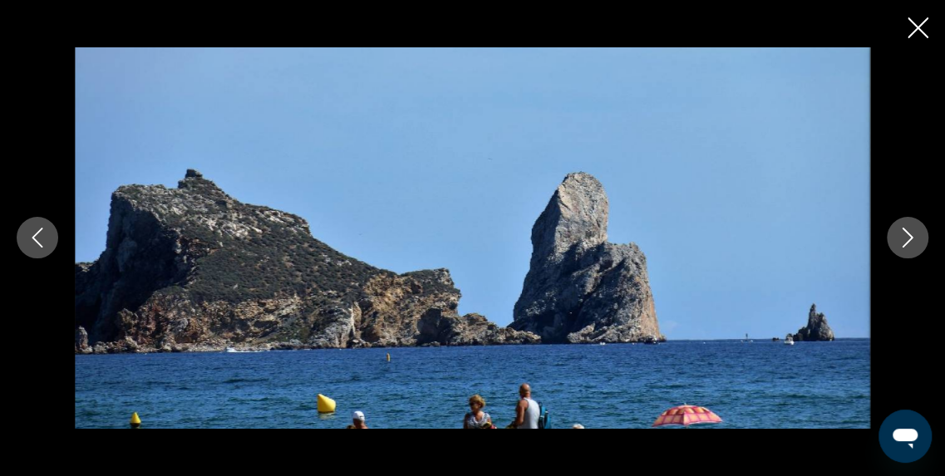
click at [908, 237] on icon "Image suivante" at bounding box center [908, 238] width 20 height 20
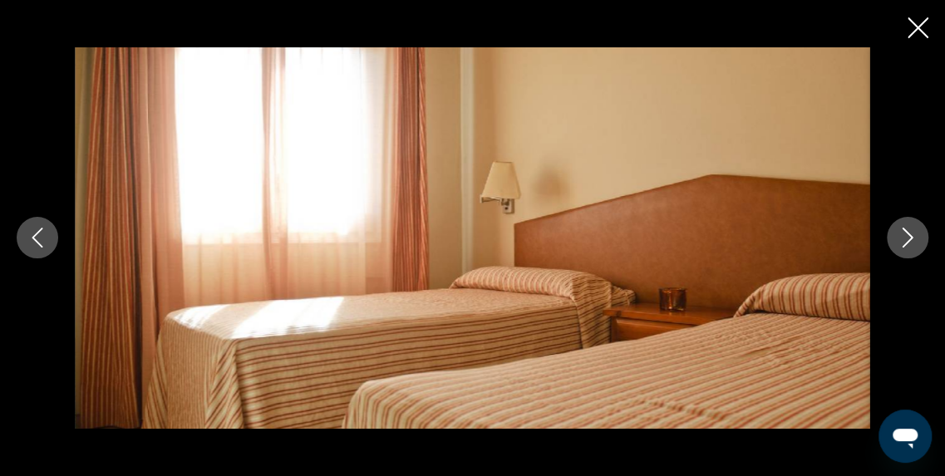
click at [909, 237] on icon "Image suivante" at bounding box center [908, 238] width 20 height 20
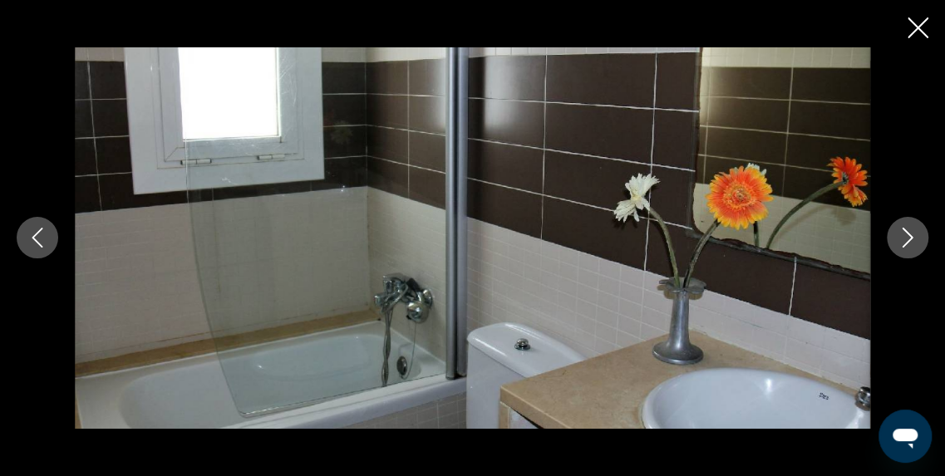
click at [909, 237] on icon "Image suivante" at bounding box center [908, 238] width 20 height 20
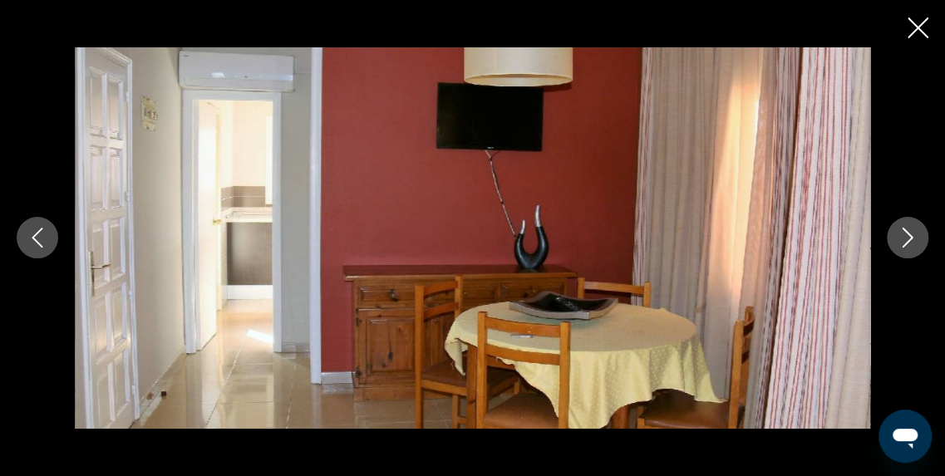
click at [909, 237] on icon "Image suivante" at bounding box center [908, 238] width 20 height 20
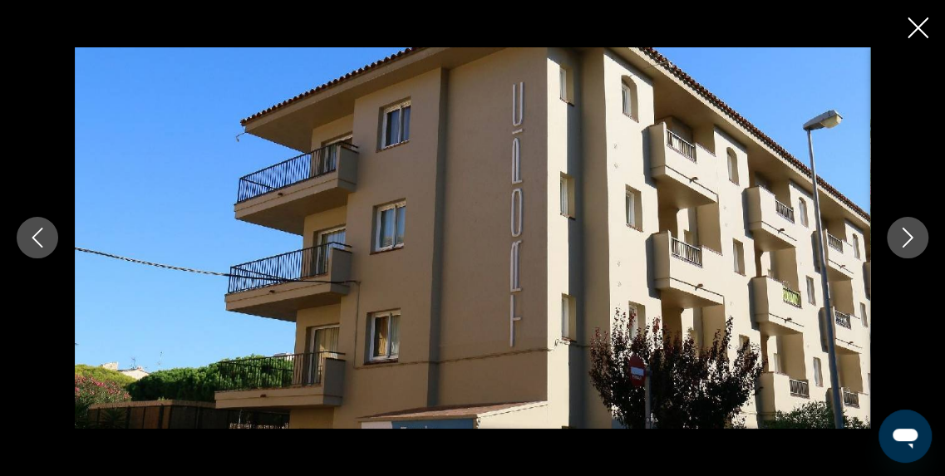
click at [909, 237] on icon "Image suivante" at bounding box center [908, 238] width 20 height 20
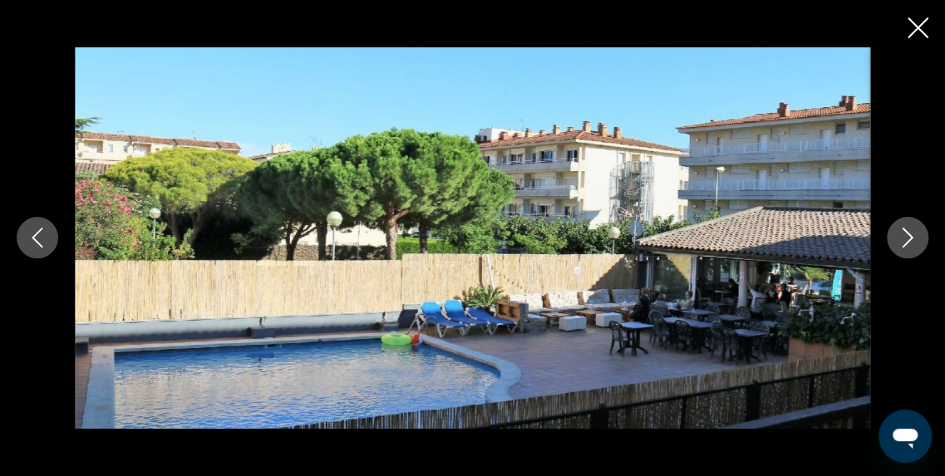
click at [909, 237] on icon "Image suivante" at bounding box center [908, 238] width 20 height 20
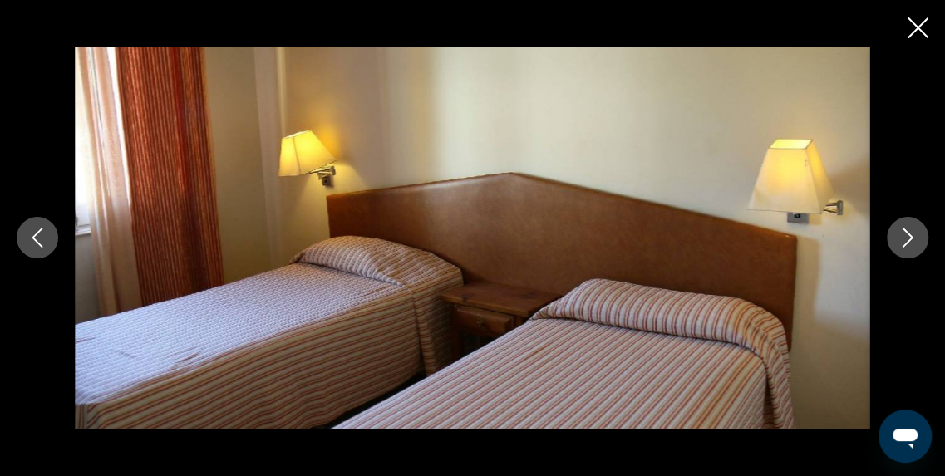
click at [910, 27] on icon "Fermer le diaporama" at bounding box center [918, 27] width 21 height 21
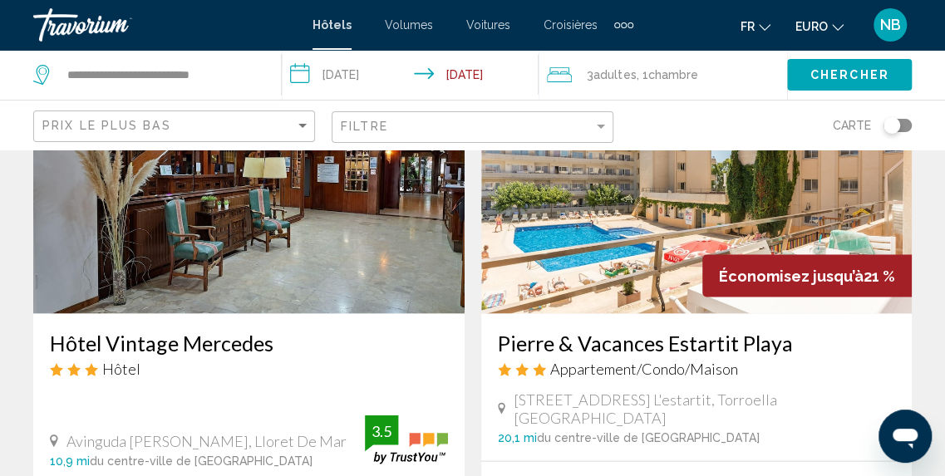
scroll to position [1334, 0]
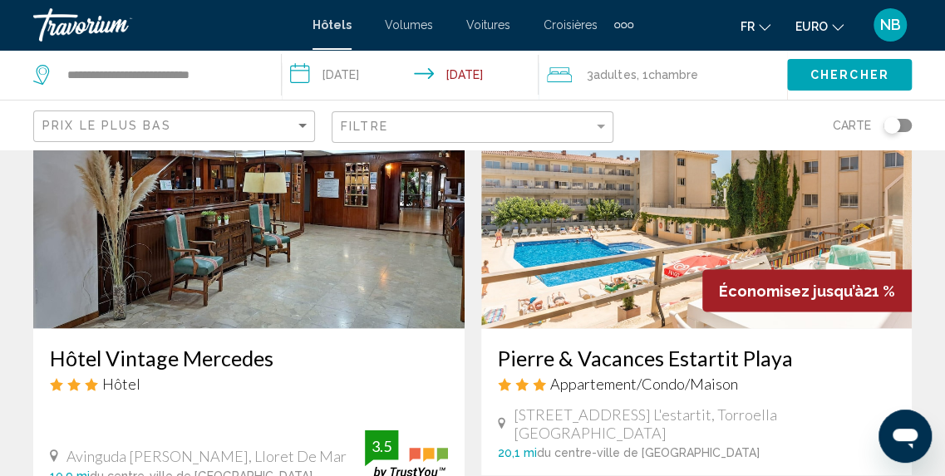
click at [840, 249] on img "Contenu principal" at bounding box center [696, 195] width 431 height 266
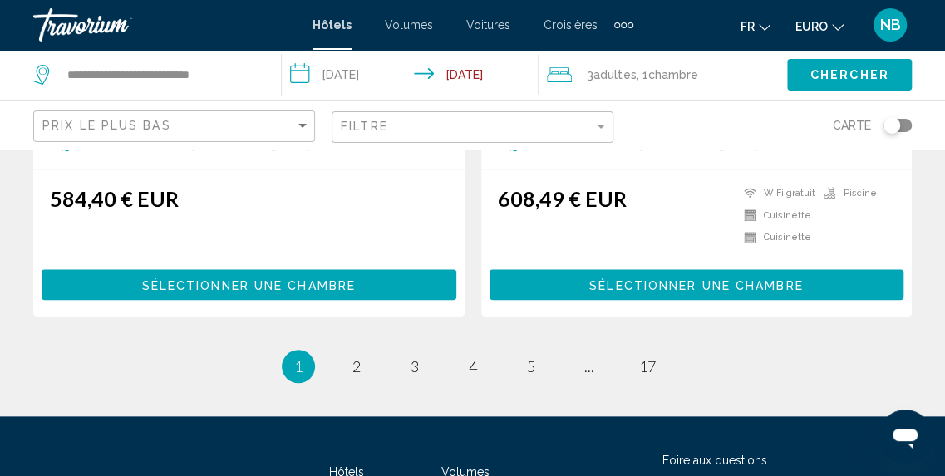
scroll to position [3527, 0]
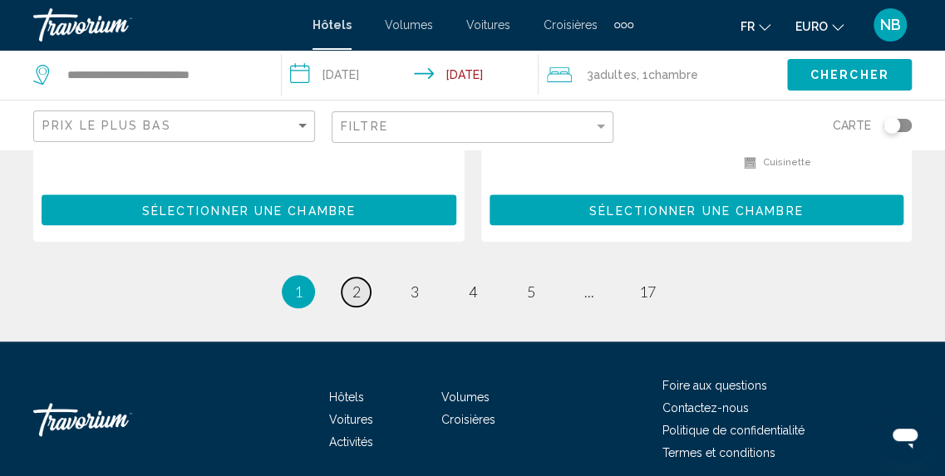
click at [359, 283] on span "2" at bounding box center [357, 292] width 8 height 18
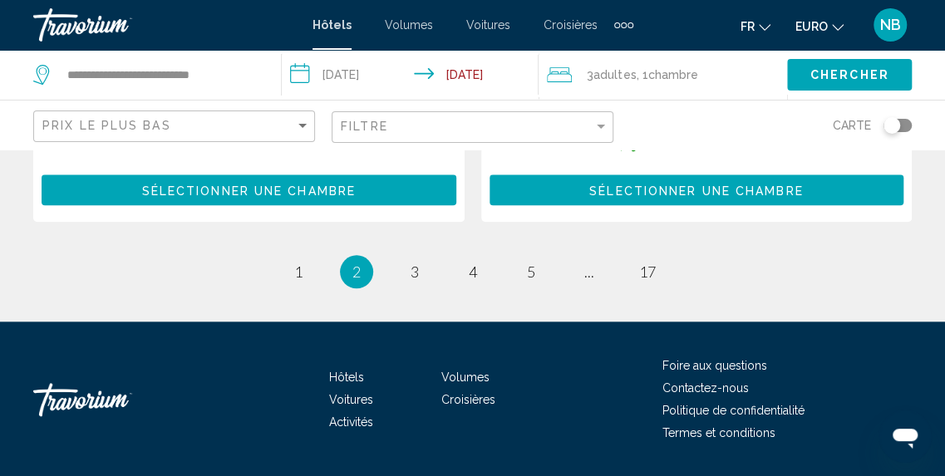
scroll to position [3559, 0]
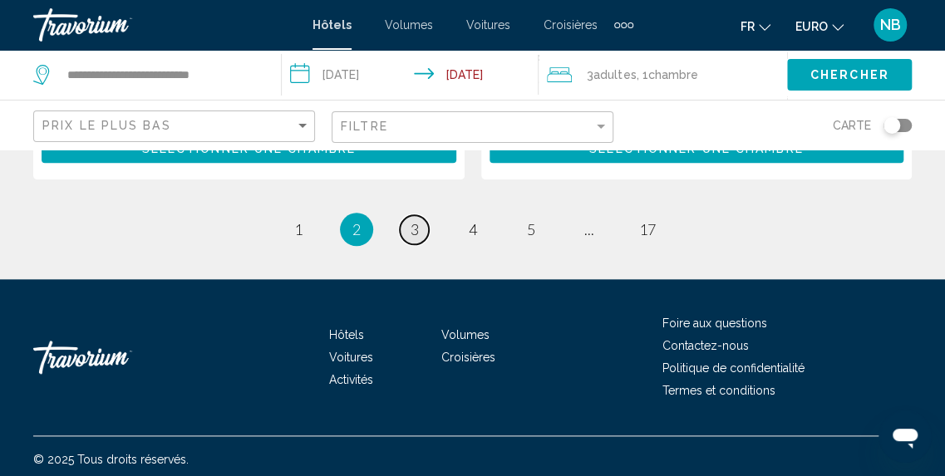
click at [419, 225] on link "page 3" at bounding box center [414, 229] width 29 height 29
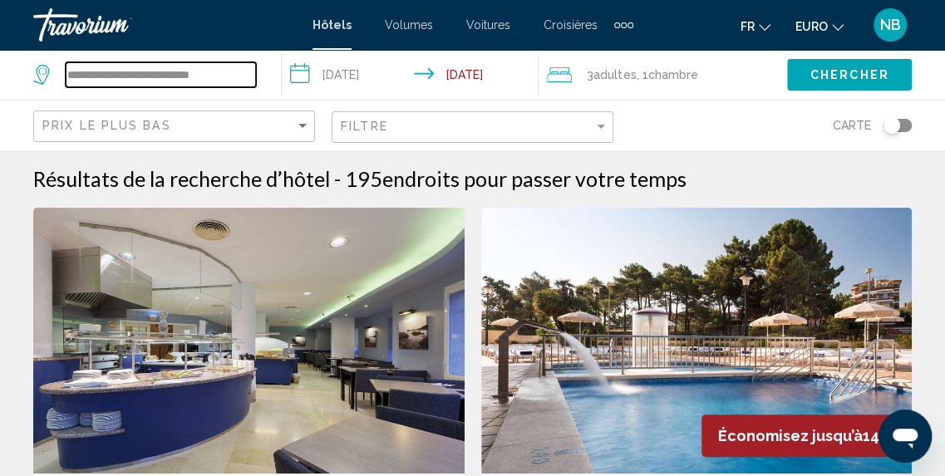
click at [242, 69] on input "**********" at bounding box center [161, 74] width 190 height 25
type input "*"
click at [223, 82] on input "Widget de recherche" at bounding box center [161, 74] width 190 height 25
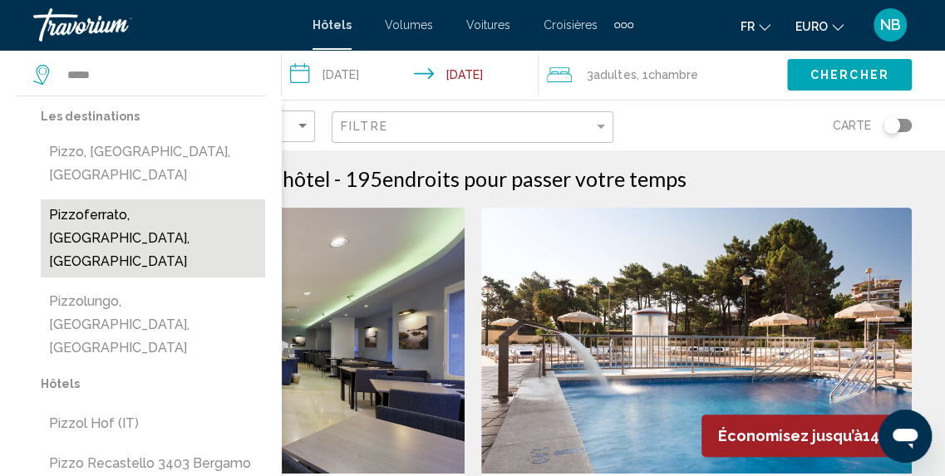
click at [197, 200] on button "Pizzoferrato, Abruzzes, Italie" at bounding box center [153, 239] width 224 height 78
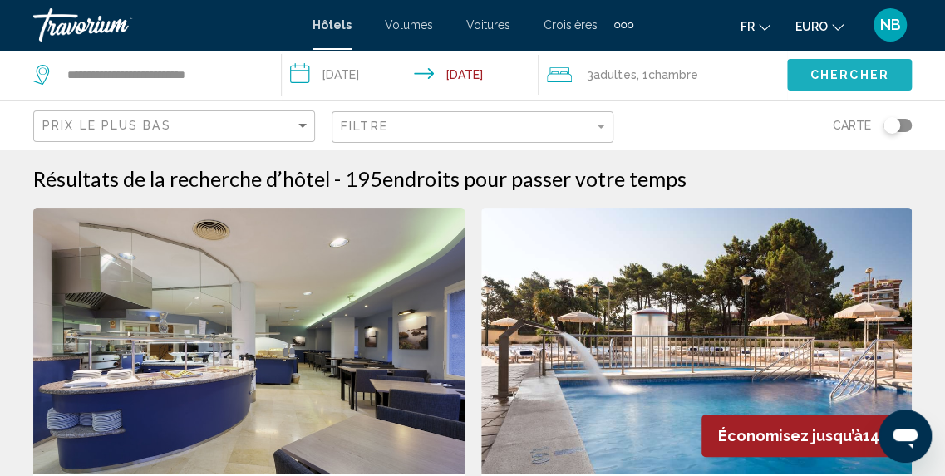
click at [875, 81] on span "Chercher" at bounding box center [850, 75] width 79 height 13
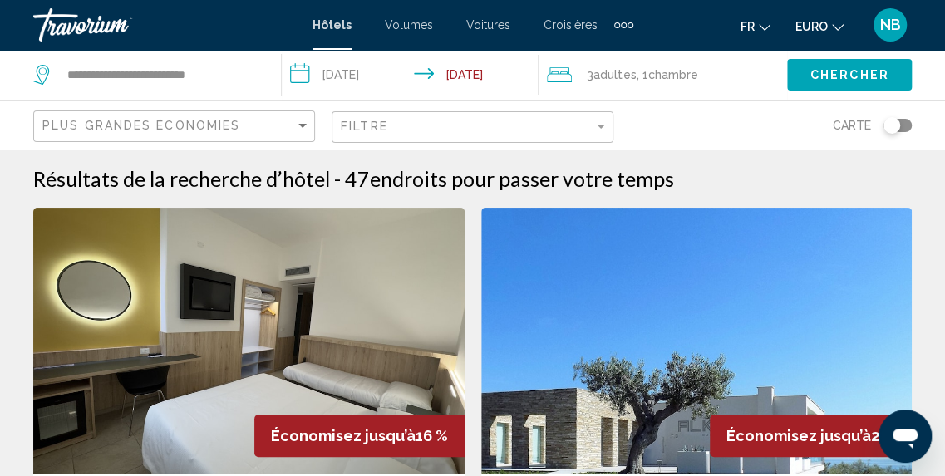
click at [265, 132] on div "Plus grandes économies" at bounding box center [176, 126] width 268 height 31
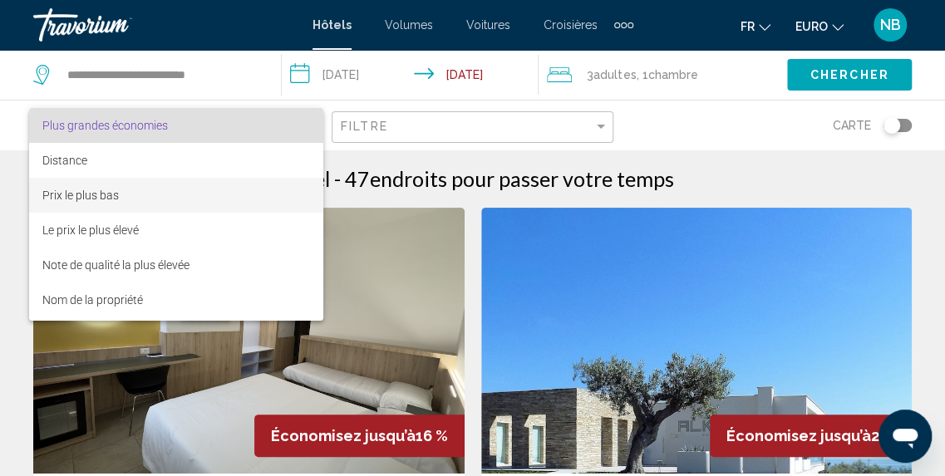
click at [265, 197] on span "Prix le plus bas" at bounding box center [176, 195] width 269 height 35
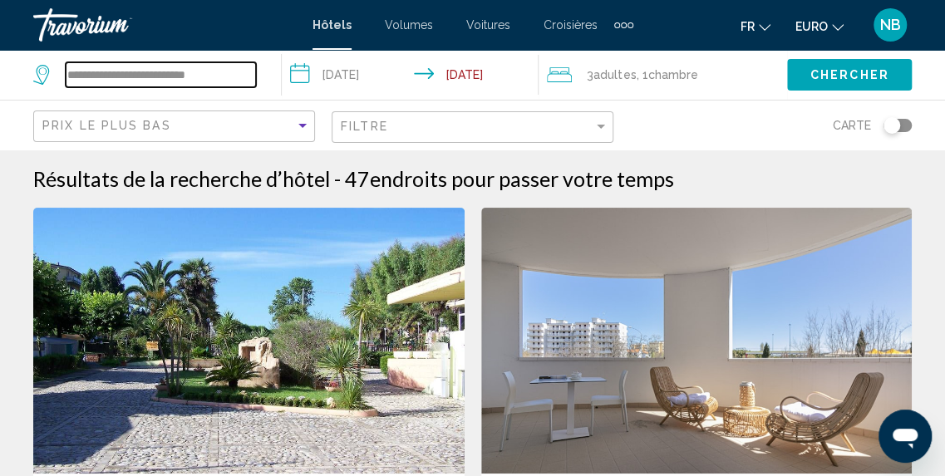
click at [236, 76] on input "**********" at bounding box center [161, 74] width 190 height 25
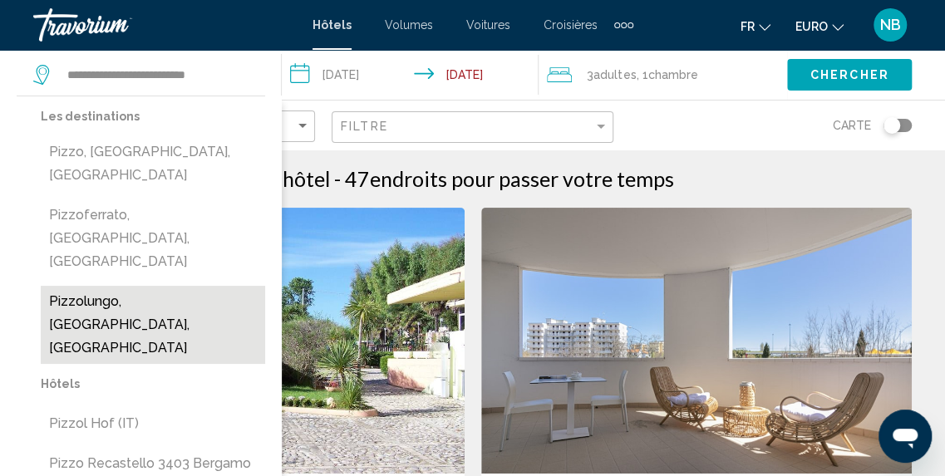
click at [184, 286] on button "Pizzolungo, Trapani, Italie" at bounding box center [153, 325] width 224 height 78
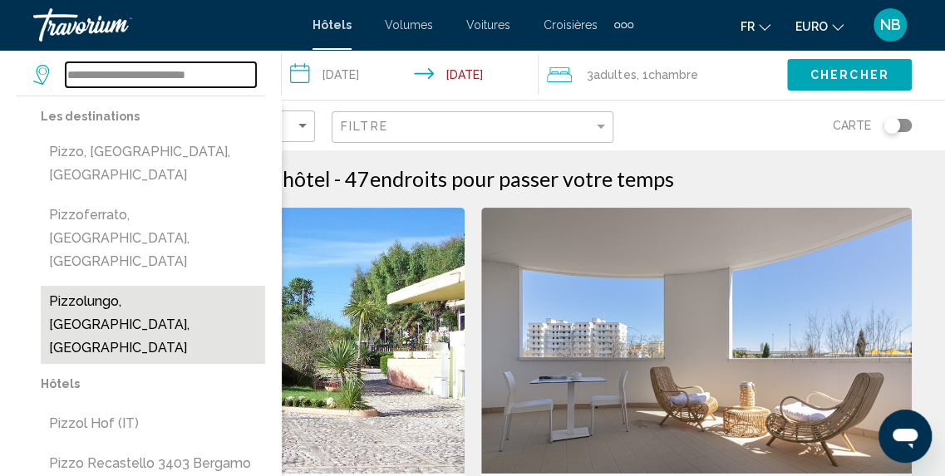
type input "**********"
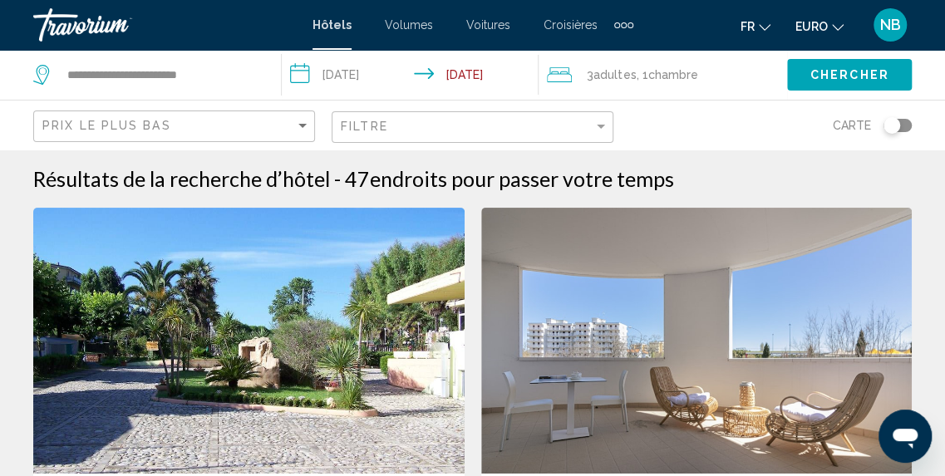
click at [893, 61] on button "Chercher" at bounding box center [849, 74] width 125 height 31
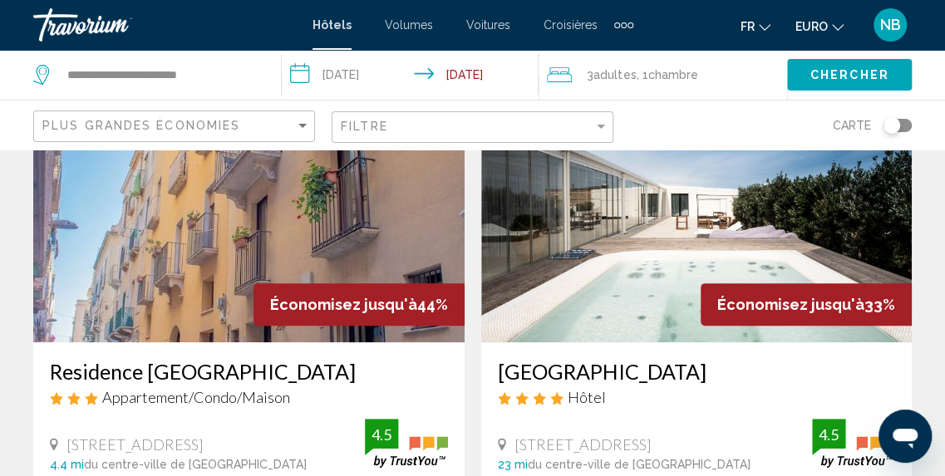
scroll to position [86, 0]
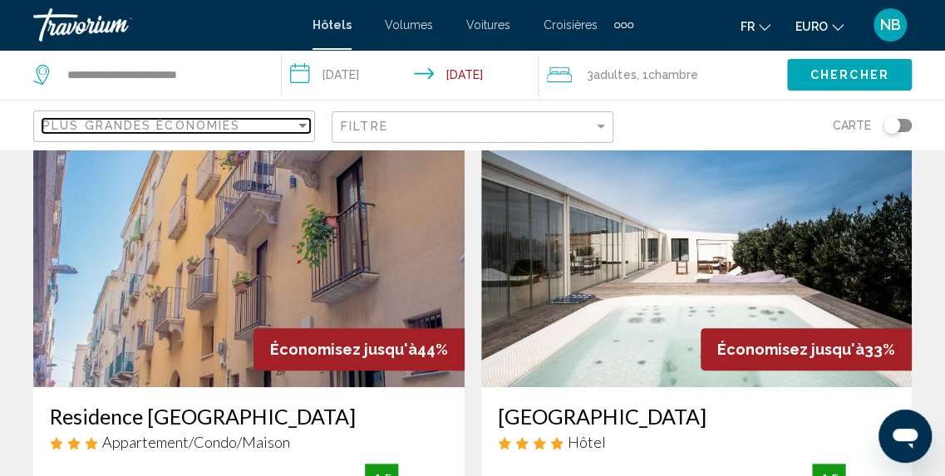
click at [269, 125] on div "Plus grandes économies" at bounding box center [168, 125] width 253 height 13
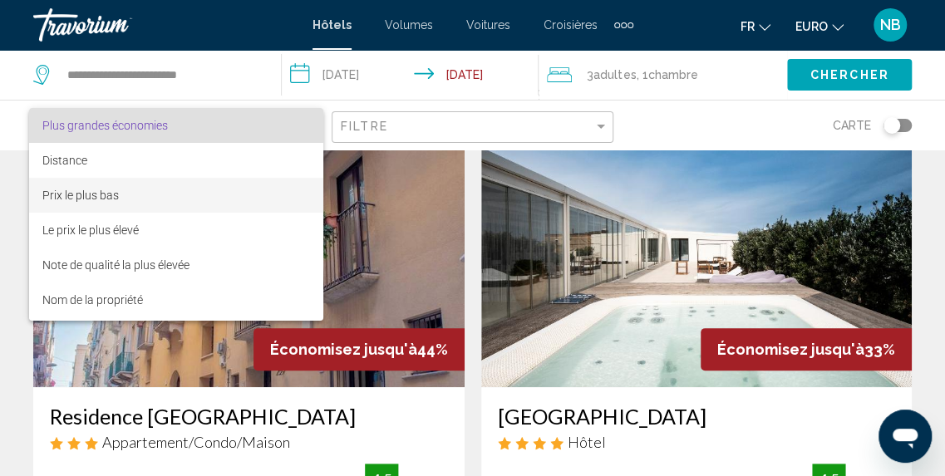
click at [266, 185] on span "Prix le plus bas" at bounding box center [176, 195] width 269 height 35
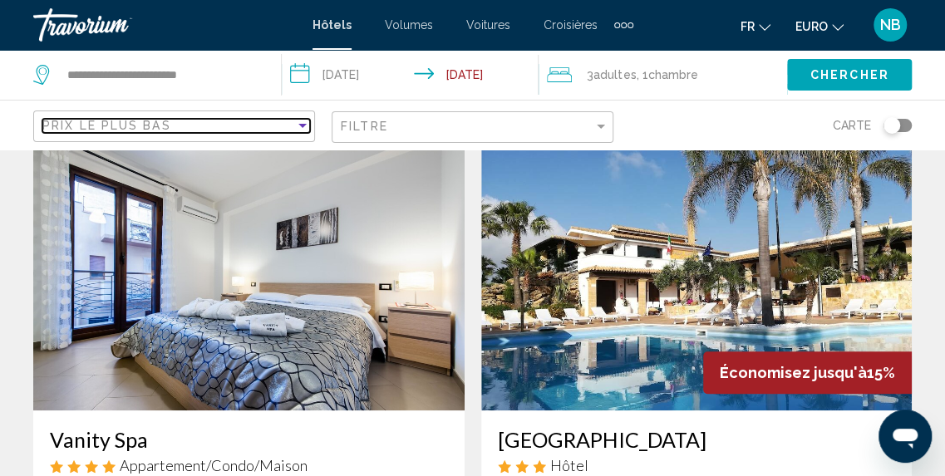
scroll to position [3031, 0]
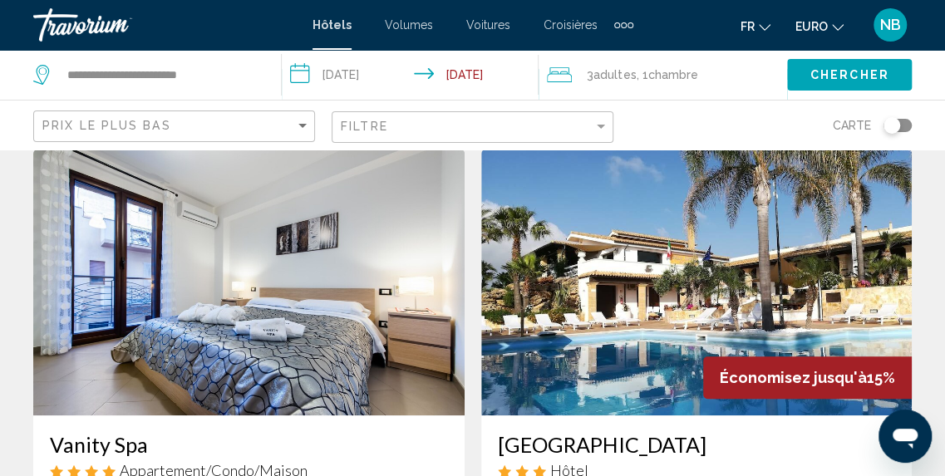
click at [825, 280] on img "Contenu principal" at bounding box center [696, 283] width 431 height 266
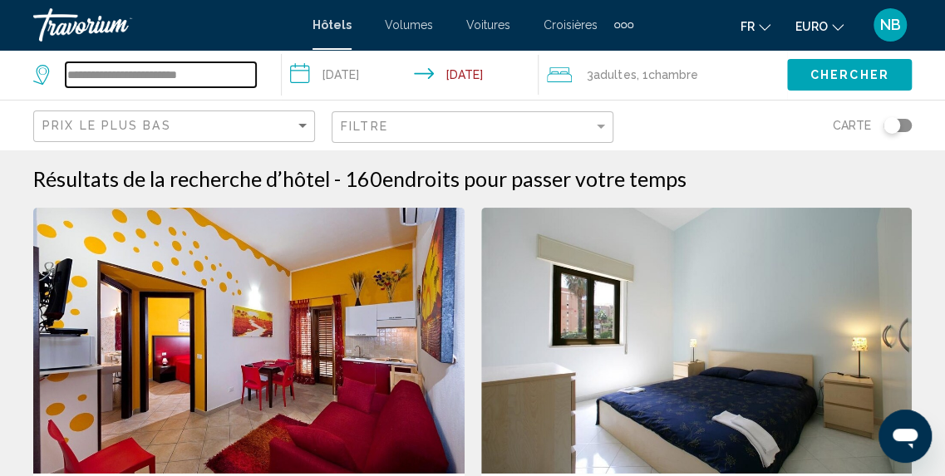
click at [223, 73] on input "**********" at bounding box center [161, 74] width 190 height 25
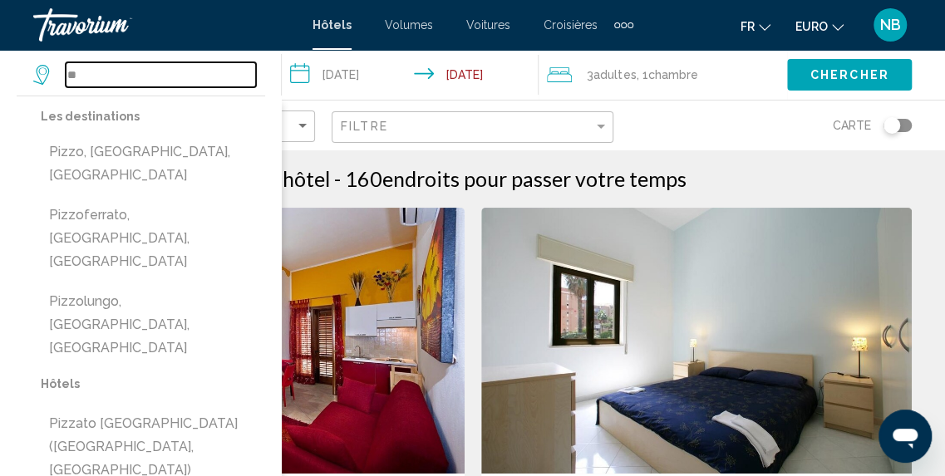
type input "*"
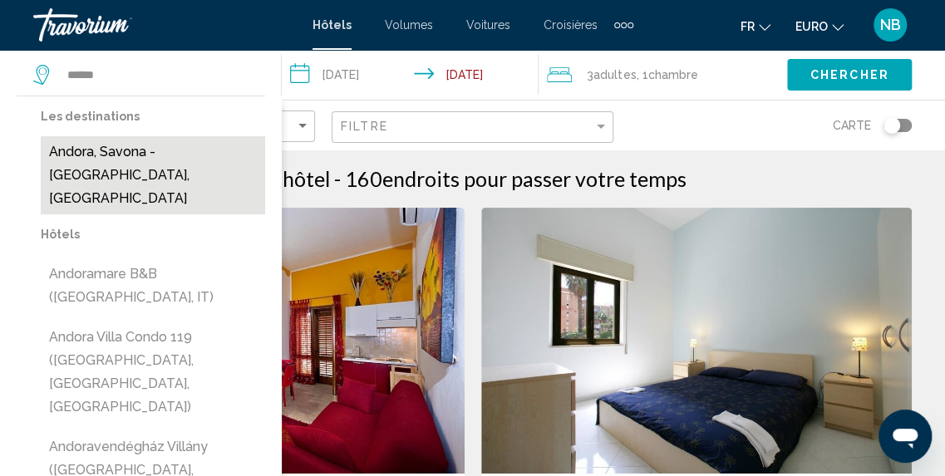
click at [214, 159] on button "Andora, Savona - Riviera Delle Palme, Italy" at bounding box center [153, 175] width 224 height 78
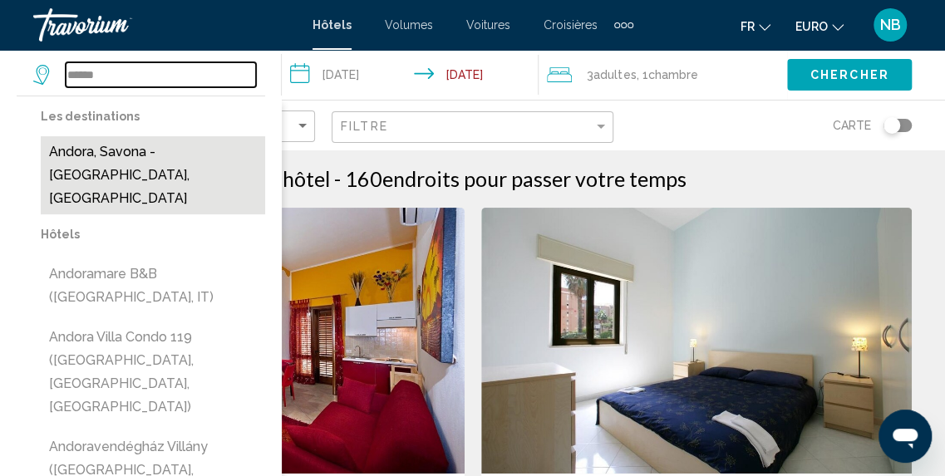
type input "**********"
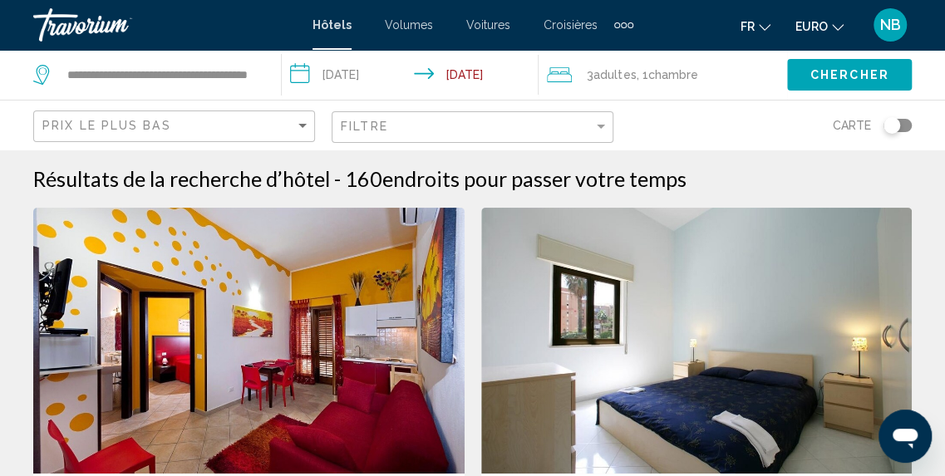
click at [821, 69] on span "Chercher" at bounding box center [850, 75] width 79 height 13
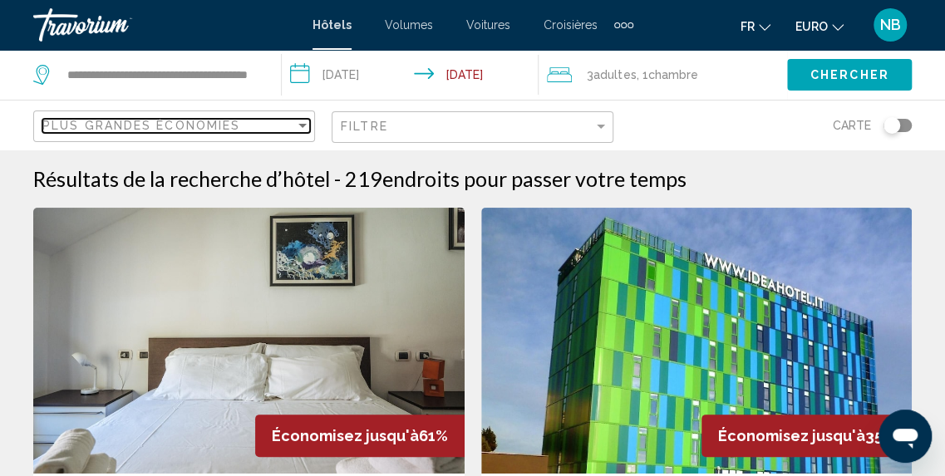
click at [229, 123] on span "Plus grandes économies" at bounding box center [141, 125] width 198 height 13
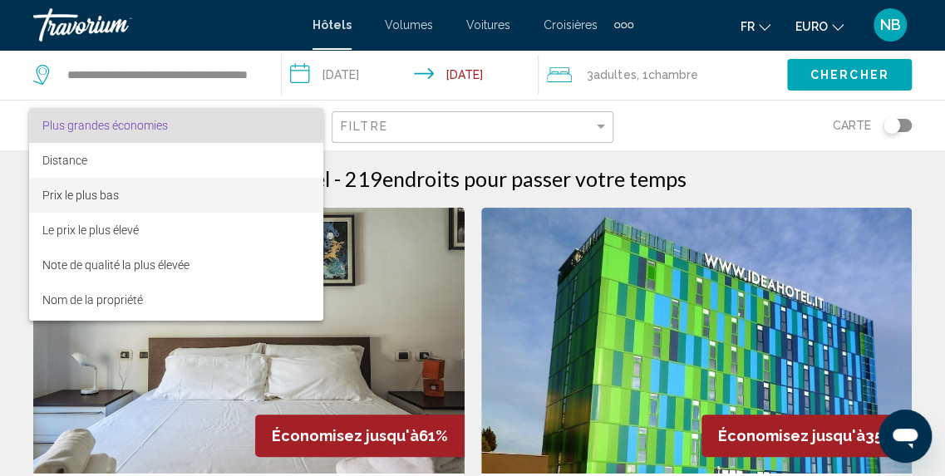
click at [229, 196] on span "Prix le plus bas" at bounding box center [176, 195] width 269 height 35
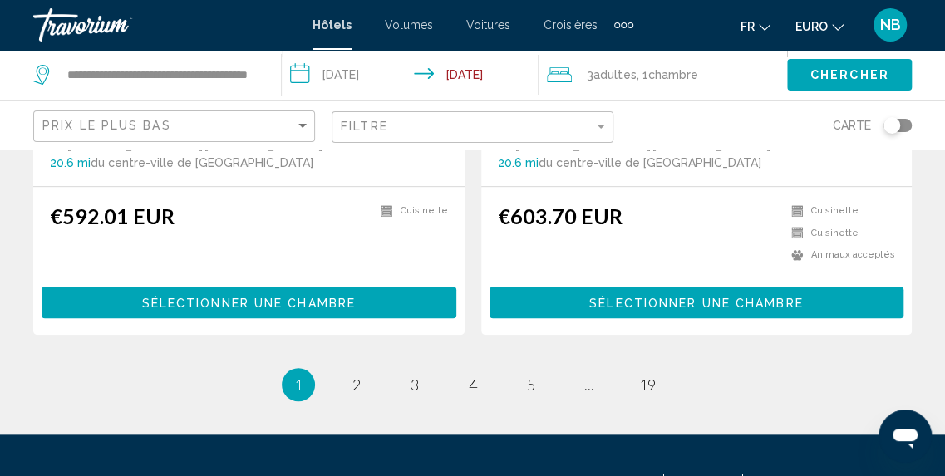
scroll to position [3402, 0]
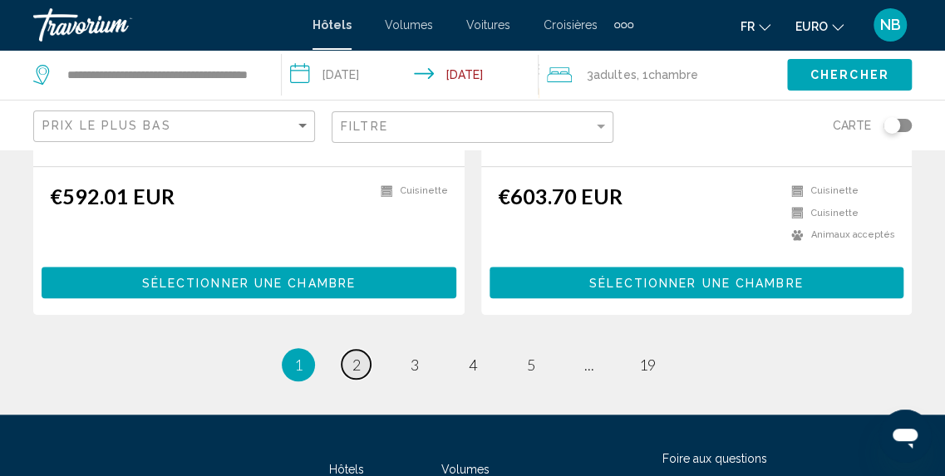
click at [364, 368] on link "page 2" at bounding box center [356, 364] width 29 height 29
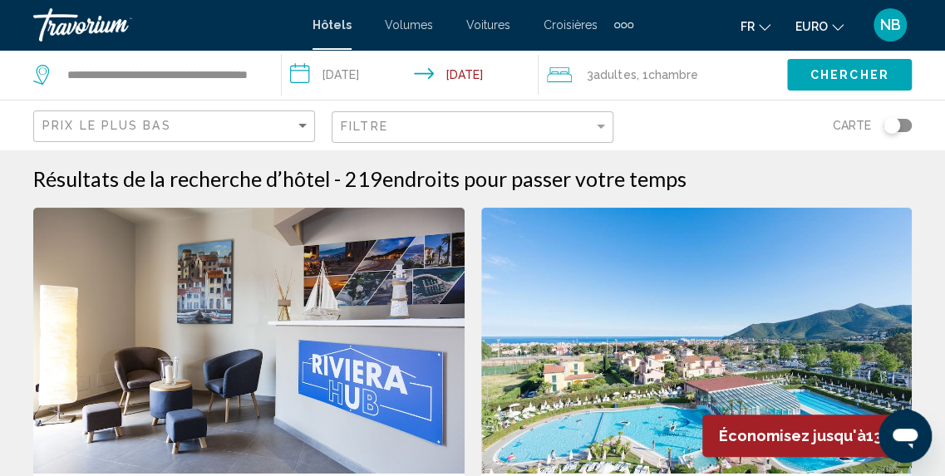
click at [261, 72] on div "**********" at bounding box center [148, 75] width 231 height 50
